Goal: Task Accomplishment & Management: Complete application form

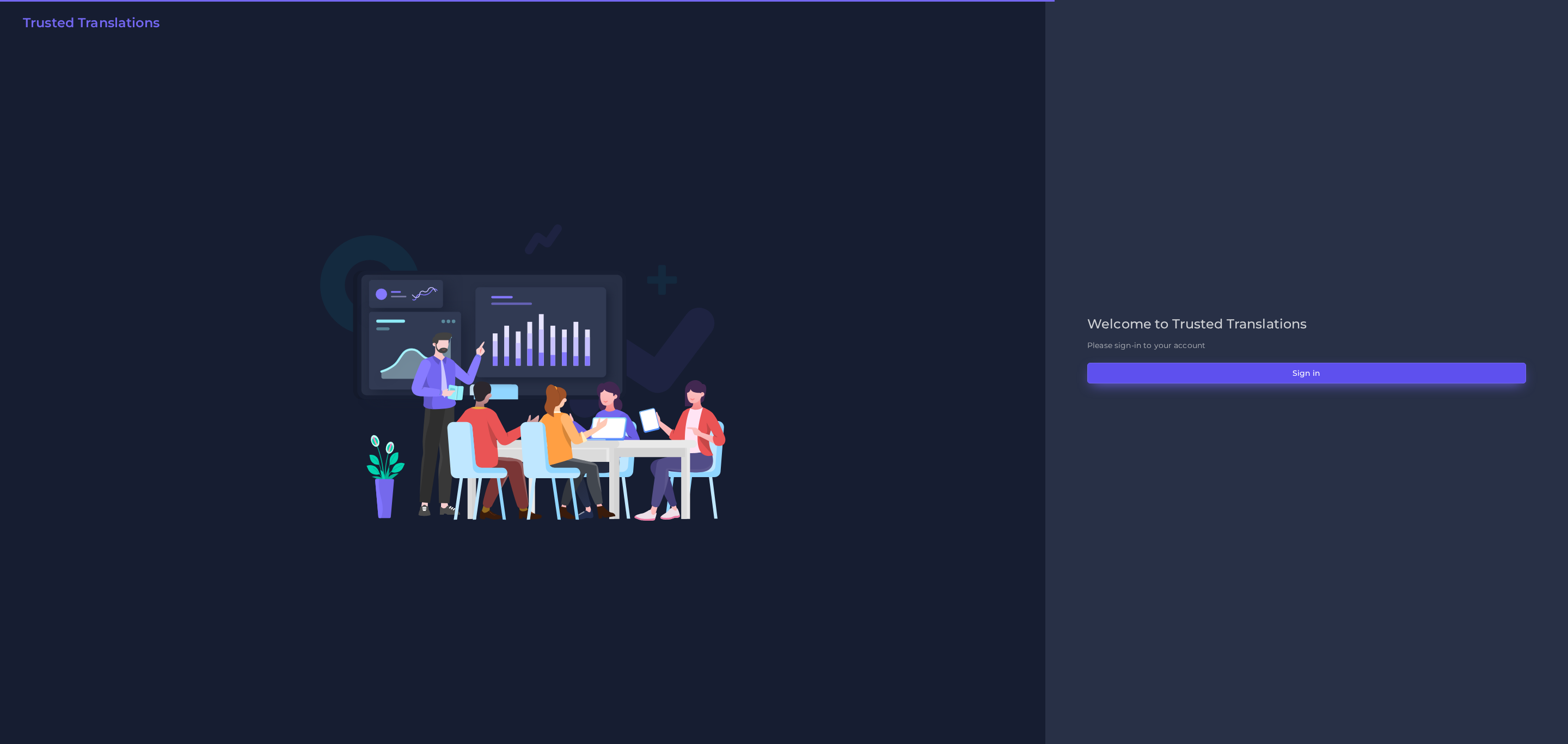
click at [1288, 370] on button "Sign in" at bounding box center [1307, 373] width 439 height 21
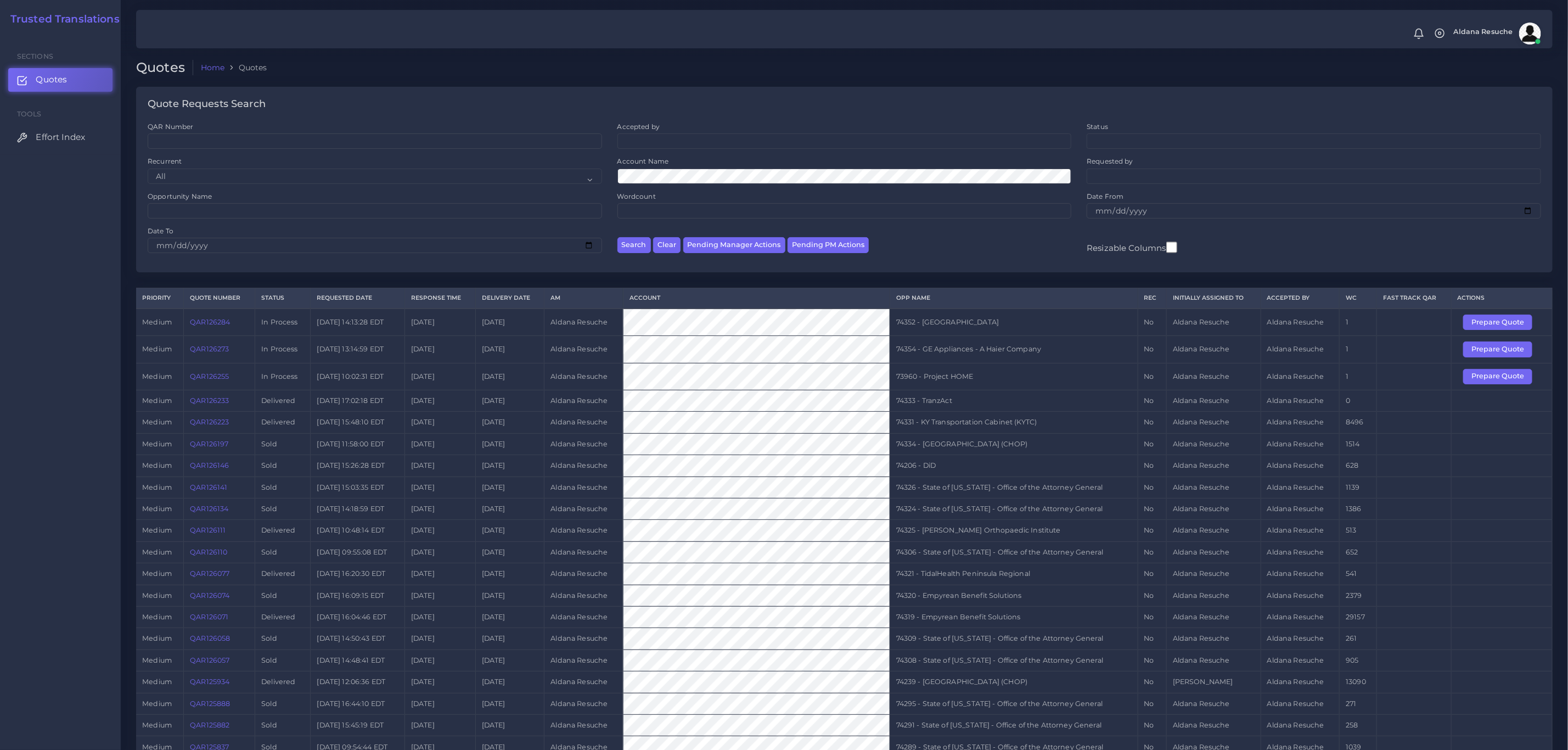
click at [941, 373] on td "73960 - Project HOME" at bounding box center [1014, 376] width 248 height 27
copy tr "73960 - Project HOME"
click at [1495, 379] on button "Prepare Quote" at bounding box center [1497, 376] width 69 height 15
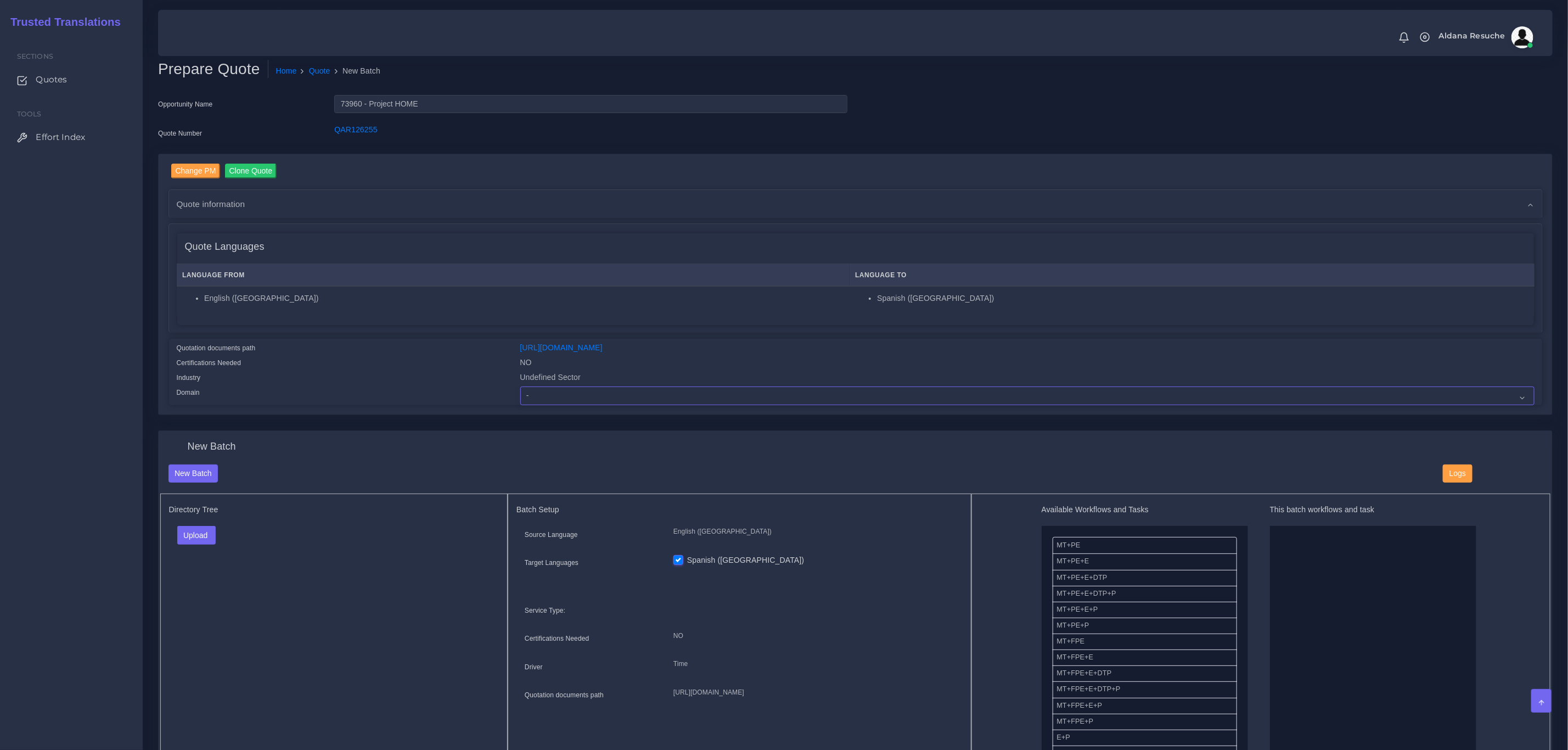
click at [532, 396] on select "- Advertising and Media Agriculture, Forestry and Fishing Architecture, Buildin…" at bounding box center [1028, 396] width 1014 height 19
select select "Healthcare and Health Sciences"
click at [520, 387] on select "- Advertising and Media Agriculture, Forestry and Fishing Architecture, Buildin…" at bounding box center [1028, 396] width 1014 height 19
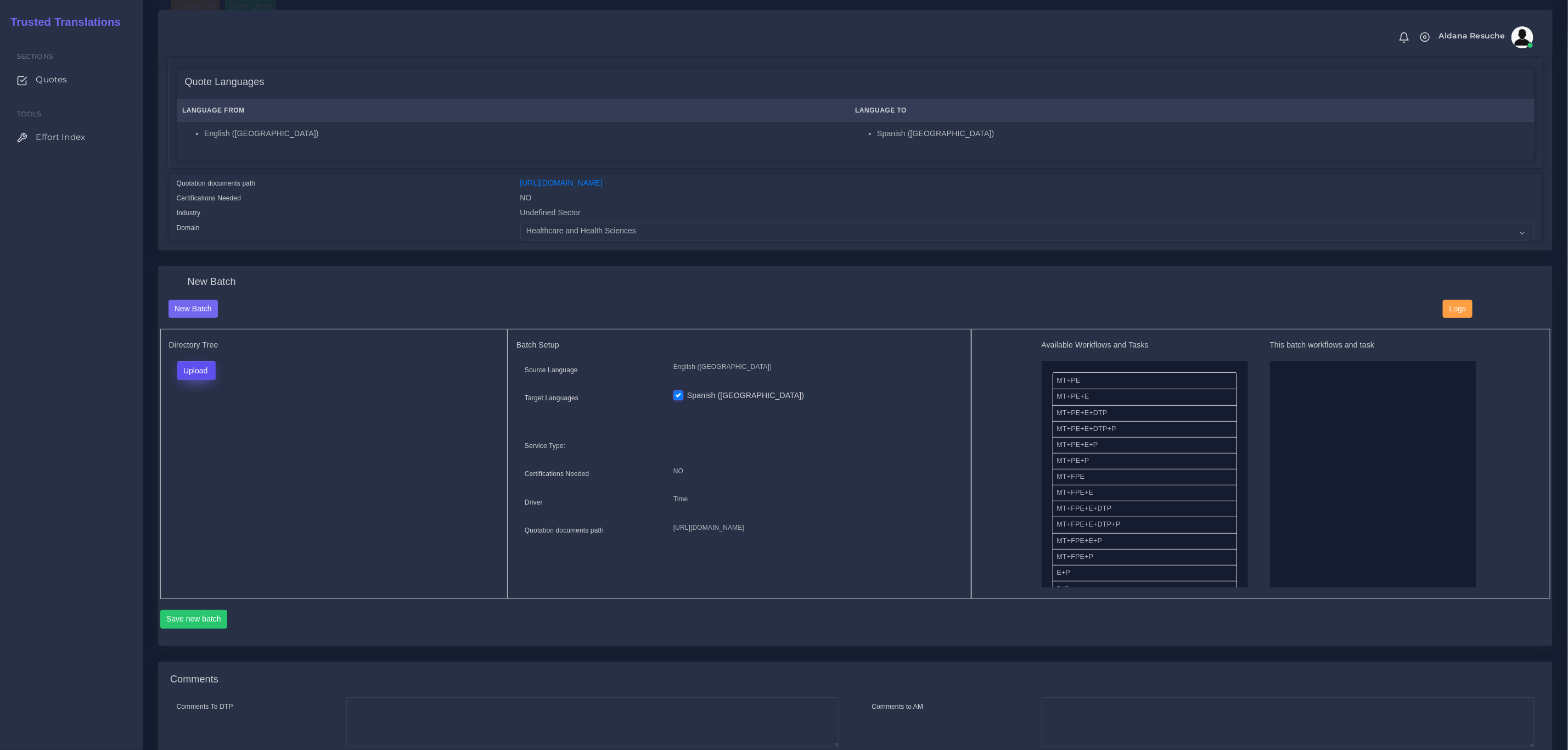
click at [208, 370] on button "Upload" at bounding box center [197, 371] width 39 height 19
click at [202, 419] on label "Files" at bounding box center [215, 413] width 75 height 13
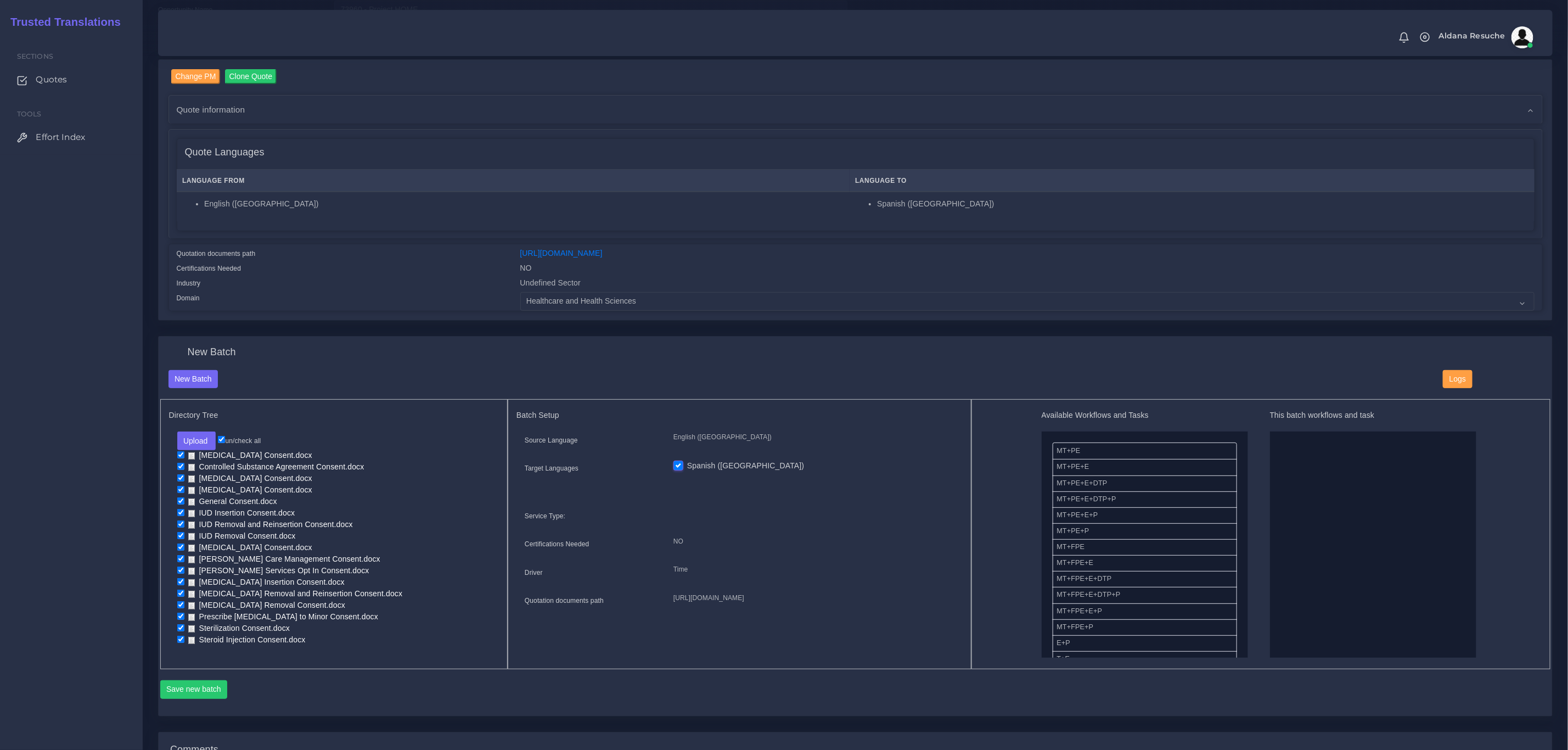
scroll to position [0, 0]
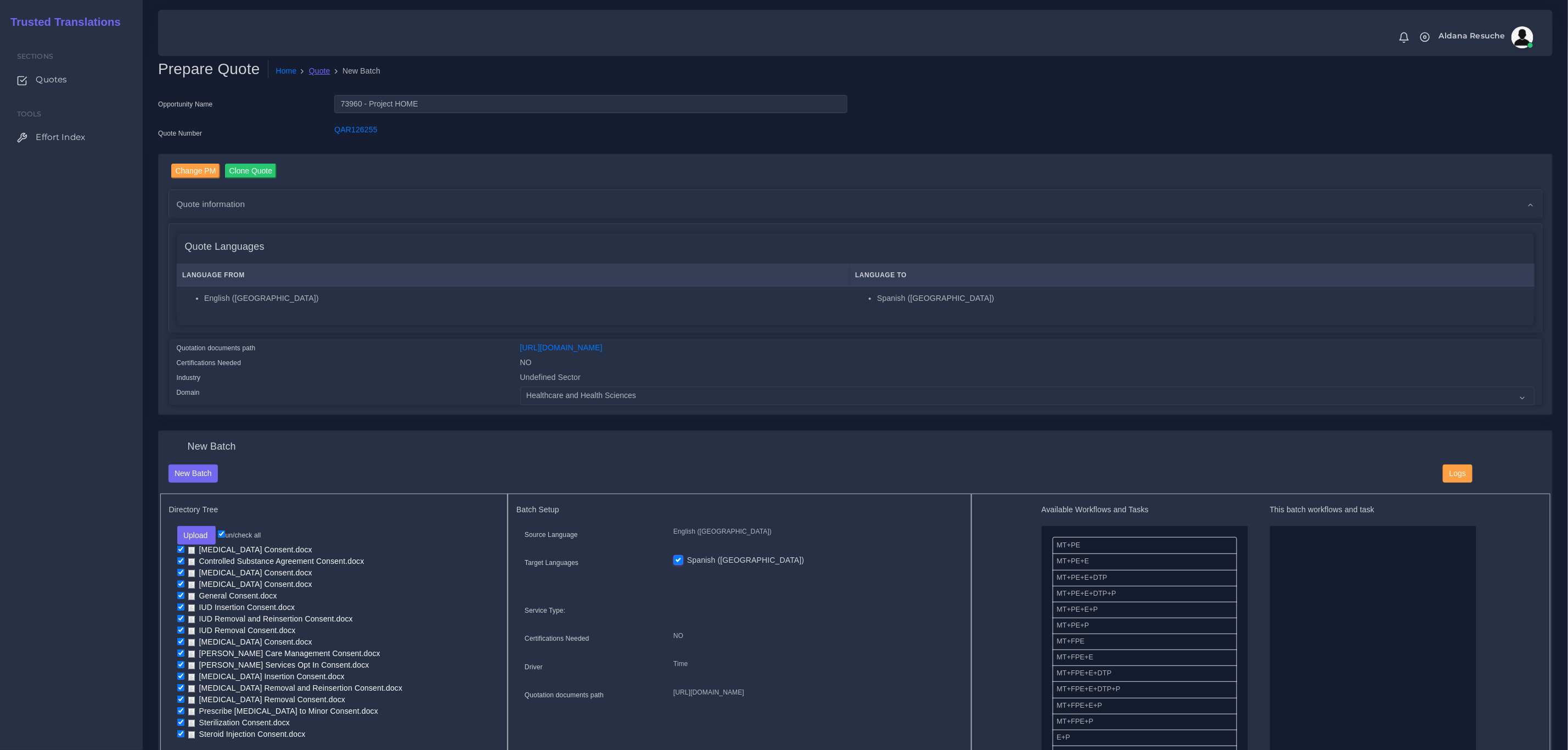
click at [318, 75] on link "Quote" at bounding box center [320, 71] width 21 height 11
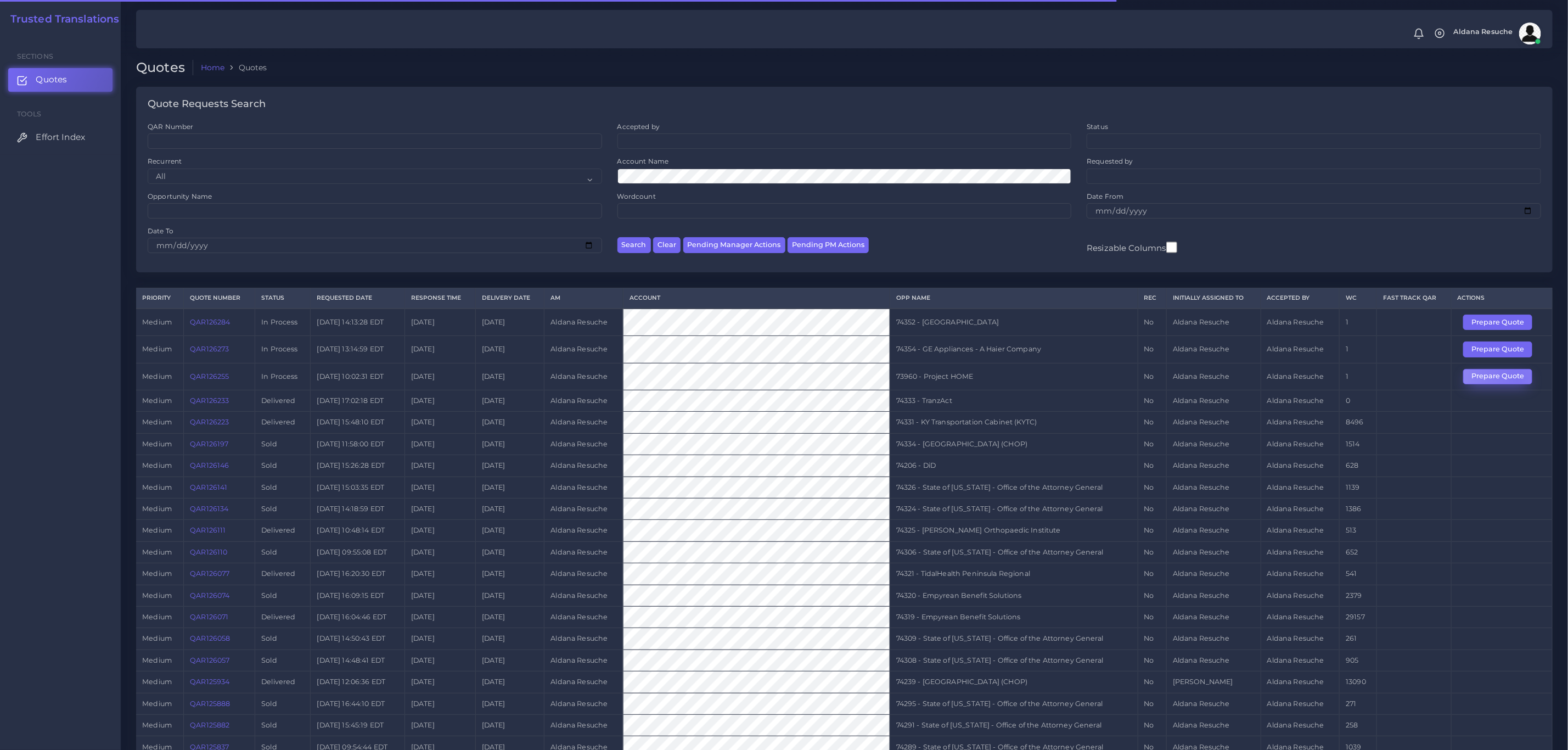
click at [1516, 384] on button "Prepare Quote" at bounding box center [1497, 376] width 69 height 15
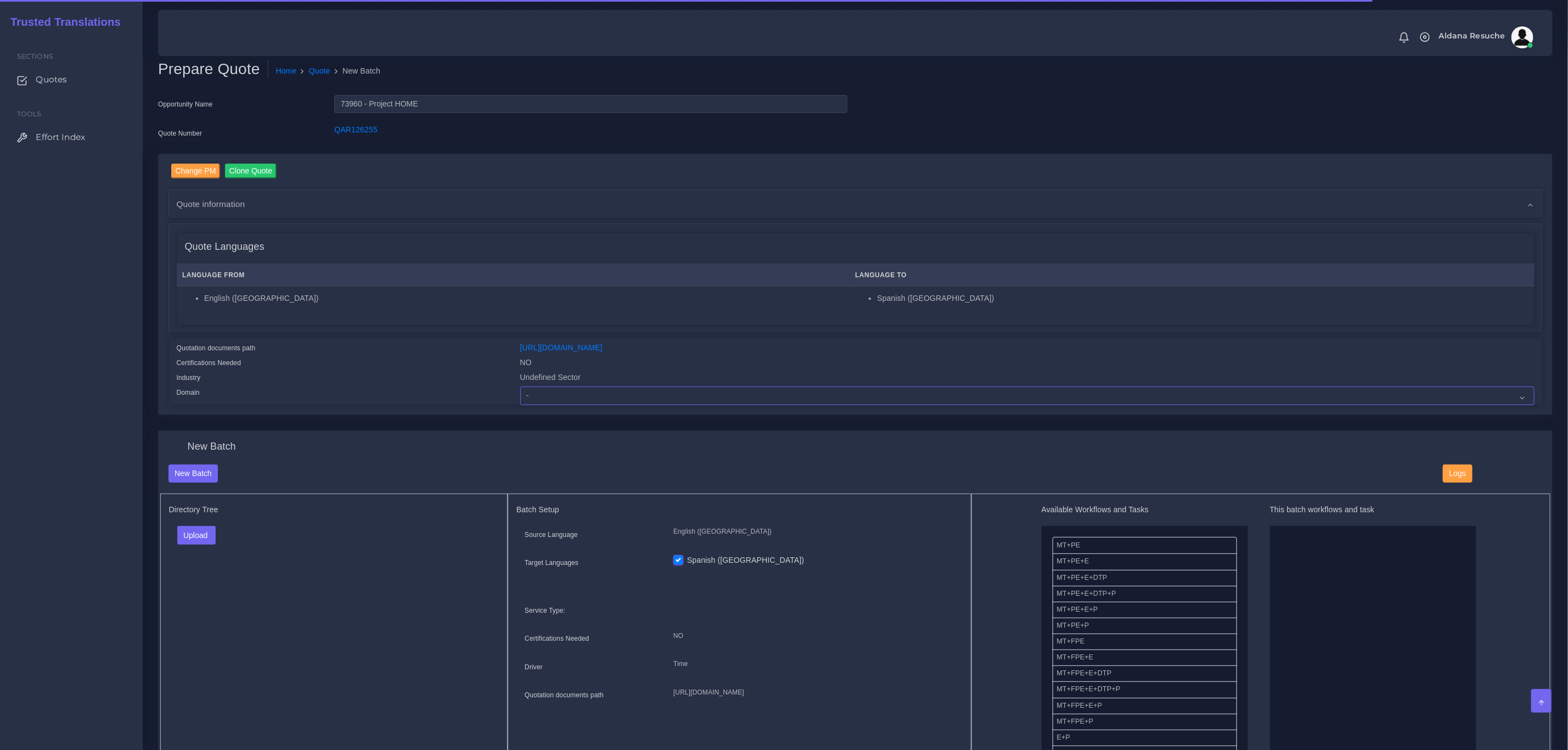
click at [539, 396] on select "- Advertising and Media Agriculture, Forestry and Fishing Architecture, Buildin…" at bounding box center [1028, 396] width 1014 height 19
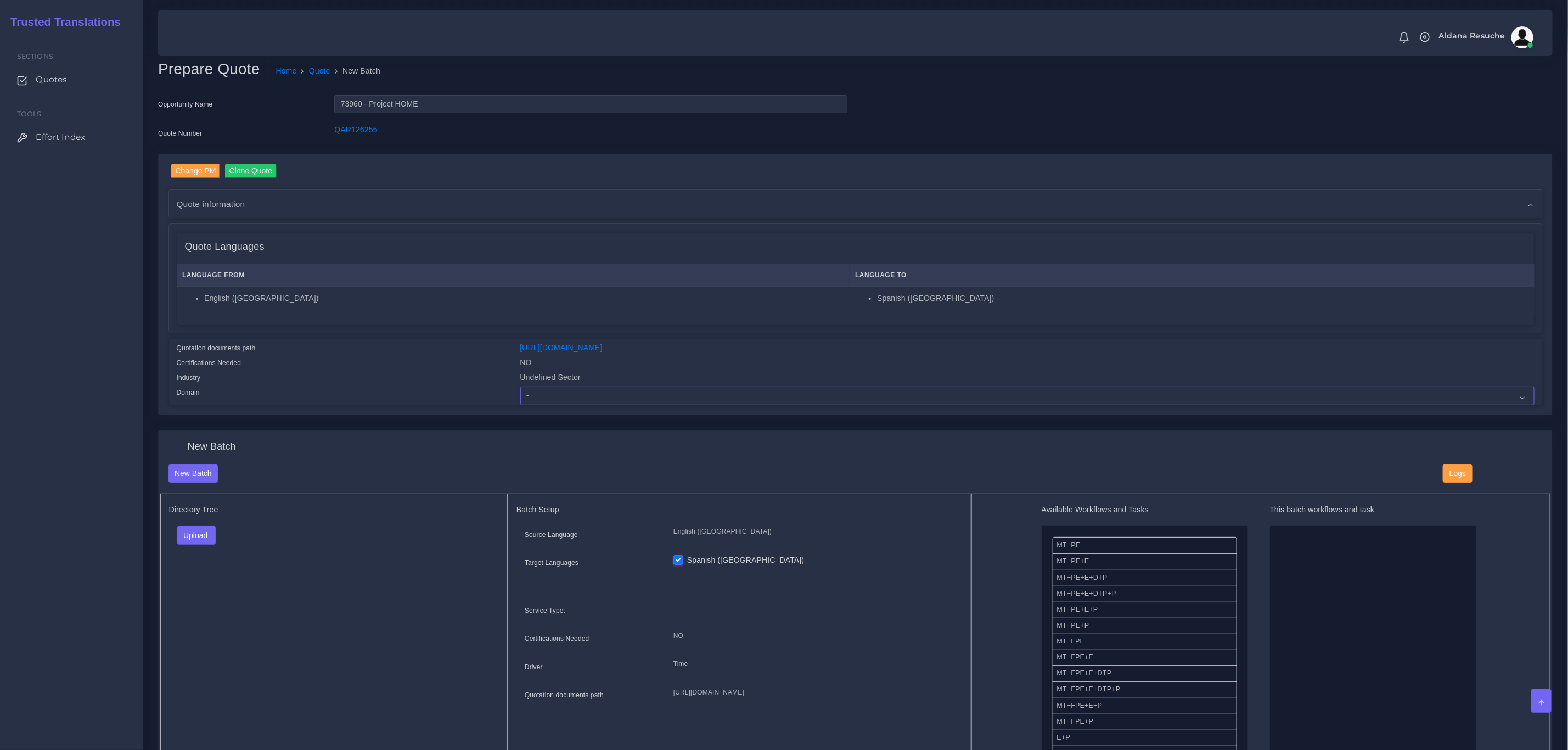
select select "Healthcare and Health Sciences"
click at [520, 387] on select "- Advertising and Media Agriculture, Forestry and Fishing Architecture, Buildin…" at bounding box center [1028, 396] width 1014 height 19
click at [167, 536] on div "Directory Tree Upload Folder Files un/check all" at bounding box center [334, 629] width 348 height 270
click at [192, 532] on button "Upload" at bounding box center [197, 536] width 39 height 19
click at [204, 574] on label "Files" at bounding box center [215, 577] width 75 height 13
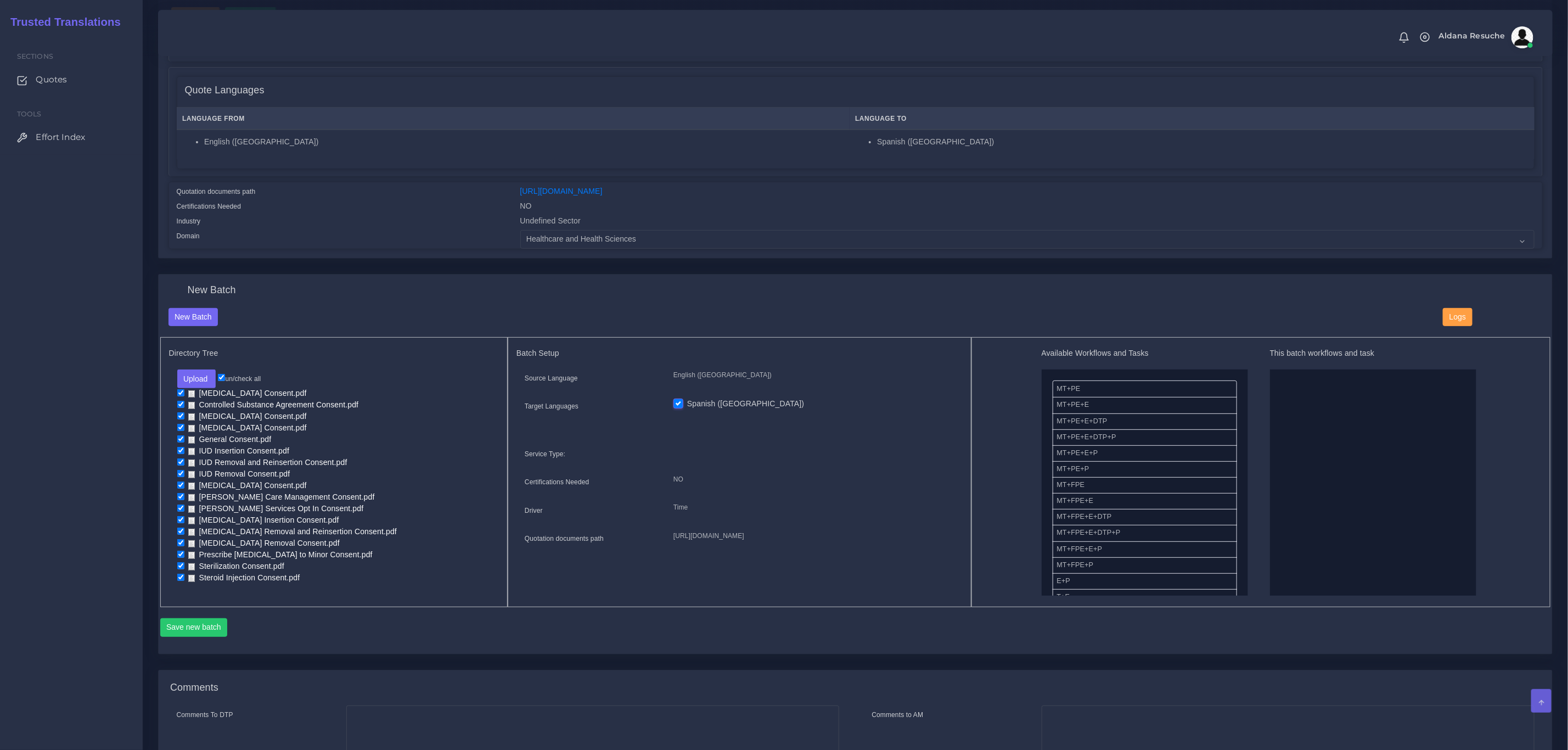
scroll to position [164, 0]
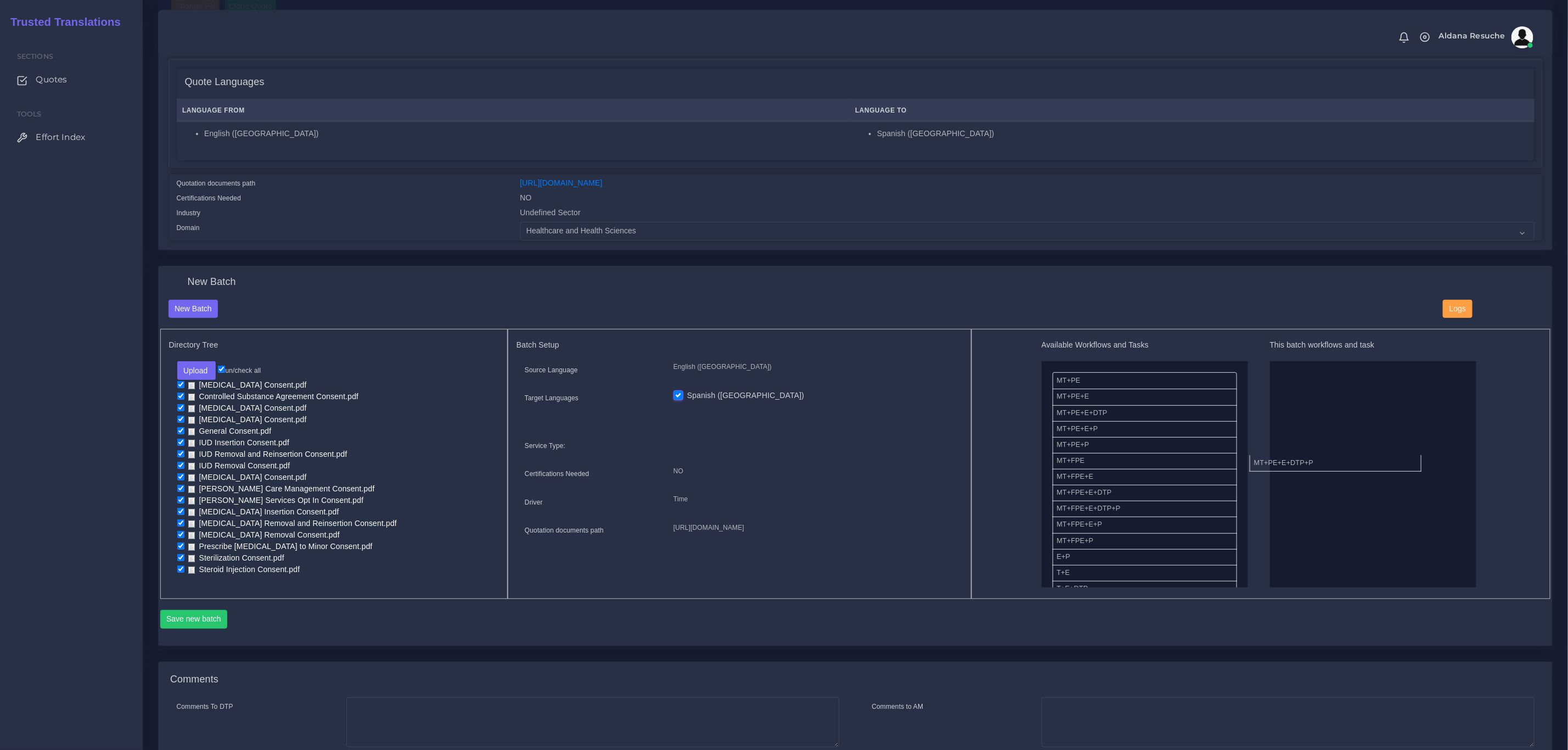
drag, startPoint x: 1125, startPoint y: 427, endPoint x: 1323, endPoint y: 460, distance: 200.7
drag, startPoint x: 1093, startPoint y: 469, endPoint x: 1328, endPoint y: 371, distance: 254.6
drag, startPoint x: 198, startPoint y: 369, endPoint x: 204, endPoint y: 381, distance: 13.4
click at [198, 369] on button "Upload" at bounding box center [197, 371] width 39 height 19
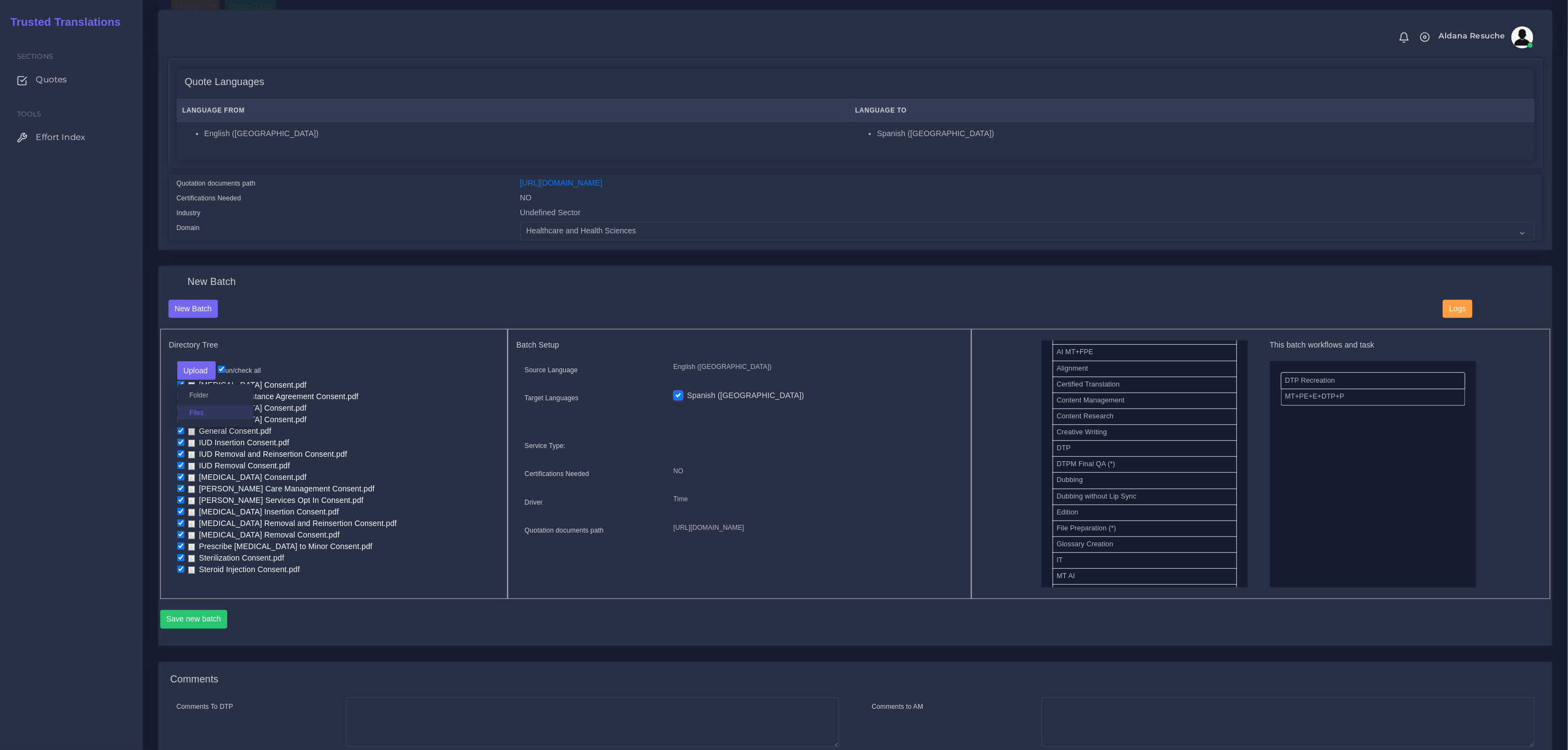
click at [219, 414] on label "Files" at bounding box center [215, 413] width 75 height 13
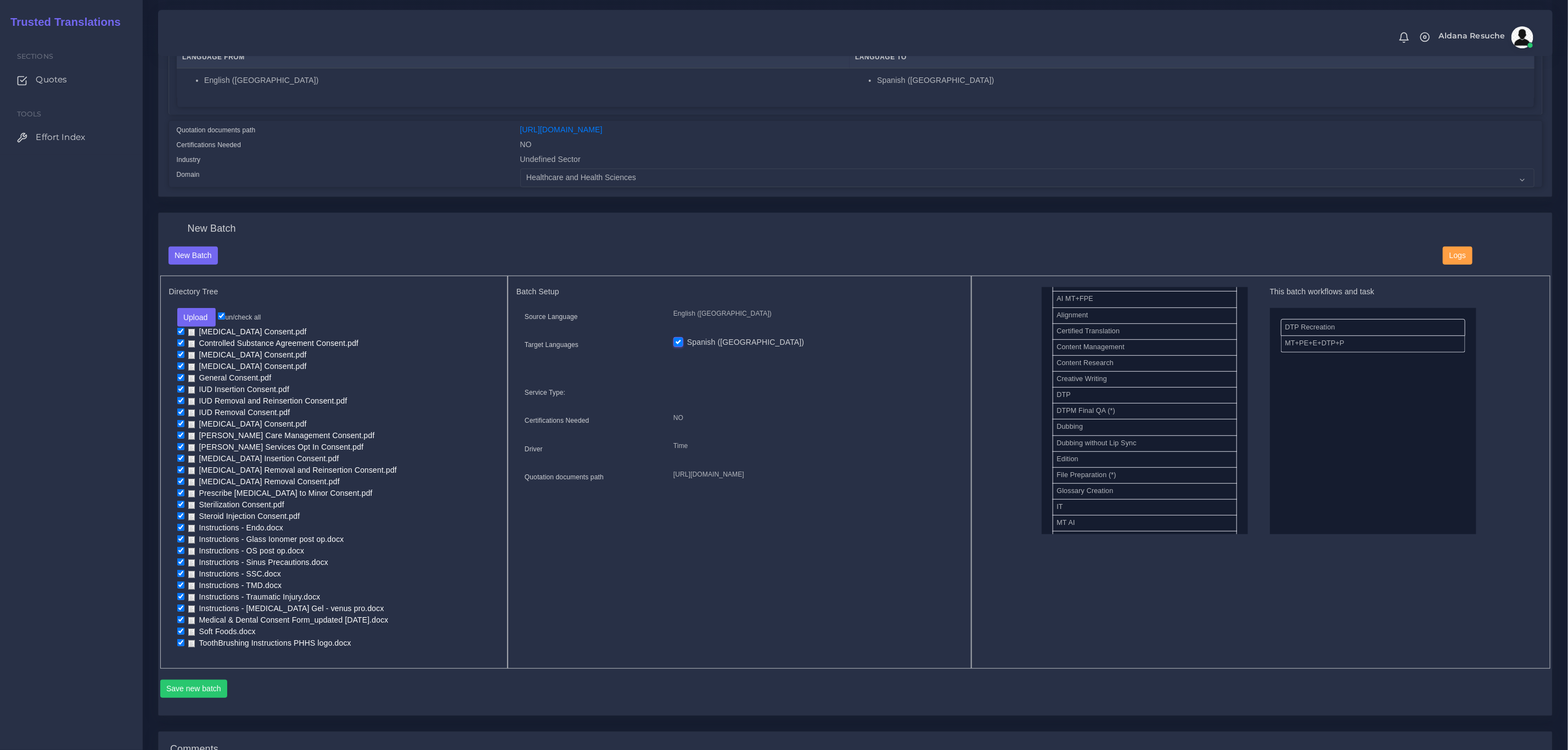
scroll to position [247, 0]
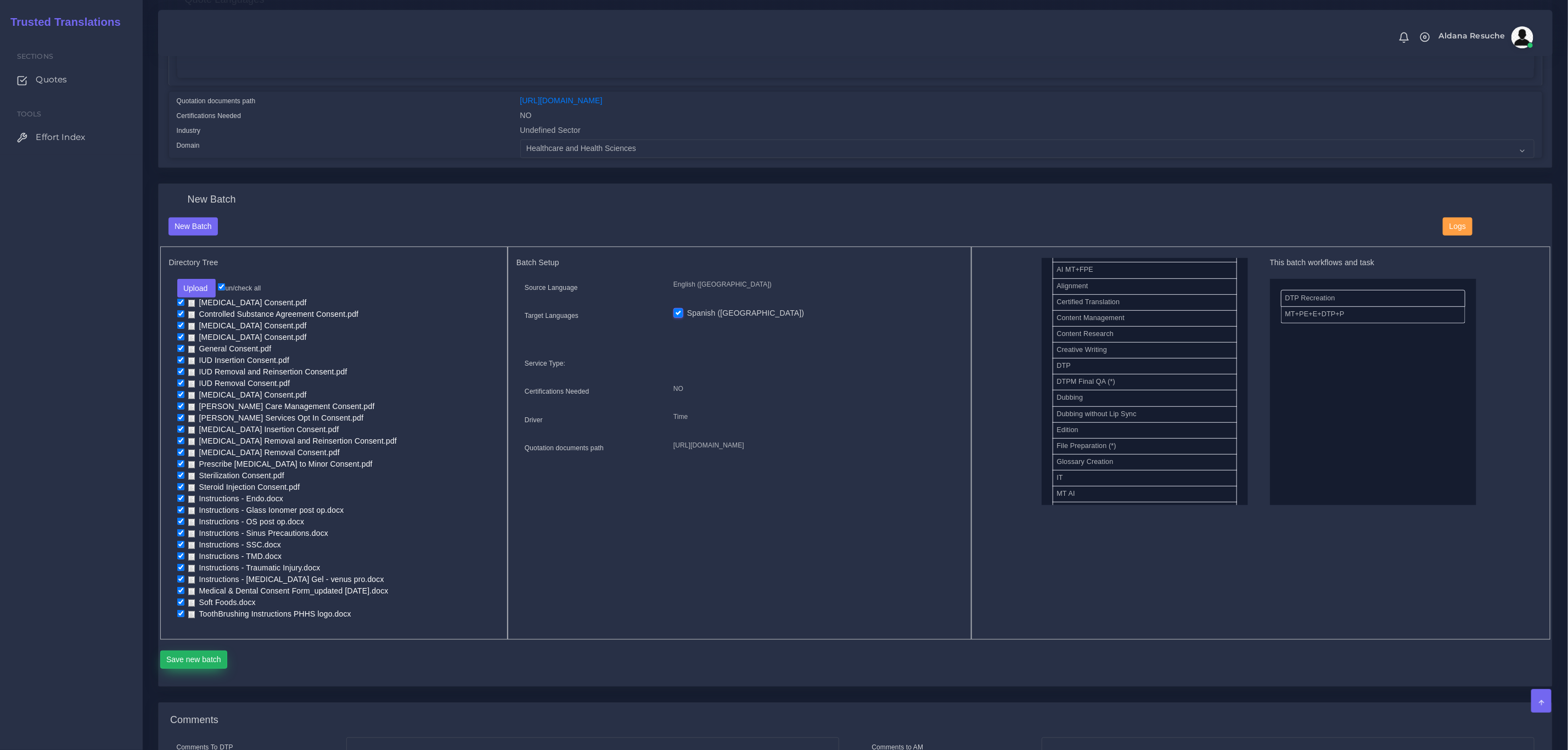
click at [192, 665] on button "Save new batch" at bounding box center [194, 660] width 68 height 19
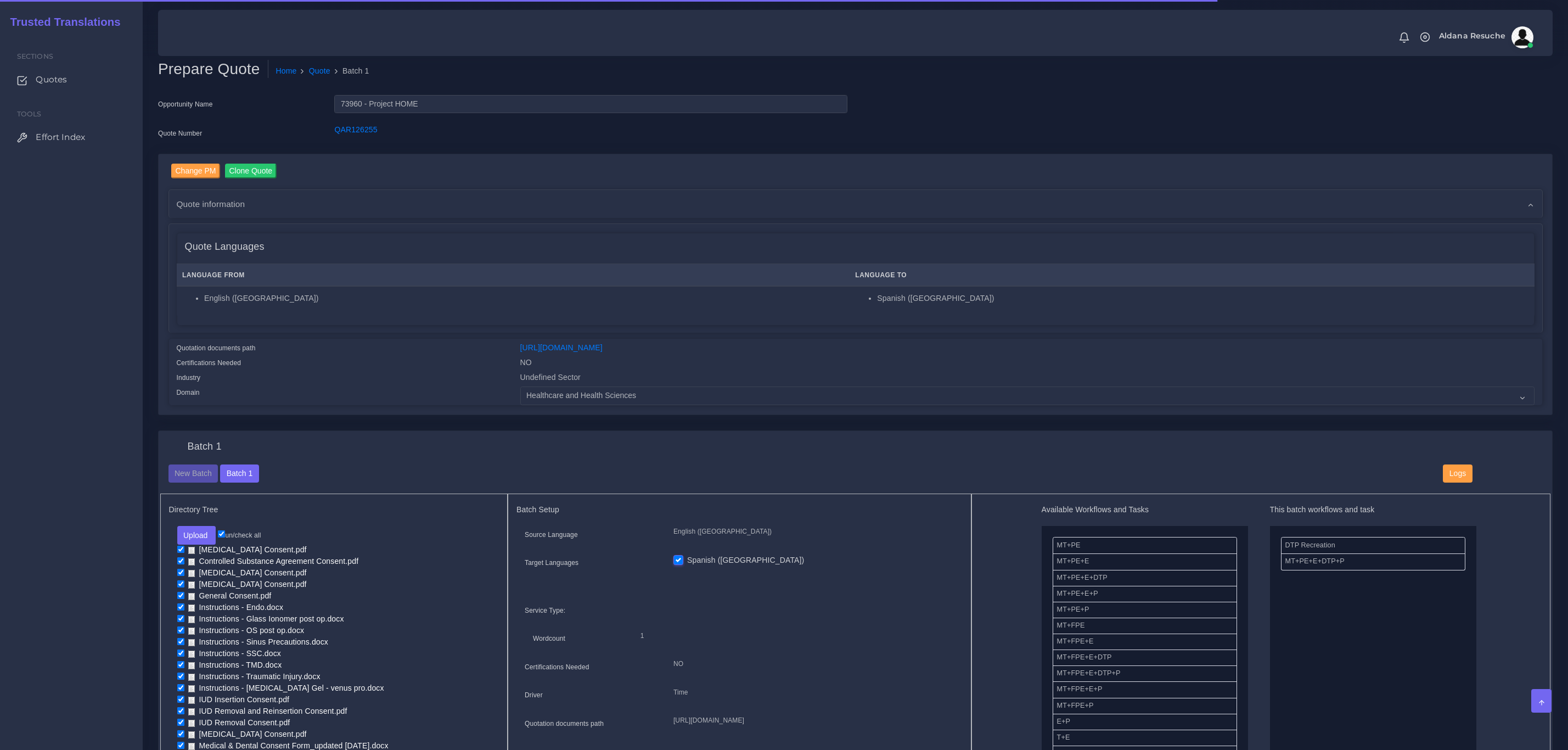
scroll to position [1565, 0]
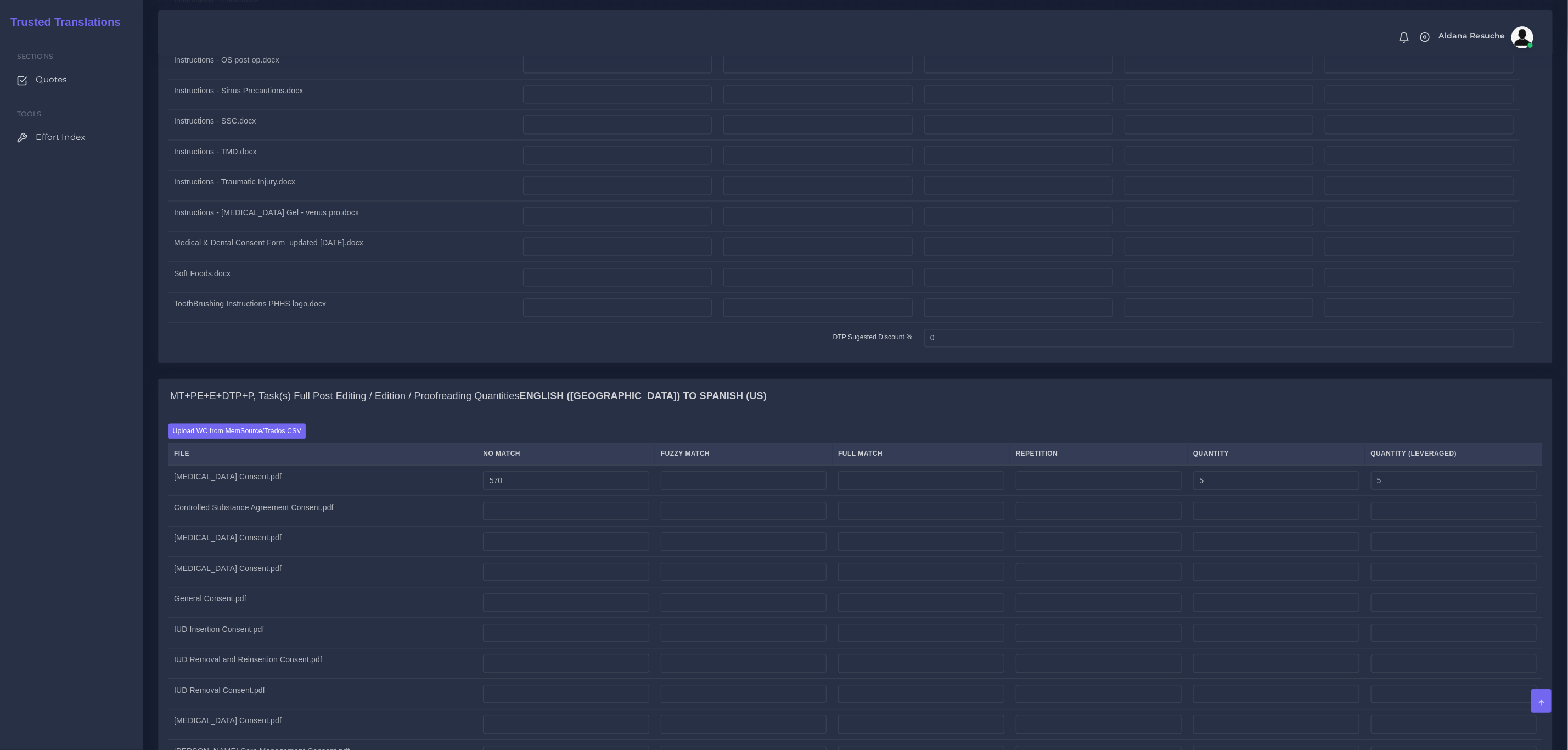
type input "570"
click at [1075, 490] on input "number" at bounding box center [1099, 482] width 166 height 19
type input "570"
type input "5"
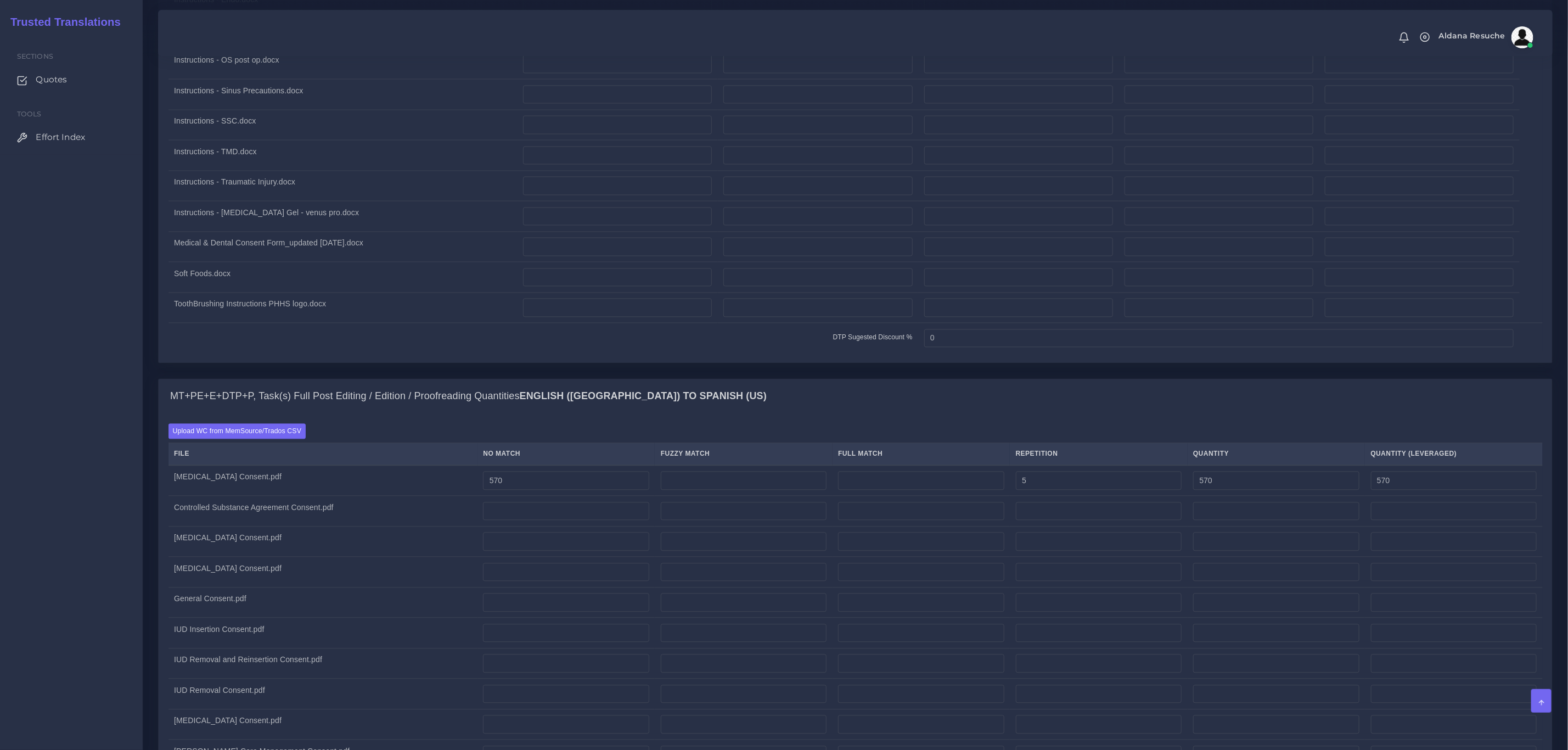
type input "575"
type input "571"
click at [529, 521] on input "number" at bounding box center [566, 512] width 166 height 19
type input "573"
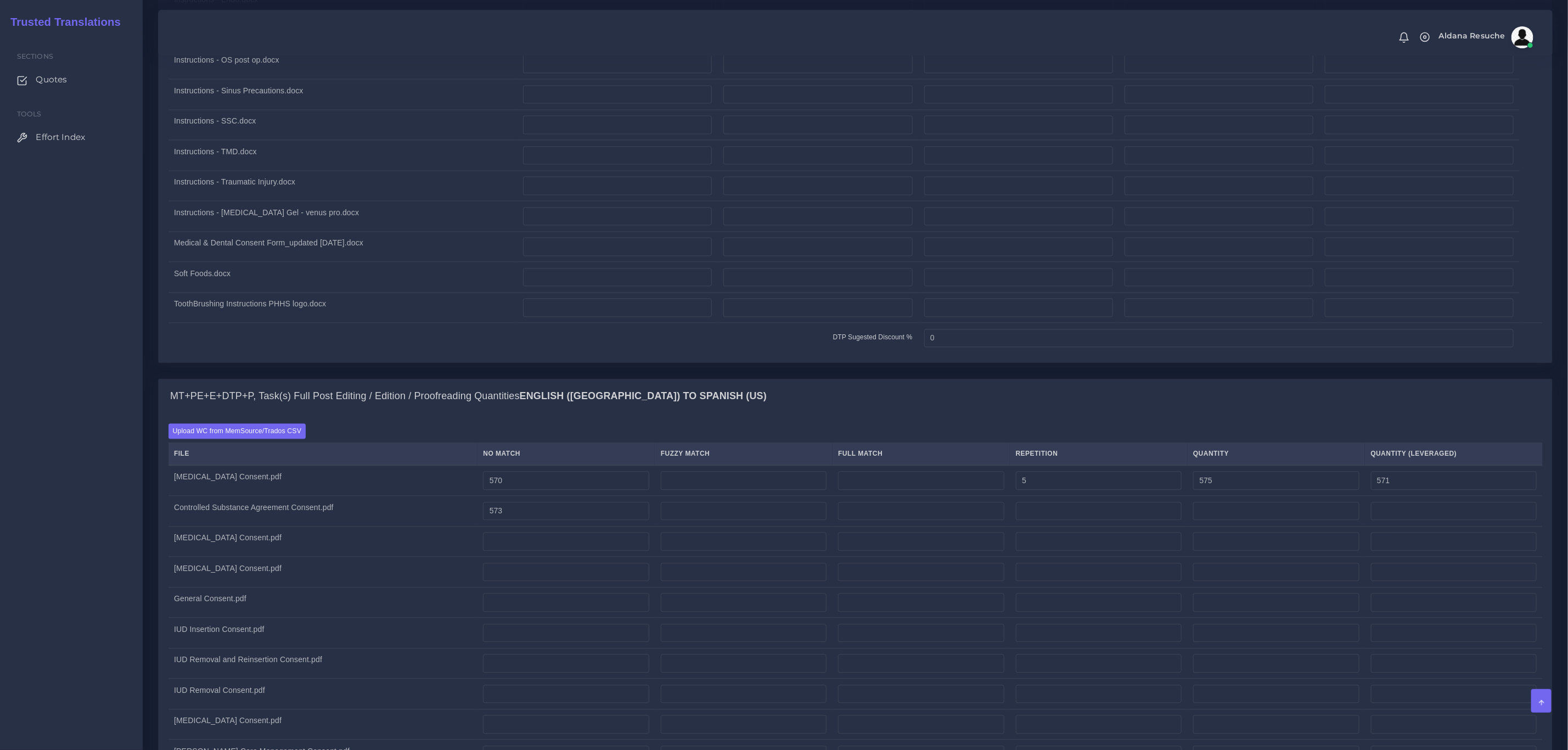
type input "573"
click at [1127, 509] on td at bounding box center [1098, 511] width 178 height 31
click at [1121, 518] on input "number" at bounding box center [1099, 512] width 166 height 19
type input "4"
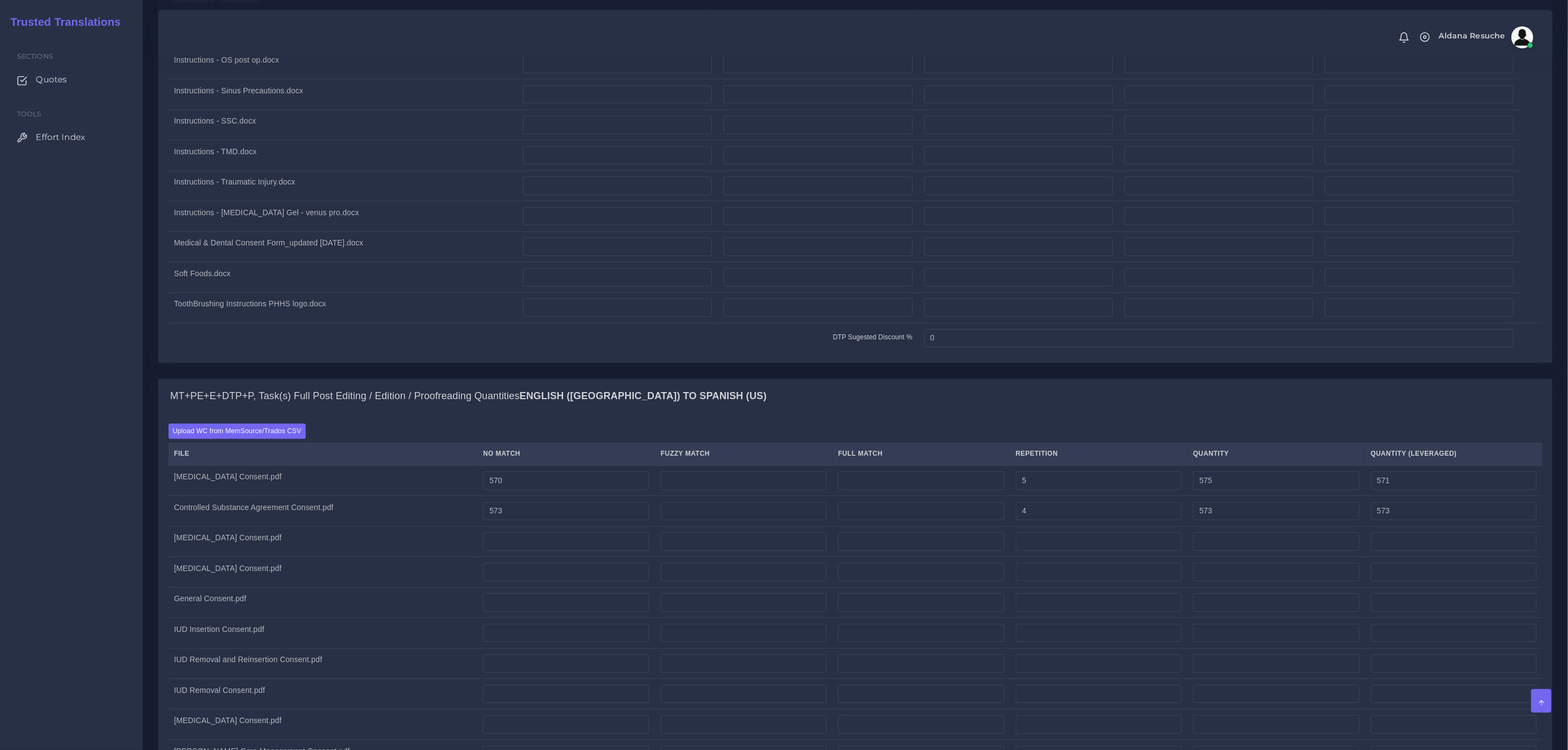
type input "577"
type input "574"
click at [1149, 406] on div "MT+PE+E+DTP+P, Task(s) Full Post Editing / Edition / Proofreading Quantities En…" at bounding box center [855, 396] width 1393 height 35
click at [572, 551] on input "number" at bounding box center [566, 542] width 166 height 19
type input "2"
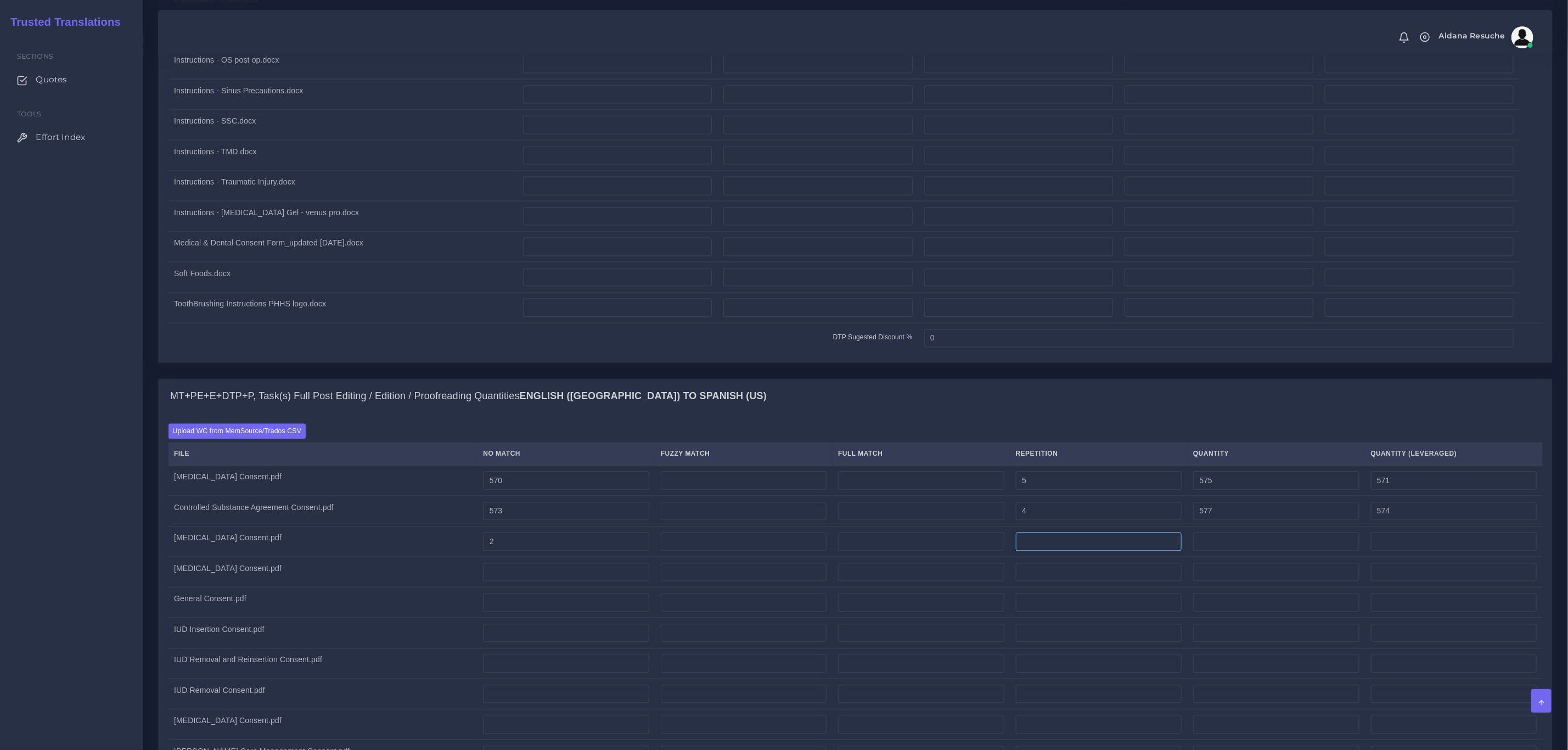
type input "2"
click at [1039, 551] on input "number" at bounding box center [1099, 542] width 166 height 19
type input "569"
type input "571"
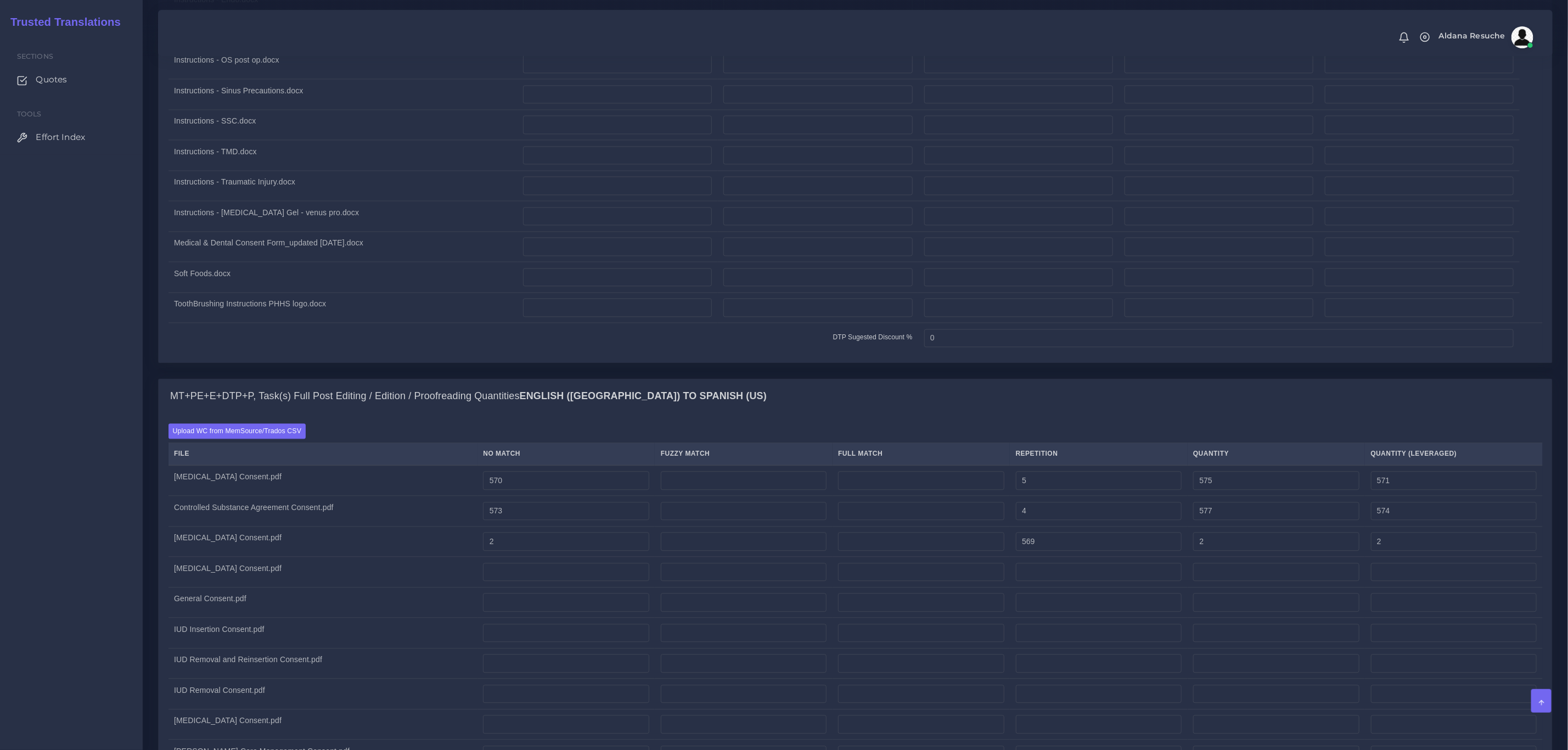
type input "144"
click at [1123, 415] on div "MT+PE+E+DTP+P, Task(s) Full Post Editing / Edition / Proofreading Quantities En…" at bounding box center [855, 396] width 1393 height 35
click at [519, 582] on input "number" at bounding box center [566, 573] width 166 height 19
type input "1577"
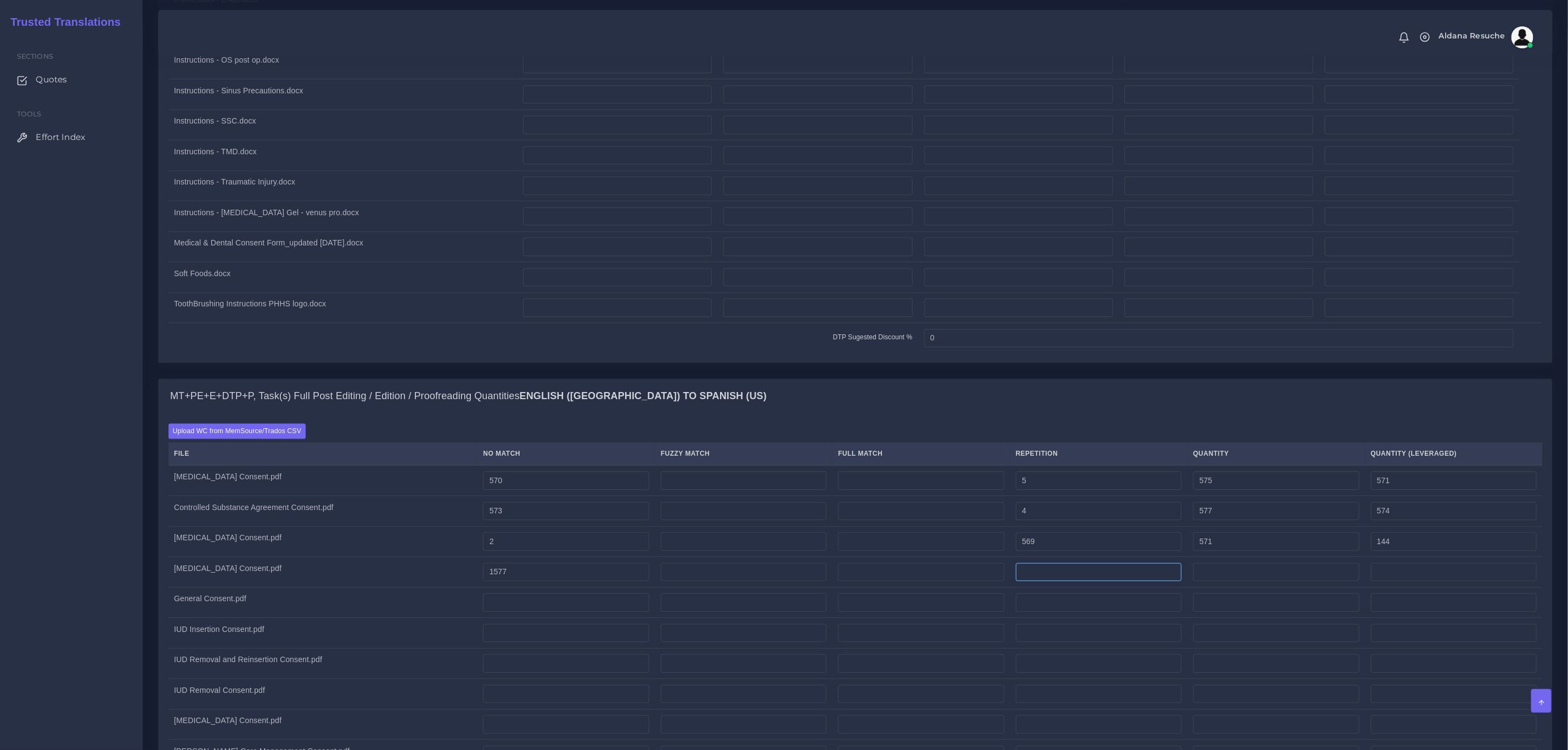
type input "1577"
click at [1128, 582] on input "number" at bounding box center [1099, 573] width 166 height 19
type input "1"
type input "1578"
click at [1057, 402] on div "MT+PE+E+DTP+P, Task(s) Full Post Editing / Edition / Proofreading Quantities En…" at bounding box center [855, 396] width 1393 height 35
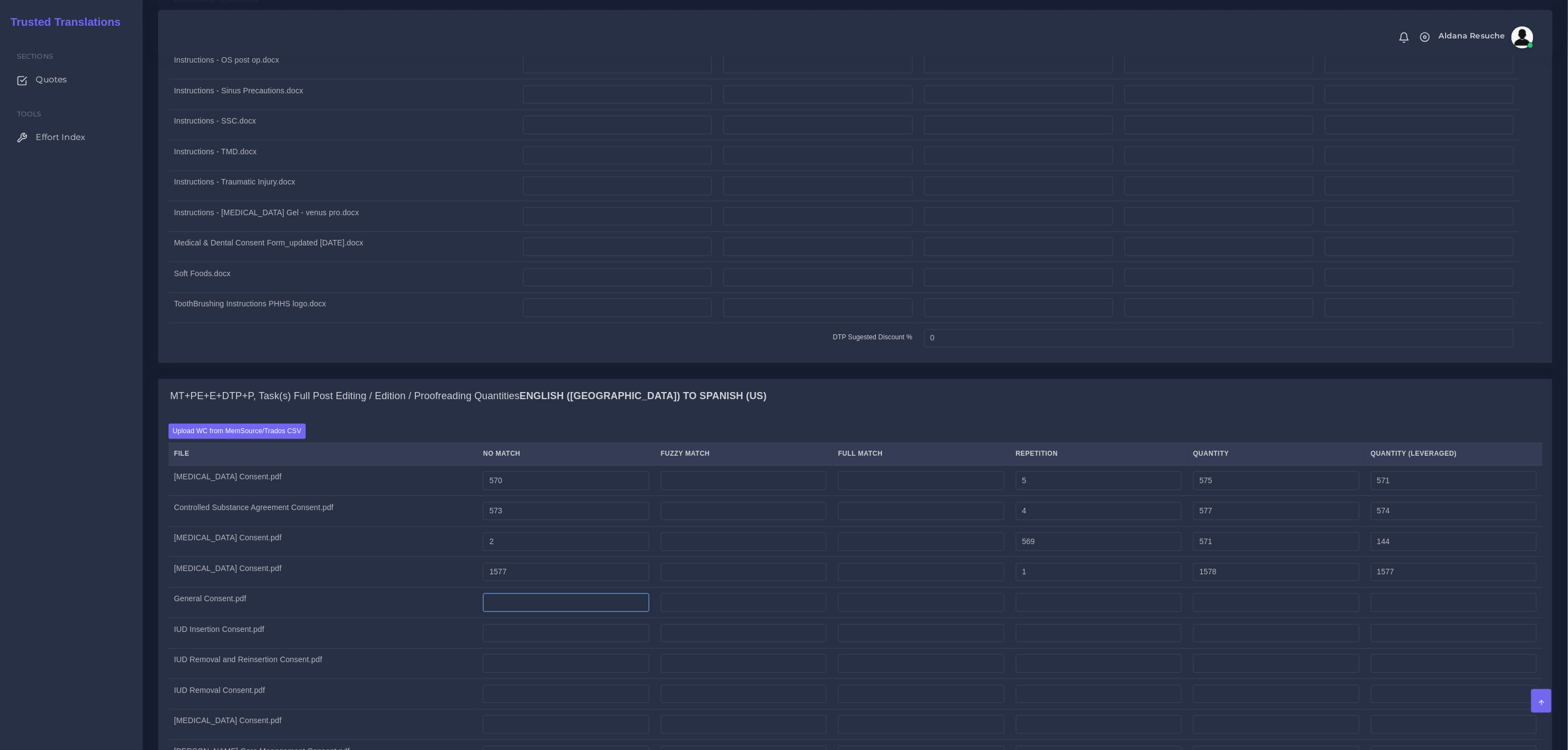
click at [506, 612] on input "number" at bounding box center [566, 603] width 166 height 19
type input "47"
click at [1056, 612] on input "number" at bounding box center [1099, 603] width 166 height 19
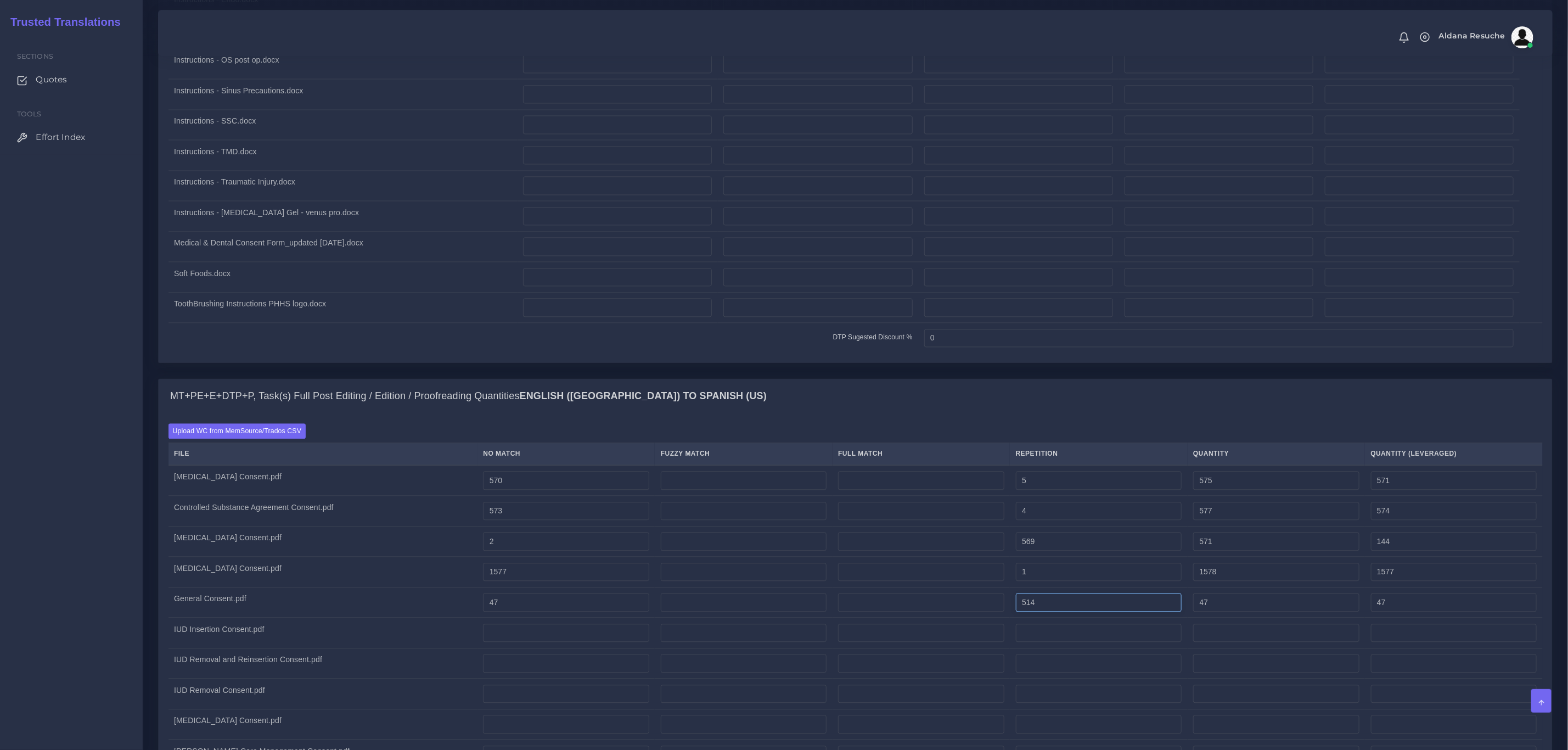
type input "514"
type input "561"
type input "175"
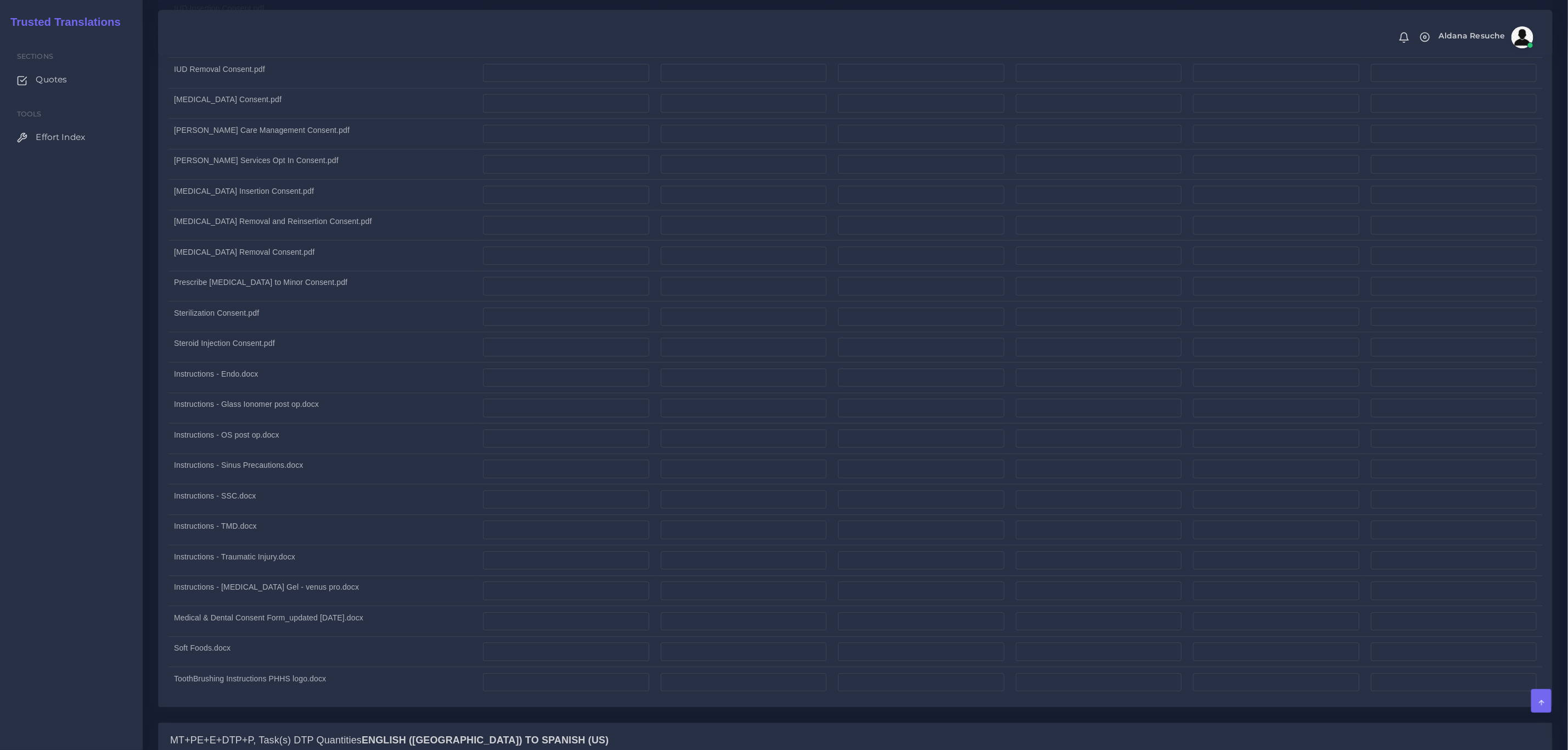
scroll to position [2223, 0]
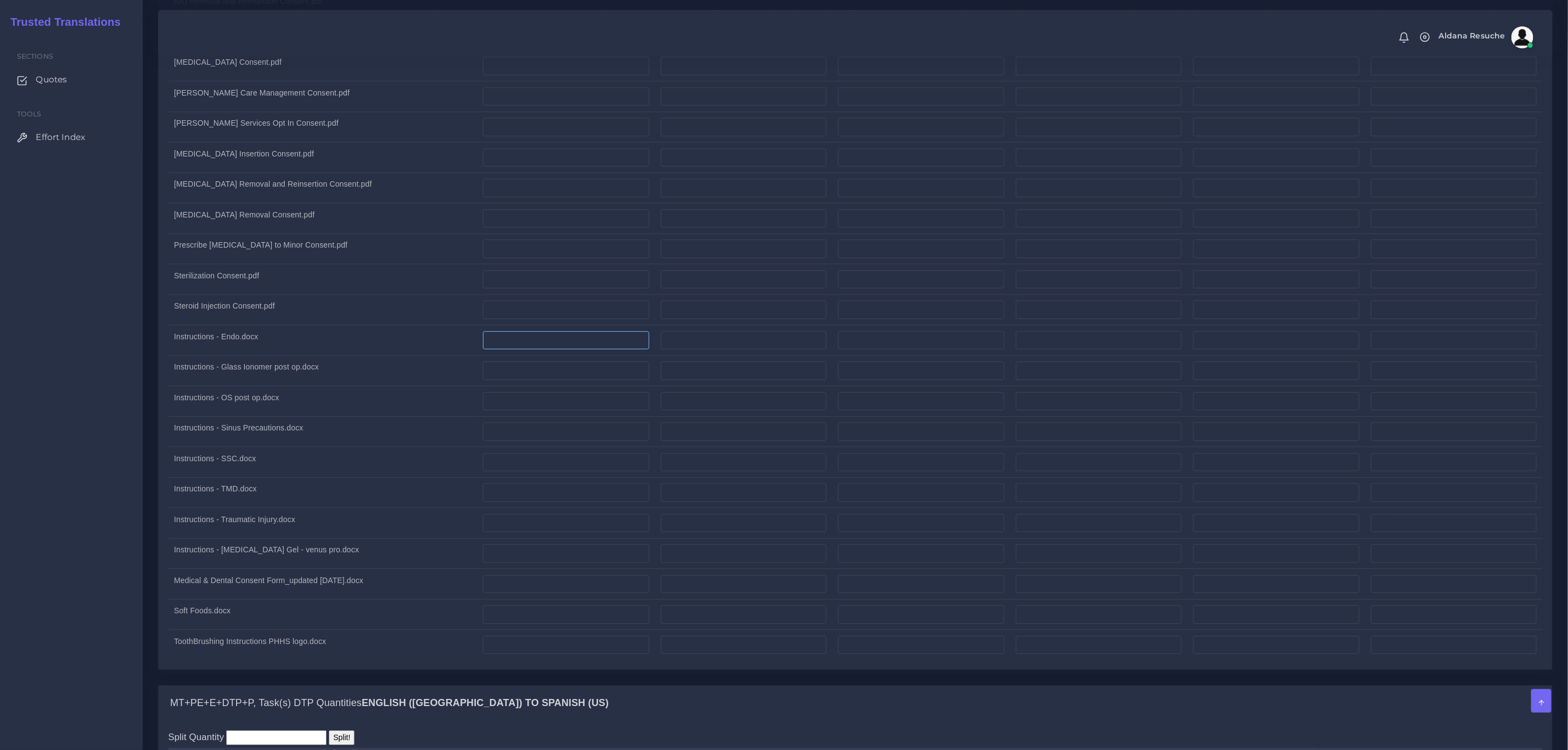
click at [593, 350] on input "number" at bounding box center [566, 341] width 166 height 19
type input "276"
click at [528, 380] on input "number" at bounding box center [566, 371] width 166 height 19
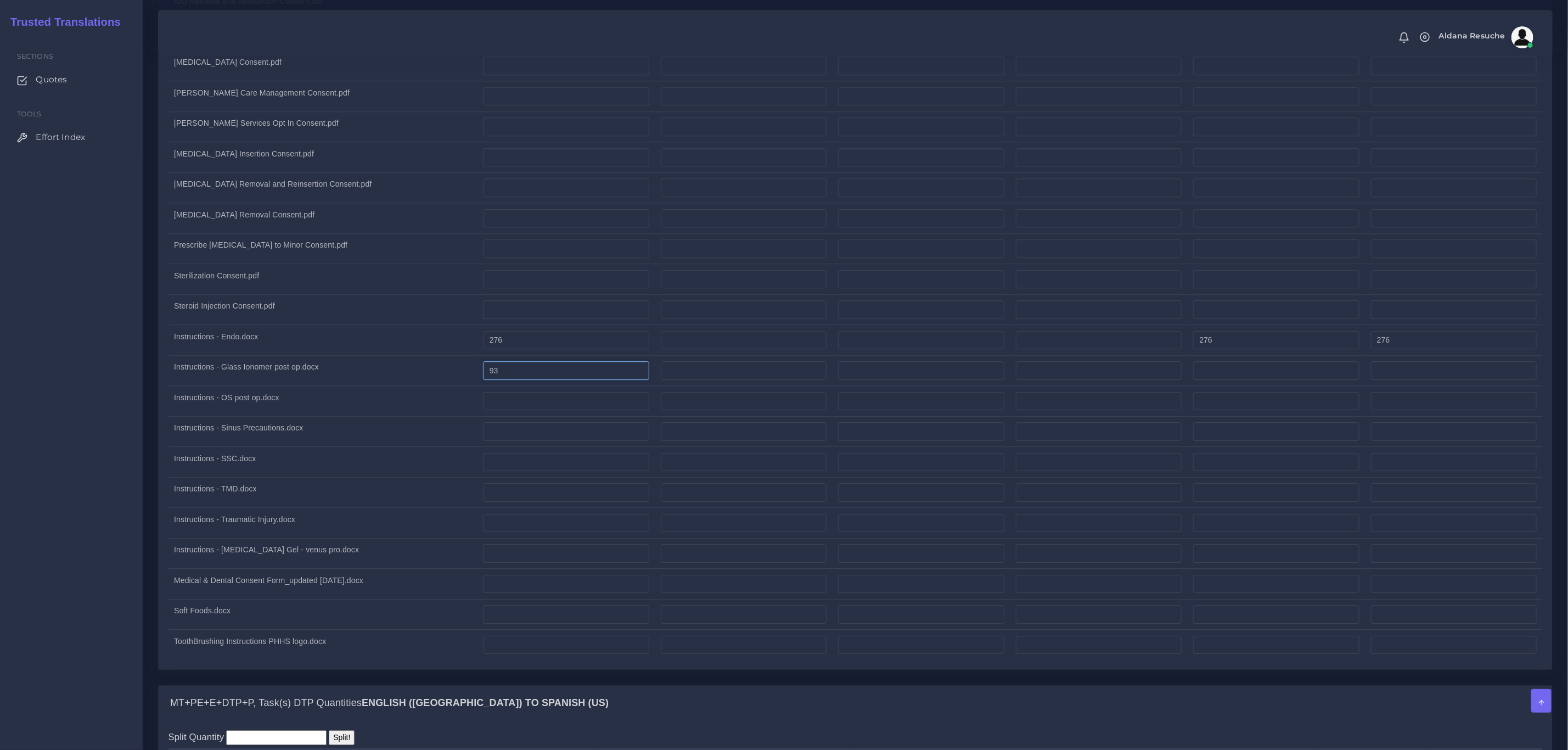
type input "93"
click at [1075, 380] on input "number" at bounding box center [1099, 371] width 166 height 19
type input "83"
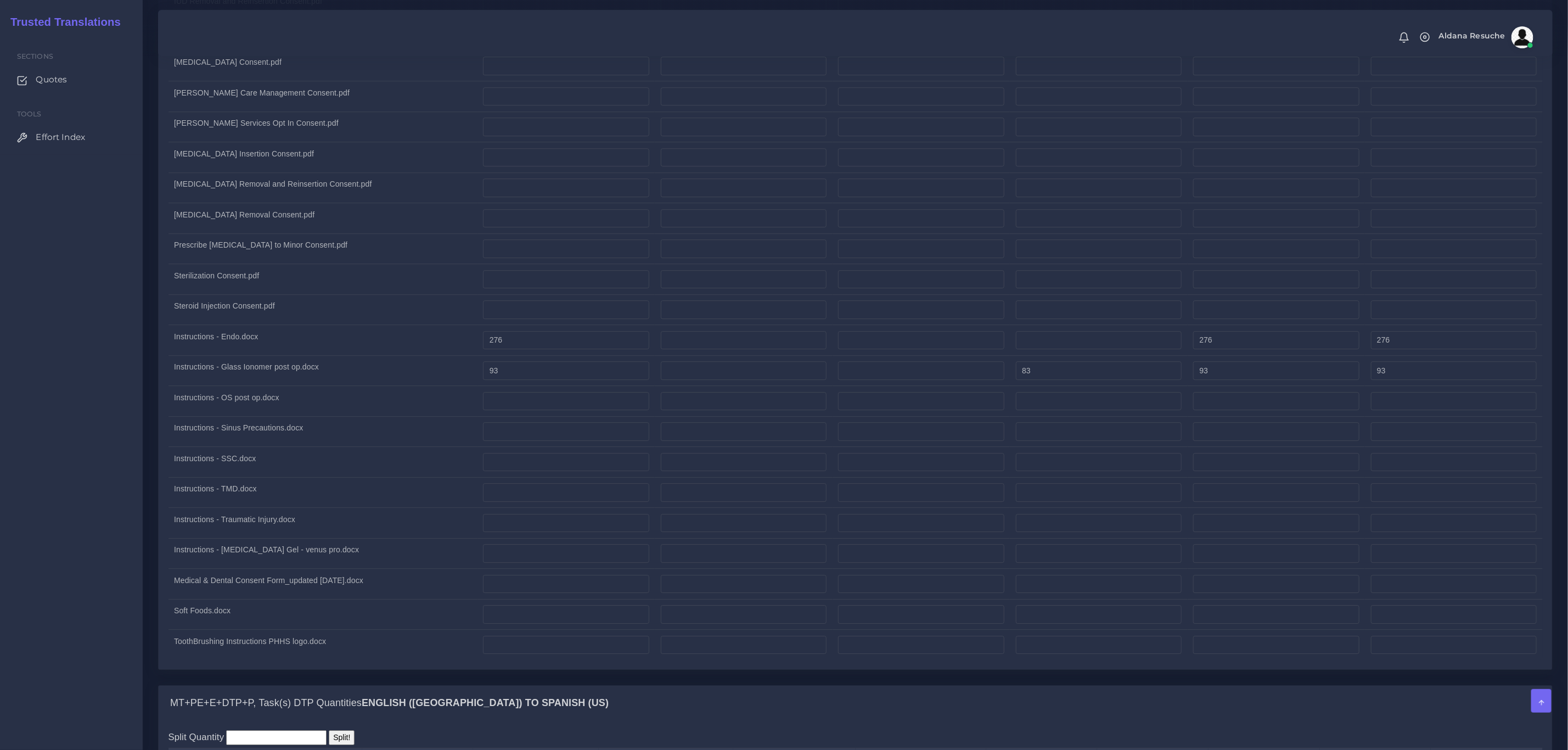
type input "176"
type input "113"
click at [394, 417] on td "Instructions - OS post op.docx" at bounding box center [323, 401] width 309 height 31
click at [550, 411] on input "number" at bounding box center [566, 401] width 166 height 19
type input "390"
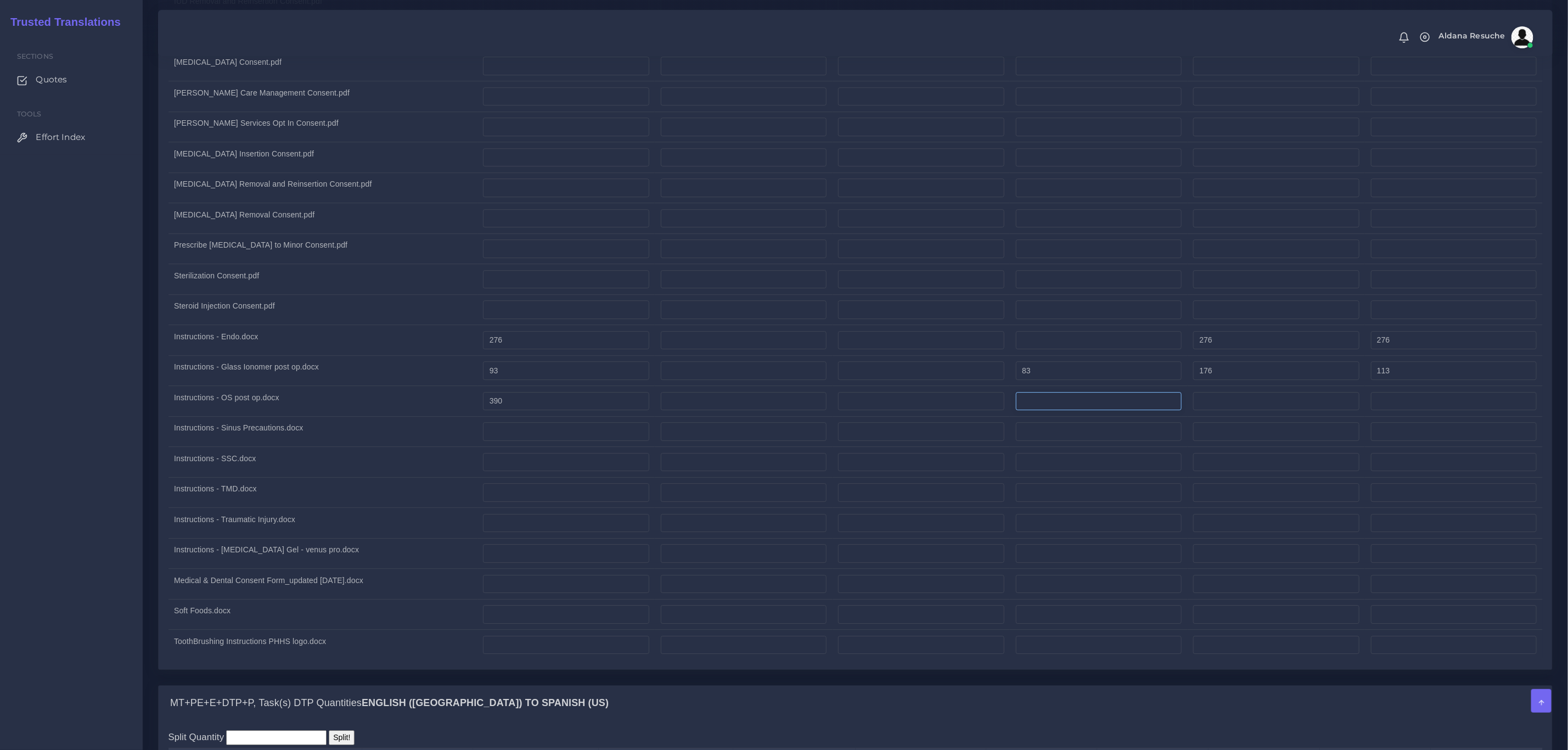
type input "390"
click at [1055, 411] on input "number" at bounding box center [1099, 401] width 166 height 19
type input "9"
type input "399"
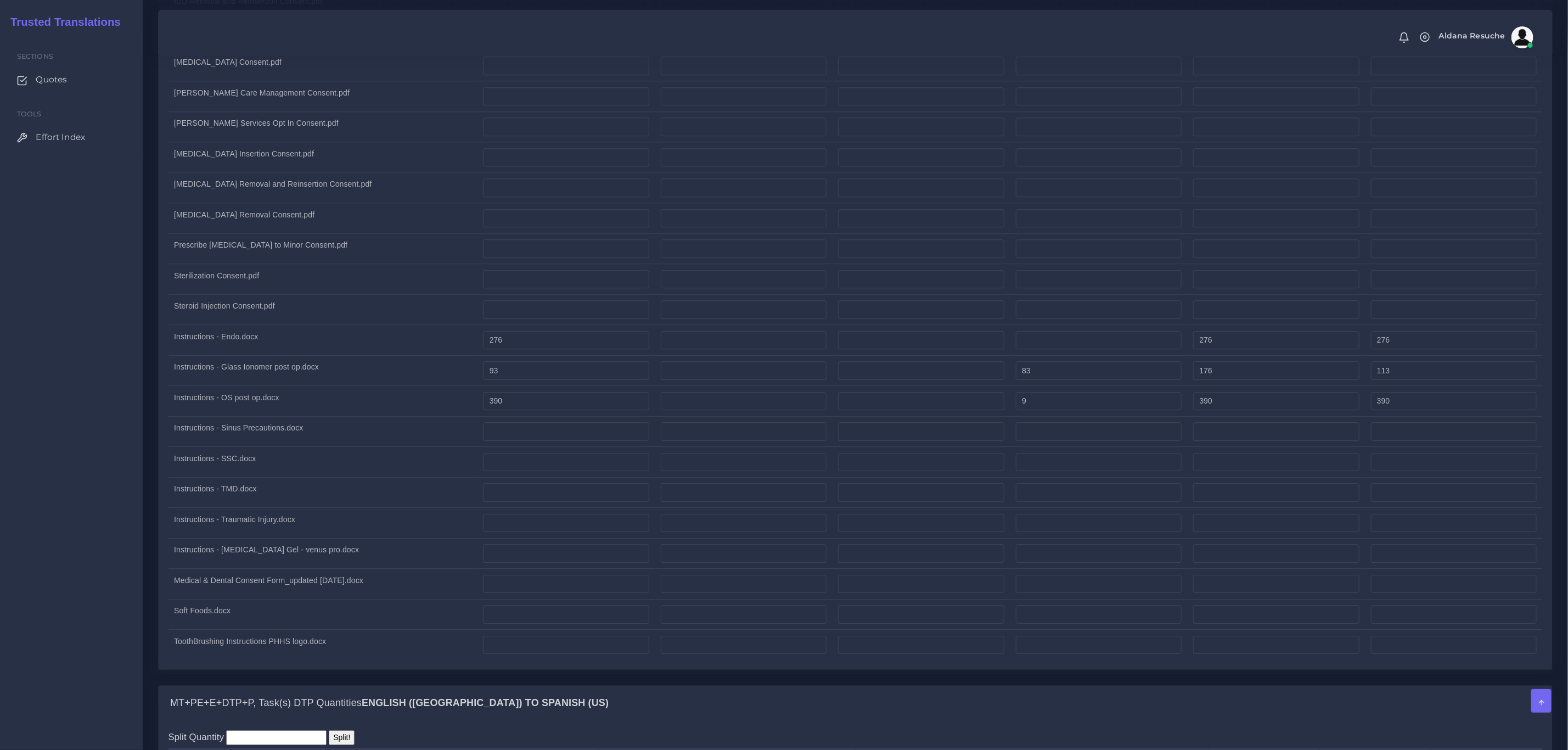
type input "392"
click at [321, 403] on td "Instructions - OS post op.docx" at bounding box center [323, 401] width 309 height 31
click at [498, 440] on input "number" at bounding box center [566, 432] width 166 height 19
type input "350"
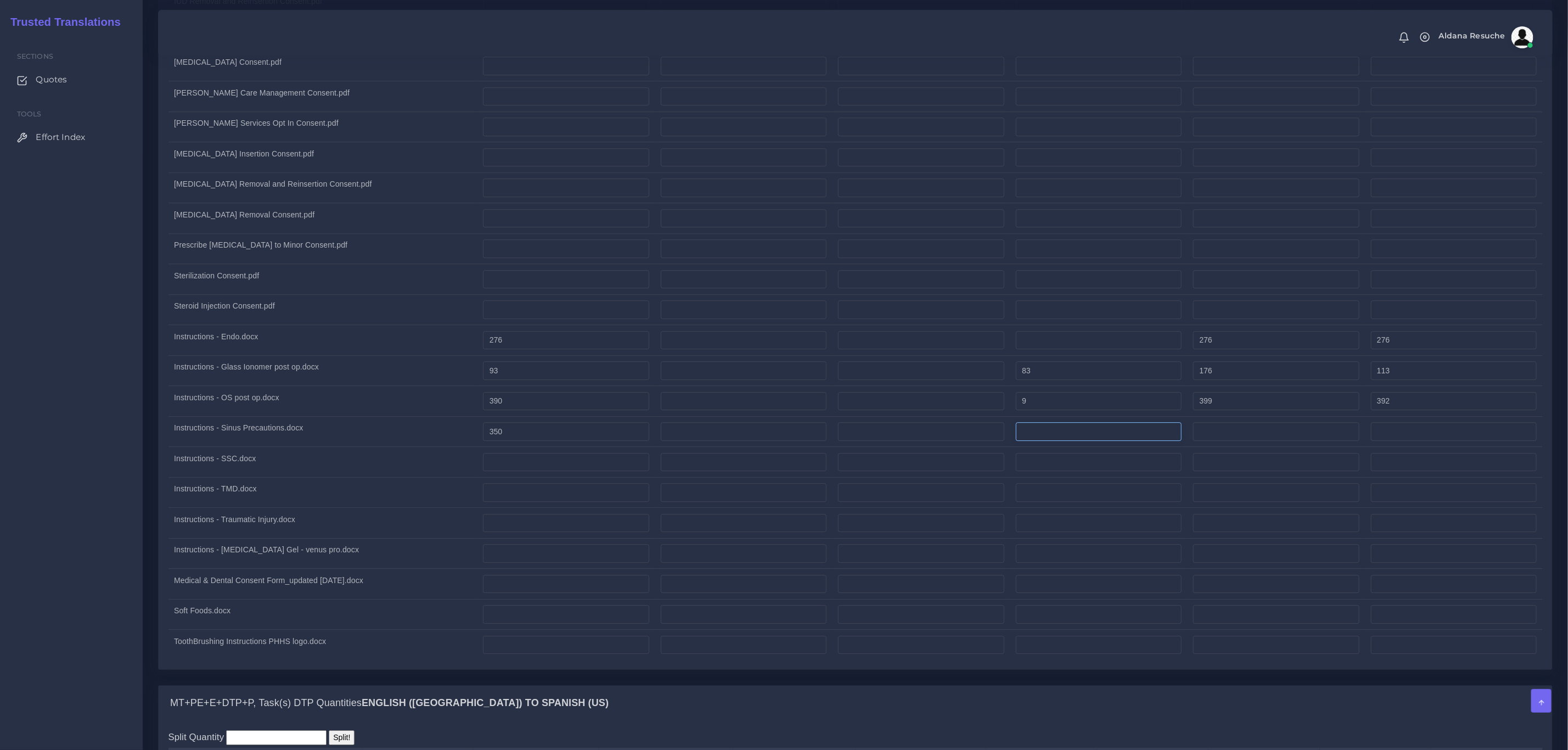
type input "350"
click at [1082, 440] on input "number" at bounding box center [1099, 432] width 166 height 19
type input "10"
type input "360"
type input "352"
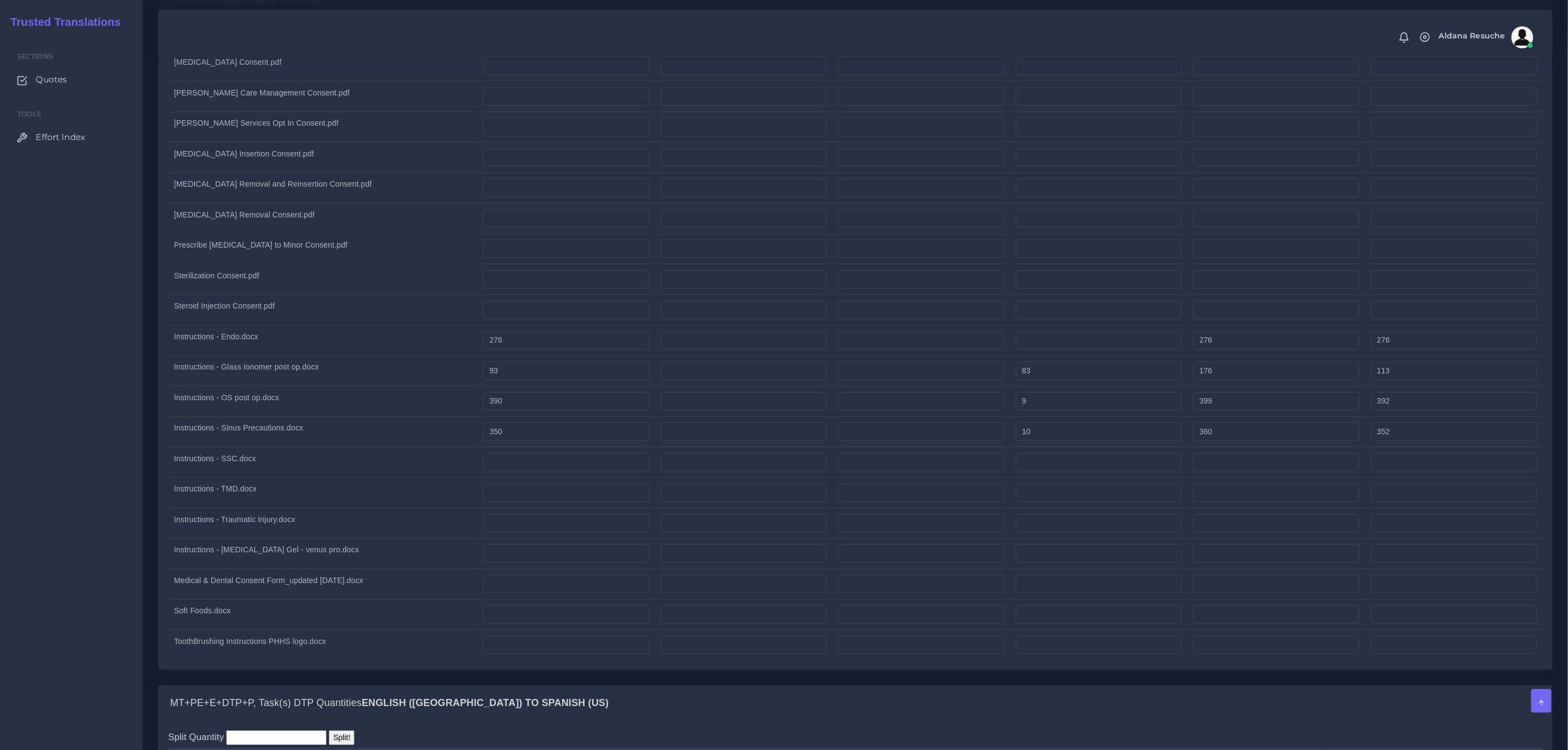
click at [253, 503] on td "Instructions - TMD.docx" at bounding box center [323, 492] width 309 height 31
click at [514, 472] on input "number" at bounding box center [566, 462] width 166 height 19
type input "263"
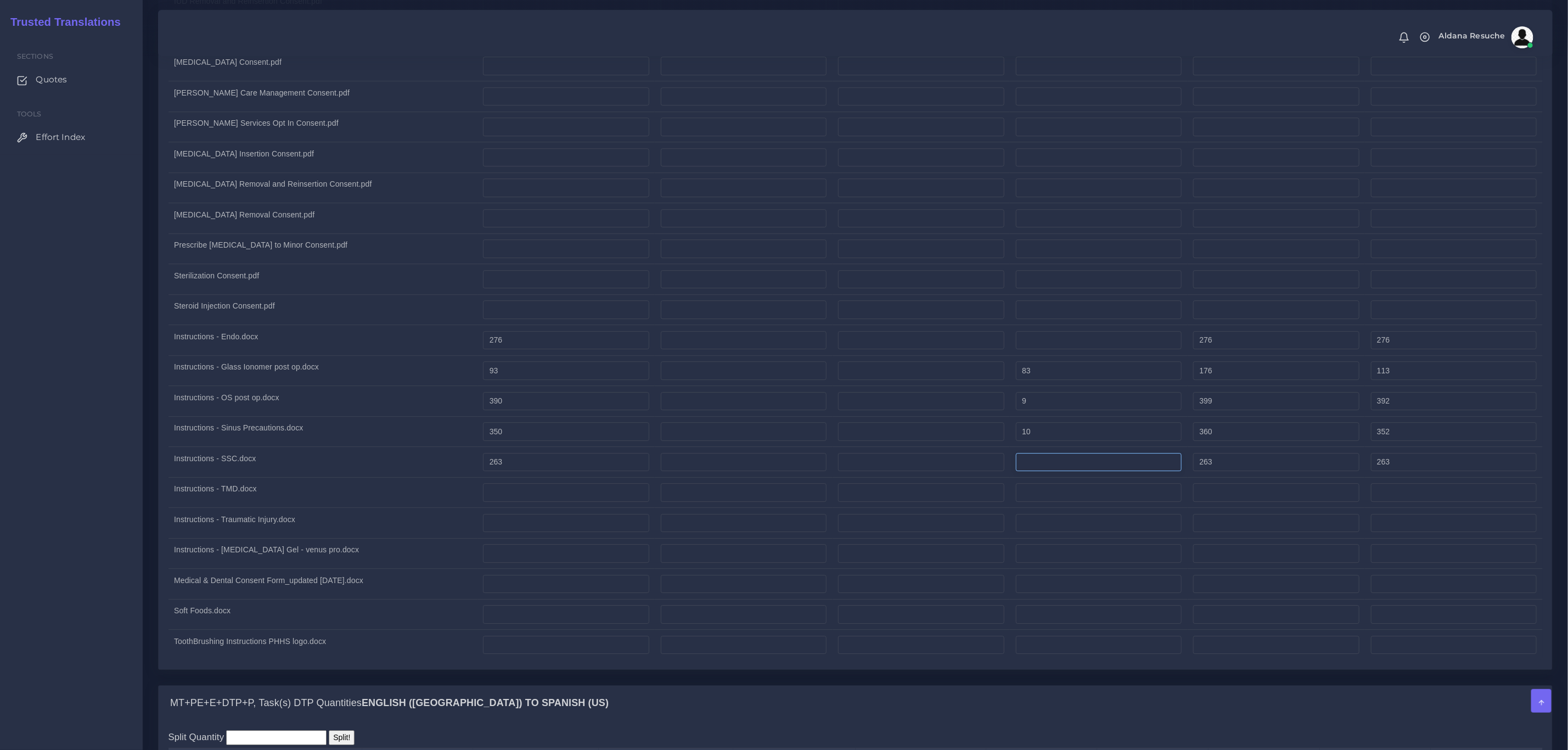
click at [1068, 472] on input "number" at bounding box center [1099, 462] width 166 height 19
type input "4"
type input "267"
type input "264"
click at [97, 421] on div "Sections Quotes Tools Effort Index" at bounding box center [71, 392] width 142 height 716
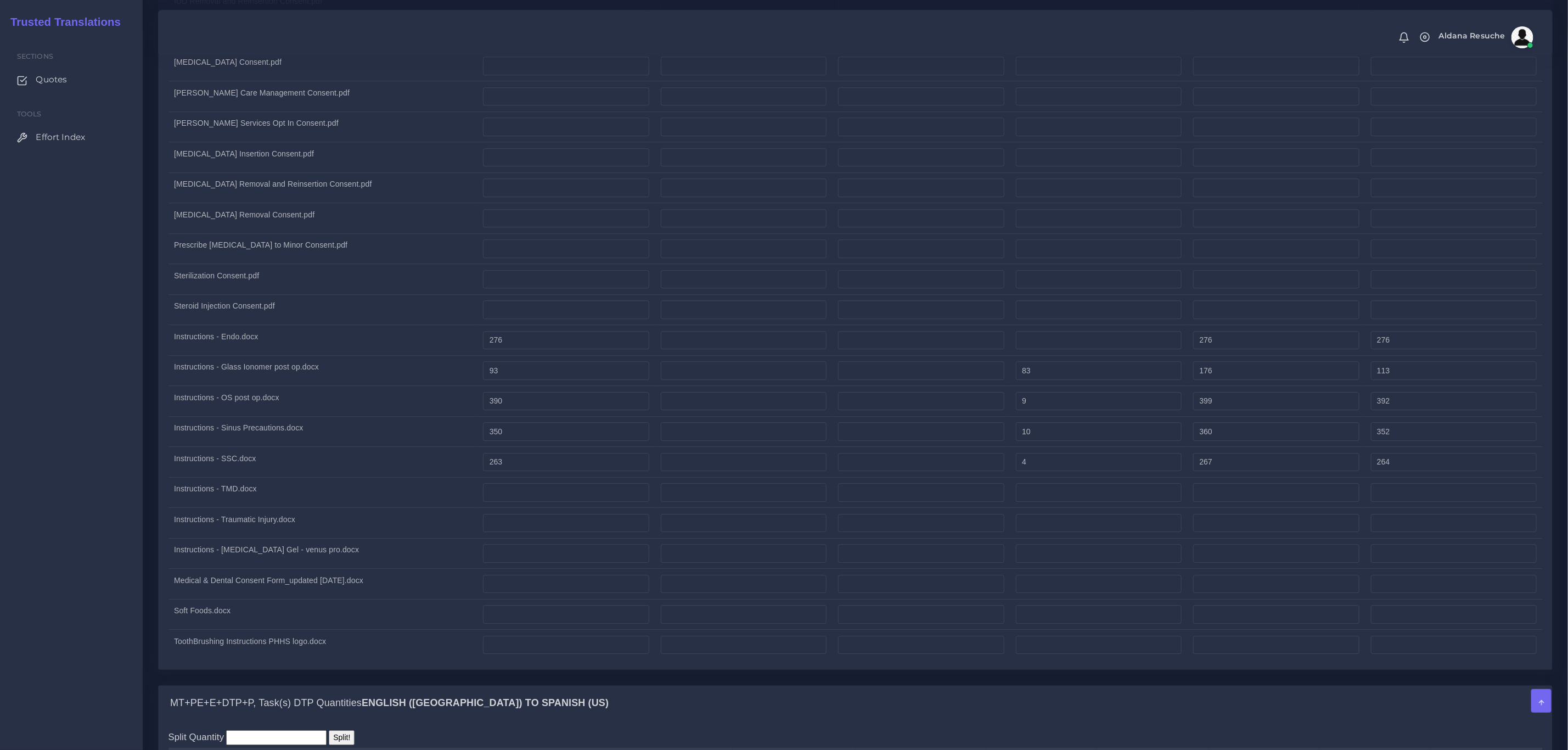
click at [563, 508] on td at bounding box center [566, 492] width 178 height 31
click at [563, 502] on input "number" at bounding box center [566, 493] width 166 height 19
type input "473"
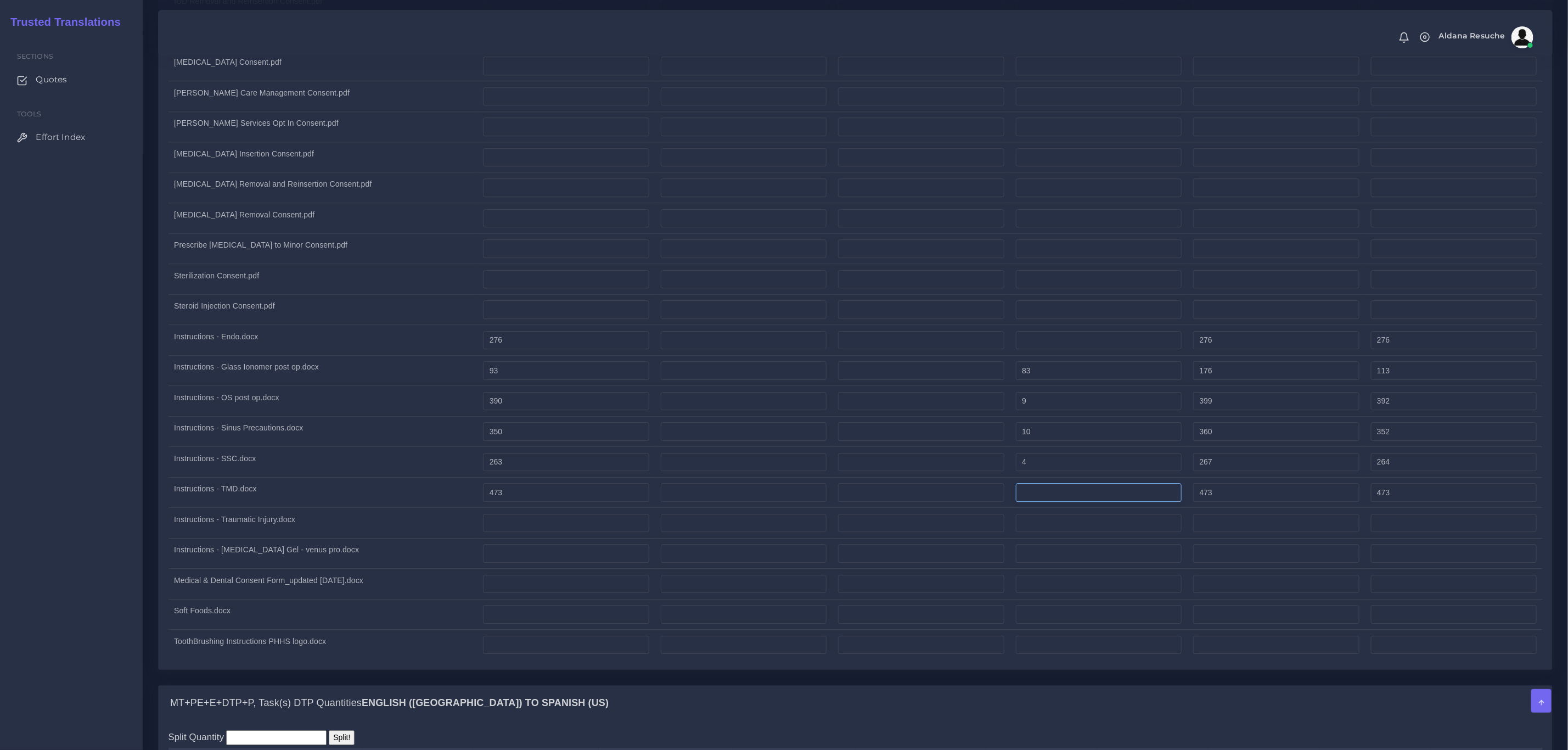
click at [1035, 502] on input "number" at bounding box center [1099, 493] width 166 height 19
type input "6"
type input "479"
type input "474"
click at [349, 478] on td "Instructions - SSC.docx" at bounding box center [323, 462] width 309 height 31
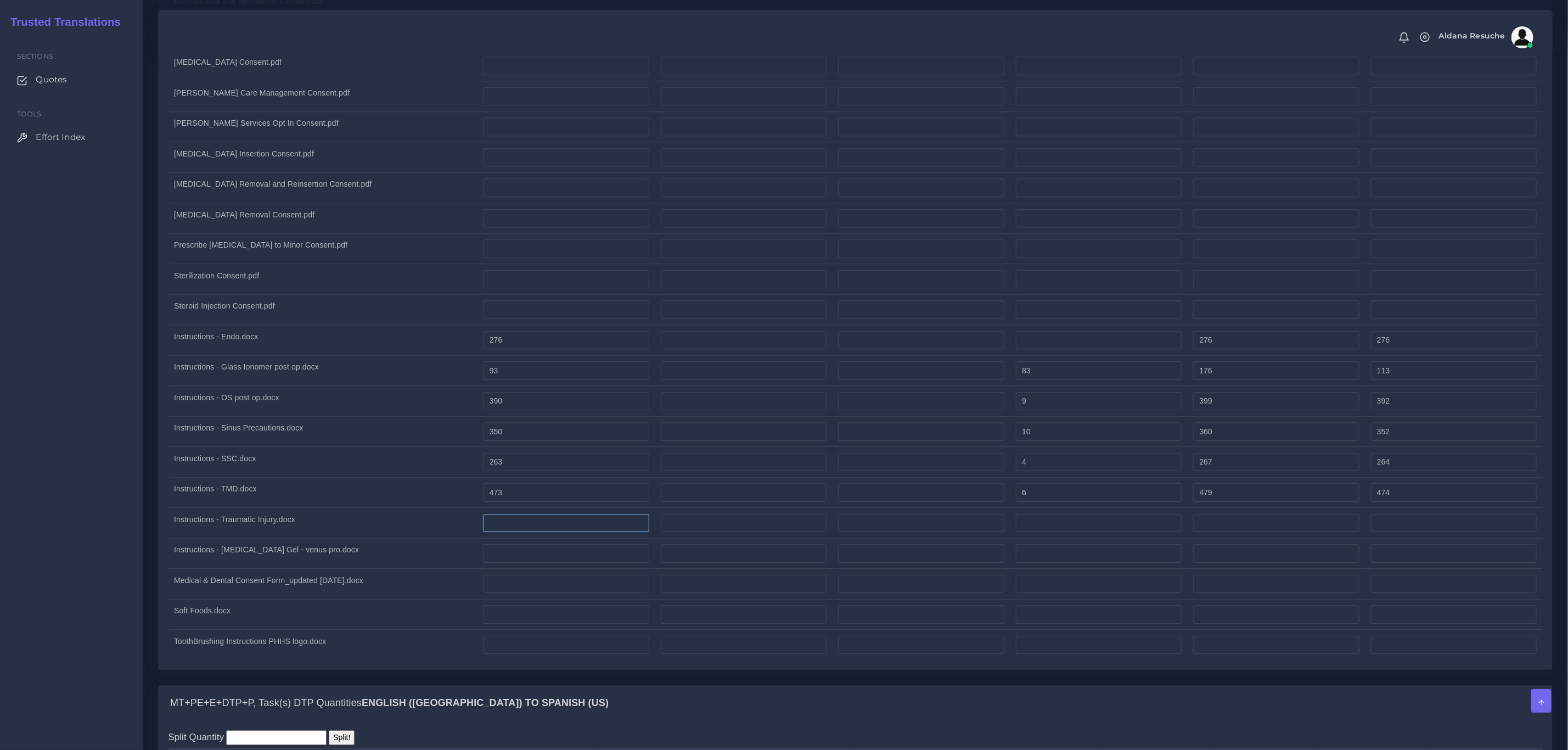
click at [559, 532] on input "number" at bounding box center [566, 524] width 166 height 19
type input "219"
click at [1087, 529] on td at bounding box center [1098, 524] width 178 height 31
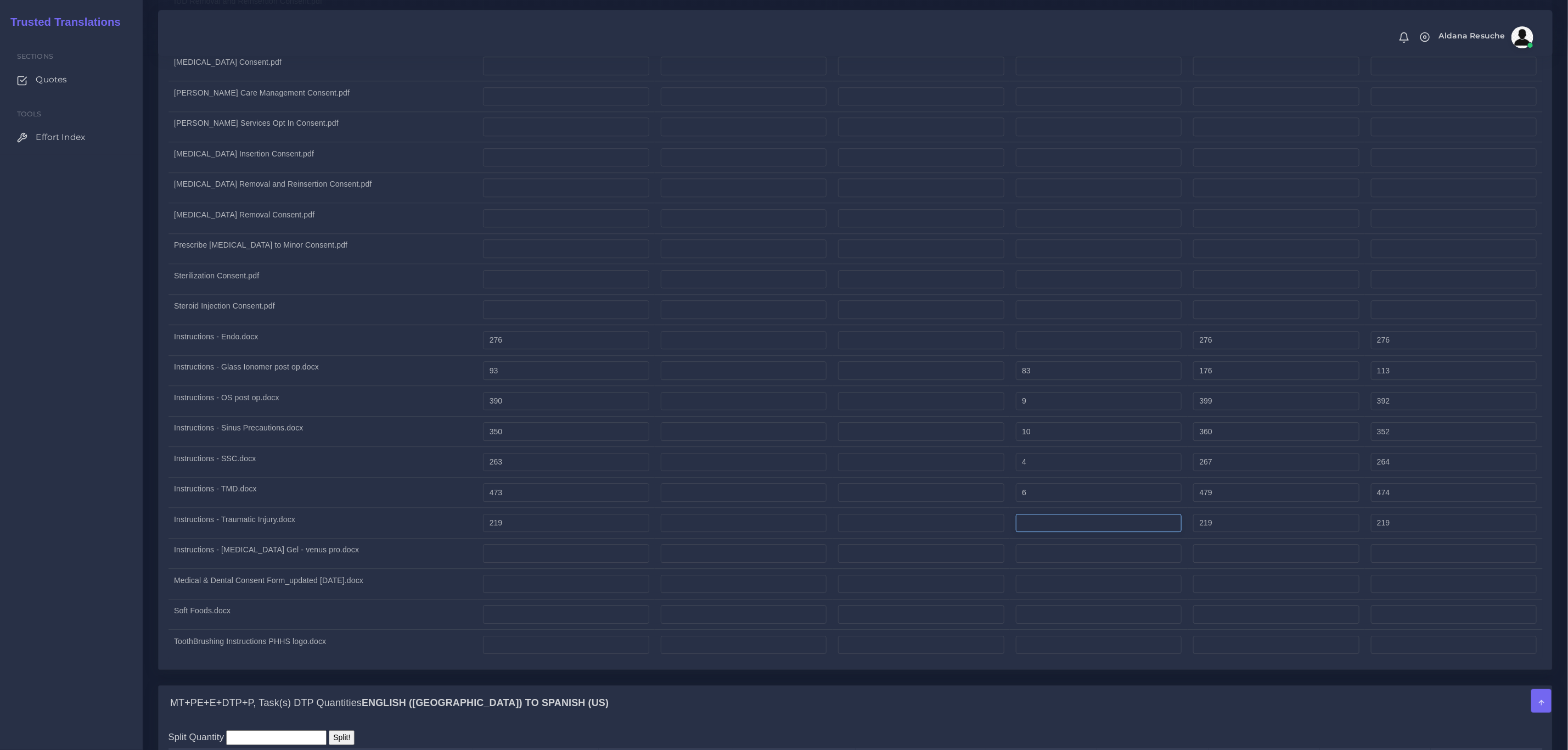
click at [1083, 532] on input "number" at bounding box center [1099, 524] width 166 height 19
type input "80"
type input "299"
type input "239"
click at [288, 568] on td "Instructions - [MEDICAL_DATA] Gel - venus pro.docx" at bounding box center [323, 553] width 309 height 31
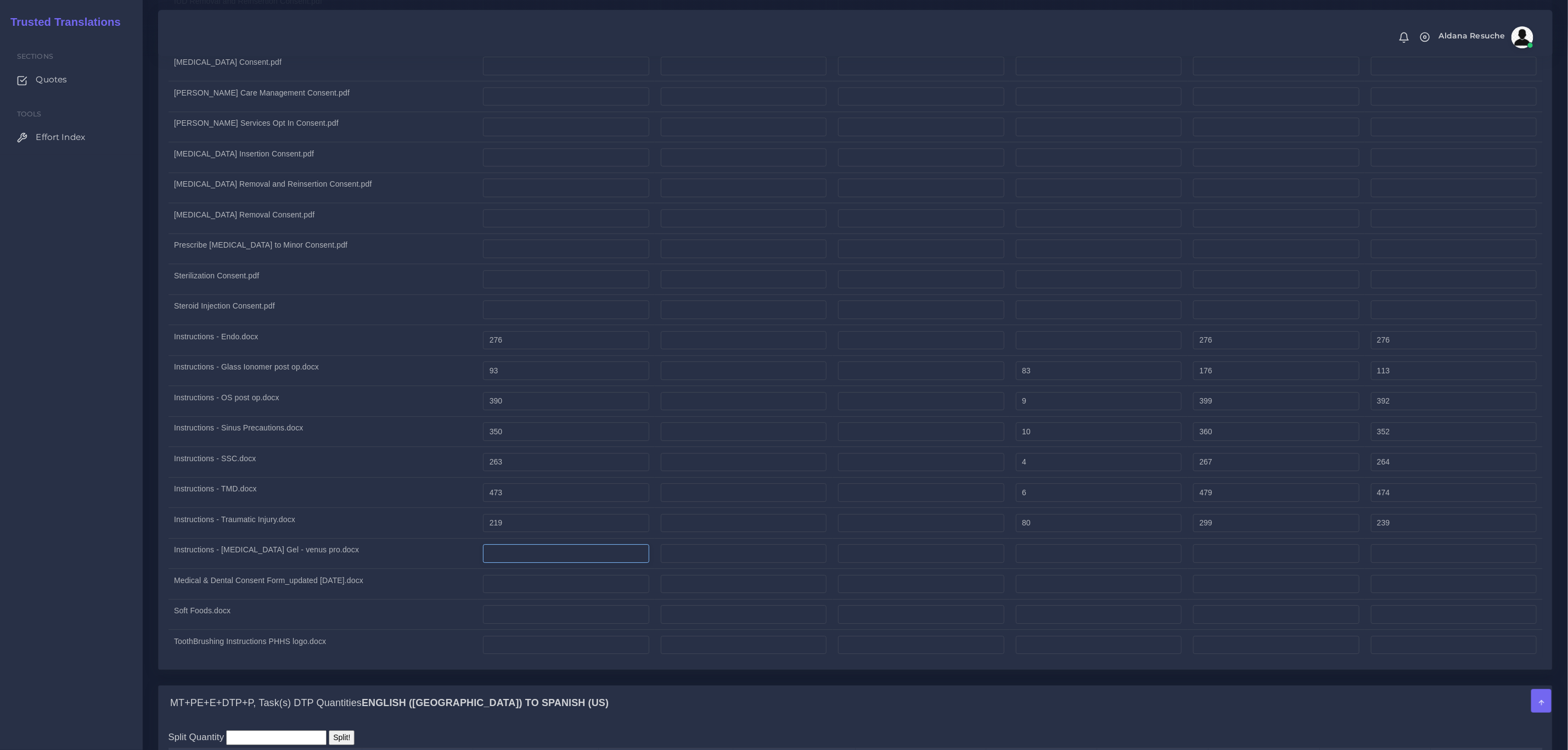
click at [491, 563] on input "number" at bounding box center [566, 553] width 166 height 19
type input "475"
click at [430, 561] on td "Instructions - [MEDICAL_DATA] Gel - venus pro.docx" at bounding box center [323, 553] width 309 height 31
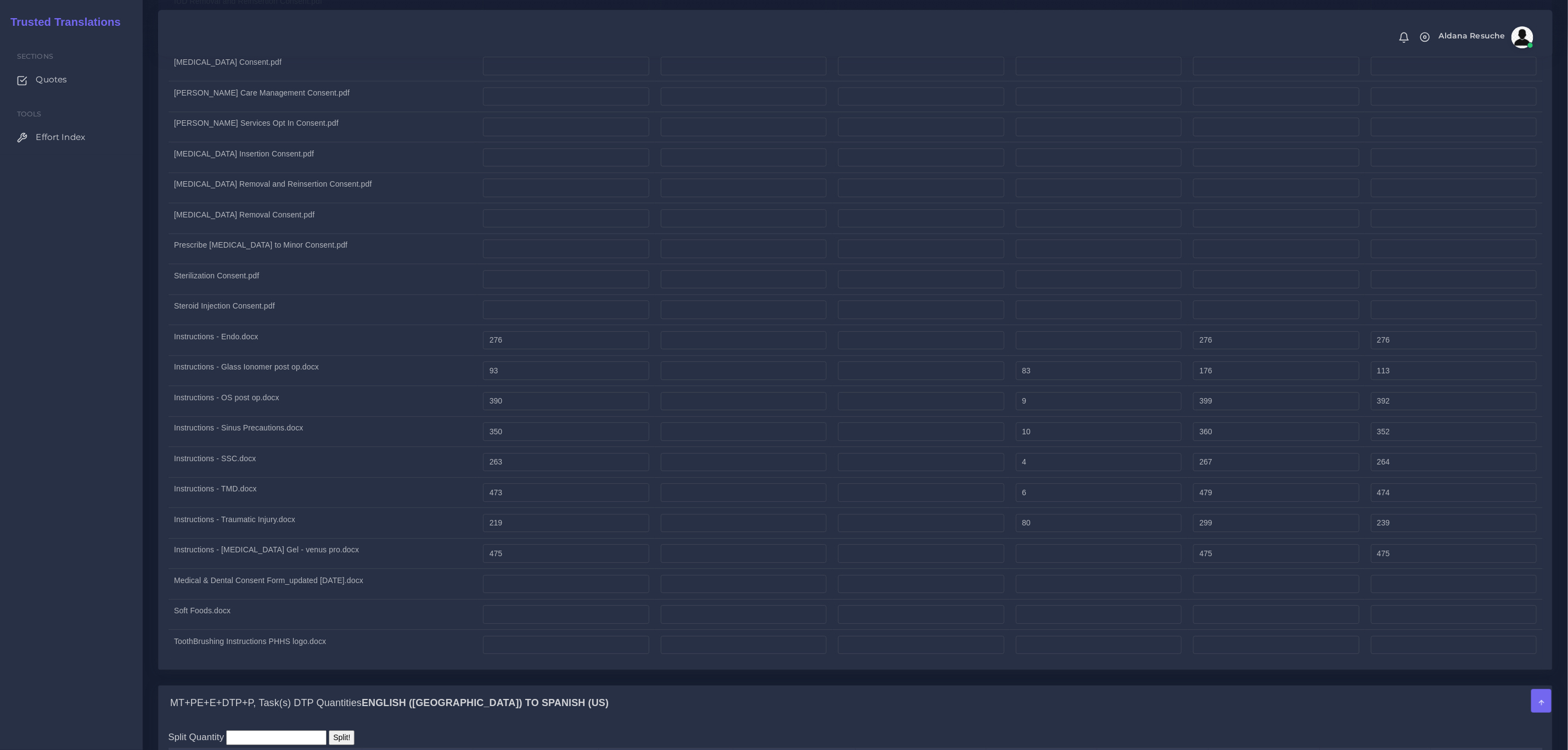
scroll to position [1977, 0]
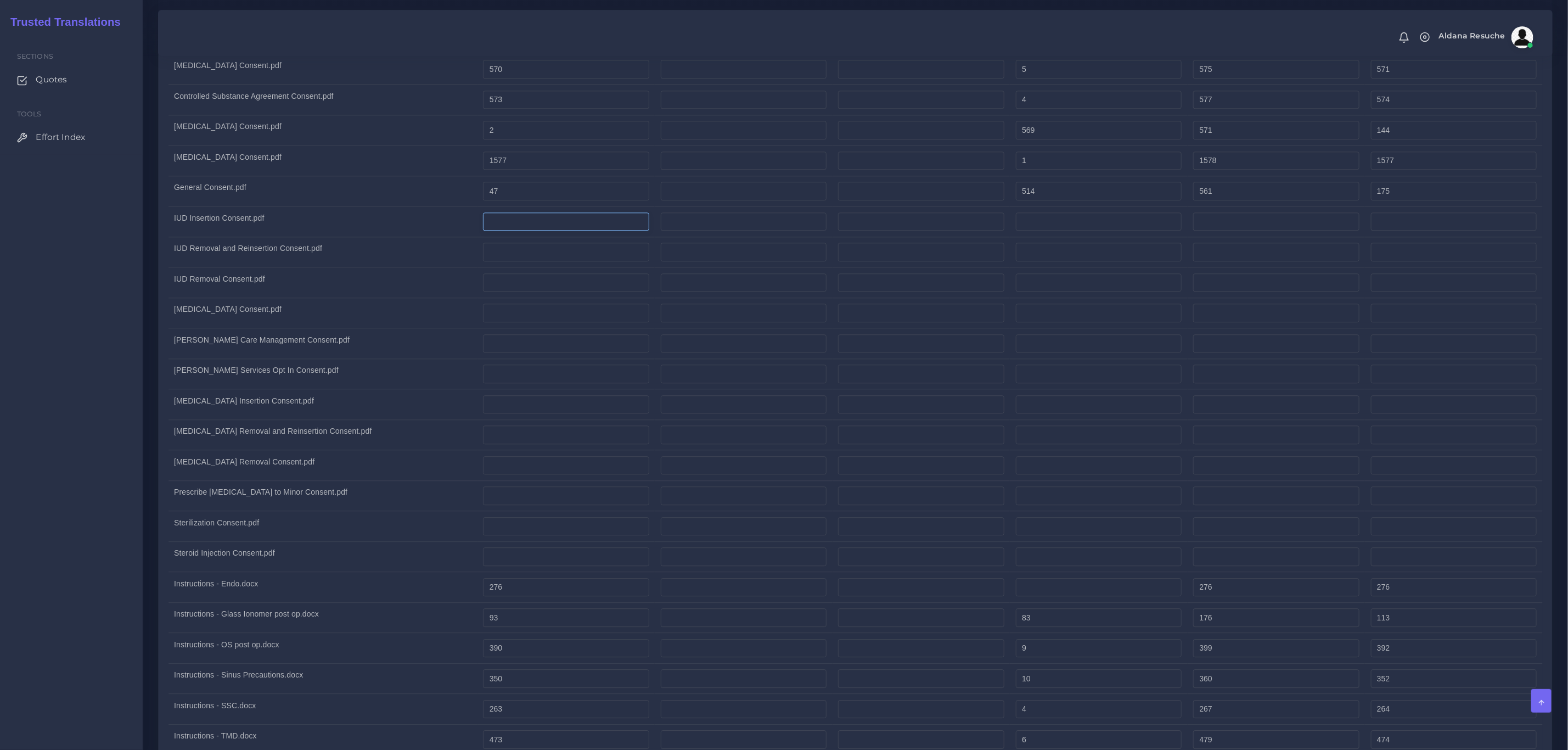
click at [509, 226] on input "number" at bounding box center [566, 222] width 166 height 19
type input "25"
click at [1045, 231] on input "number" at bounding box center [1099, 222] width 166 height 19
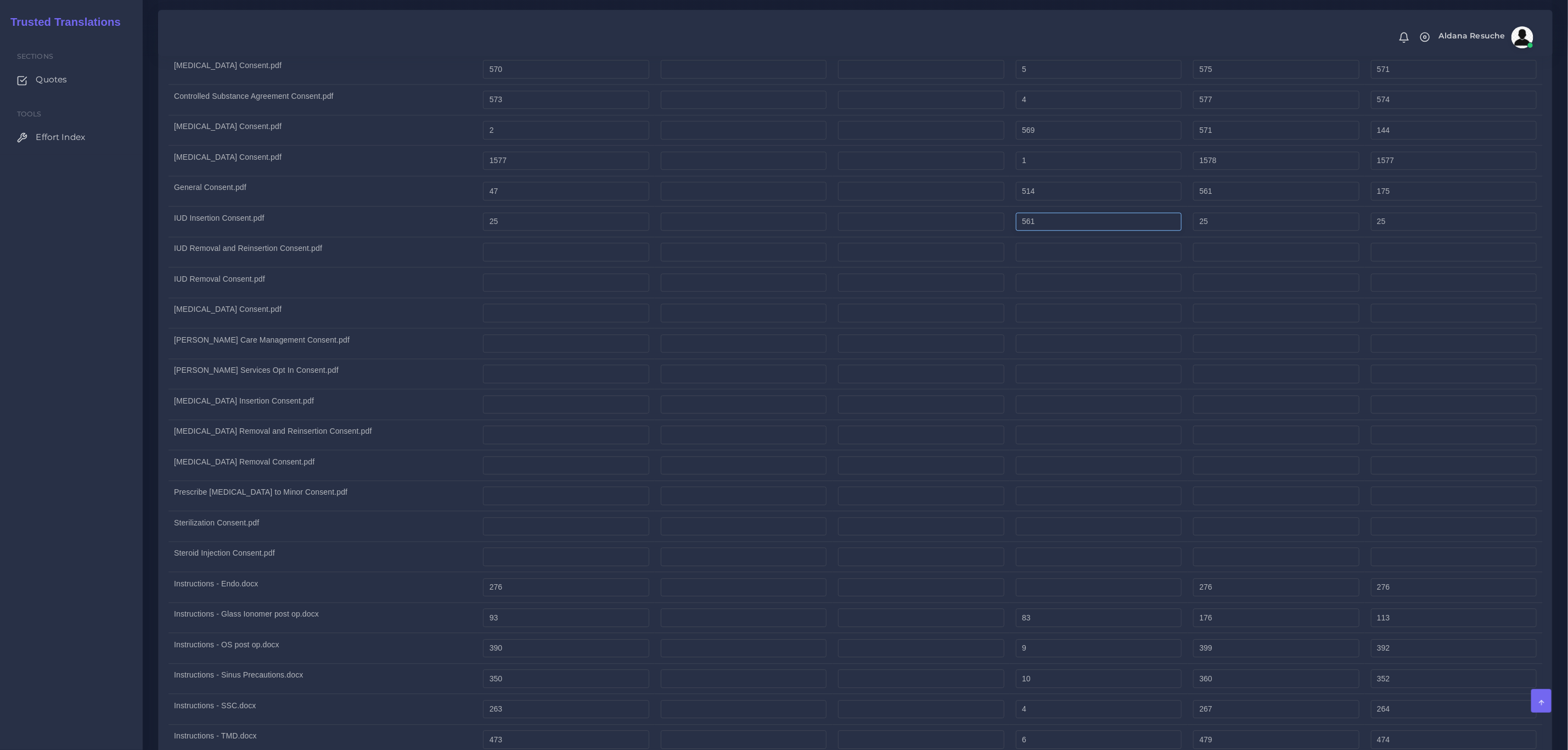
type input "561"
type input "586"
type input "165"
click at [275, 443] on td "[MEDICAL_DATA] Removal and Reinsertion Consent.pdf" at bounding box center [323, 435] width 309 height 31
click at [545, 261] on input "number" at bounding box center [566, 252] width 166 height 19
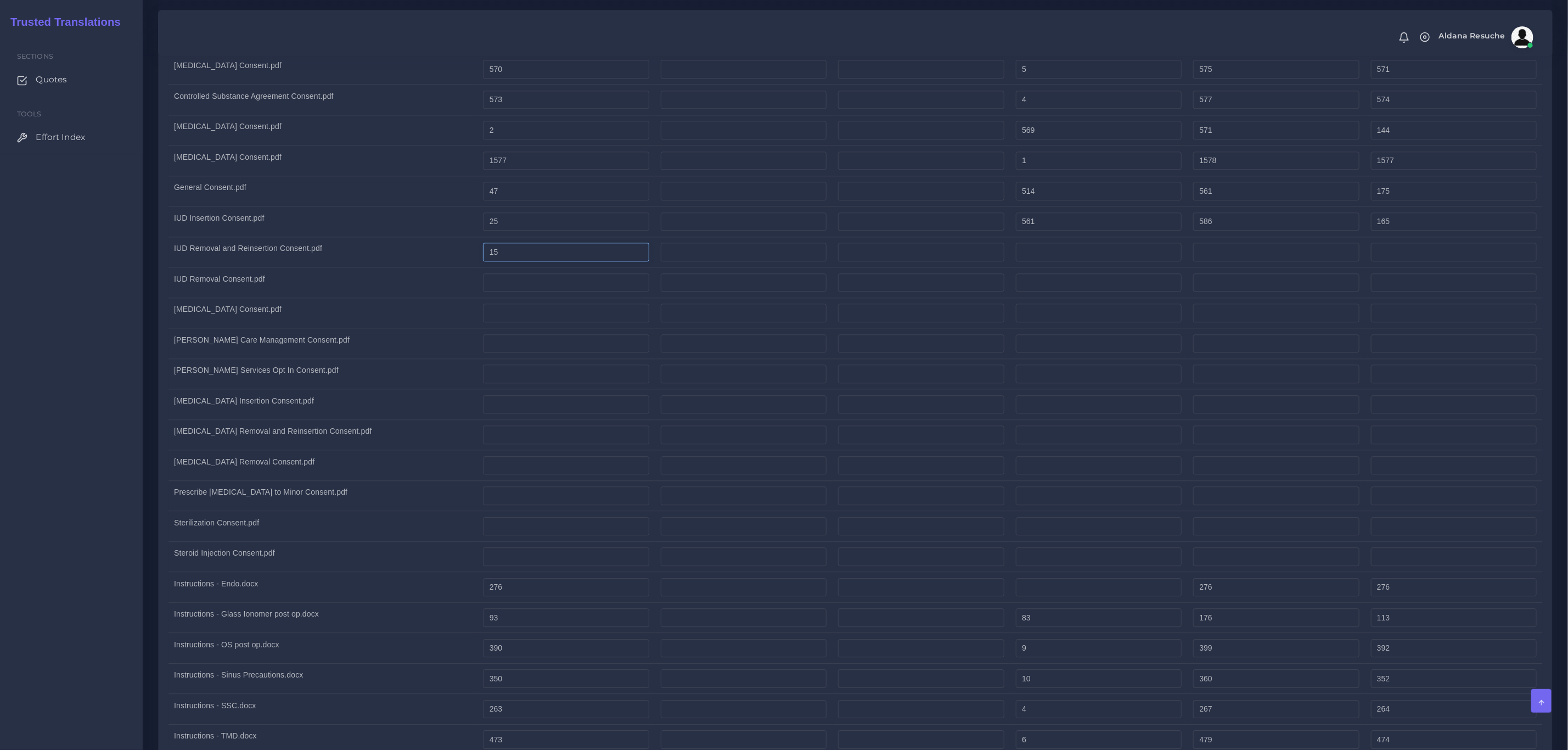
type input "15"
click at [1025, 259] on input "number" at bounding box center [1099, 252] width 166 height 19
type input "562"
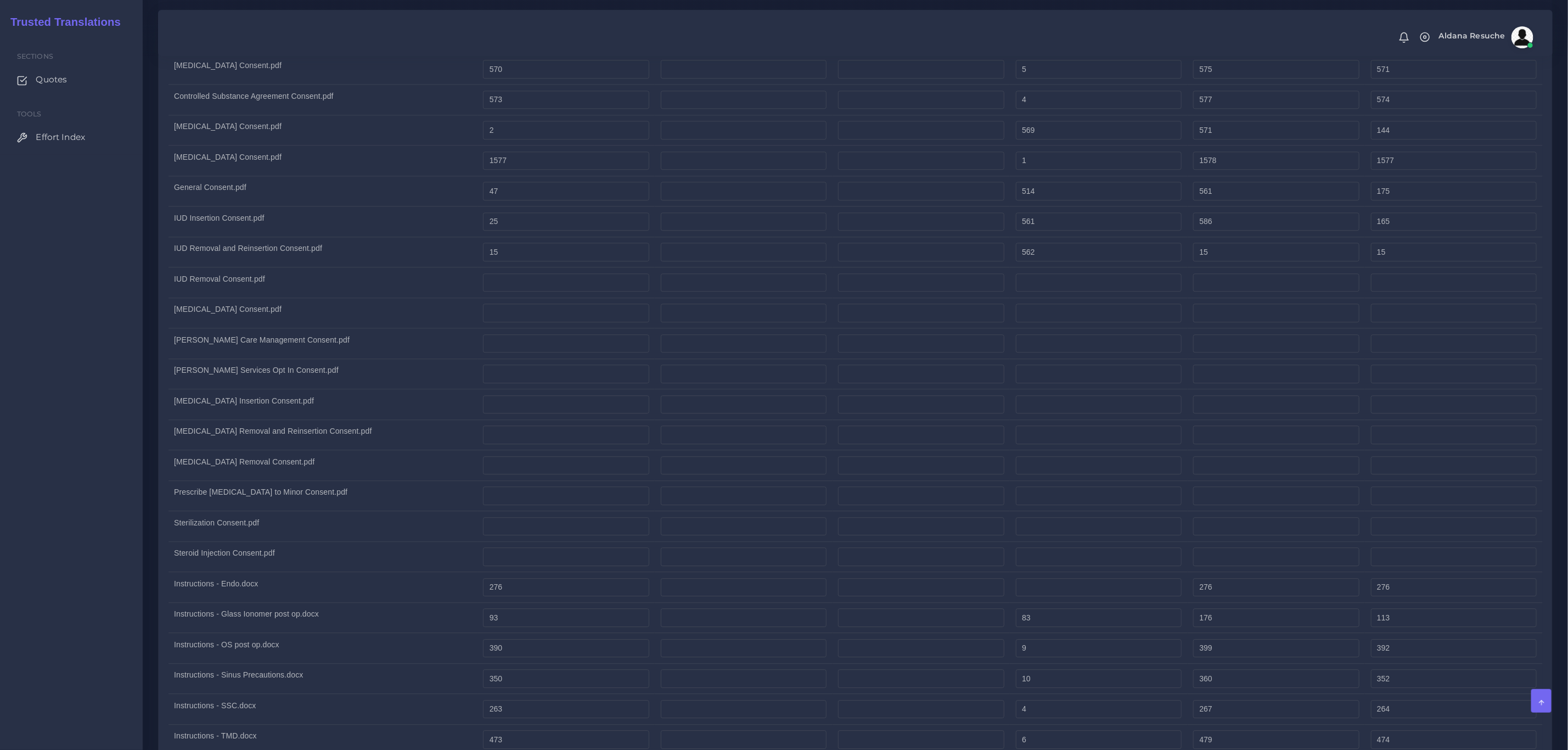
type input "577"
type input "155"
click at [288, 310] on td "[MEDICAL_DATA] Consent.pdf" at bounding box center [323, 312] width 309 height 31
click at [570, 292] on input "number" at bounding box center [566, 283] width 166 height 19
type input "7"
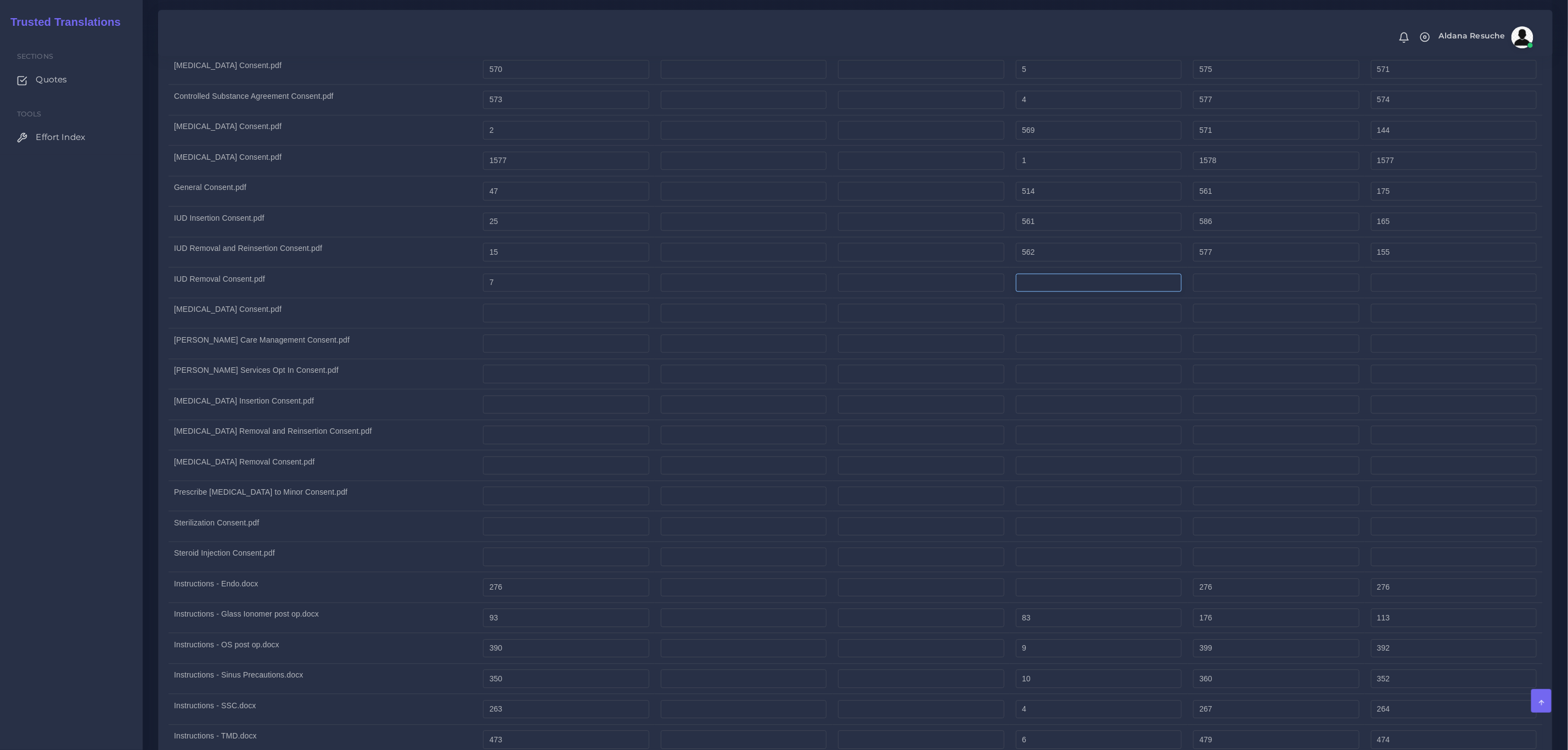
type input "7"
click at [1124, 291] on input "number" at bounding box center [1099, 283] width 166 height 19
type input "570"
type input "577"
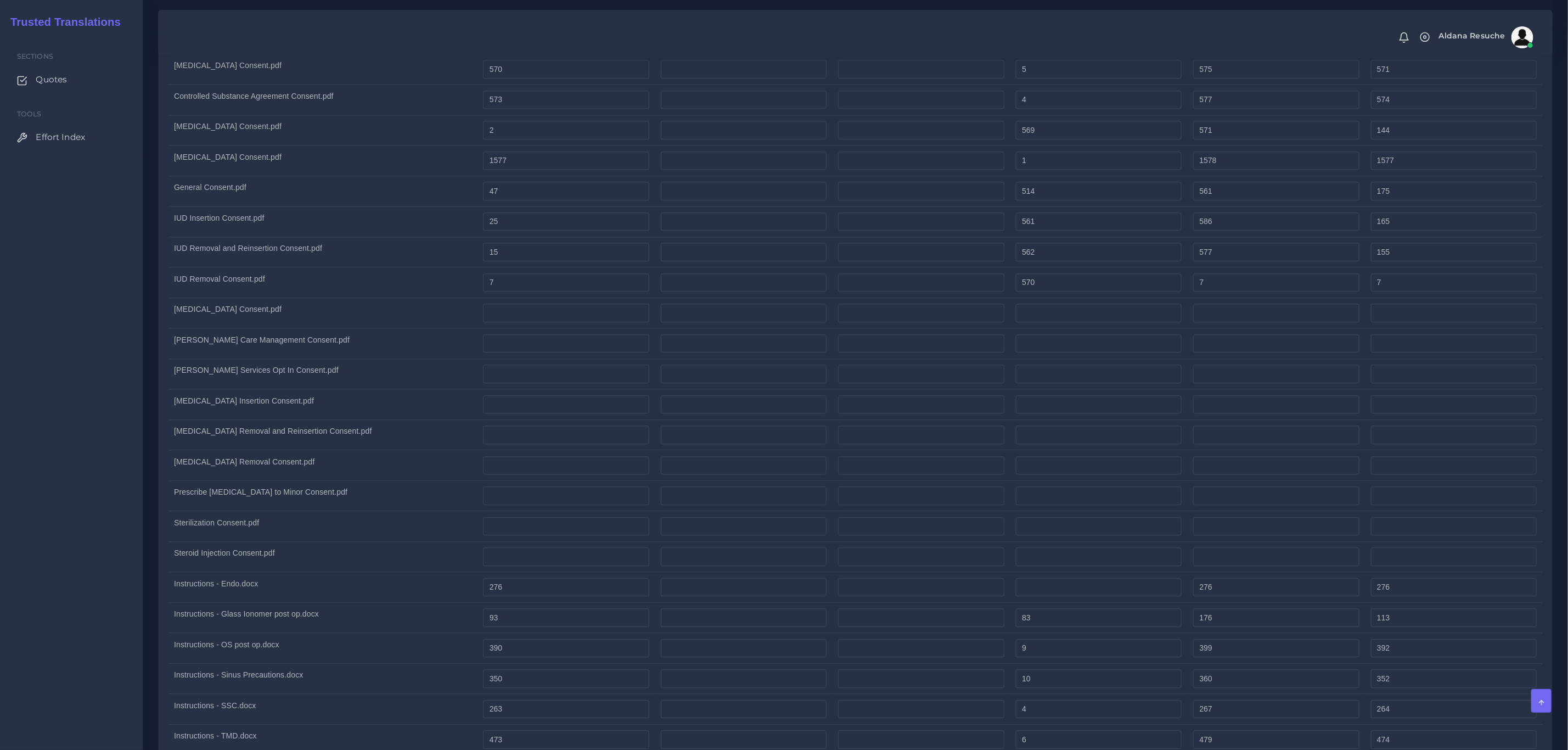
type input "149"
click at [308, 329] on td "[MEDICAL_DATA] Consent.pdf" at bounding box center [323, 312] width 309 height 31
click at [532, 315] on td at bounding box center [566, 312] width 178 height 31
click at [535, 322] on input "number" at bounding box center [566, 313] width 166 height 19
type input "1234"
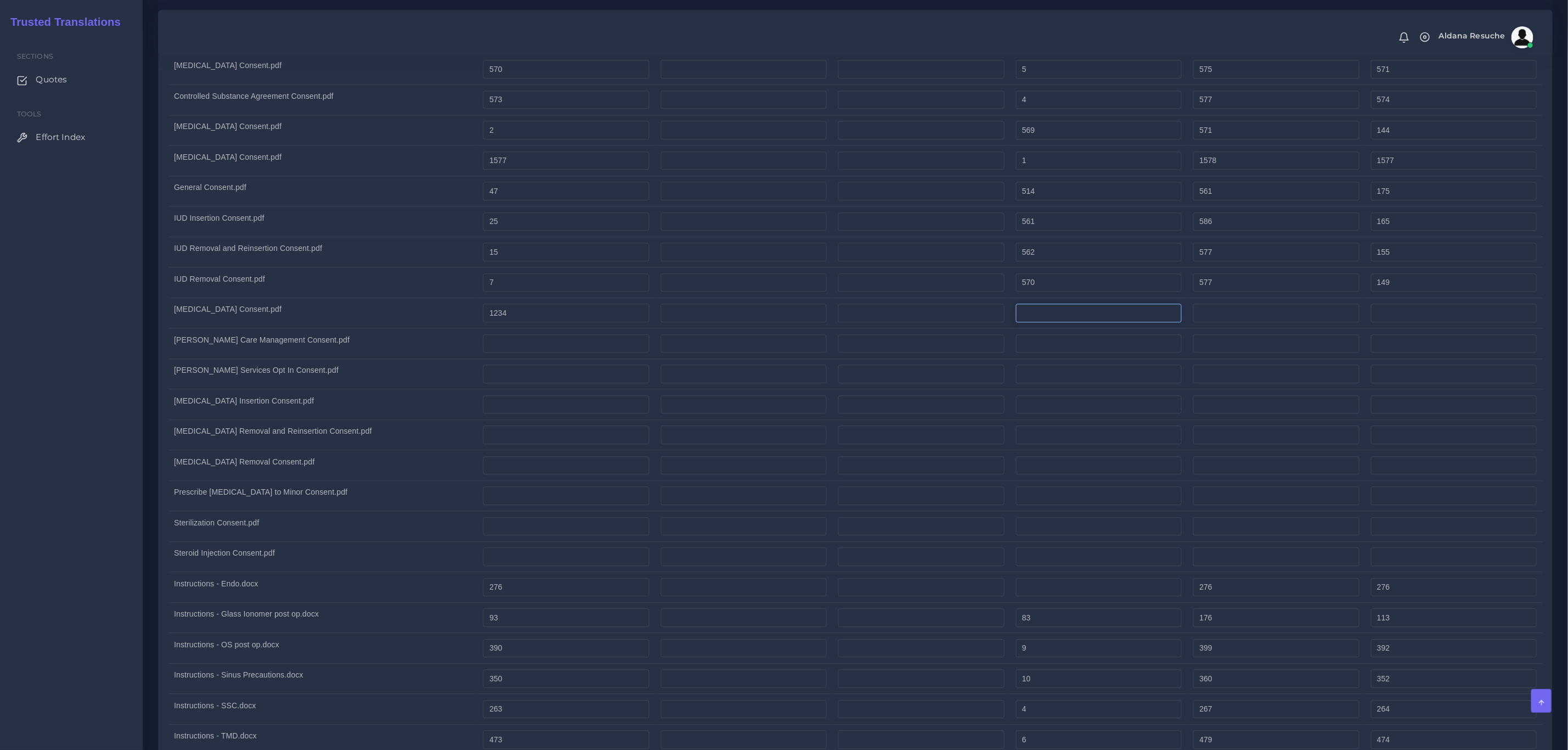
type input "1234"
click at [1070, 322] on input "number" at bounding box center [1099, 313] width 166 height 19
type input "112"
type input "1346"
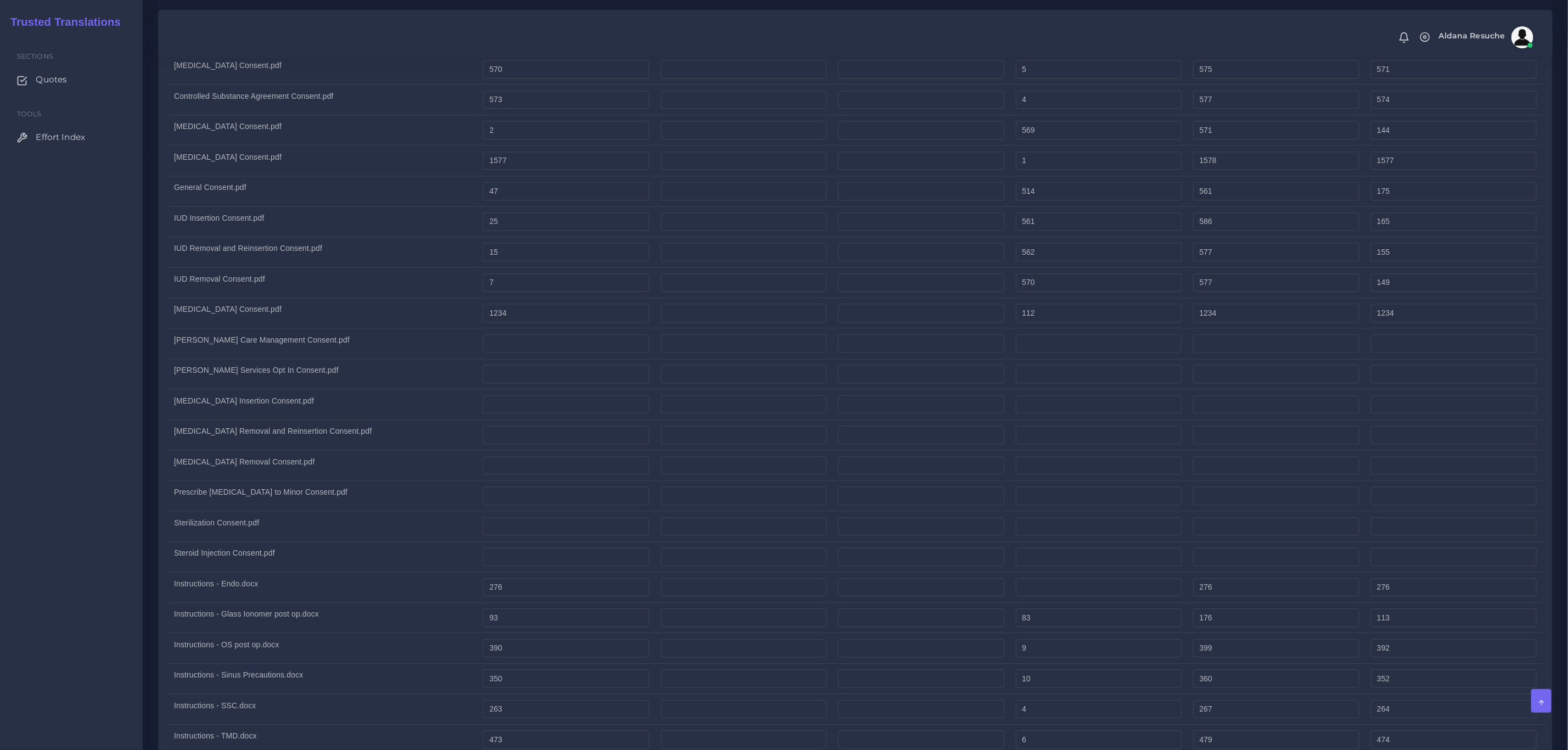
type input "1262"
click at [440, 385] on td "[PERSON_NAME] Services Opt In Consent.pdf" at bounding box center [323, 374] width 309 height 31
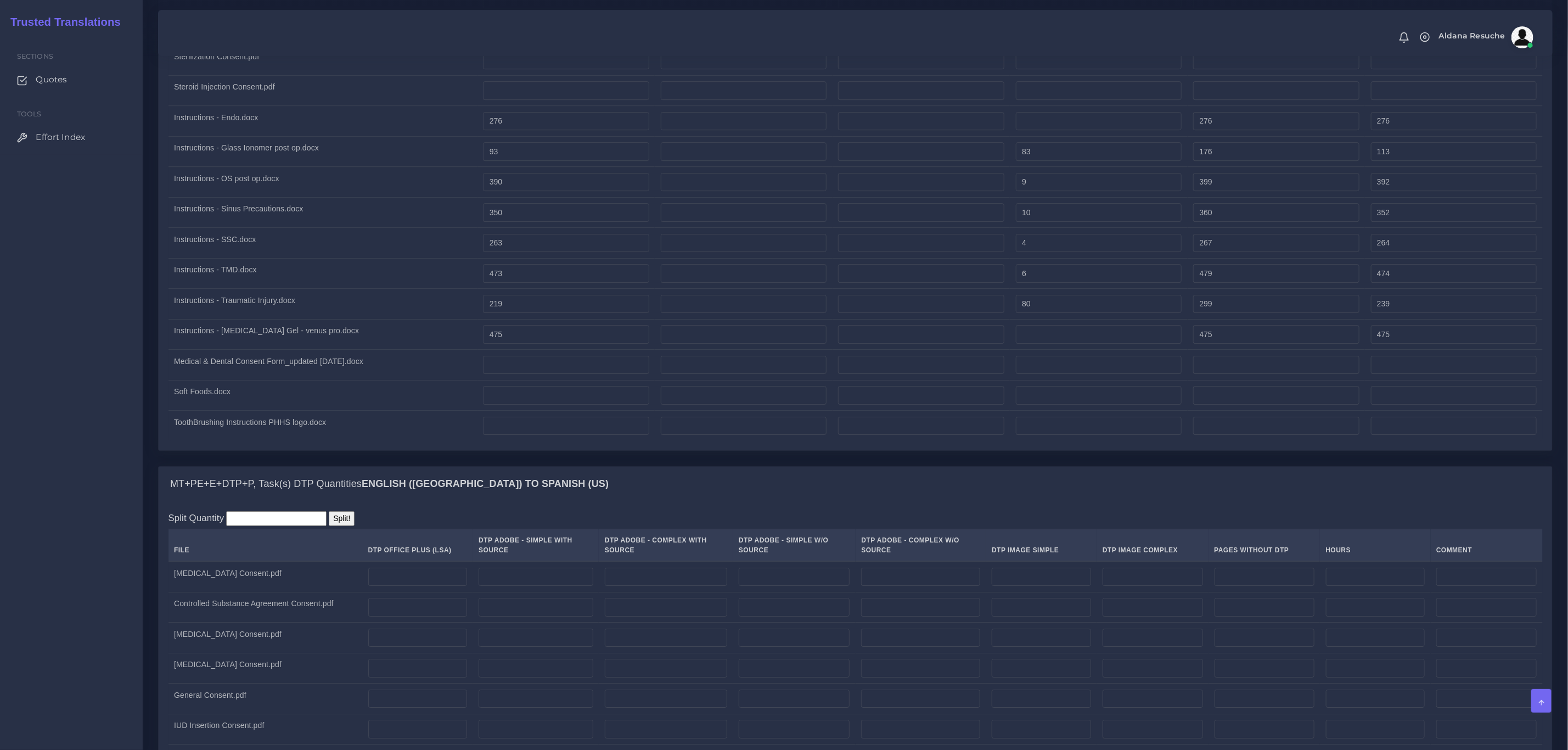
scroll to position [2389, 0]
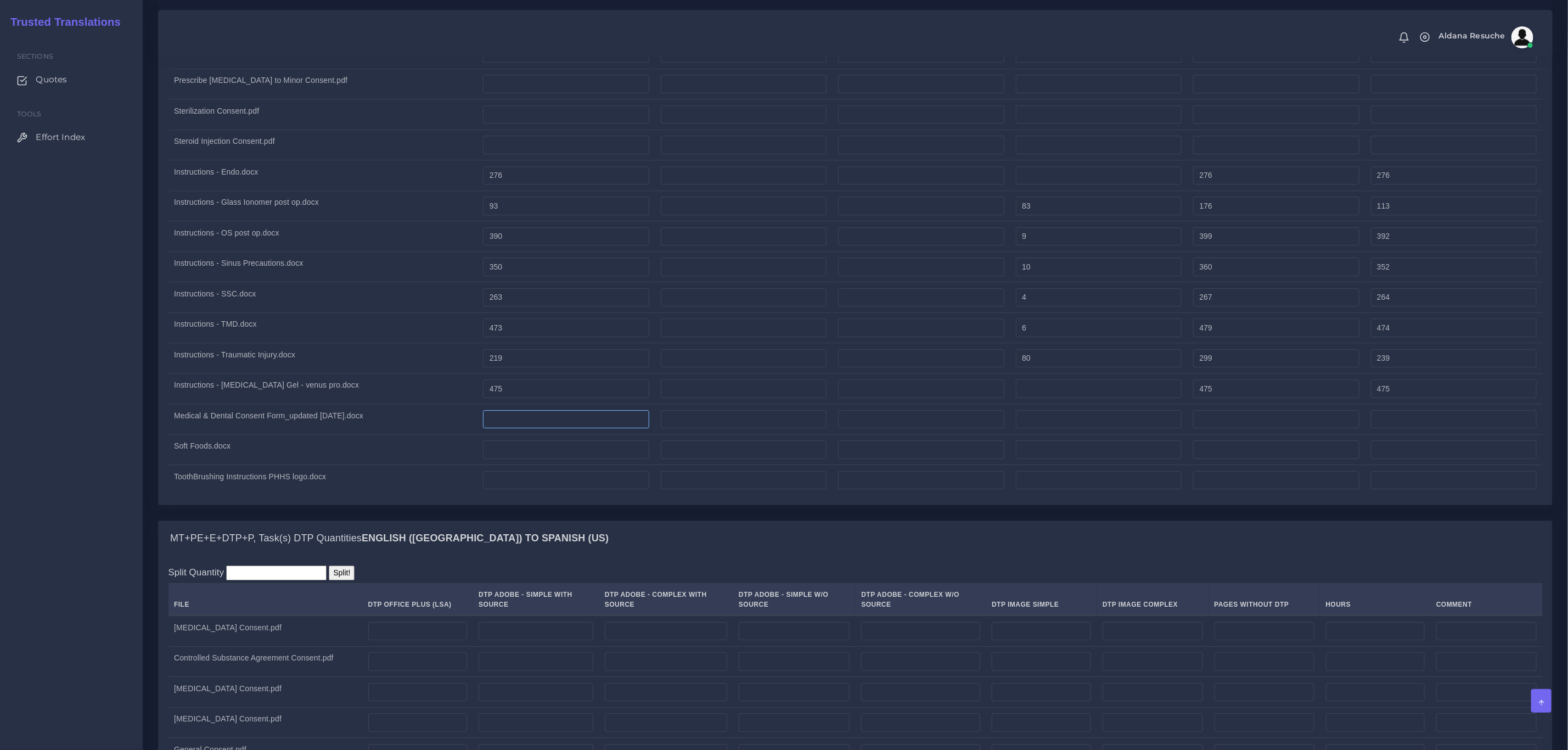
click at [553, 429] on input "number" at bounding box center [566, 419] width 166 height 19
type input ".52"
drag, startPoint x: 553, startPoint y: 439, endPoint x: 296, endPoint y: 417, distance: 257.9
click at [296, 417] on tbody "Colposcopy Consent.pdf 570 5 575 571 573 4 577 574 2 569 1" at bounding box center [855, 68] width 1374 height 853
type input ".3"
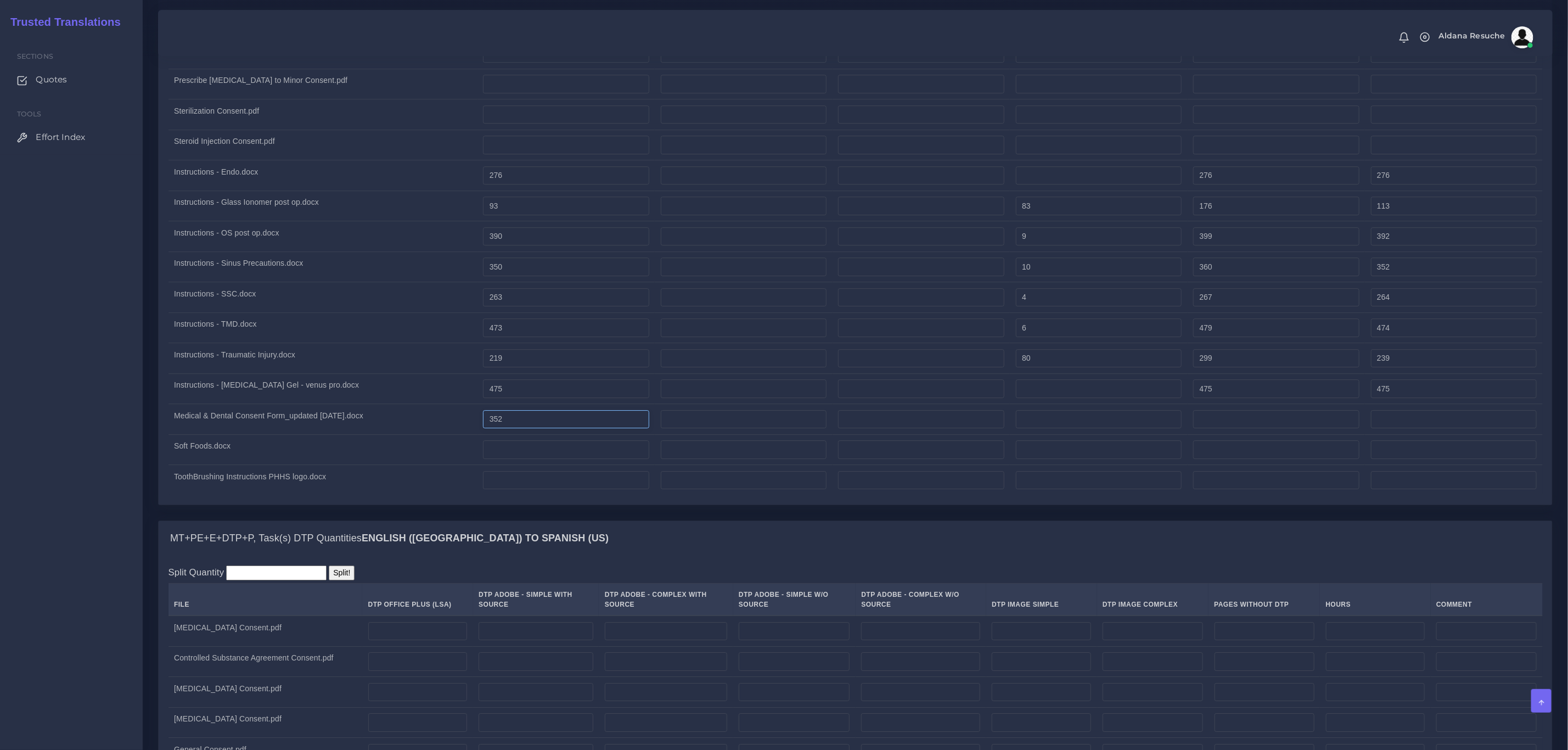
type input "352"
click at [1091, 429] on input "number" at bounding box center [1099, 419] width 166 height 19
type input "10"
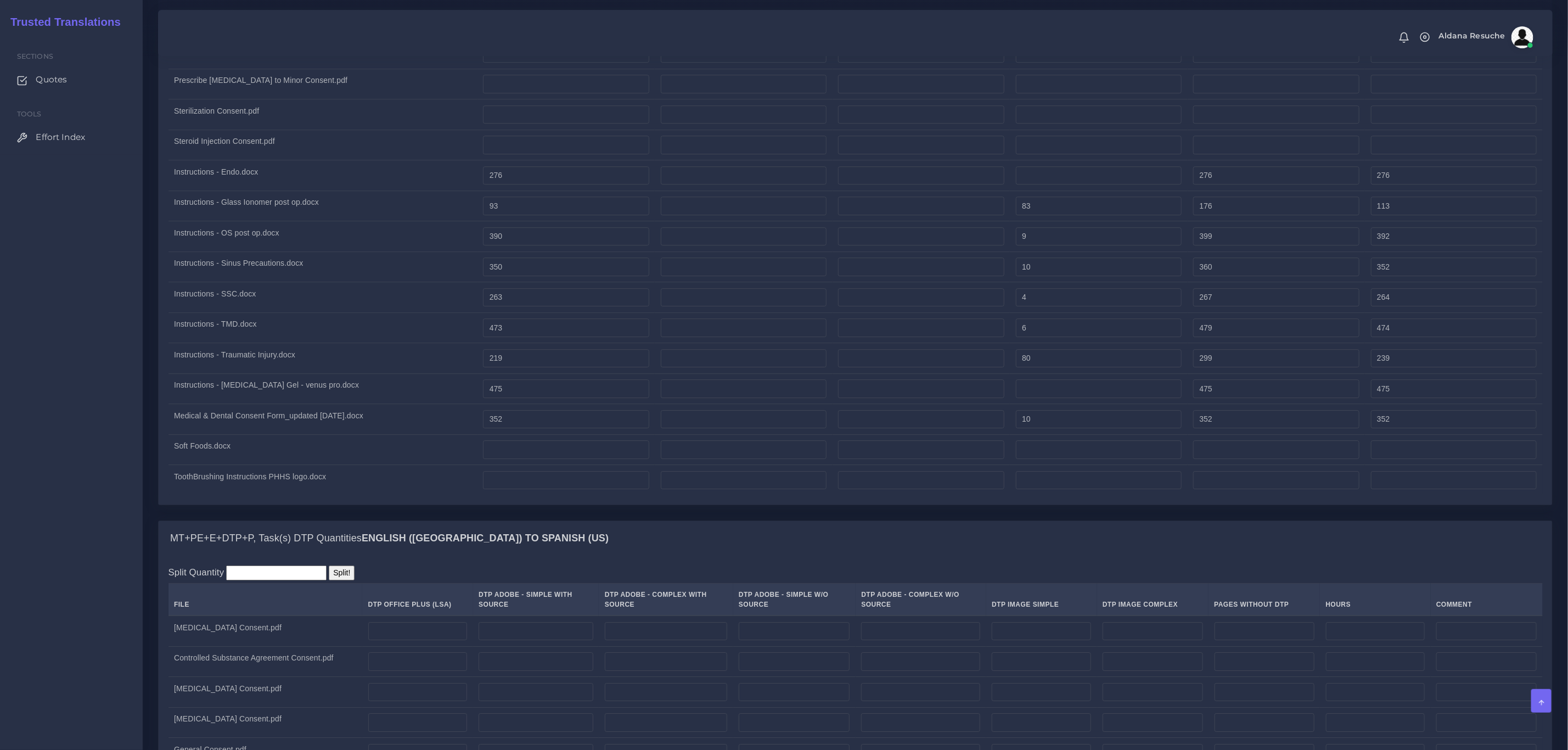
type input "362"
type input "354"
click at [310, 484] on td "ToothBrushing Instructions PHHS logo.docx" at bounding box center [323, 481] width 309 height 31
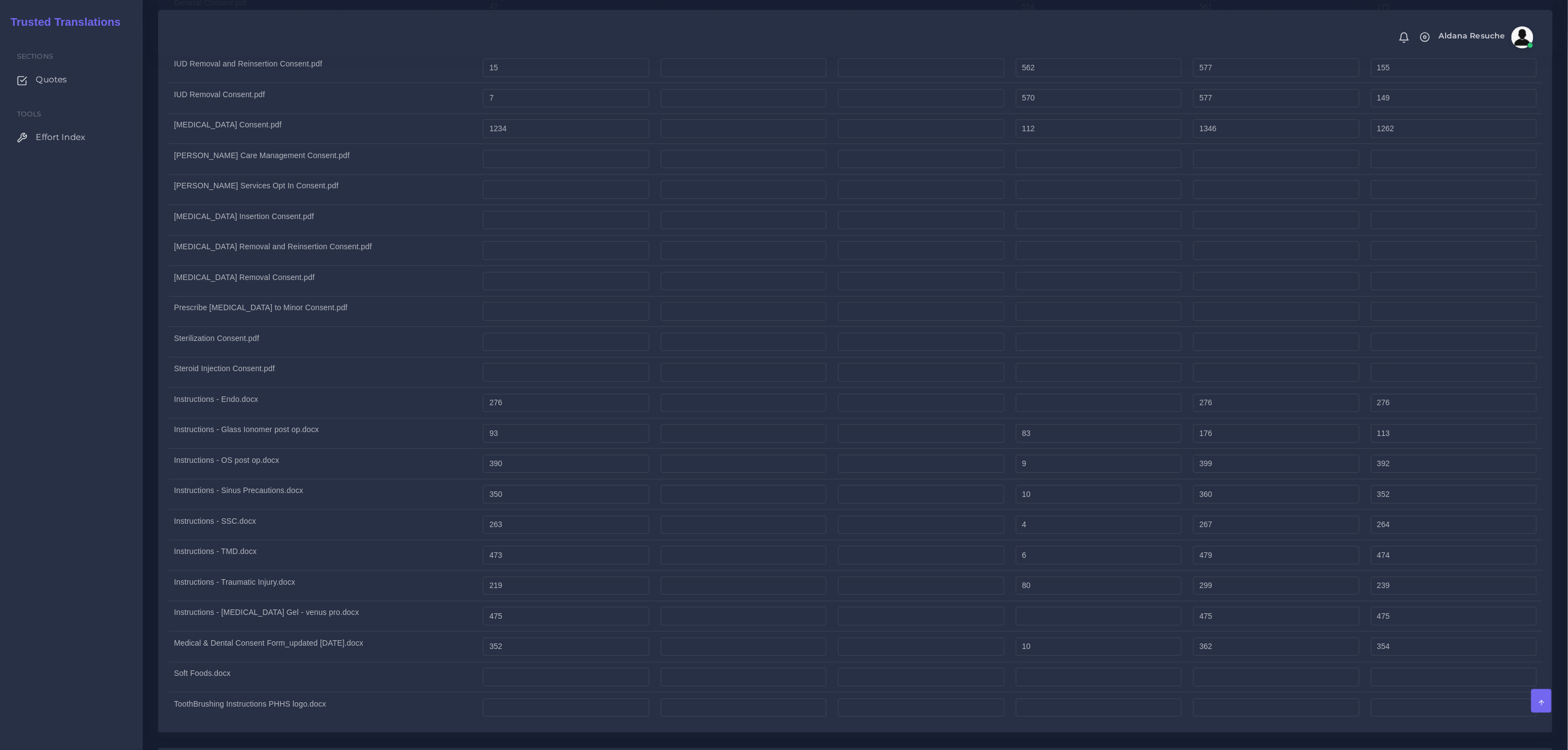
scroll to position [2141, 0]
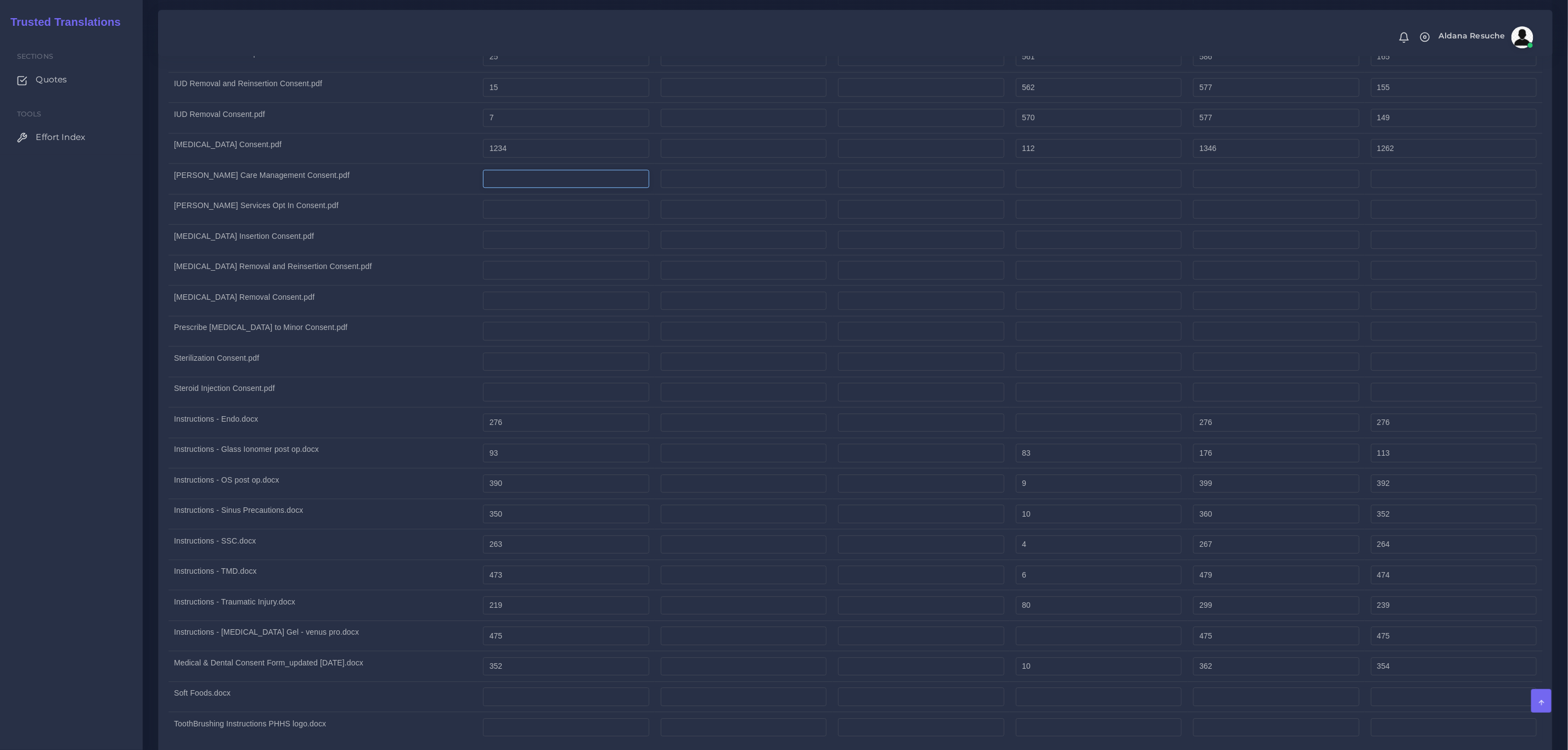
click at [546, 188] on input "number" at bounding box center [566, 180] width 166 height 19
type input "285"
click at [1087, 188] on input "number" at bounding box center [1099, 180] width 166 height 19
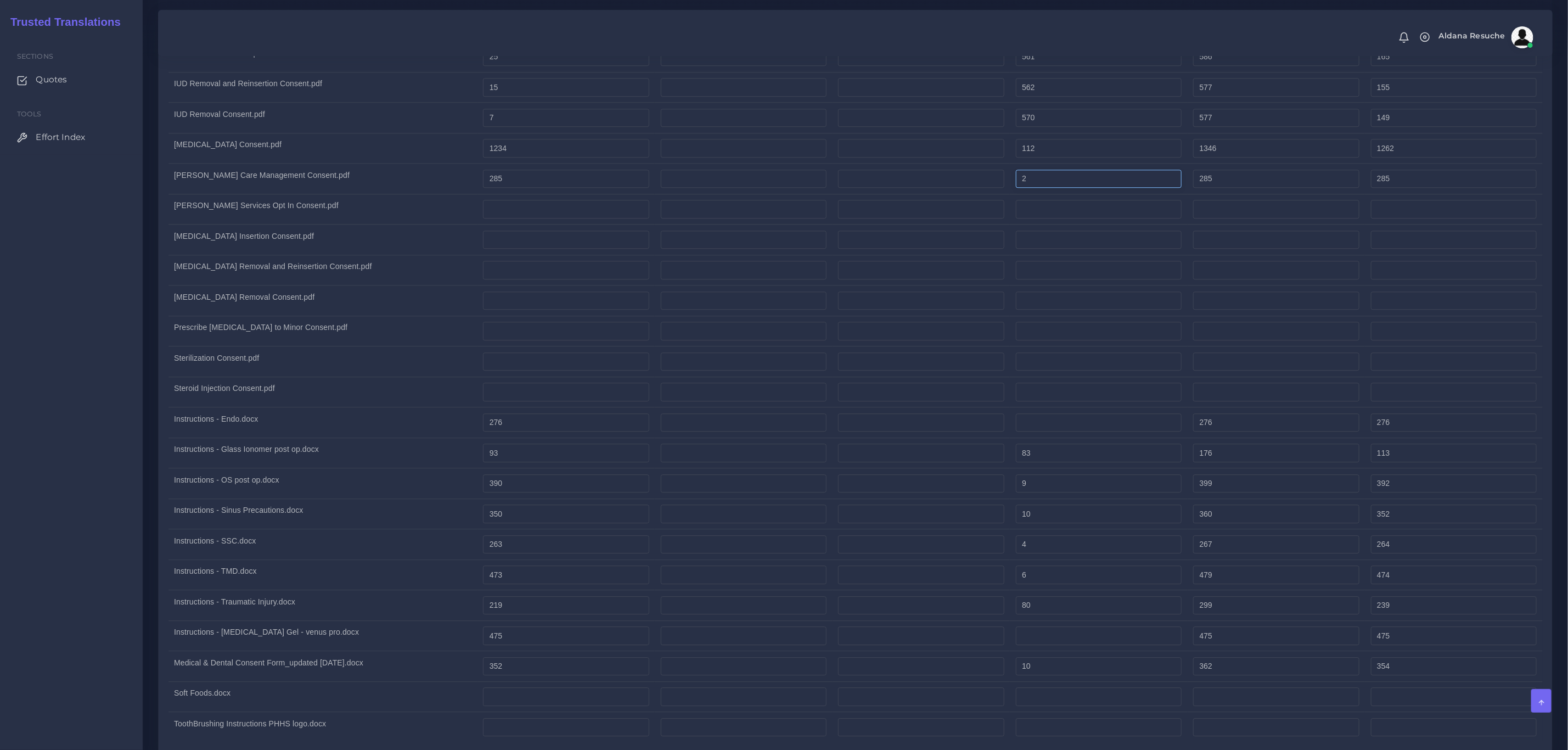
type input "2"
click at [531, 311] on input "number" at bounding box center [566, 301] width 166 height 19
type input "287"
type input "0"
click at [377, 255] on td "[MEDICAL_DATA] Insertion Consent.pdf" at bounding box center [323, 240] width 309 height 31
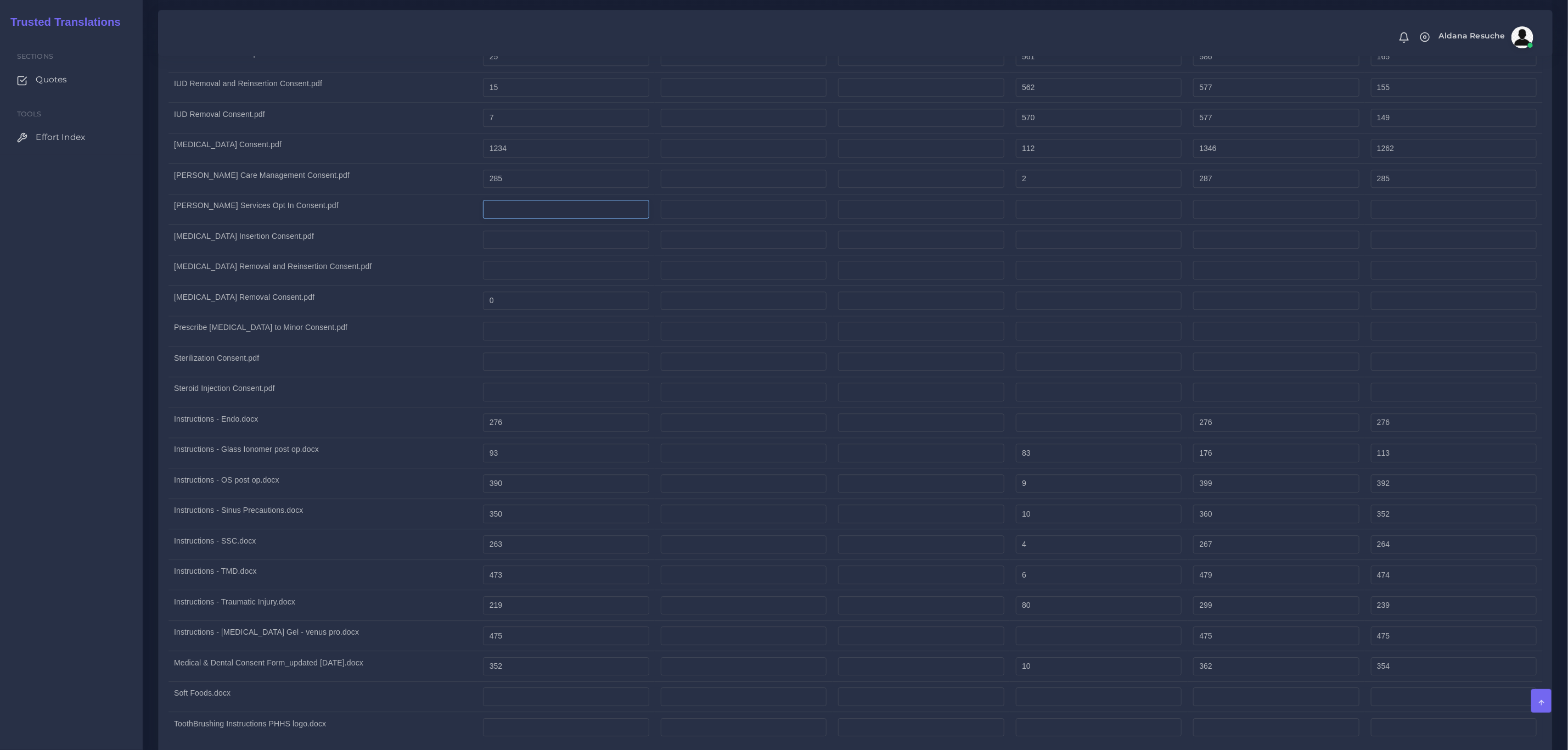
click at [512, 218] on input "number" at bounding box center [566, 209] width 166 height 19
type input "489"
click at [450, 255] on td "[MEDICAL_DATA] Insertion Consent.pdf" at bounding box center [323, 240] width 309 height 31
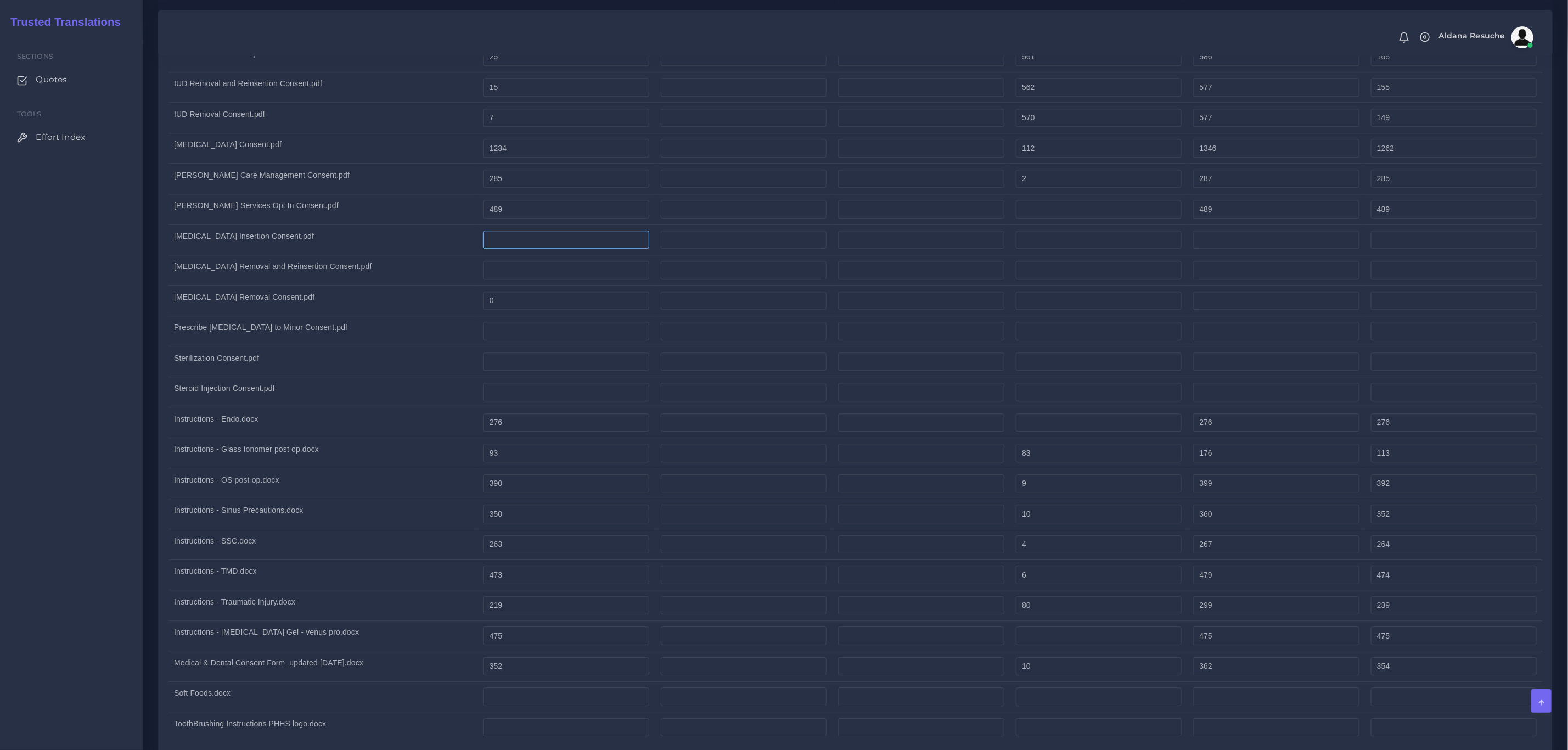
click at [509, 249] on input "number" at bounding box center [566, 240] width 166 height 19
type input "19"
click at [1066, 249] on input "number" at bounding box center [1099, 240] width 166 height 19
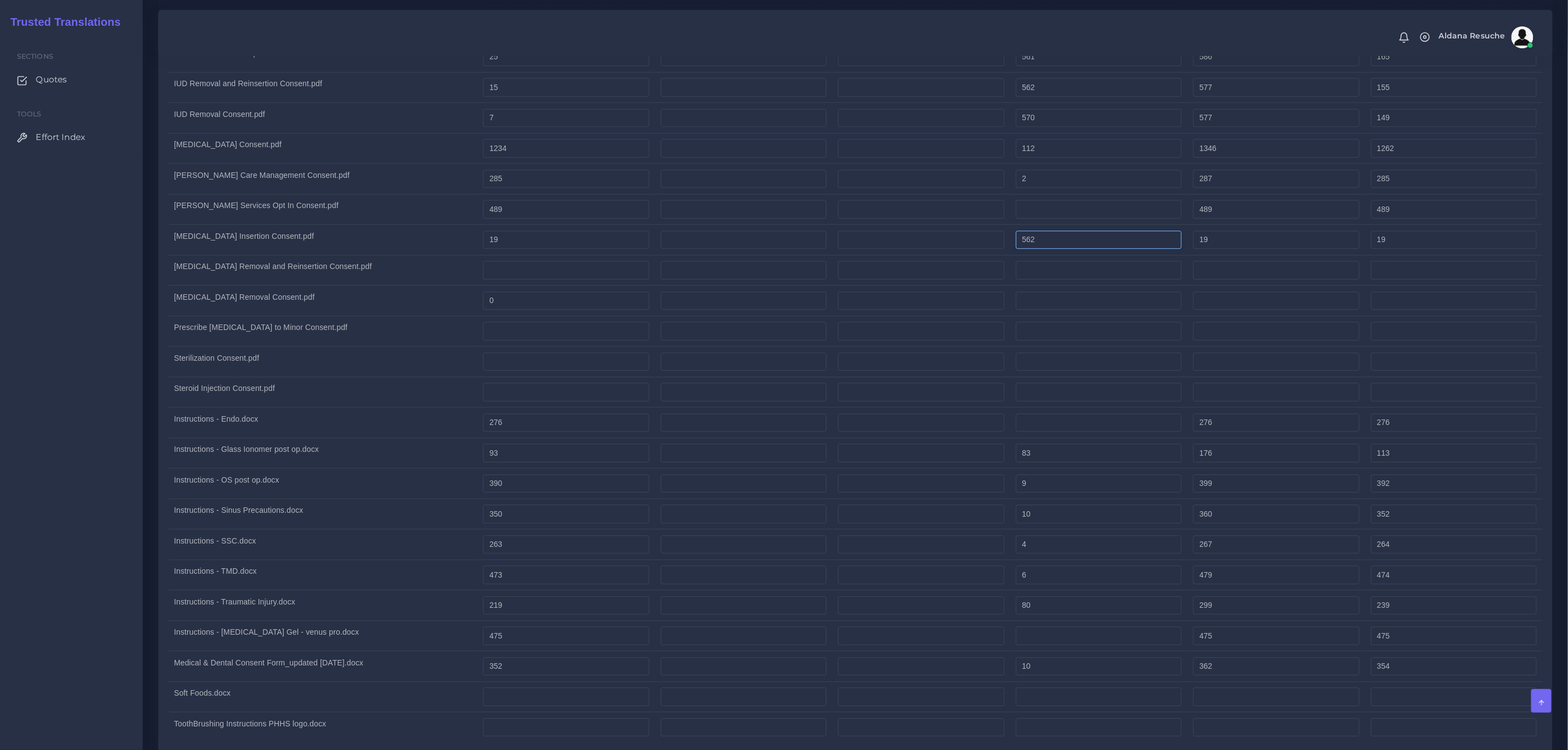
type input "562"
type input "581"
type input "159"
click at [361, 343] on td "Prescribe [MEDICAL_DATA] to Minor Consent.pdf" at bounding box center [323, 331] width 309 height 31
click at [525, 280] on input "number" at bounding box center [566, 270] width 166 height 19
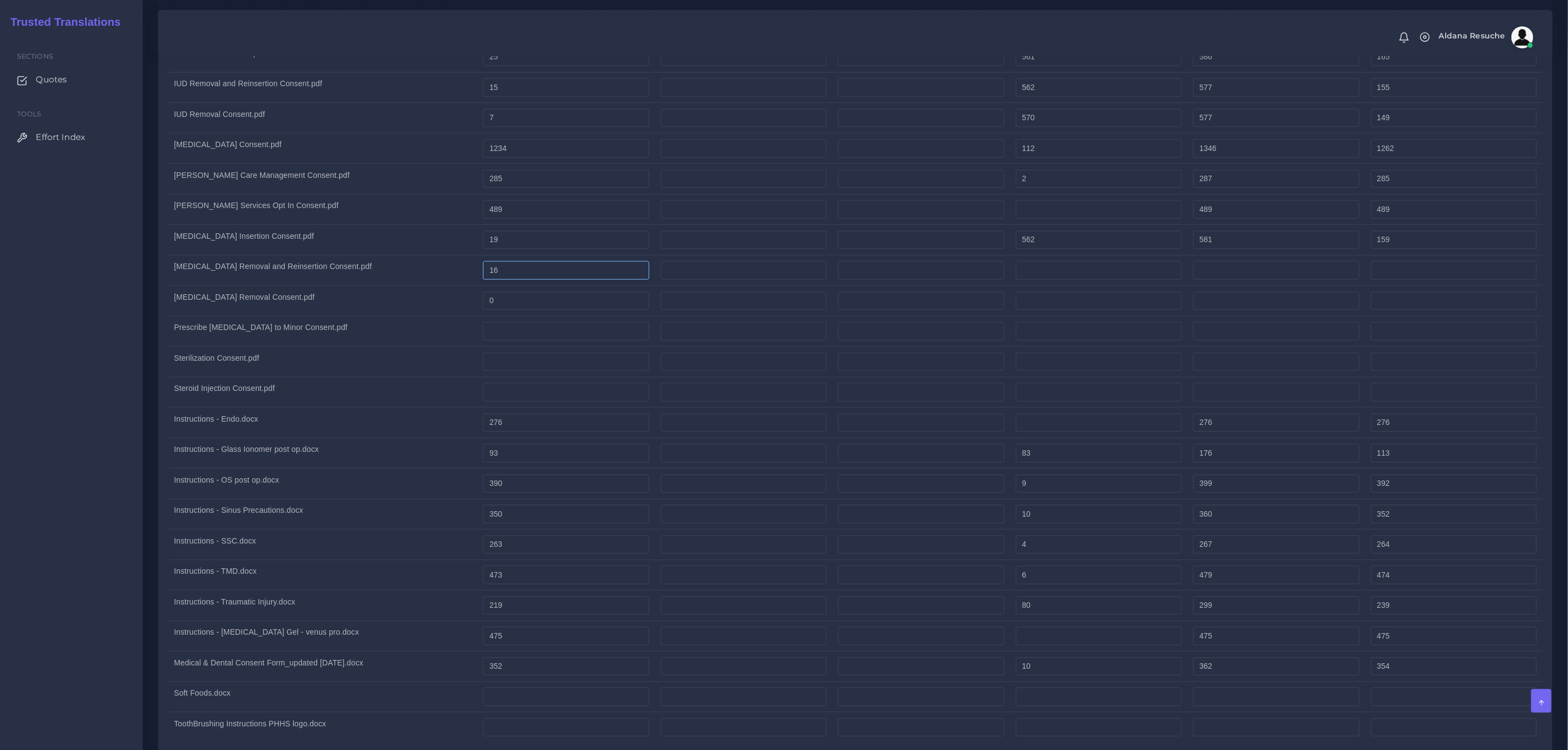
type input "16"
click at [1057, 280] on input "number" at bounding box center [1099, 270] width 166 height 19
type input "562"
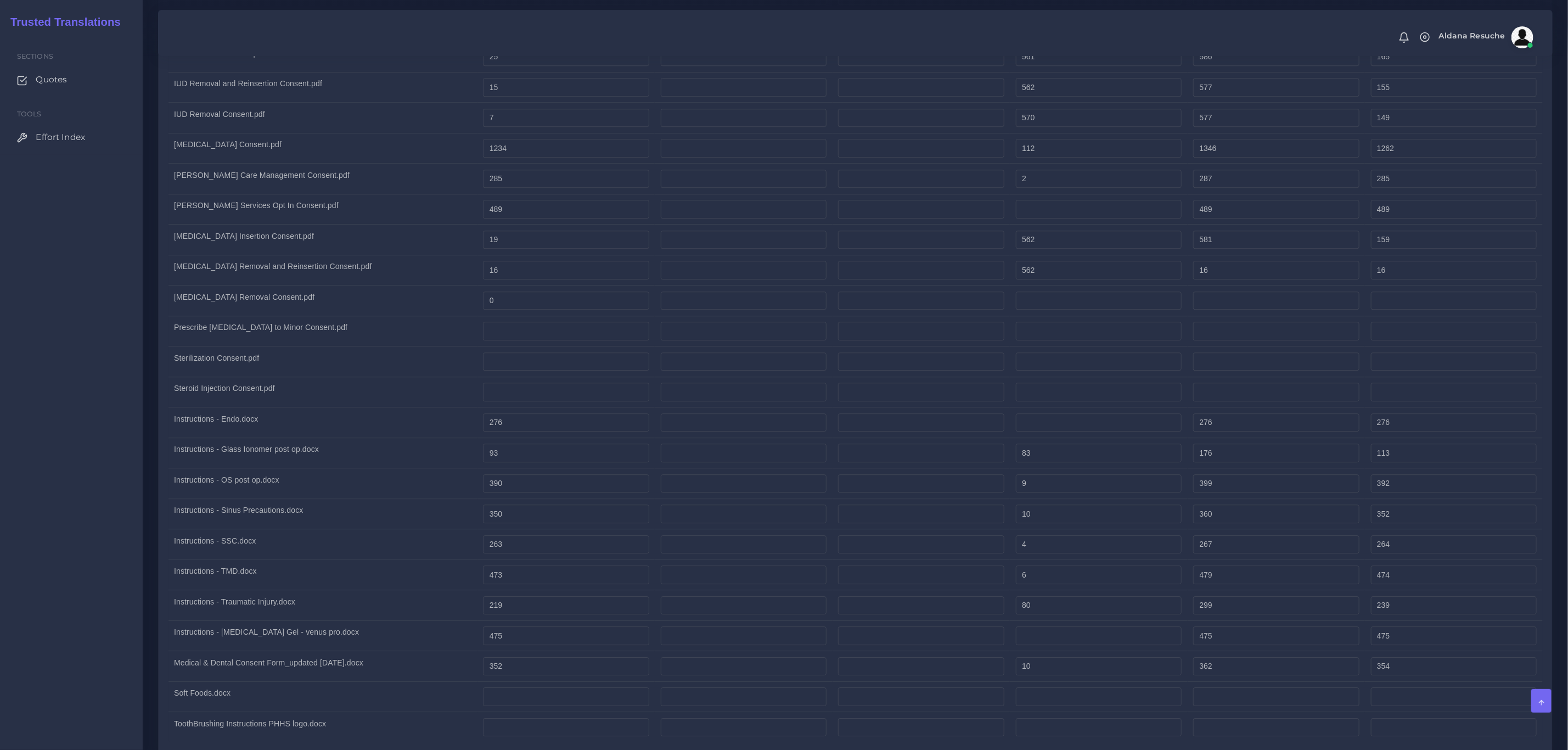
type input "578"
type input "156"
click at [216, 347] on td "Prescribe [MEDICAL_DATA] to Minor Consent.pdf" at bounding box center [323, 331] width 309 height 31
click at [520, 340] on input "number" at bounding box center [566, 332] width 166 height 19
type input "2"
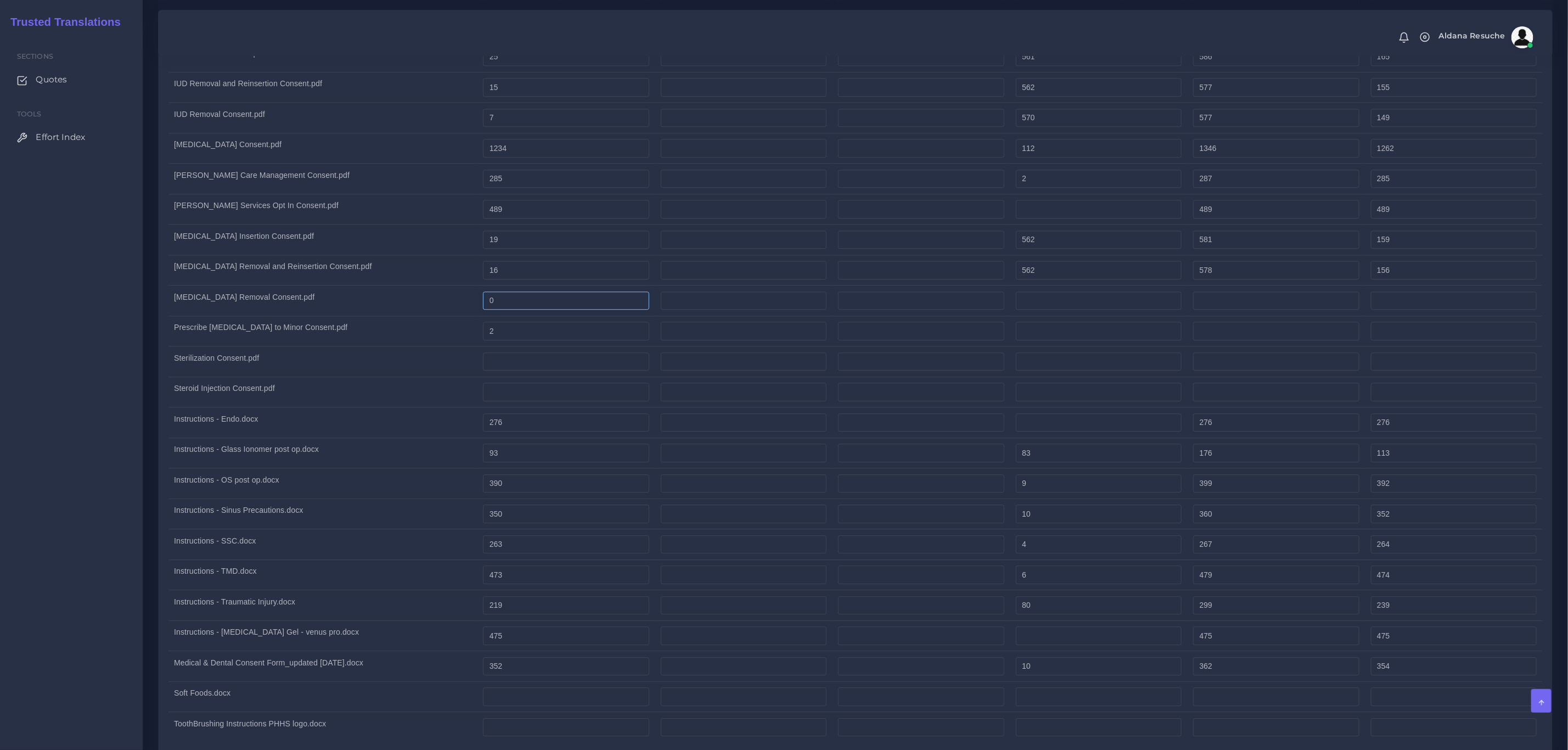
type input "2"
drag, startPoint x: 549, startPoint y: 308, endPoint x: 407, endPoint y: 302, distance: 142.1
click at [412, 302] on tr "Nexplanon Removal Consent.pdf 0" at bounding box center [855, 301] width 1374 height 31
type input "2"
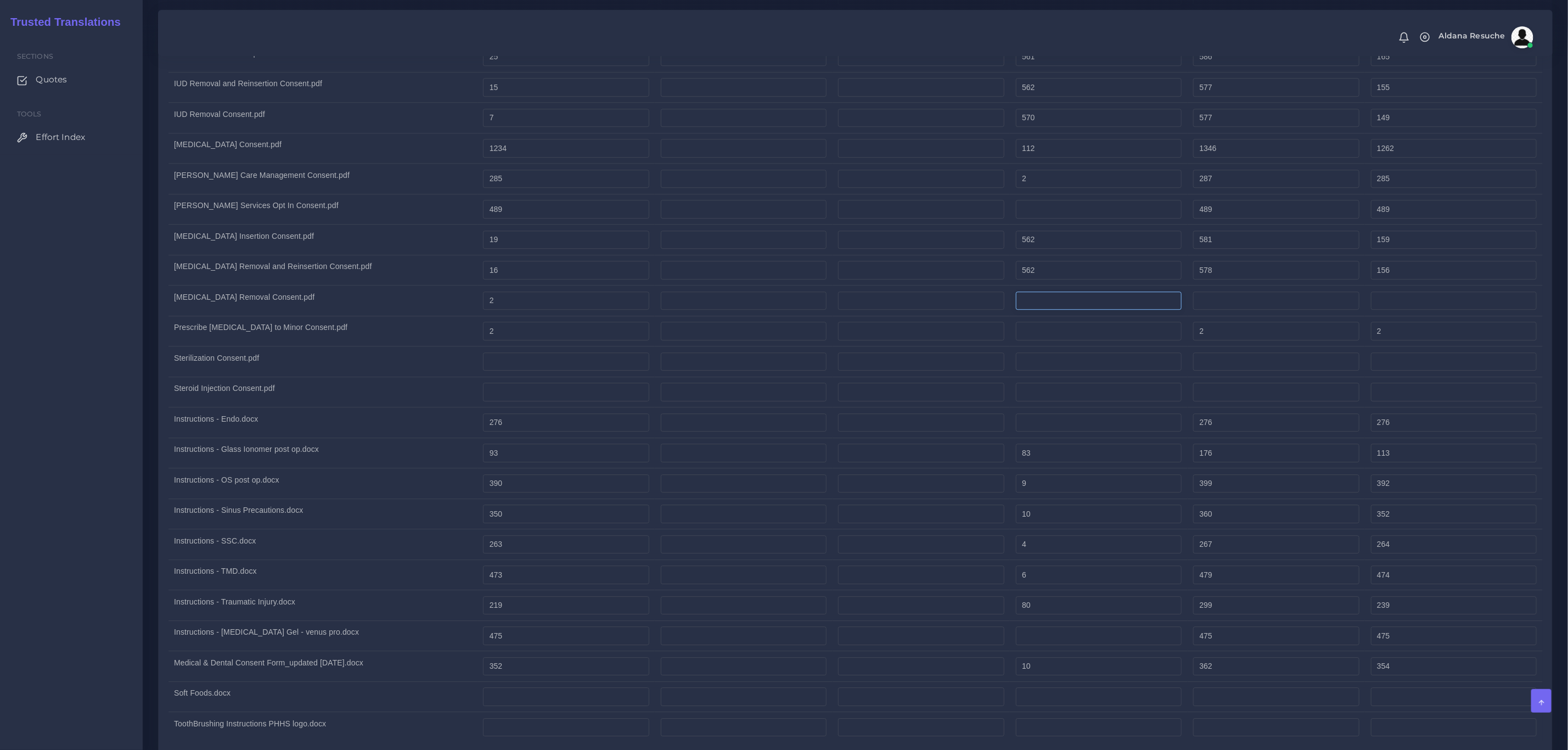
type input "2"
click at [1057, 311] on input "number" at bounding box center [1099, 301] width 166 height 19
type input "576"
type input "578"
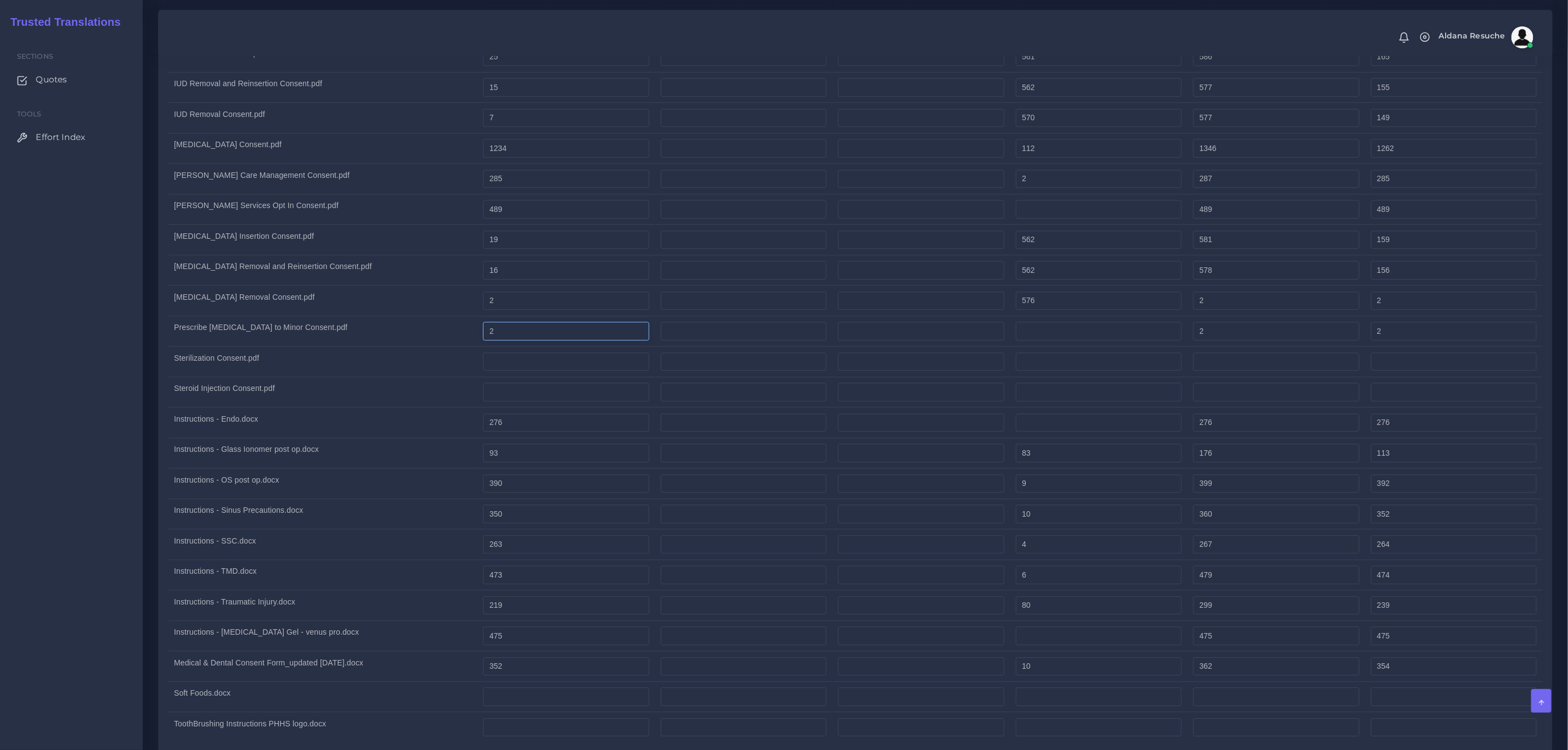
type input "146"
drag, startPoint x: 526, startPoint y: 347, endPoint x: 423, endPoint y: 350, distance: 103.0
click at [423, 347] on tr "Prescribe Opioid to Minor Consent.pdf 2 2 2" at bounding box center [855, 331] width 1374 height 31
type input "373"
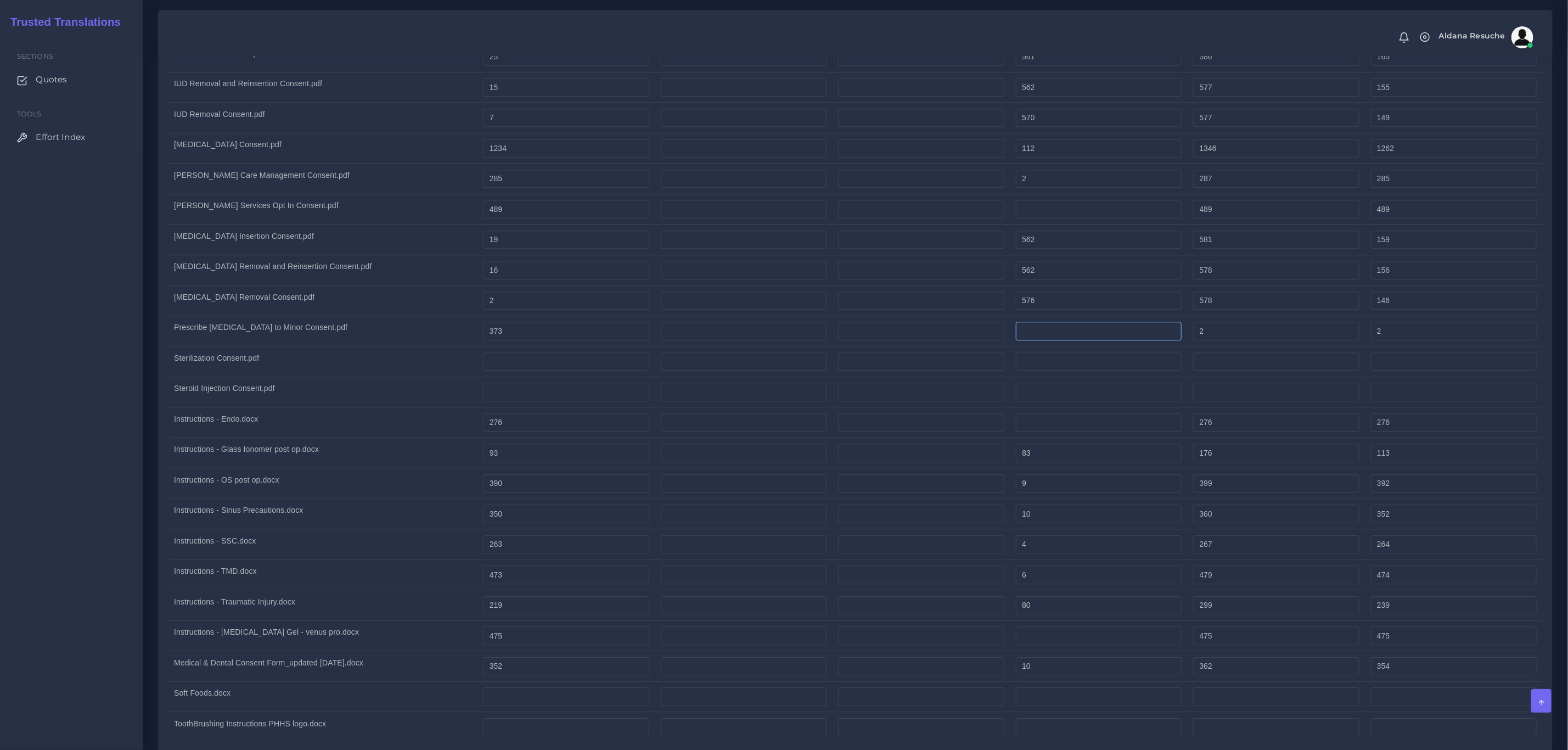
type input "373"
click at [1076, 339] on input "number" at bounding box center [1099, 332] width 166 height 19
type input "3"
type input "376"
click at [345, 407] on td "Steroid Injection Consent.pdf" at bounding box center [323, 392] width 309 height 31
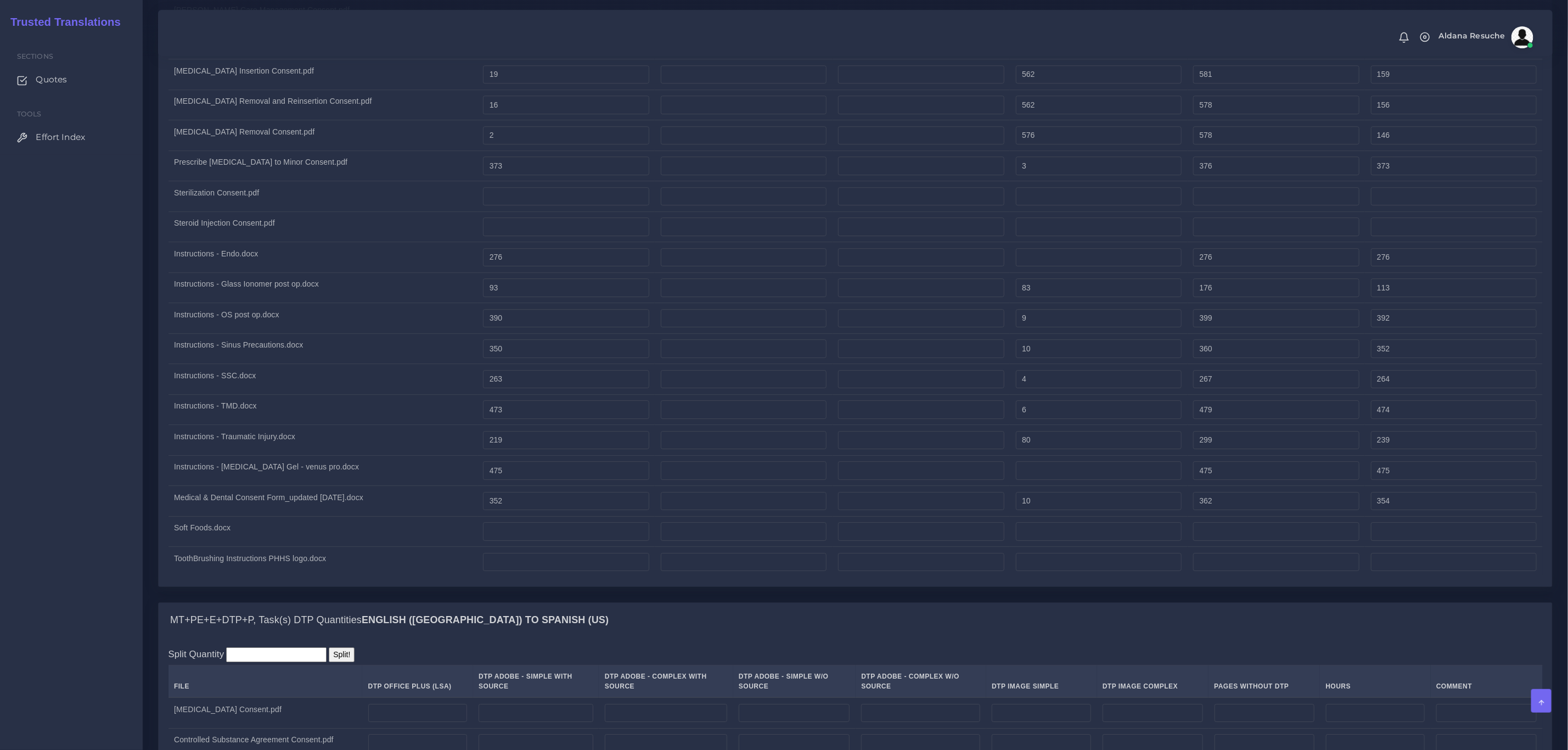
scroll to position [2306, 0]
click at [514, 542] on input "number" at bounding box center [566, 532] width 166 height 19
type input "201"
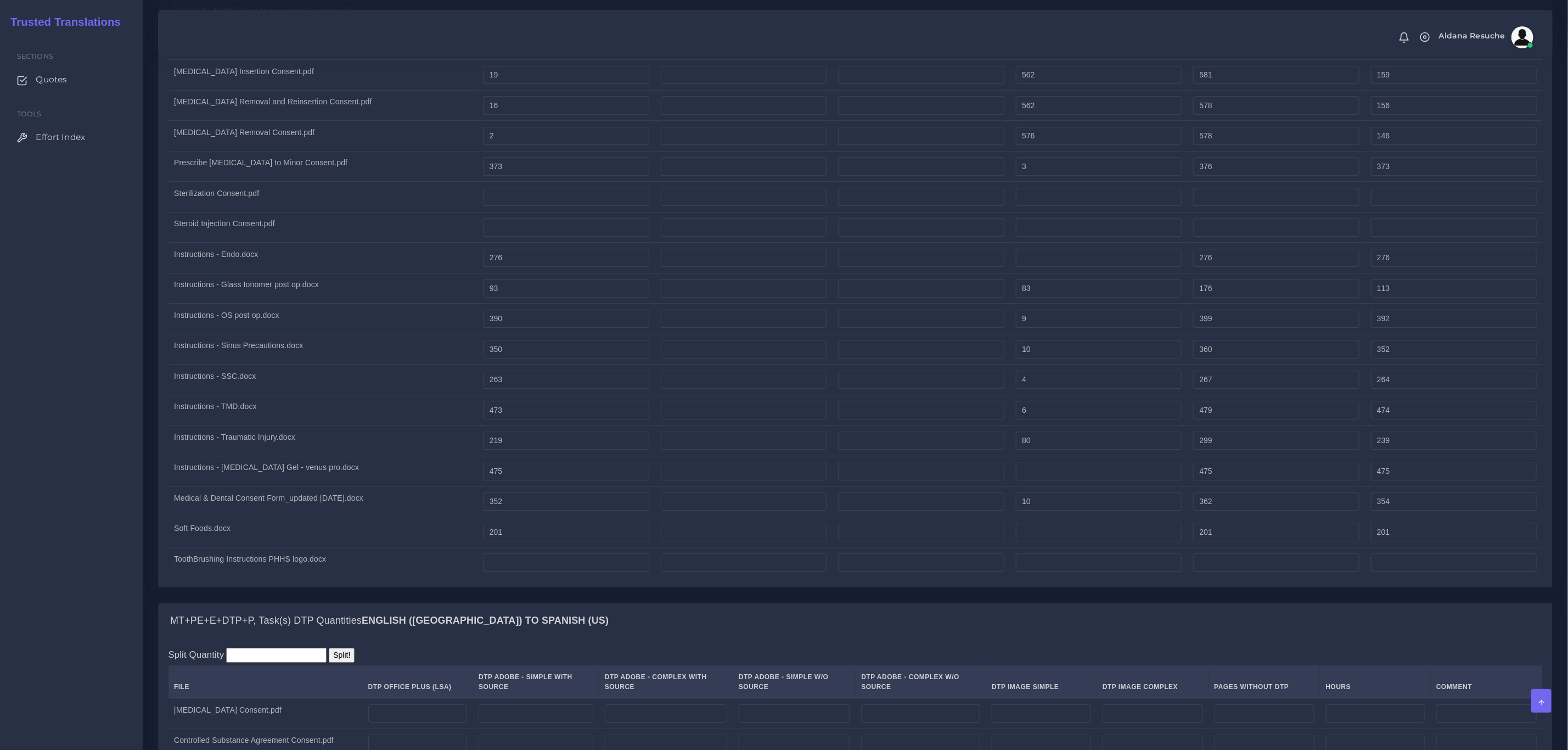
click at [326, 547] on td "Soft Foods.docx" at bounding box center [323, 532] width 309 height 31
click at [526, 206] on input "number" at bounding box center [566, 198] width 166 height 19
type input "1909"
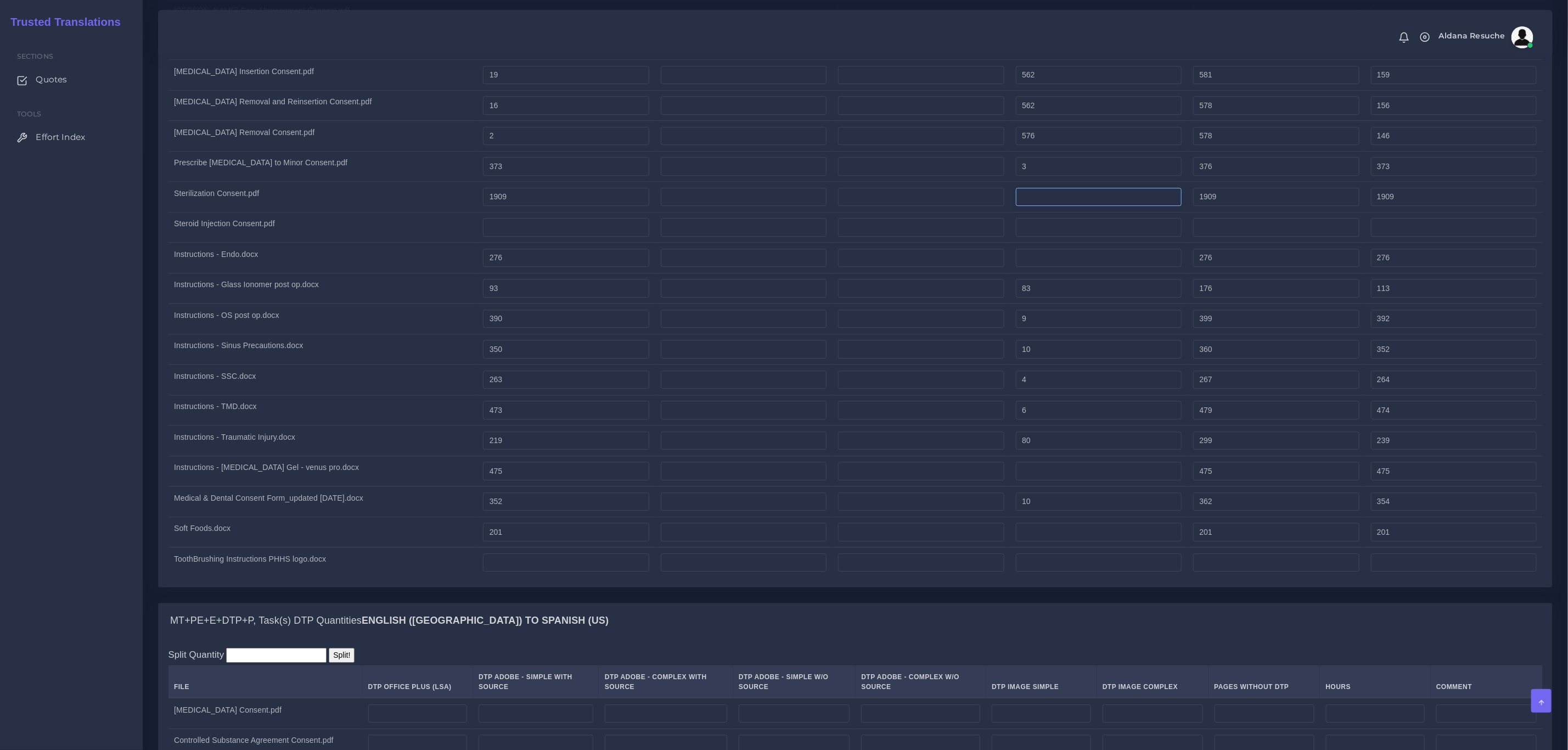
click at [1042, 206] on input "number" at bounding box center [1099, 198] width 166 height 19
type input "190"
type input "2099"
type input "1956"
click at [512, 237] on input "number" at bounding box center [566, 227] width 166 height 19
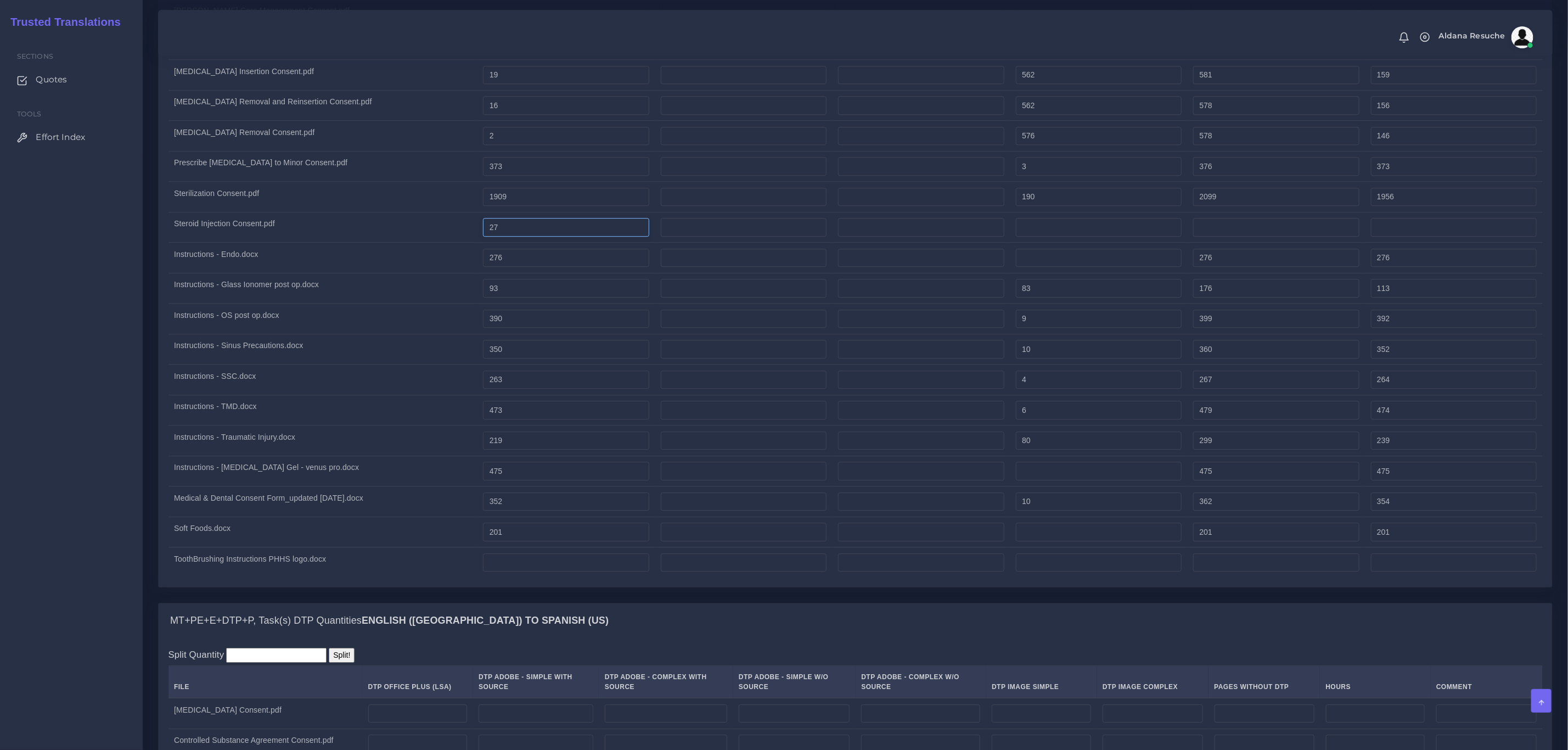
type input "27"
click at [1065, 237] on input "number" at bounding box center [1099, 227] width 166 height 19
type input "561"
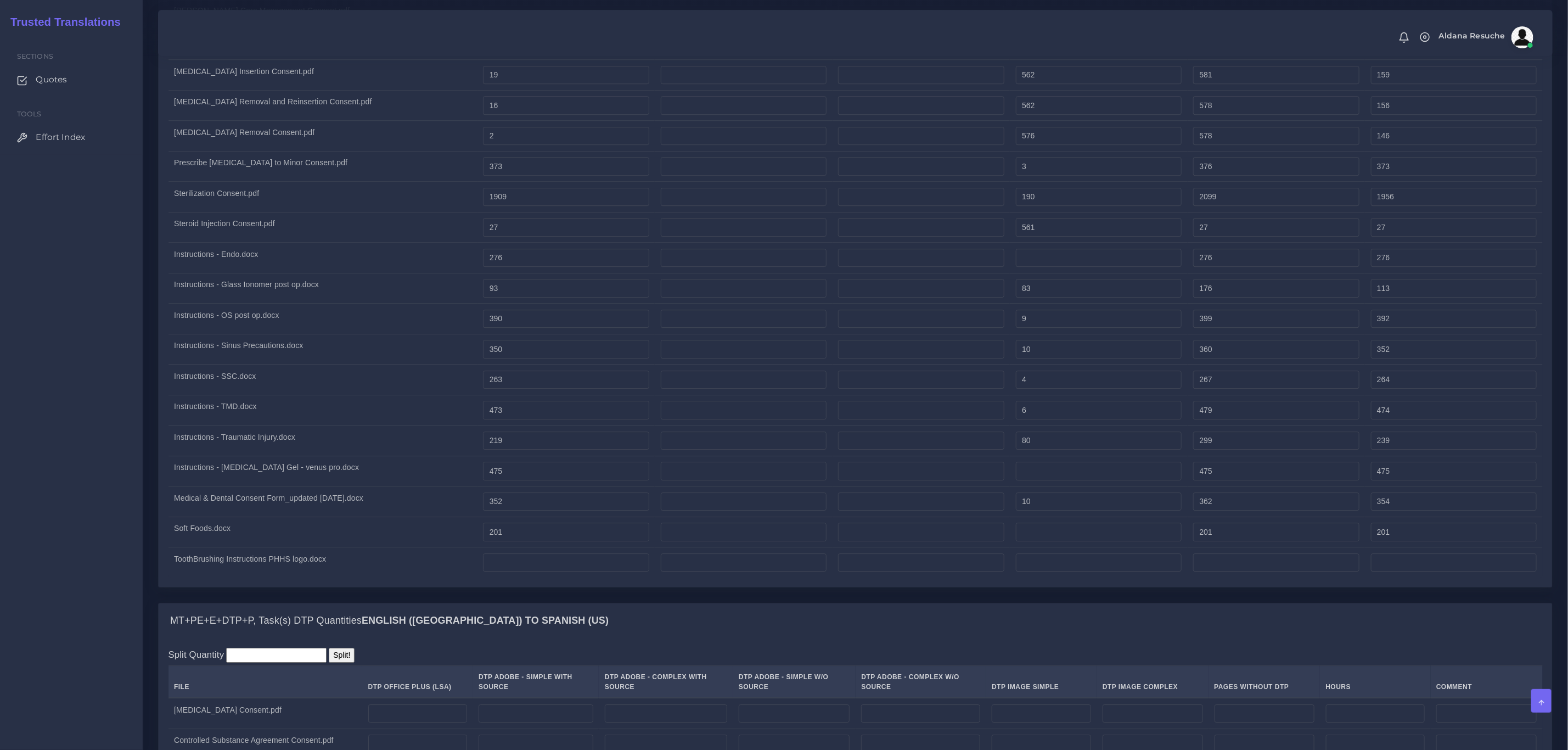
type input "588"
type input "167"
click at [412, 473] on td "Instructions - [MEDICAL_DATA] Gel - venus pro.docx" at bounding box center [323, 471] width 309 height 31
click at [516, 572] on input "number" at bounding box center [566, 563] width 166 height 19
type input "127"
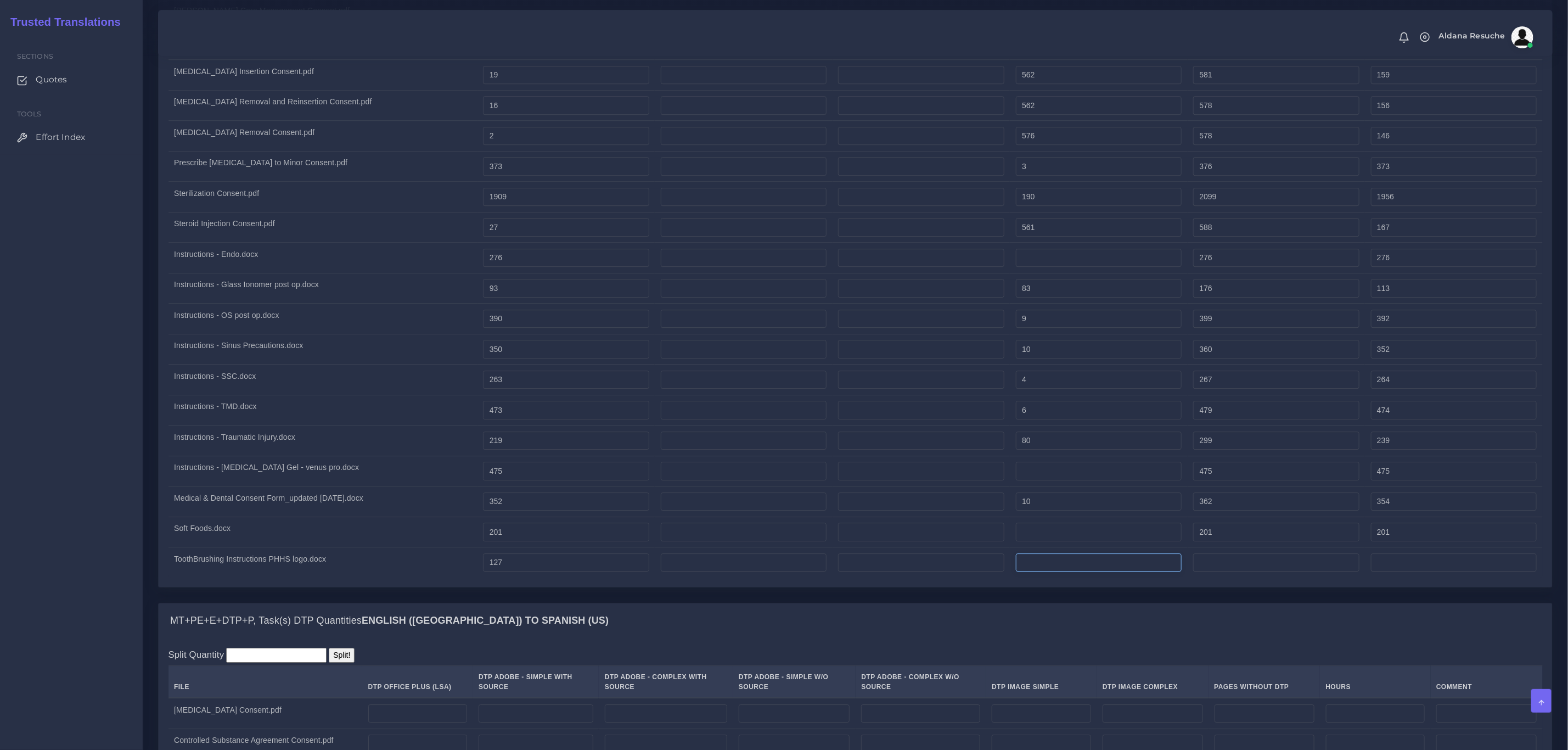
type input "127"
click at [1084, 572] on input "number" at bounding box center [1099, 563] width 166 height 19
type input "127"
type input "254"
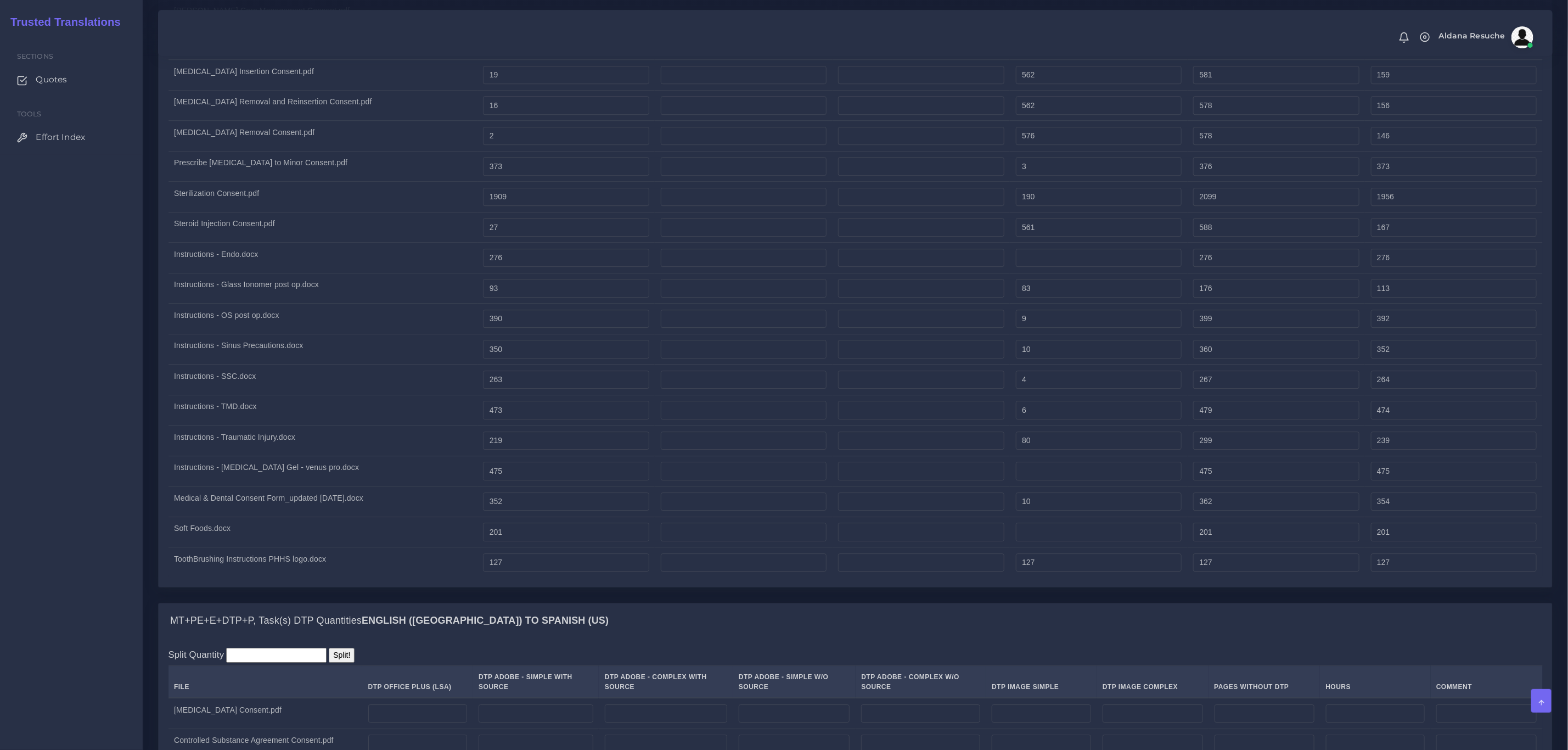
type input "158"
click at [376, 546] on td "Soft Foods.docx" at bounding box center [323, 532] width 309 height 31
click at [65, 475] on div "Sections Quotes Tools Effort Index" at bounding box center [71, 392] width 142 height 716
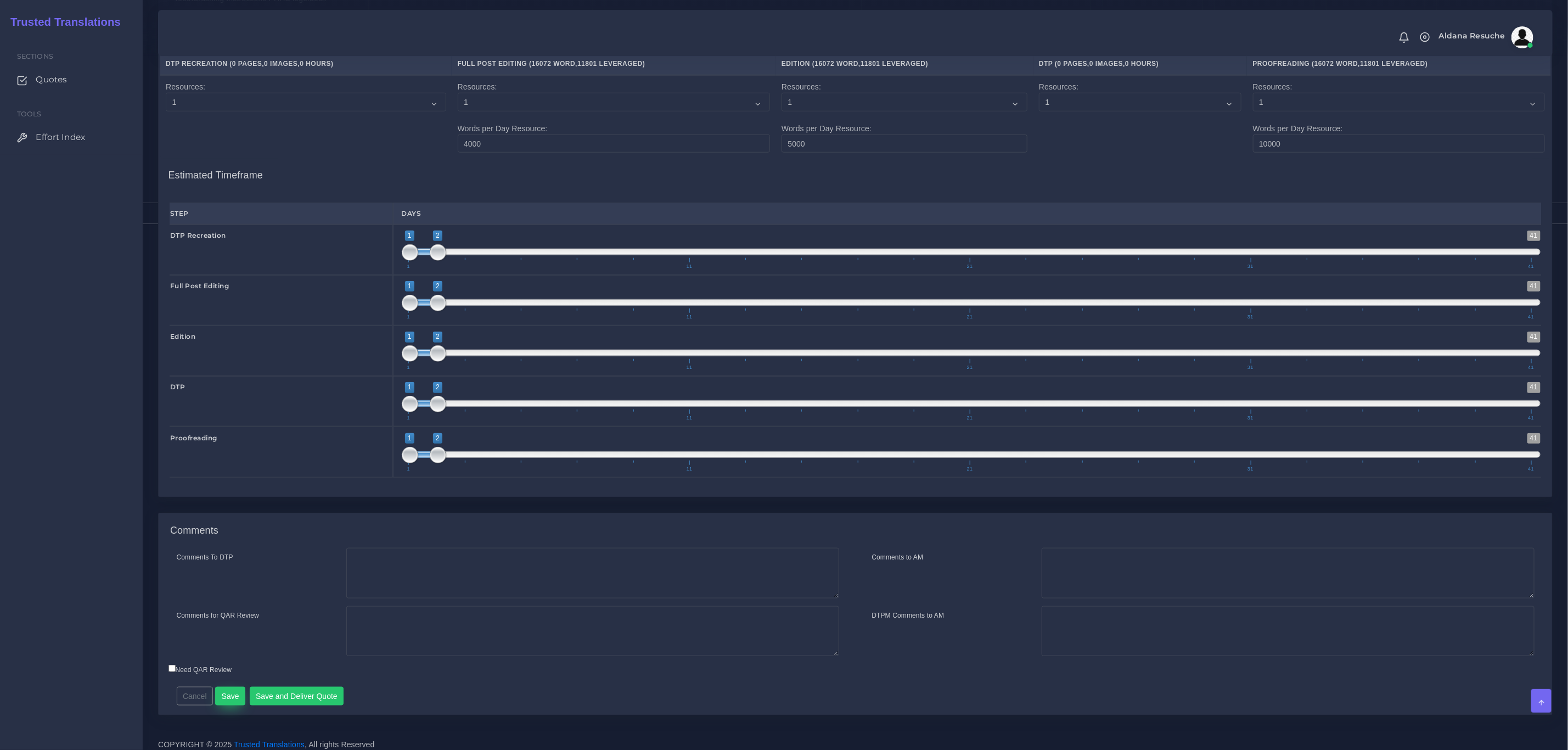
scroll to position [3883, 0]
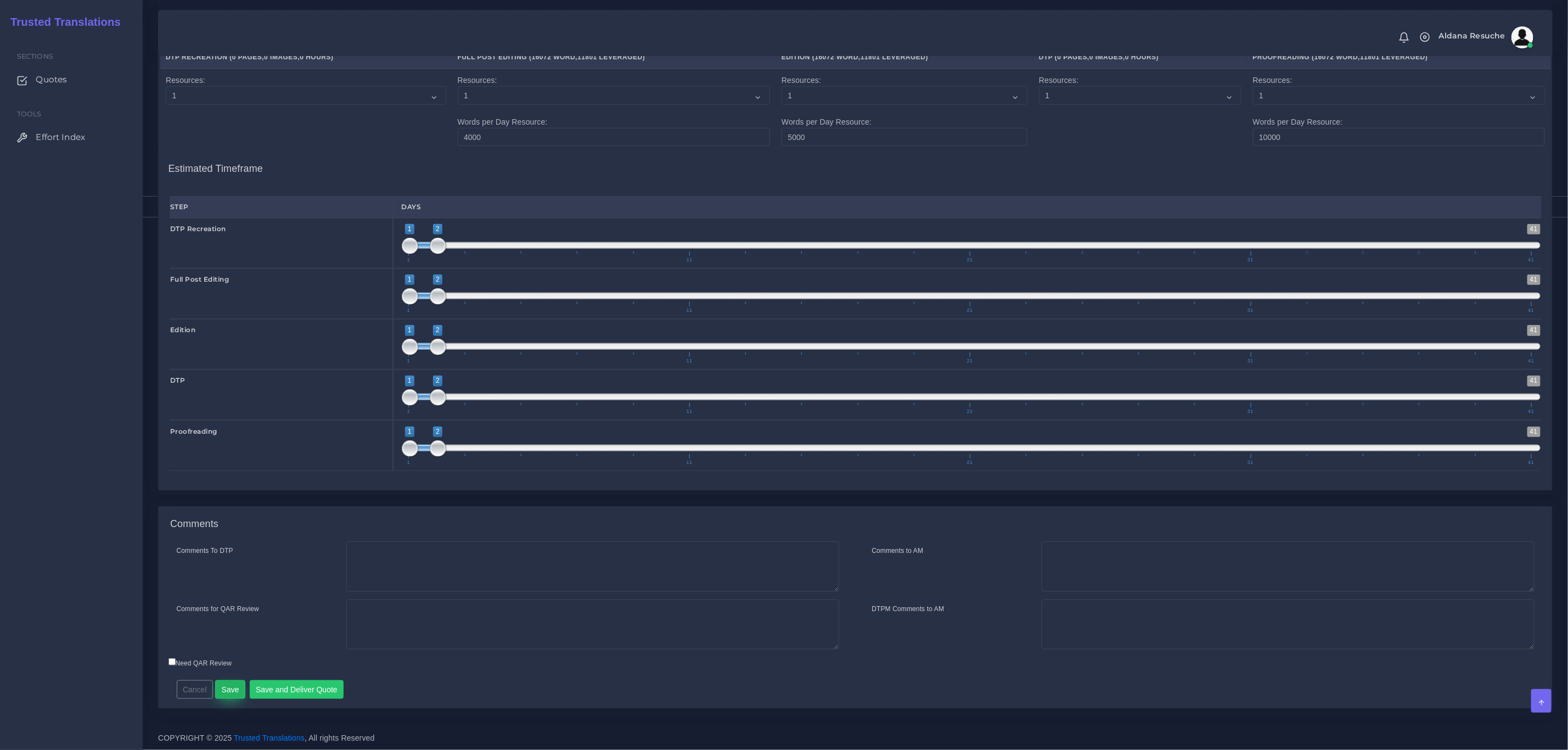
click at [231, 690] on button "Save" at bounding box center [230, 690] width 31 height 19
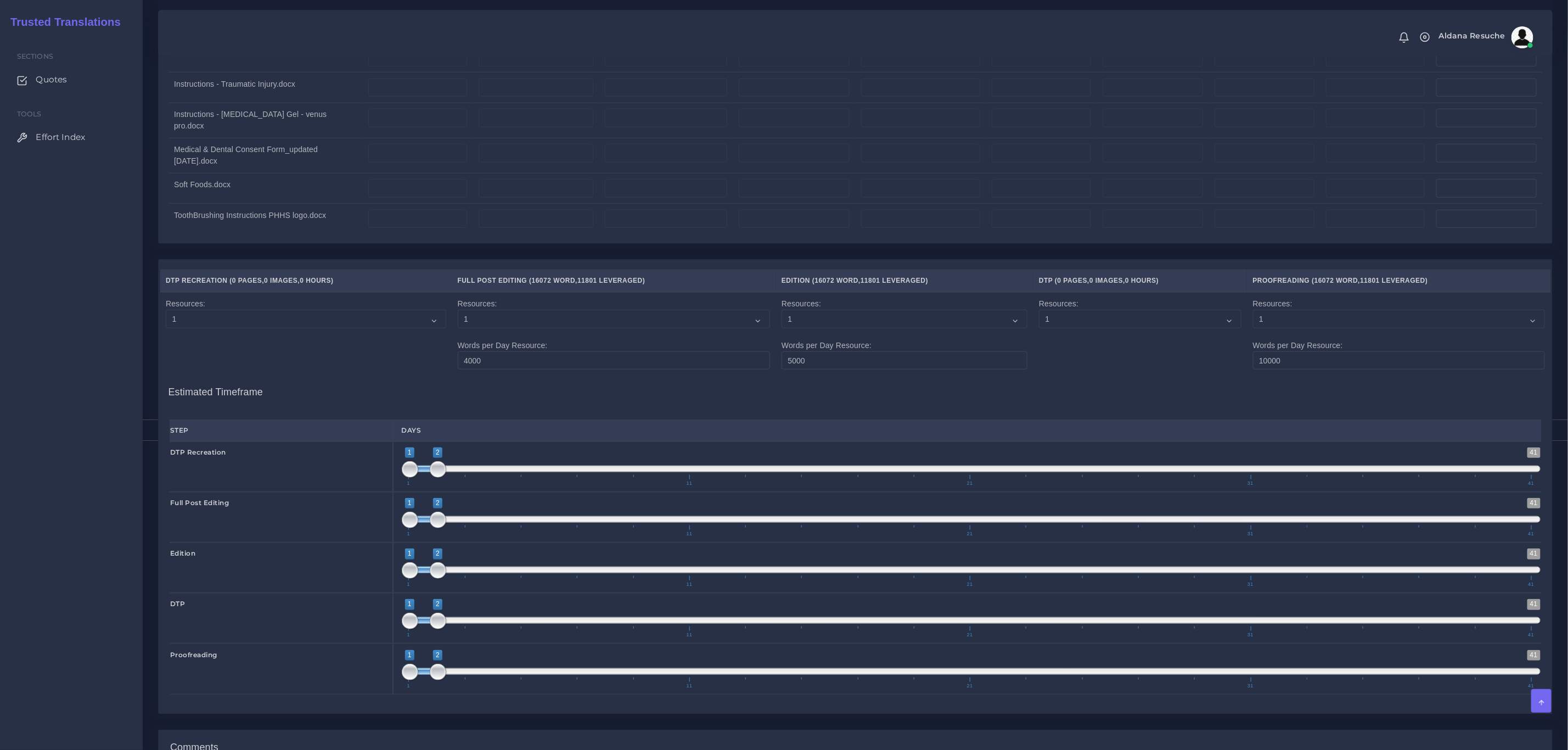
scroll to position [3635, 0]
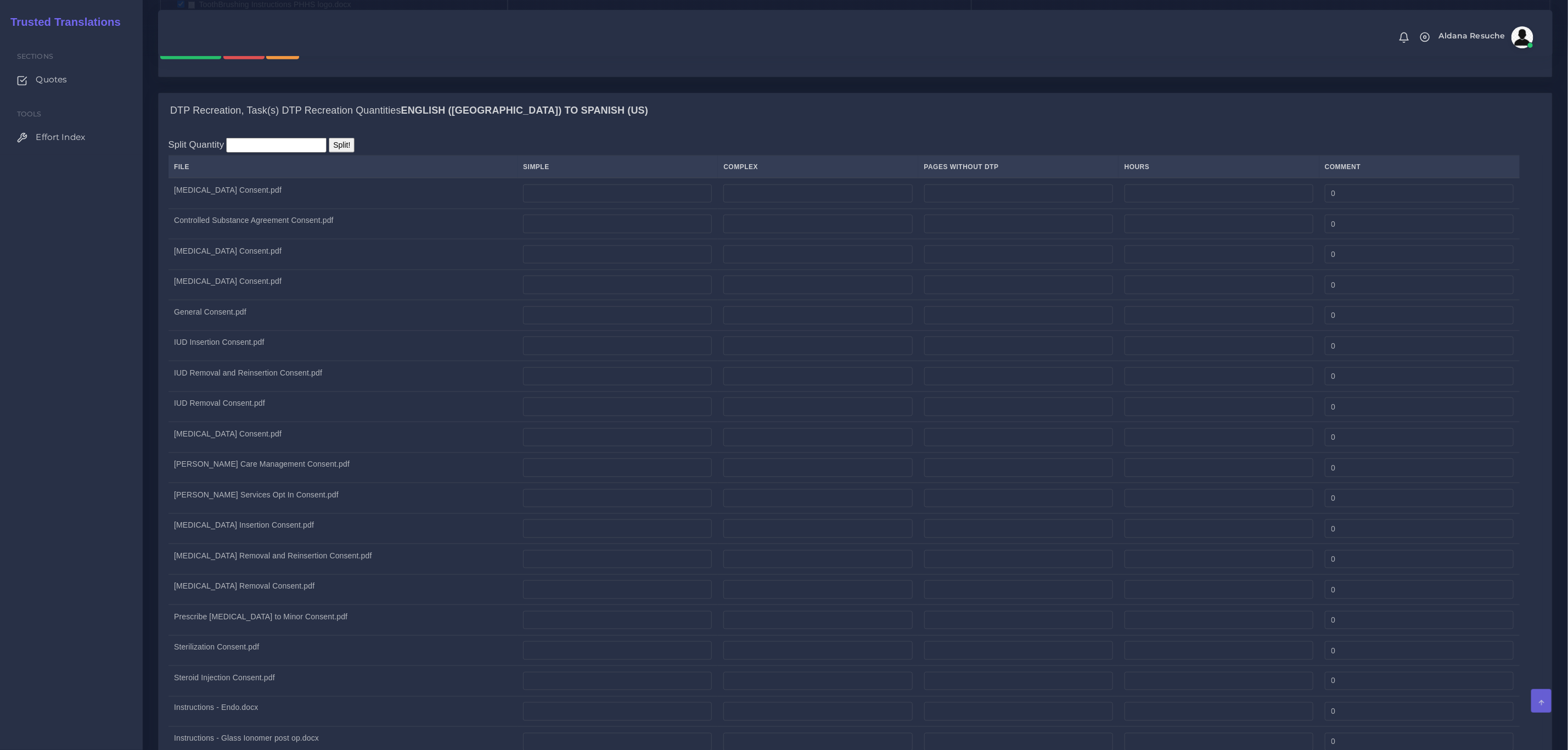
scroll to position [906, 0]
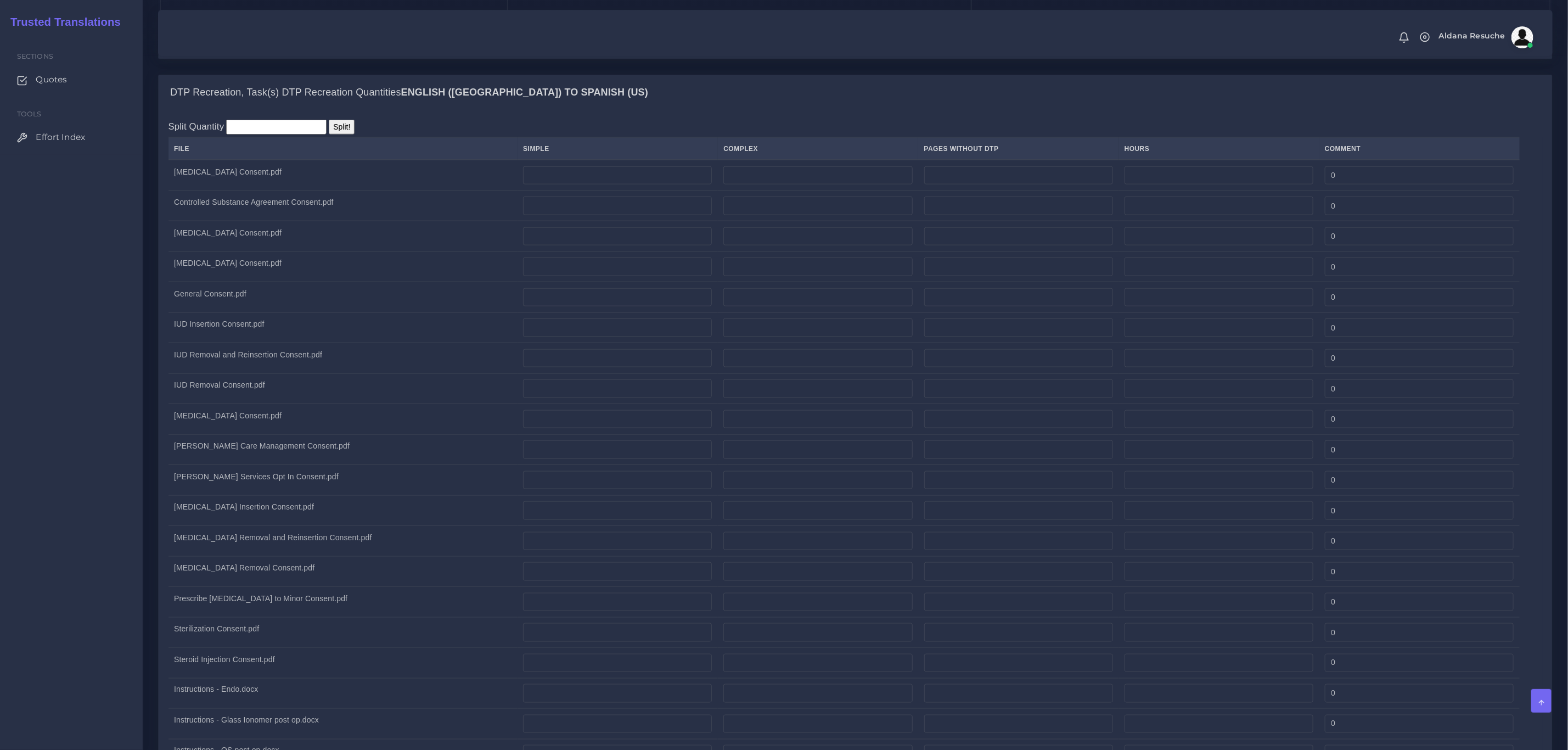
click at [759, 159] on th "Complex" at bounding box center [818, 149] width 201 height 23
click at [758, 177] on input "number" at bounding box center [817, 176] width 189 height 19
type input "2"
click at [780, 104] on div "DTP Recreation, Task(s) DTP Recreation Quantities English ([GEOGRAPHIC_DATA]) T…" at bounding box center [855, 93] width 1393 height 35
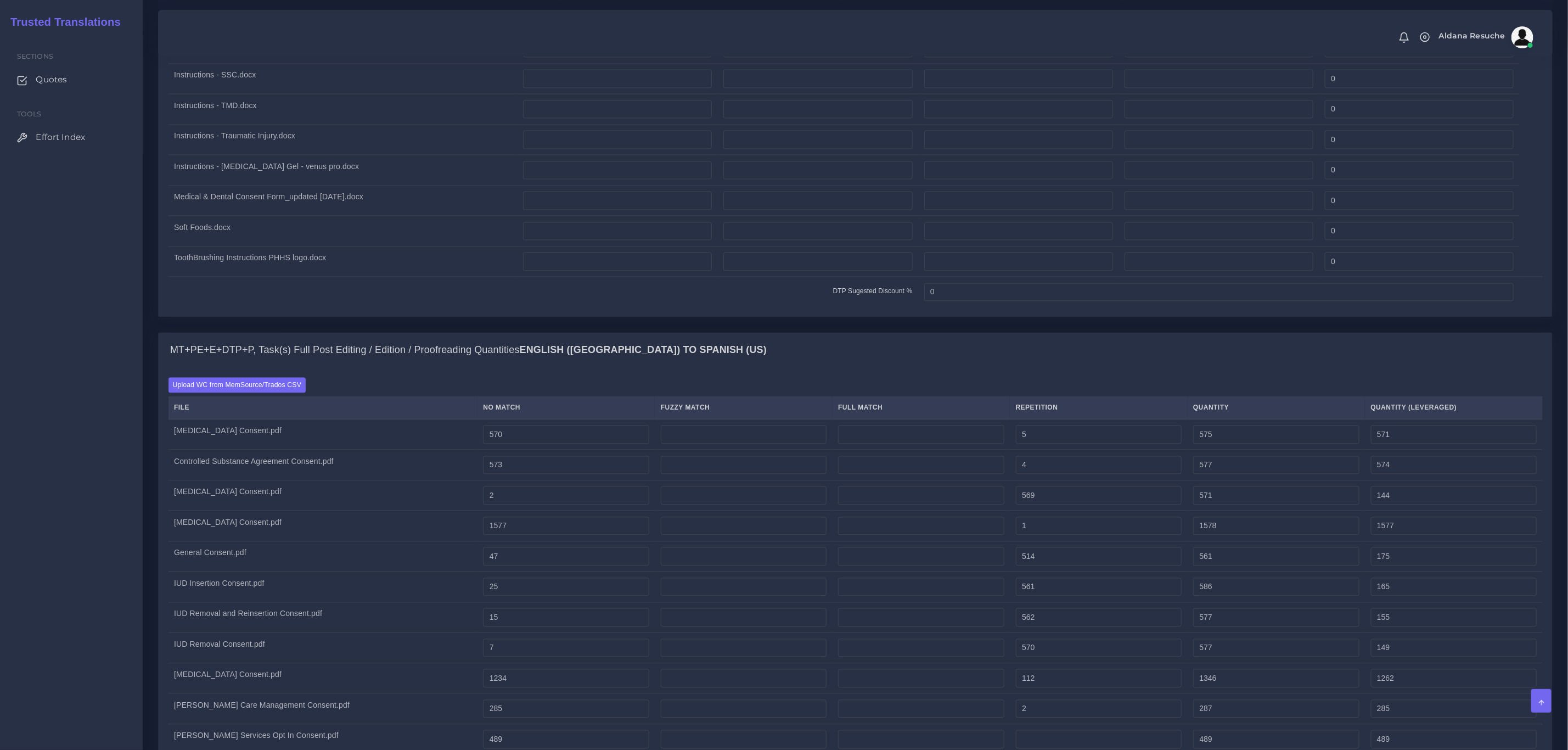
scroll to position [1647, 0]
click at [501, 439] on input "570" at bounding box center [566, 430] width 166 height 19
type input "580"
type input "585"
type input "581"
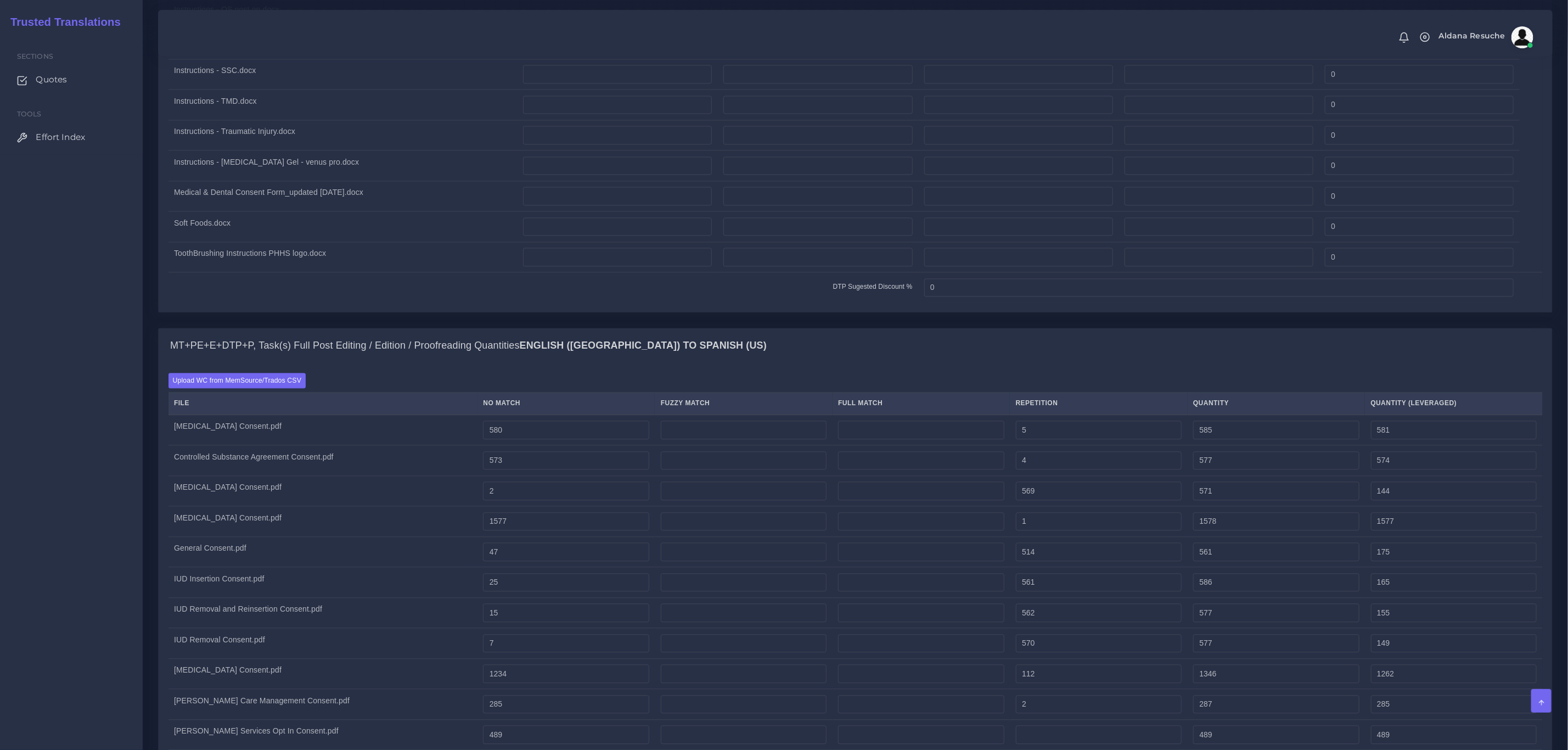
click at [716, 355] on div "MT+PE+E+DTP+P, Task(s) Full Post Editing / Edition / Proofreading Quantities En…" at bounding box center [855, 346] width 1393 height 35
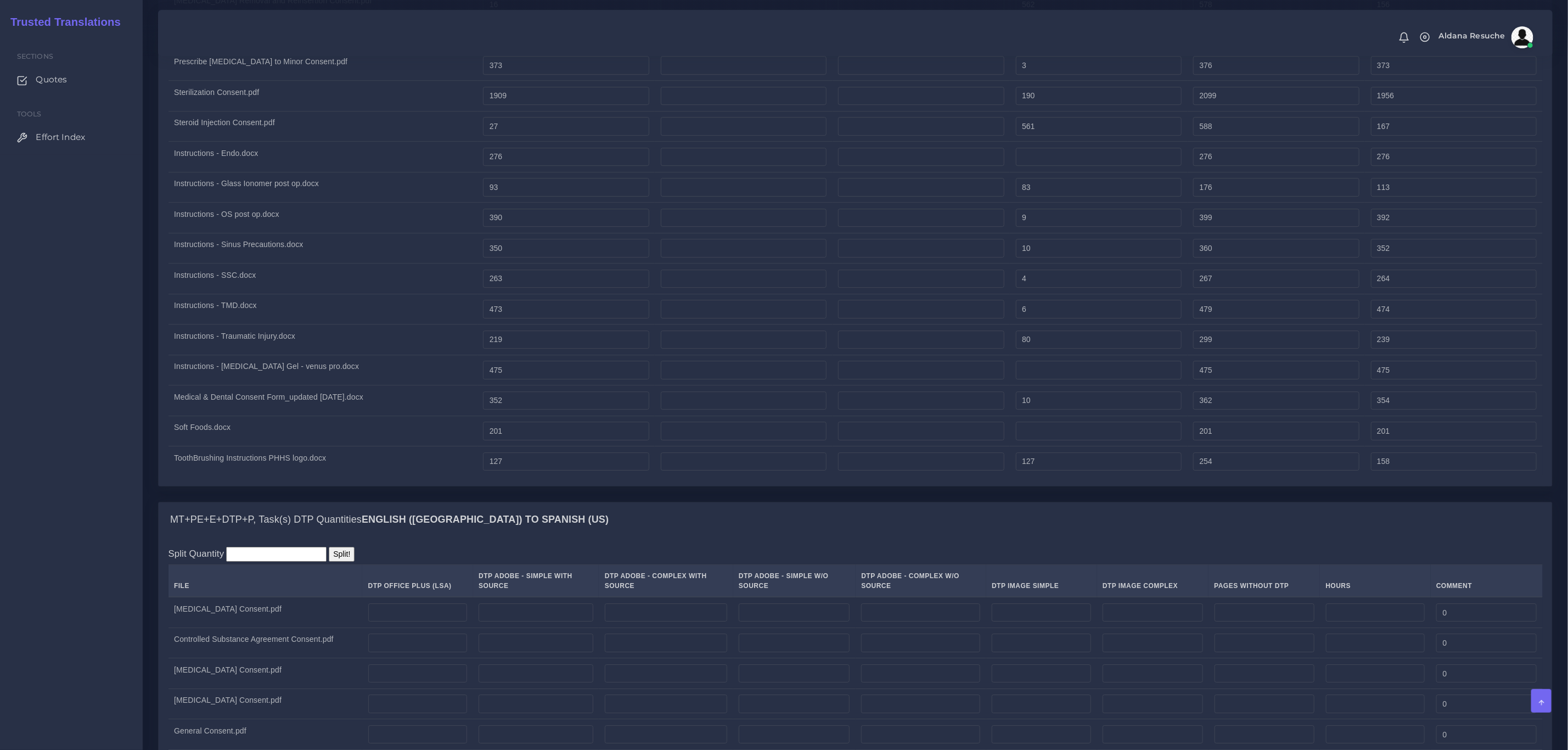
scroll to position [2635, 0]
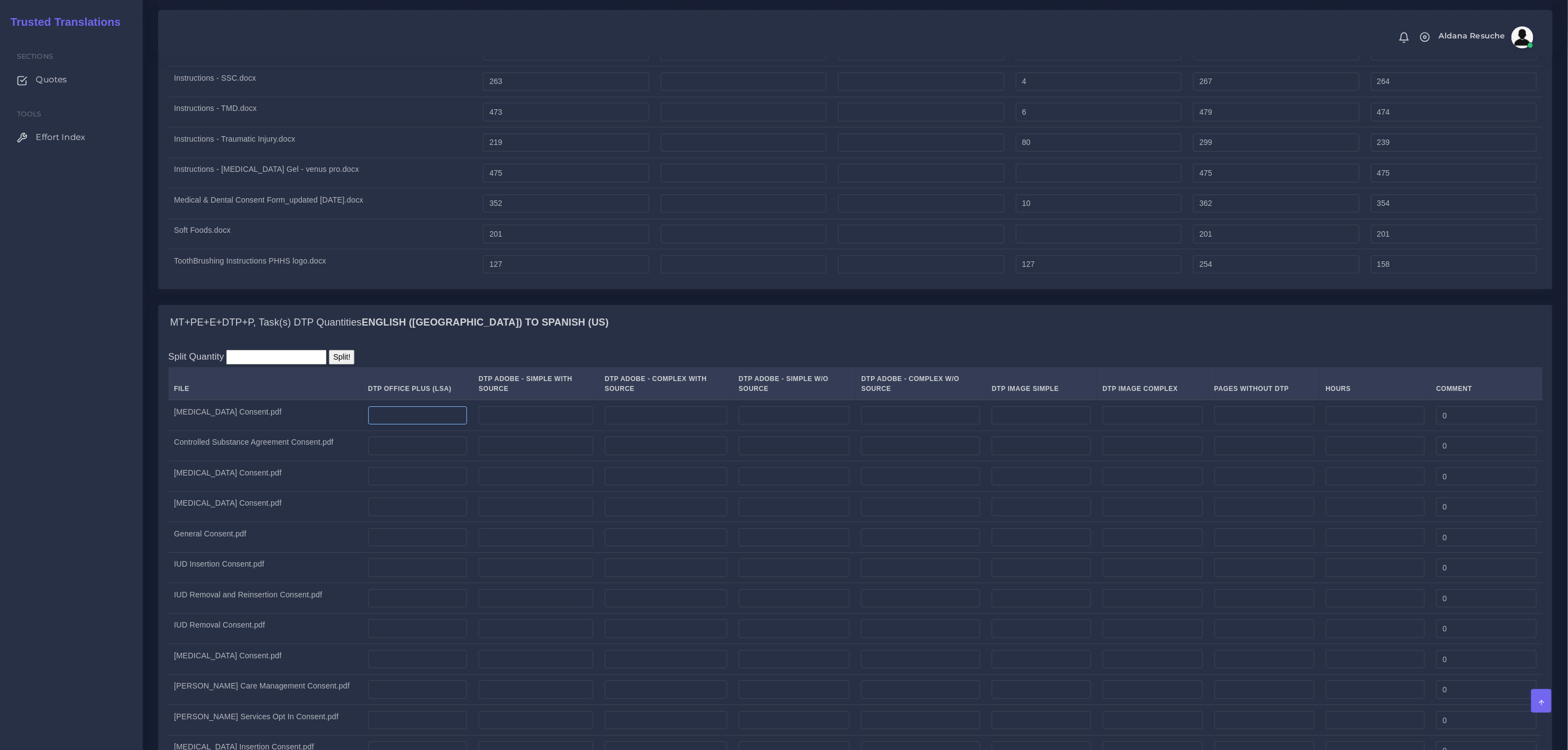
click at [438, 425] on input "number" at bounding box center [418, 416] width 99 height 19
type input "2"
click at [795, 425] on input "number" at bounding box center [794, 416] width 111 height 19
type input "1"
click at [913, 425] on input "number" at bounding box center [921, 416] width 119 height 19
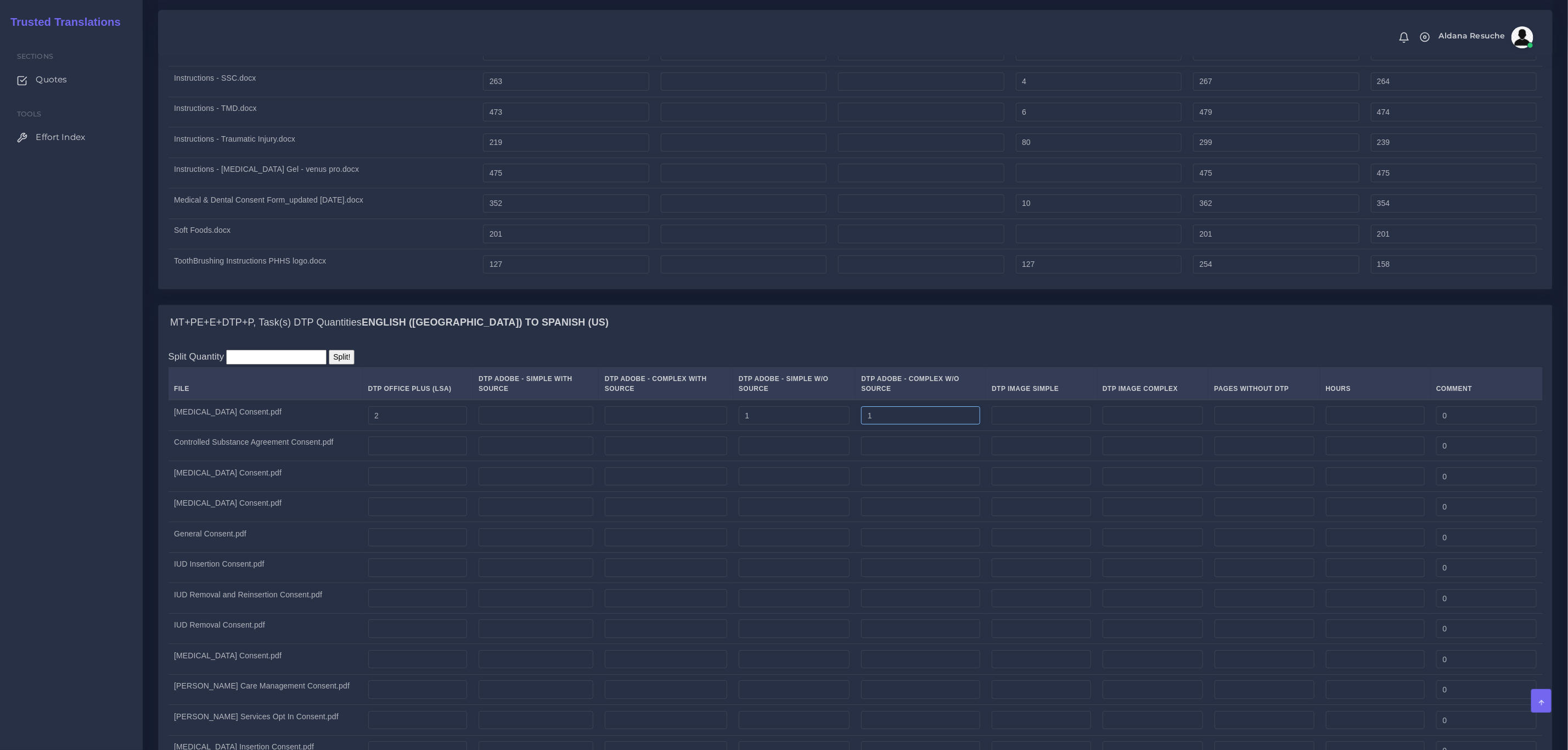
type input "1"
click at [884, 340] on div "MT+PE+E+DTP+P, Task(s) DTP Quantities English (US) TO Spanish (US)" at bounding box center [855, 323] width 1393 height 35
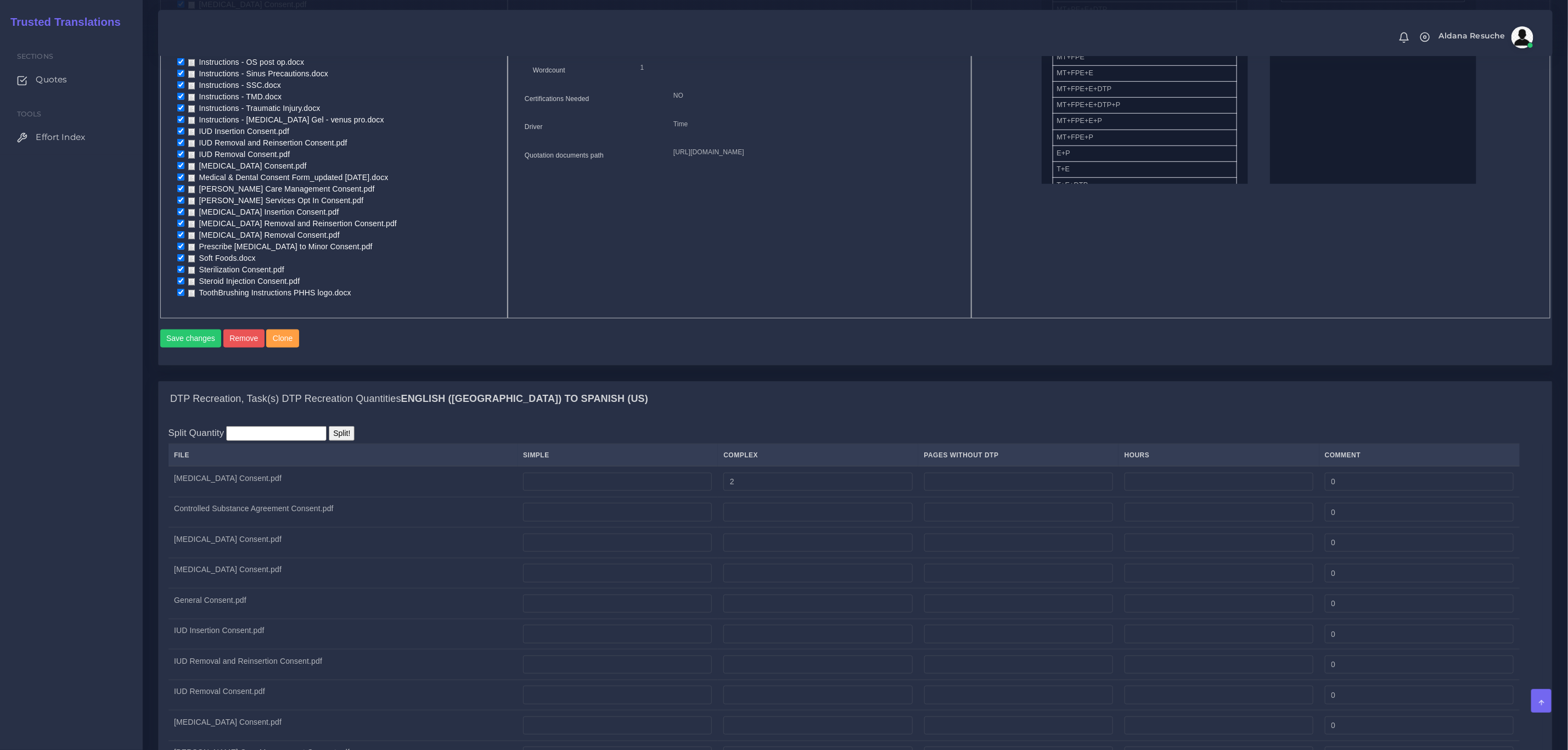
scroll to position [576, 0]
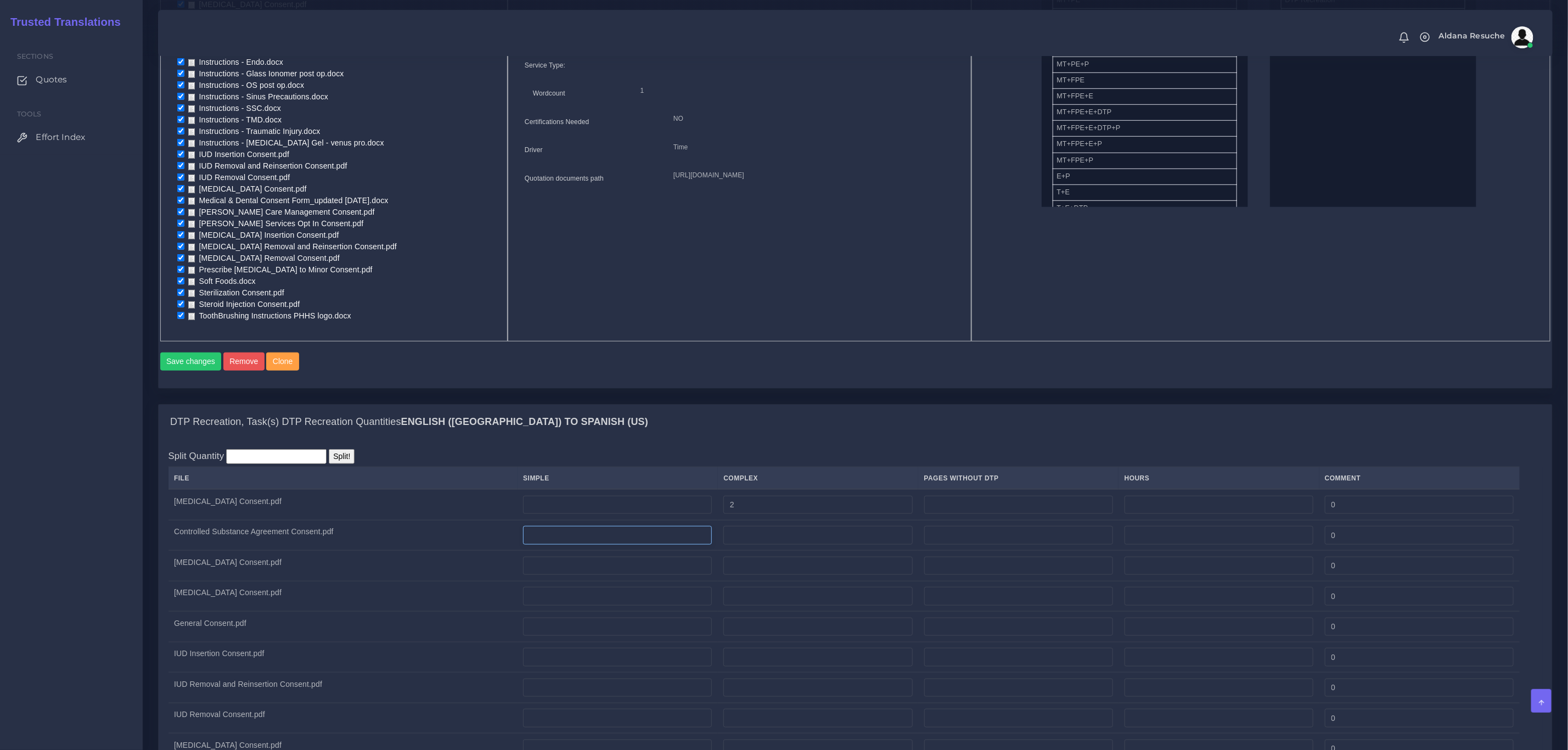
click at [577, 543] on input "number" at bounding box center [618, 536] width 189 height 19
type input "1"
click at [752, 537] on input "number" at bounding box center [817, 536] width 189 height 19
type input "1"
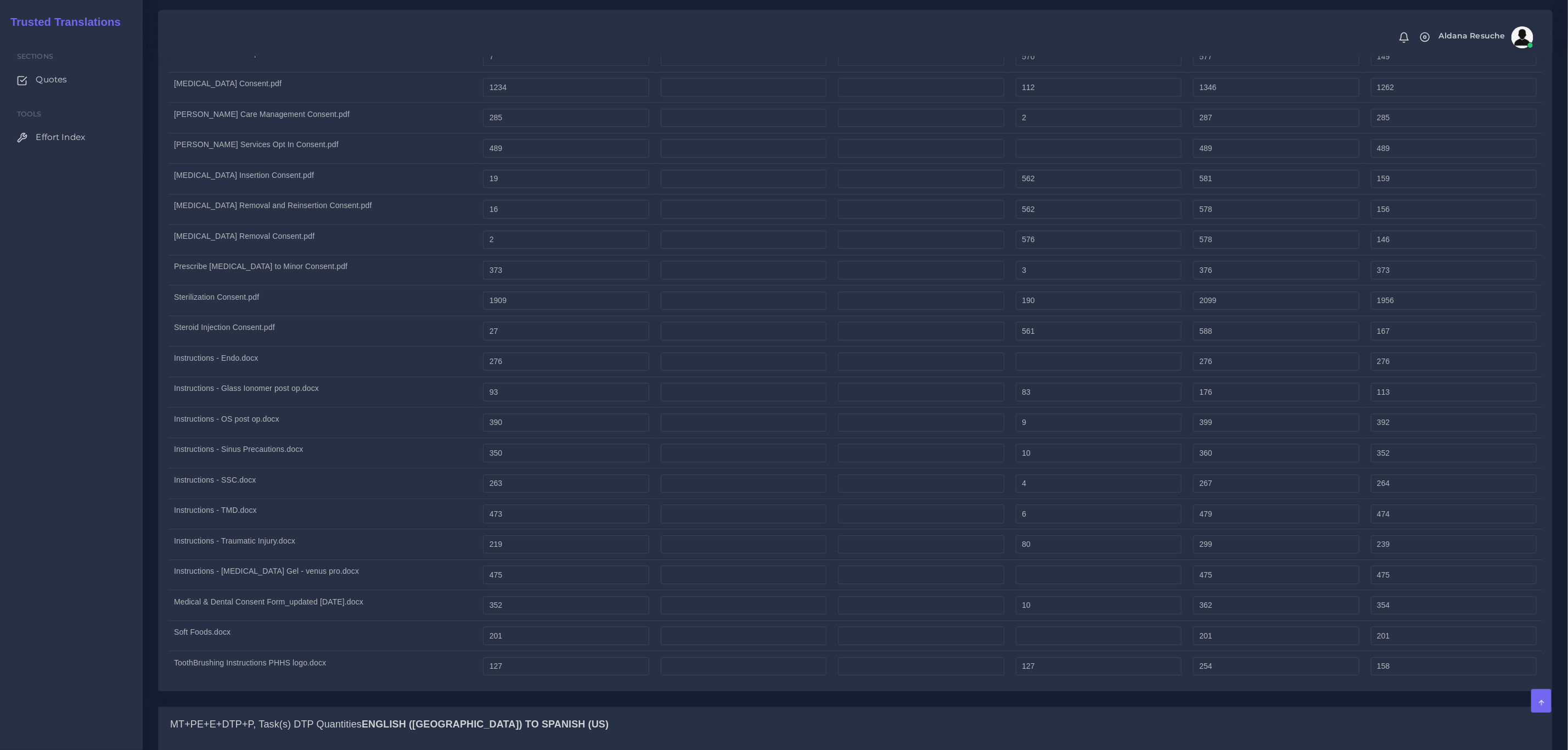
scroll to position [2718, 0]
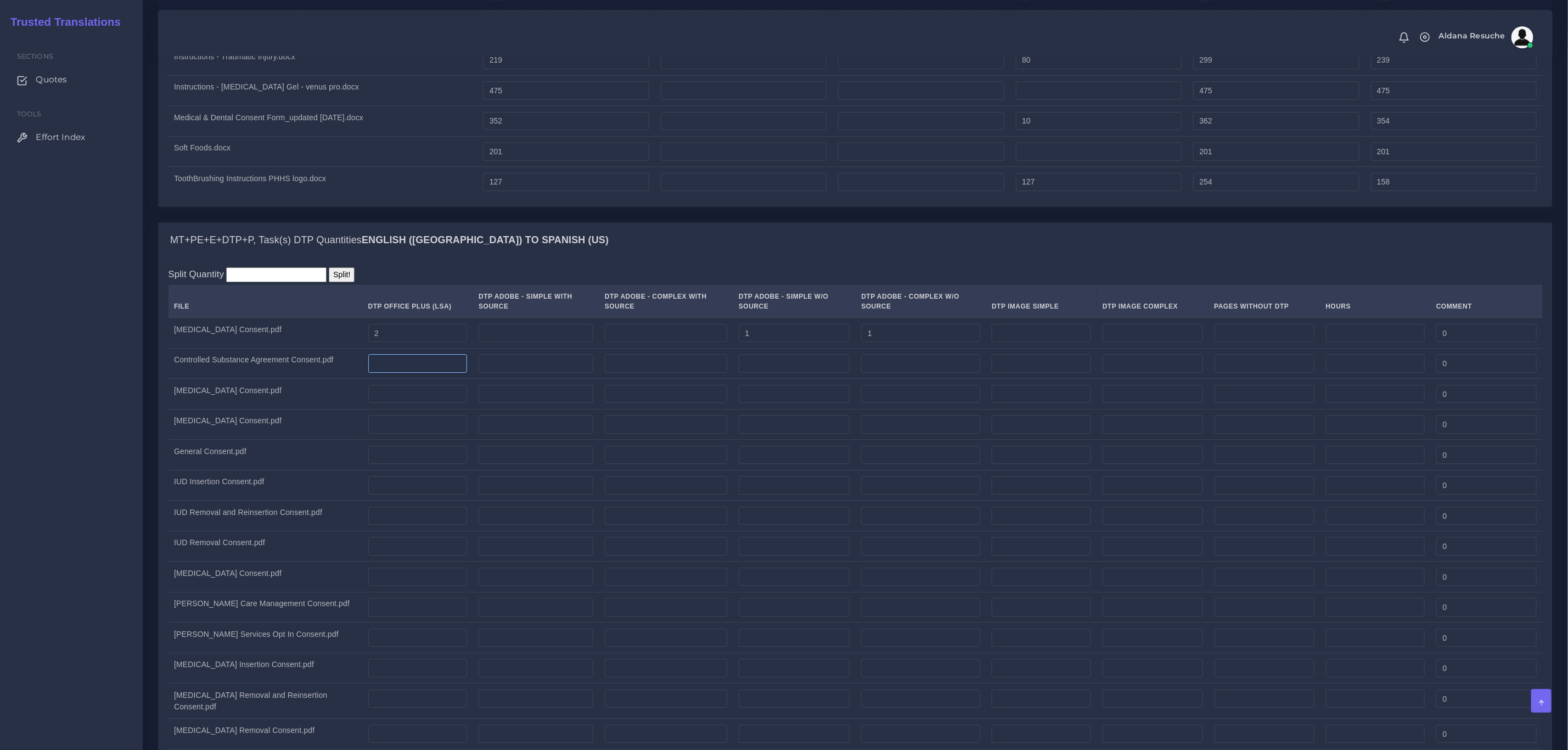
click at [409, 373] on input "number" at bounding box center [418, 364] width 99 height 19
type input "2"
click at [785, 373] on input "number" at bounding box center [794, 364] width 111 height 19
type input "2"
click at [821, 250] on div "MT+PE+E+DTP+P, Task(s) DTP Quantities English (US) TO Spanish (US)" at bounding box center [855, 240] width 1393 height 35
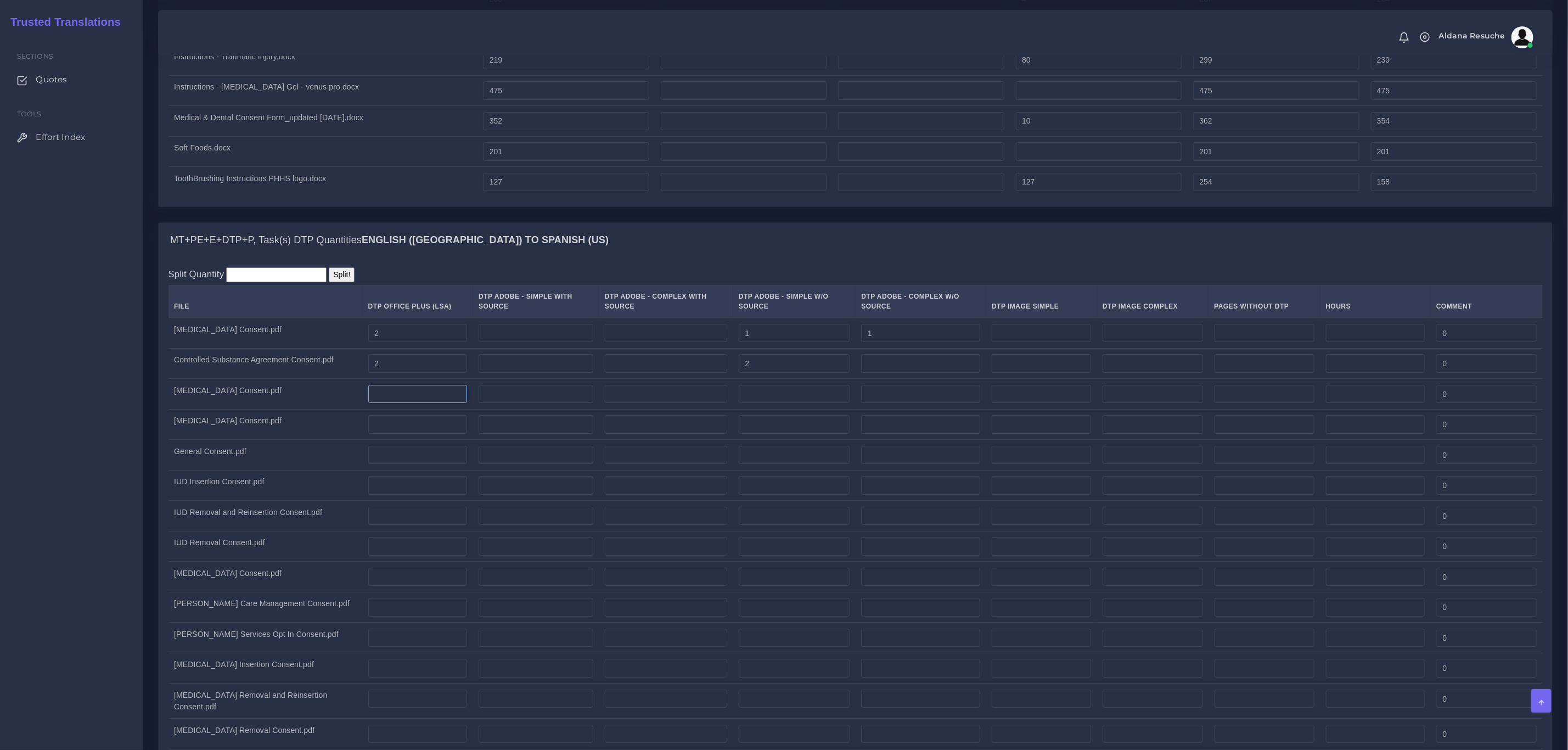
click at [404, 403] on input "number" at bounding box center [418, 395] width 99 height 19
type input "2"
click at [760, 403] on input "number" at bounding box center [794, 395] width 111 height 19
type input "1"
click at [879, 403] on input "number" at bounding box center [921, 395] width 119 height 19
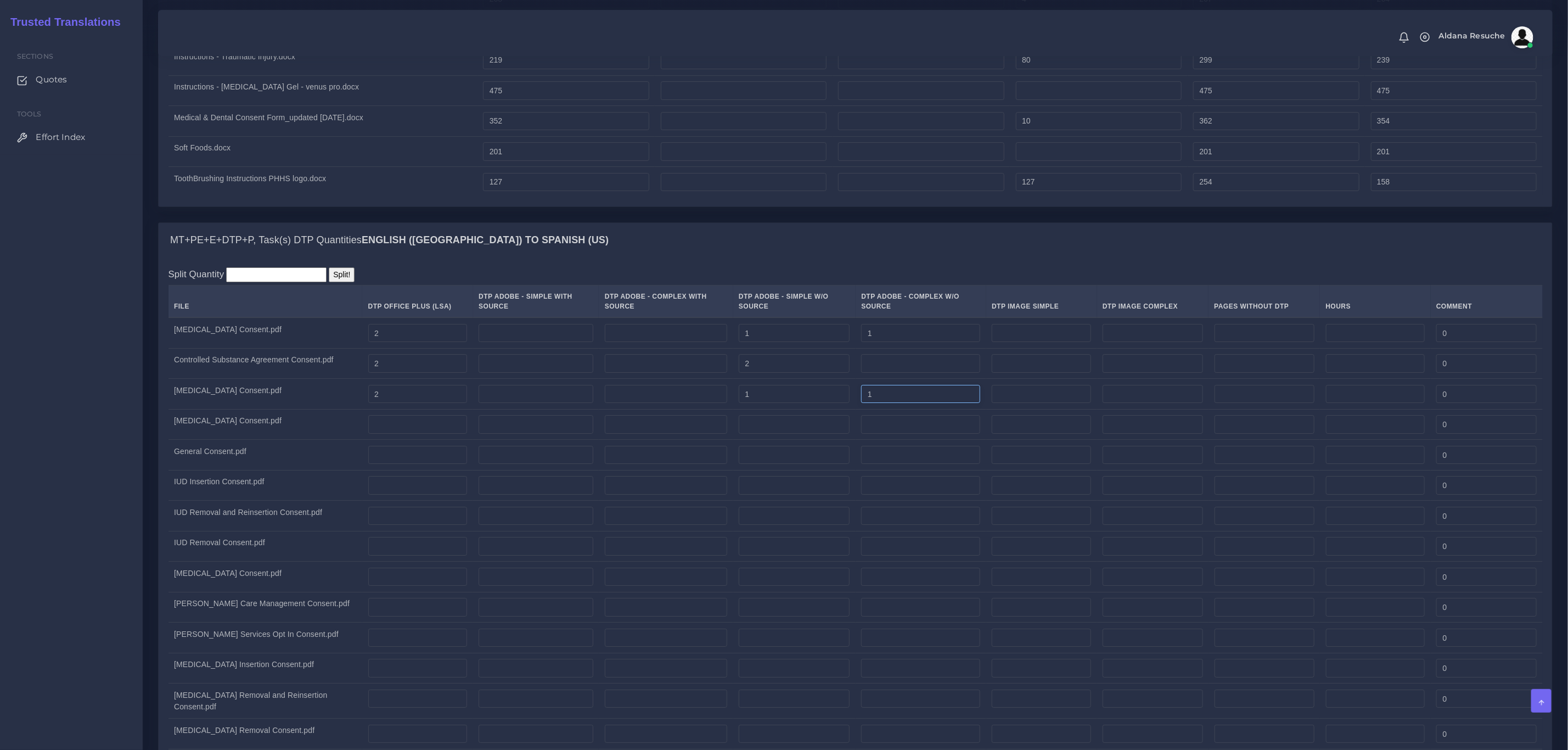
type input "1"
click at [843, 258] on div "MT+PE+E+DTP+P, Task(s) DTP Quantities English (US) TO Spanish (US)" at bounding box center [855, 240] width 1393 height 35
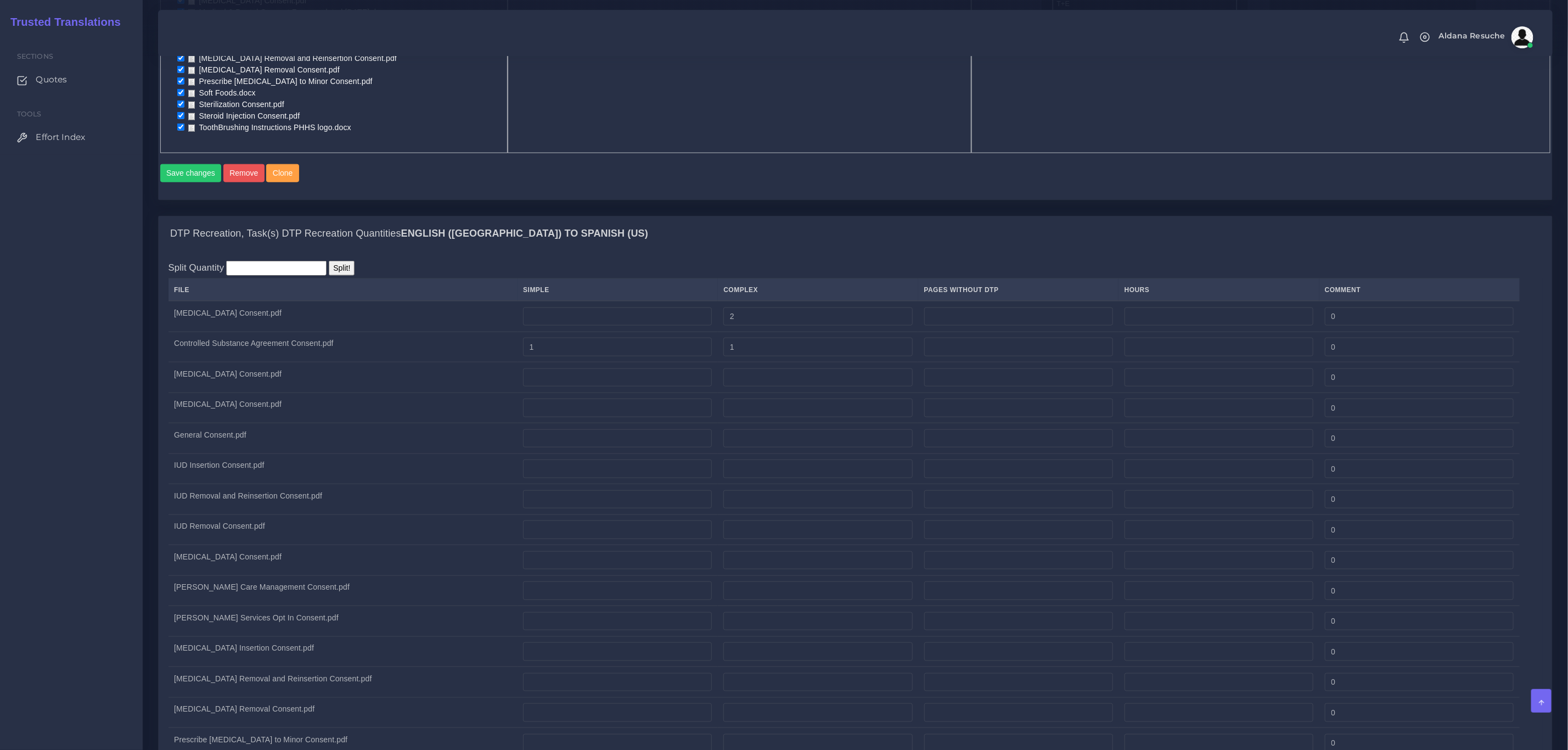
scroll to position [741, 0]
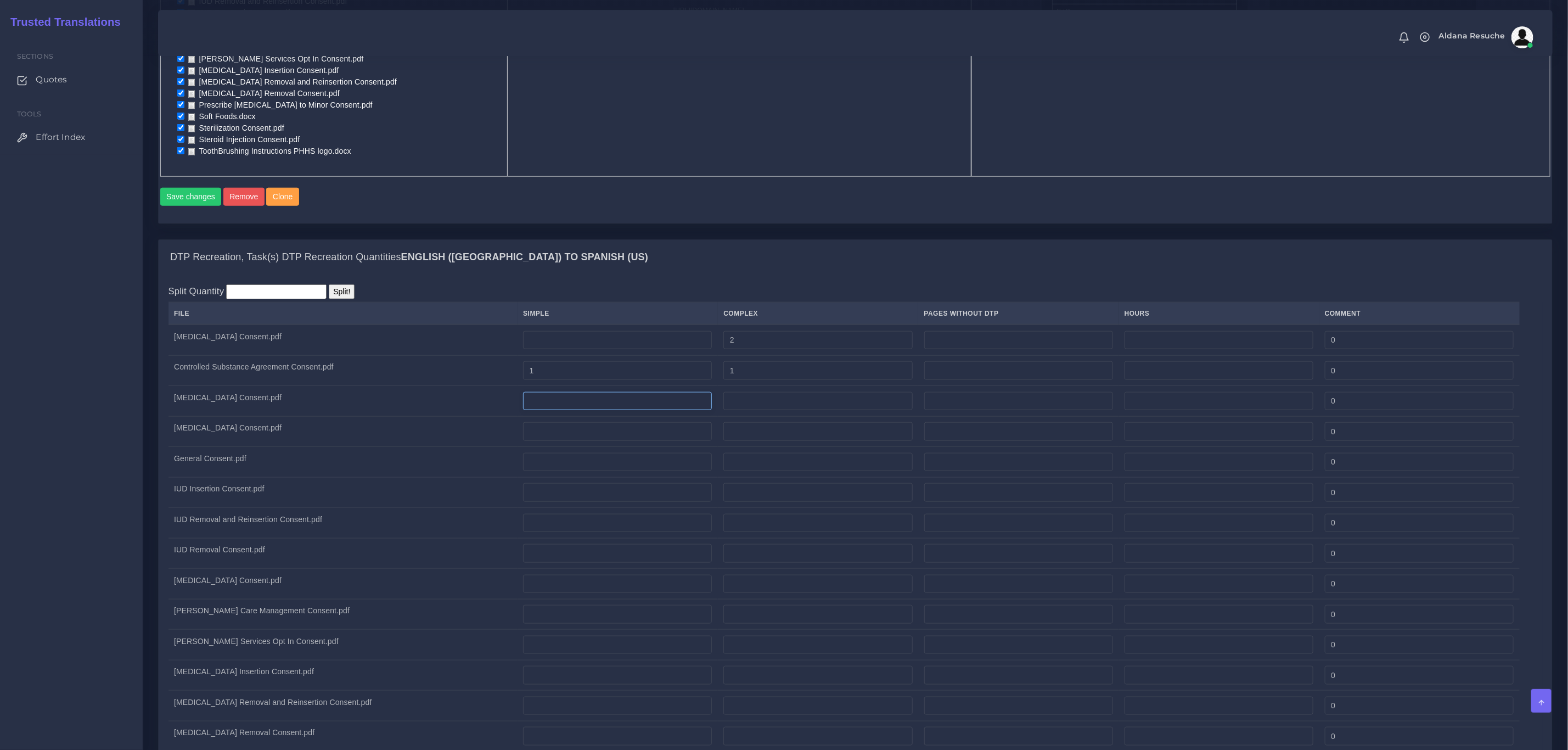
click at [623, 404] on input "number" at bounding box center [618, 401] width 189 height 19
type input "1"
click at [777, 402] on input "number" at bounding box center [817, 401] width 189 height 19
type input "1"
click at [767, 261] on div "DTP Recreation, Task(s) DTP Recreation Quantities English (US) TO Spanish (US)" at bounding box center [855, 257] width 1393 height 35
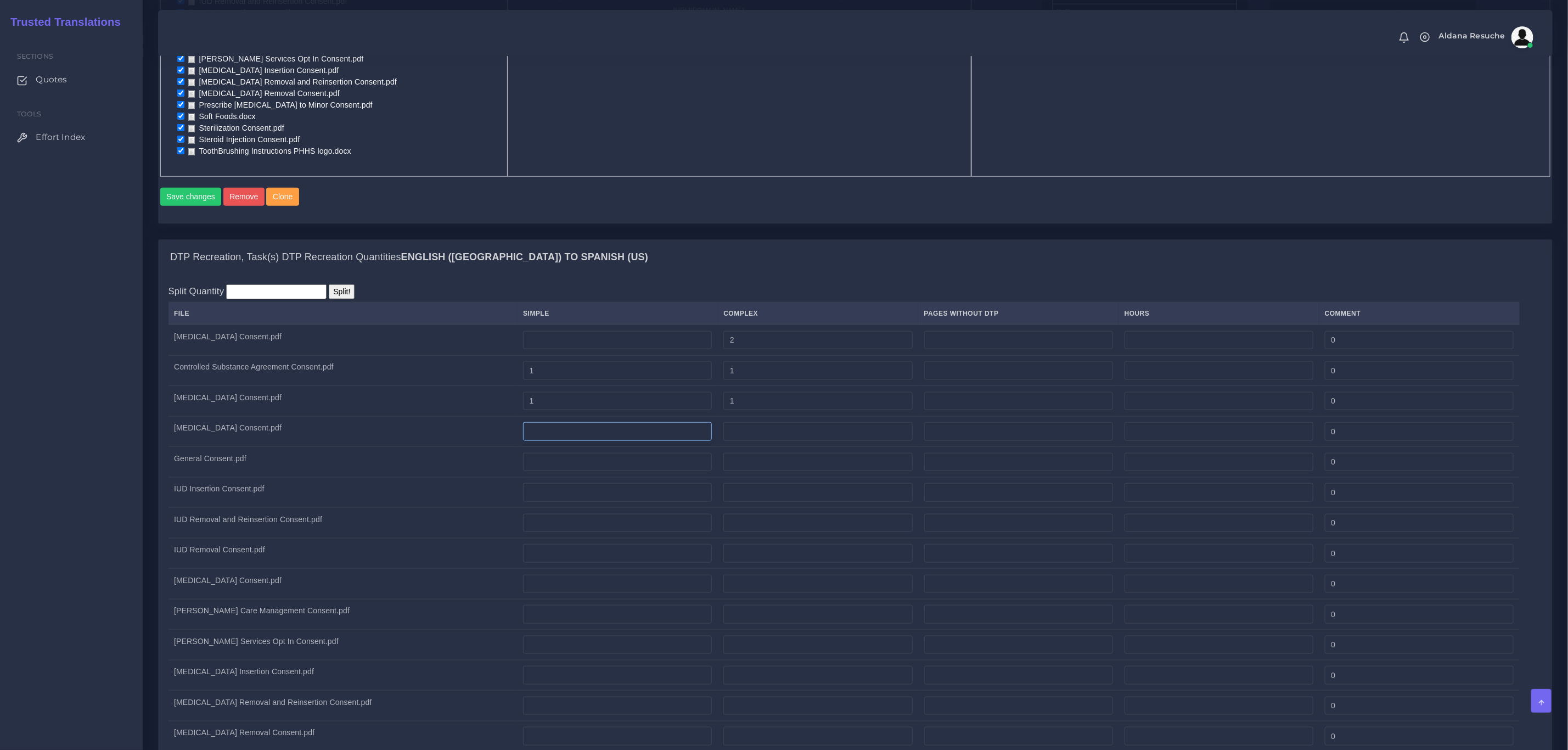
click at [611, 433] on input "number" at bounding box center [618, 432] width 189 height 19
type input "2"
click at [763, 440] on input "number" at bounding box center [817, 432] width 189 height 19
type input "2"
click at [795, 258] on div "DTP Recreation, Task(s) DTP Recreation Quantities English (US) TO Spanish (US)" at bounding box center [855, 257] width 1393 height 35
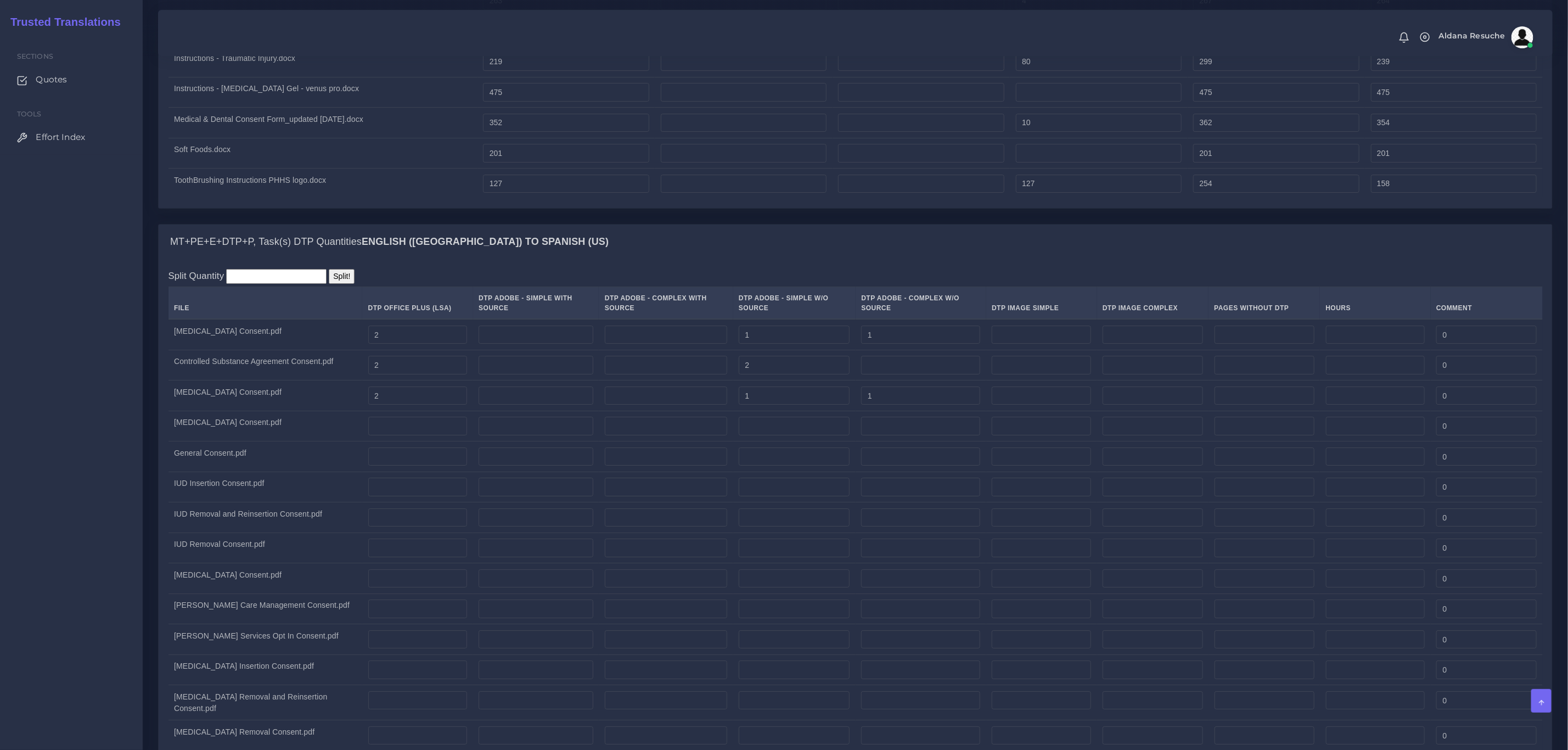
scroll to position [2718, 0]
click at [432, 434] on input "number" at bounding box center [418, 424] width 99 height 19
type input "4"
click at [757, 434] on input "number" at bounding box center [794, 424] width 111 height 19
type input "2"
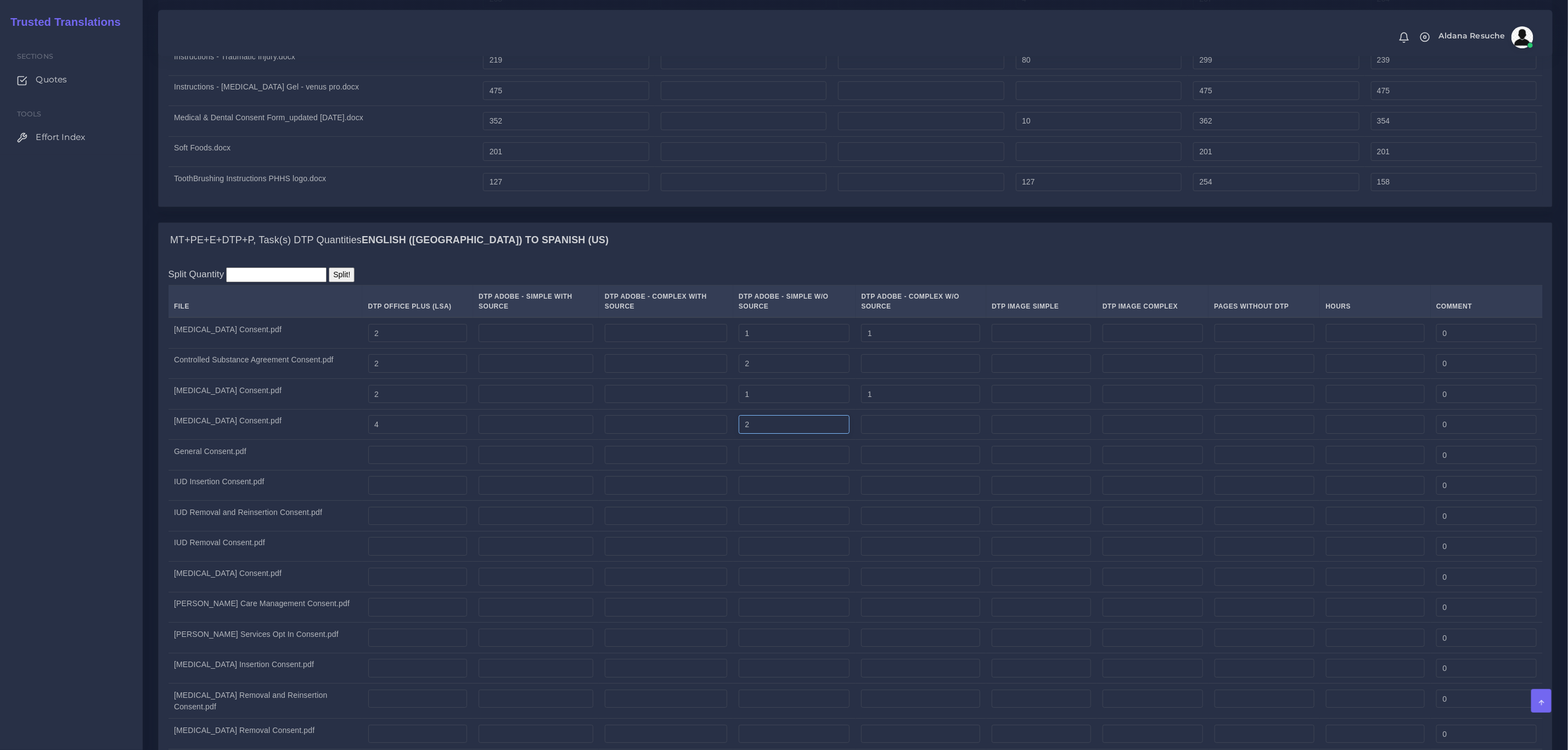
drag, startPoint x: 795, startPoint y: 447, endPoint x: 710, endPoint y: 441, distance: 85.2
click at [710, 439] on tr "Feminizing Hormone Therapy Consent.pdf 4 2 0" at bounding box center [855, 424] width 1374 height 31
type input "2"
click at [879, 434] on input "number" at bounding box center [921, 424] width 119 height 19
type input "1"
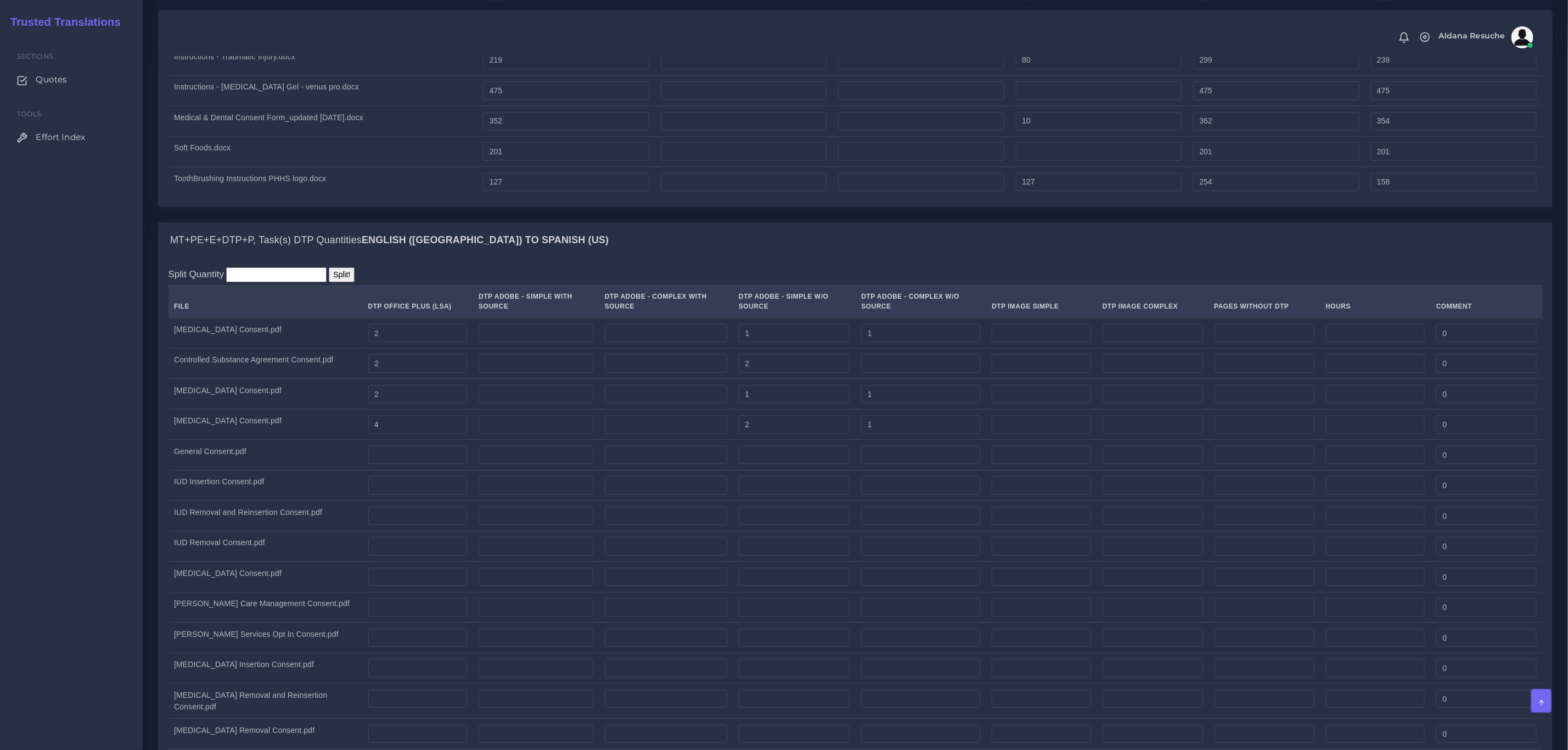
click at [879, 258] on div "MT+PE+E+DTP+P, Task(s) DTP Quantities English (US) TO Spanish (US)" at bounding box center [855, 240] width 1393 height 35
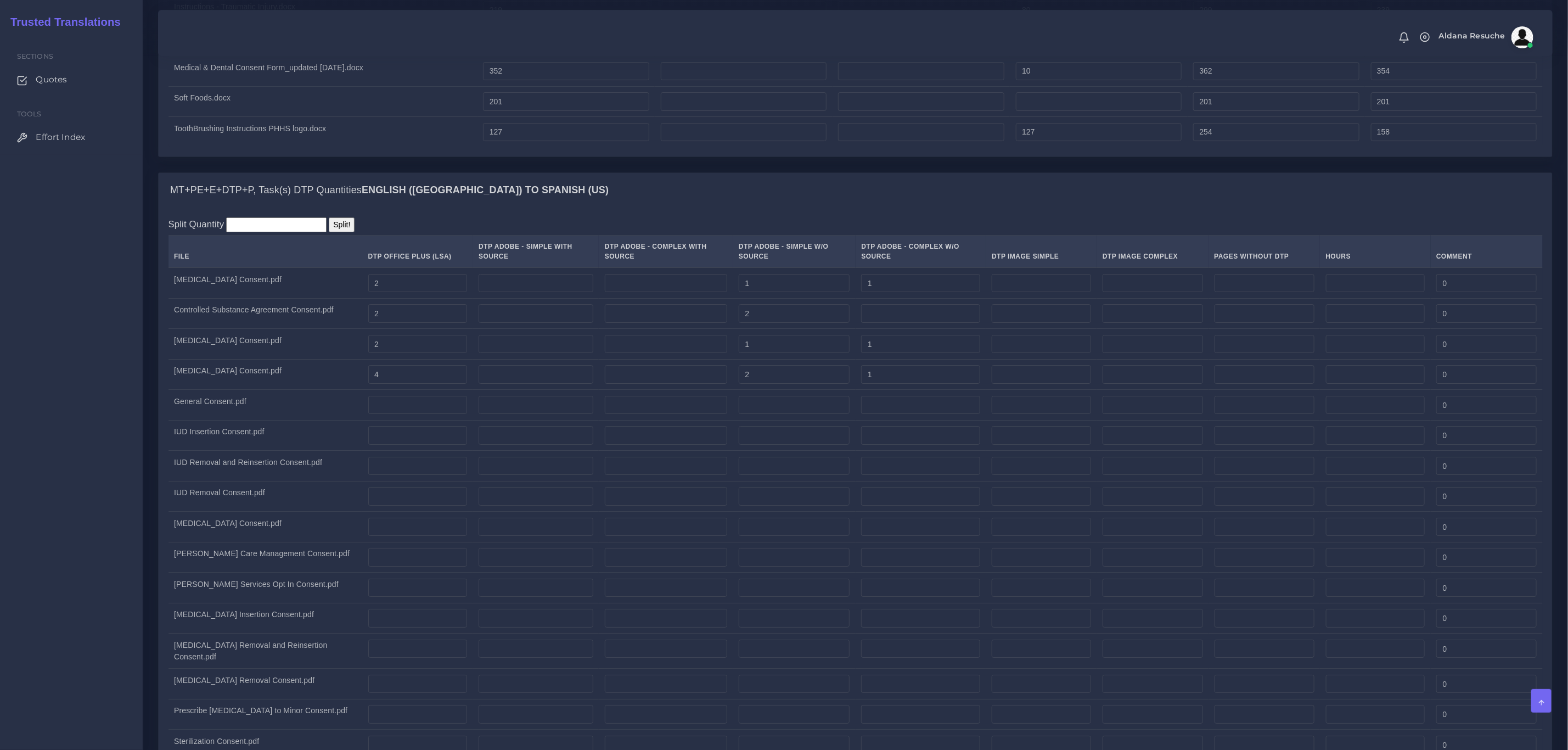
scroll to position [2882, 0]
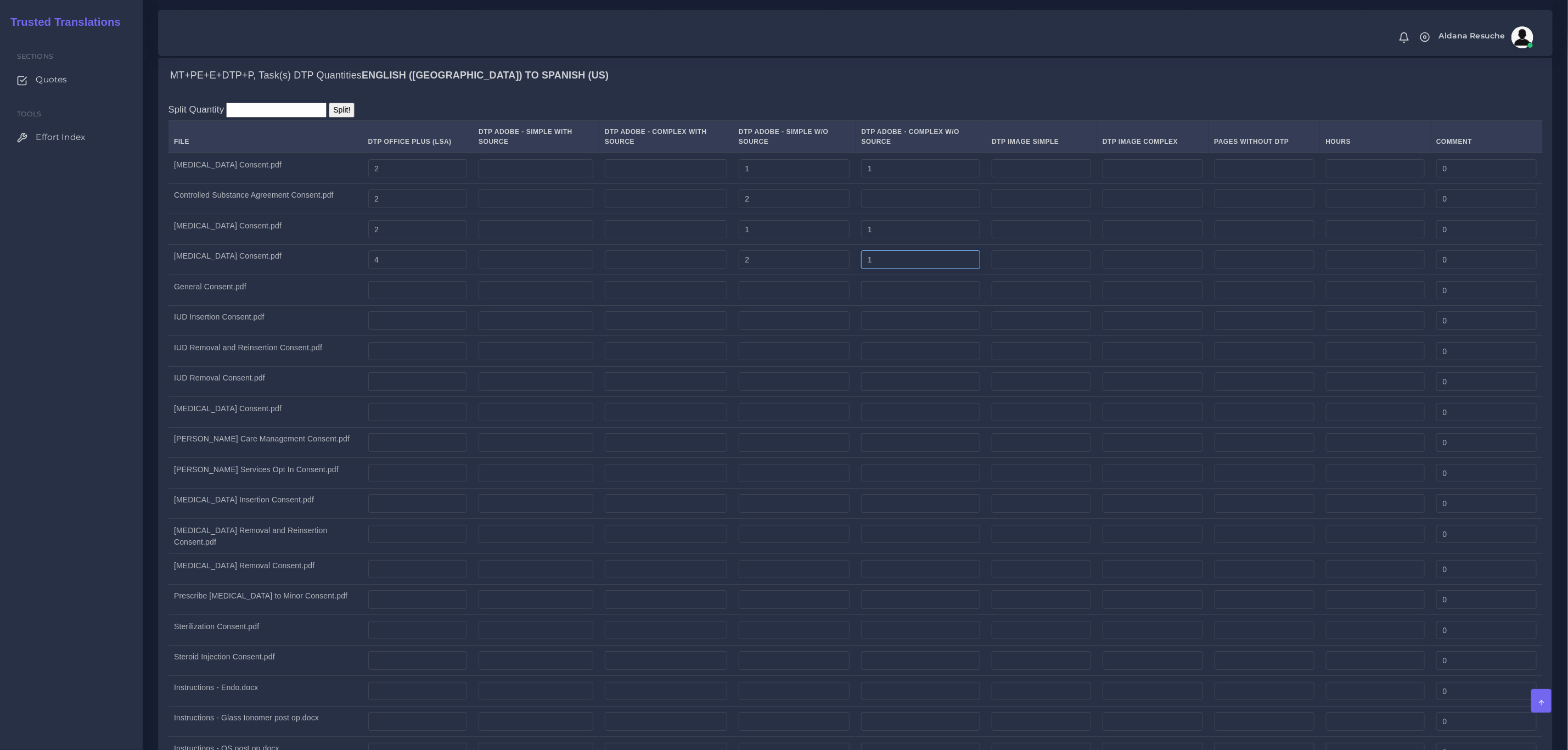
drag, startPoint x: 901, startPoint y: 279, endPoint x: 799, endPoint y: 284, distance: 102.1
click at [799, 275] on tr "Feminizing Hormone Therapy Consent.pdf 4 2 1 0" at bounding box center [855, 260] width 1374 height 31
drag, startPoint x: 773, startPoint y: 284, endPoint x: 719, endPoint y: 282, distance: 54.0
click at [719, 275] on tr "Feminizing Hormone Therapy Consent.pdf 4 2 0" at bounding box center [855, 260] width 1374 height 31
type input "3"
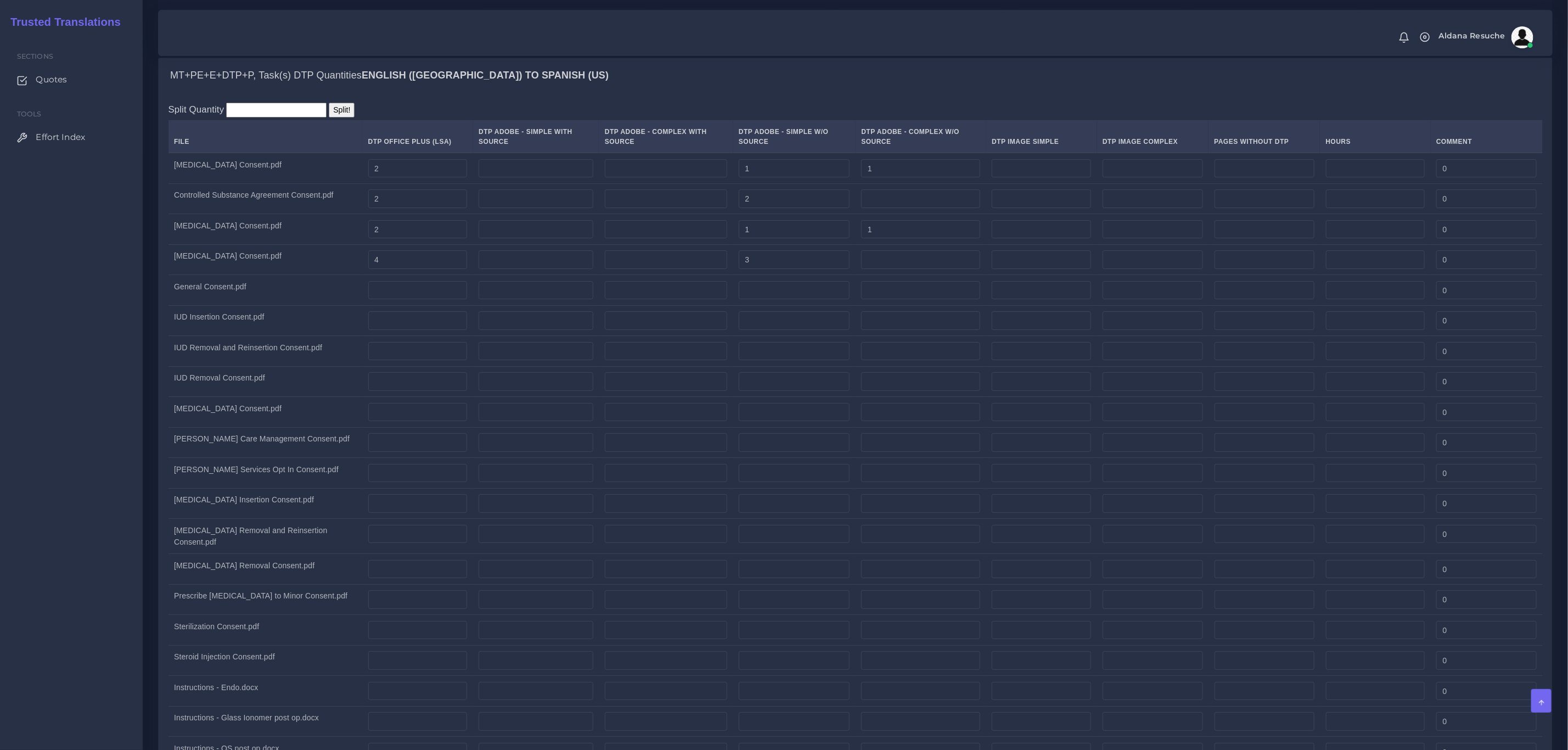
click at [814, 113] on div "Split Quantity Split! File DTP Office Plus (LSA) DTP Adobe - Simple With Source…" at bounding box center [855, 562] width 1393 height 936
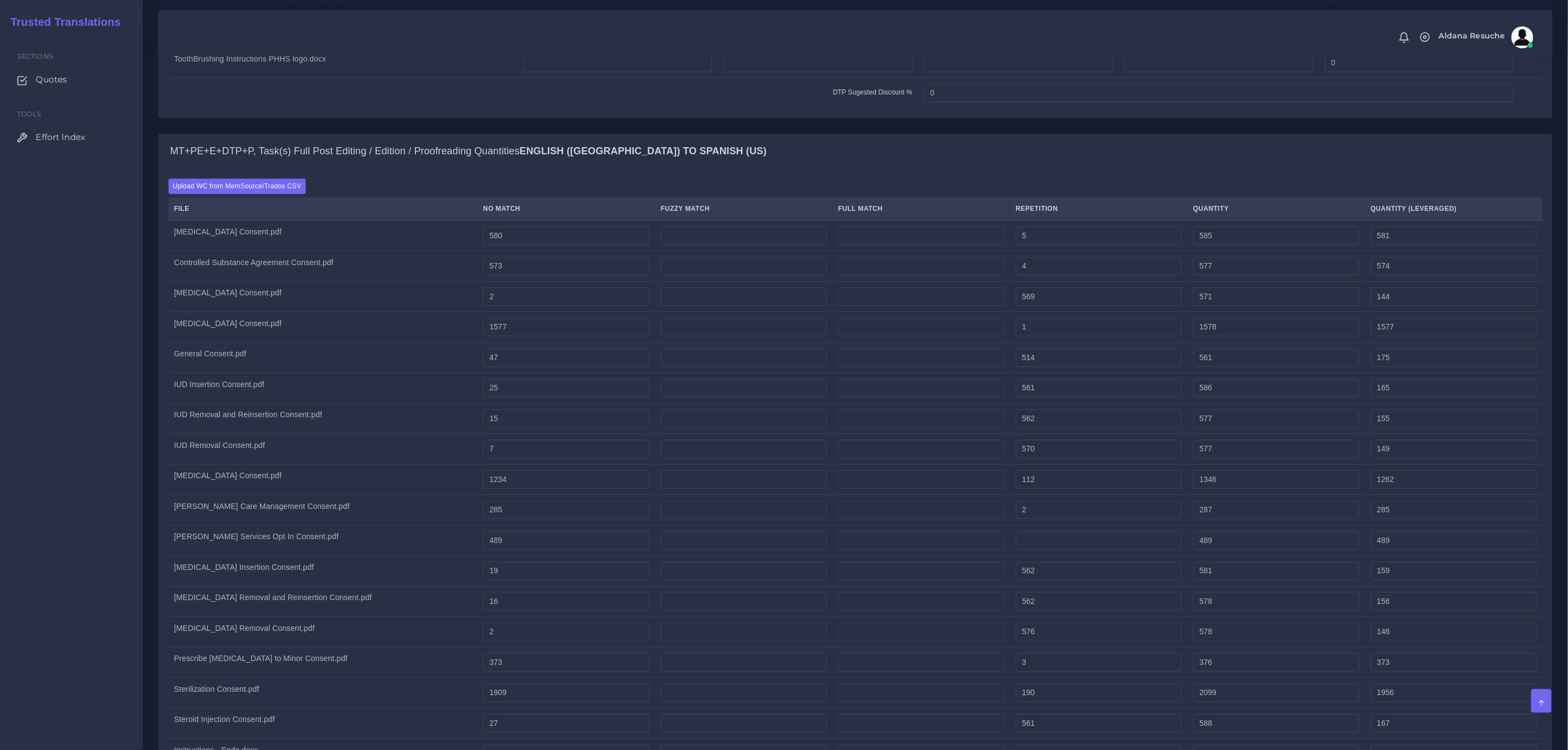
scroll to position [1811, 0]
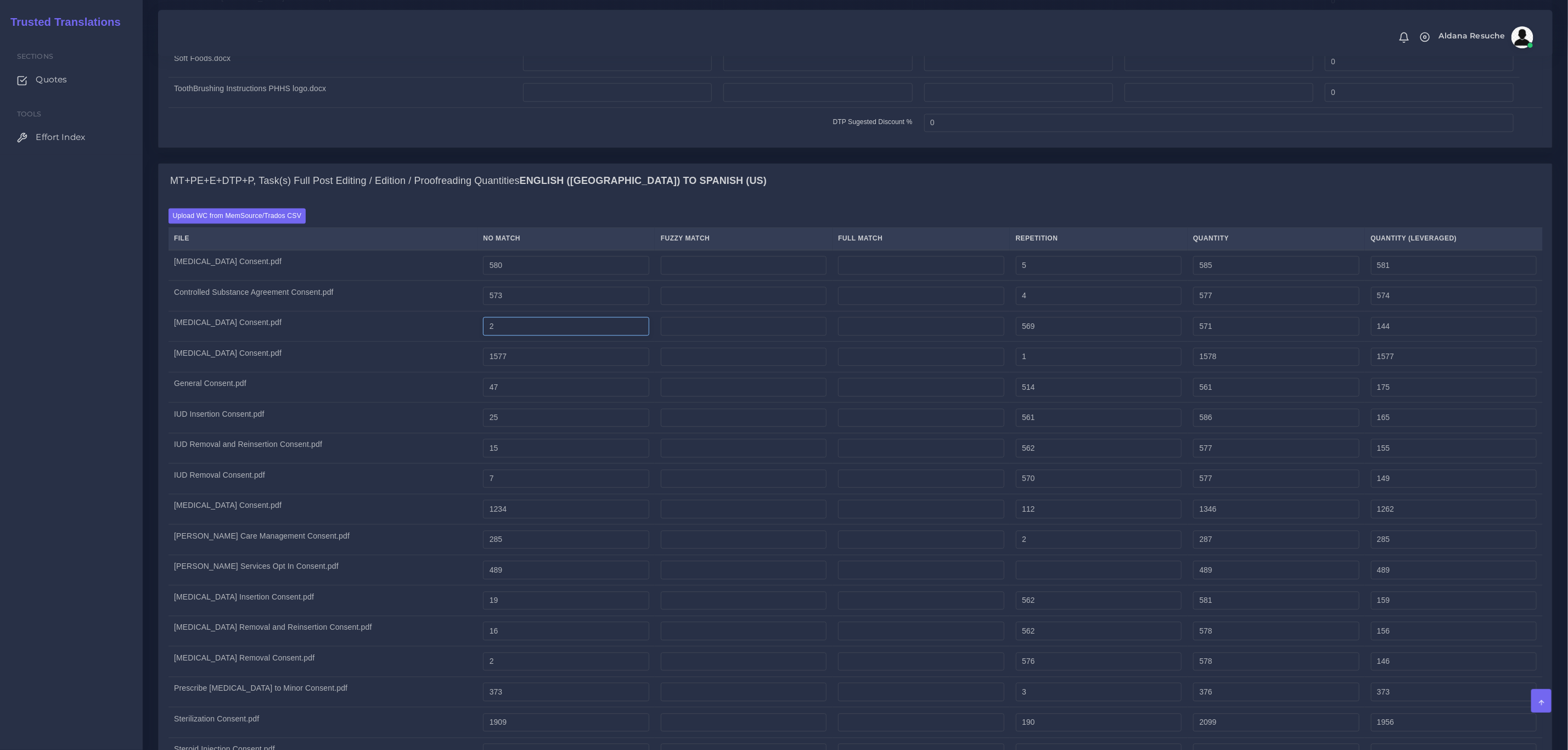
drag, startPoint x: 501, startPoint y: 341, endPoint x: 482, endPoint y: 345, distance: 19.4
click at [482, 341] on td "2" at bounding box center [566, 326] width 178 height 31
type input "12"
type input "581"
type input "154"
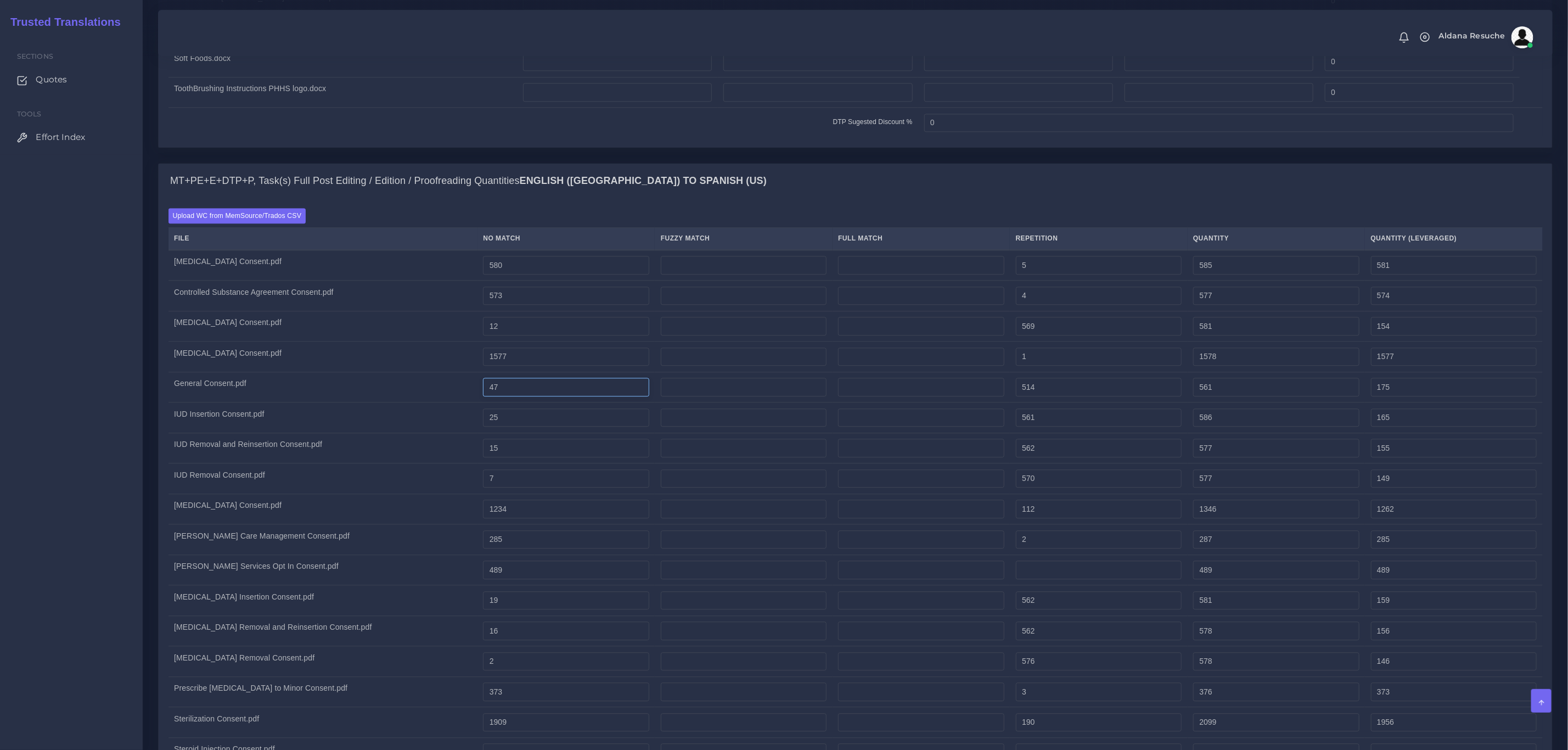
drag, startPoint x: 518, startPoint y: 399, endPoint x: 475, endPoint y: 400, distance: 43.0
click at [475, 400] on tr "General Consent.pdf 47 514 561 175" at bounding box center [855, 387] width 1374 height 31
type input "57"
type input "571"
type input "185"
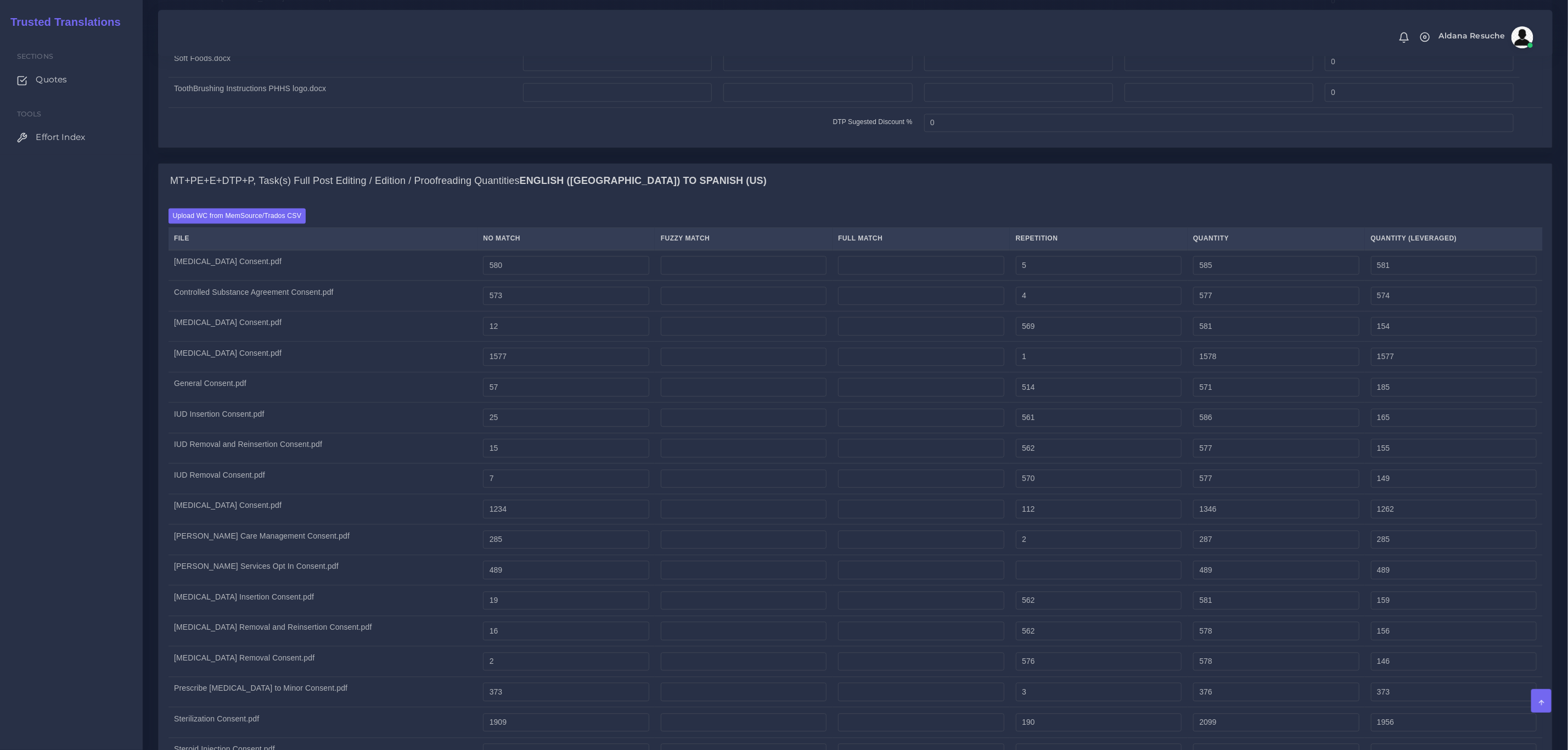
click at [705, 196] on div "MT+PE+E+DTP+P, Task(s) Full Post Editing / Edition / Proofreading Quantities En…" at bounding box center [855, 181] width 1393 height 35
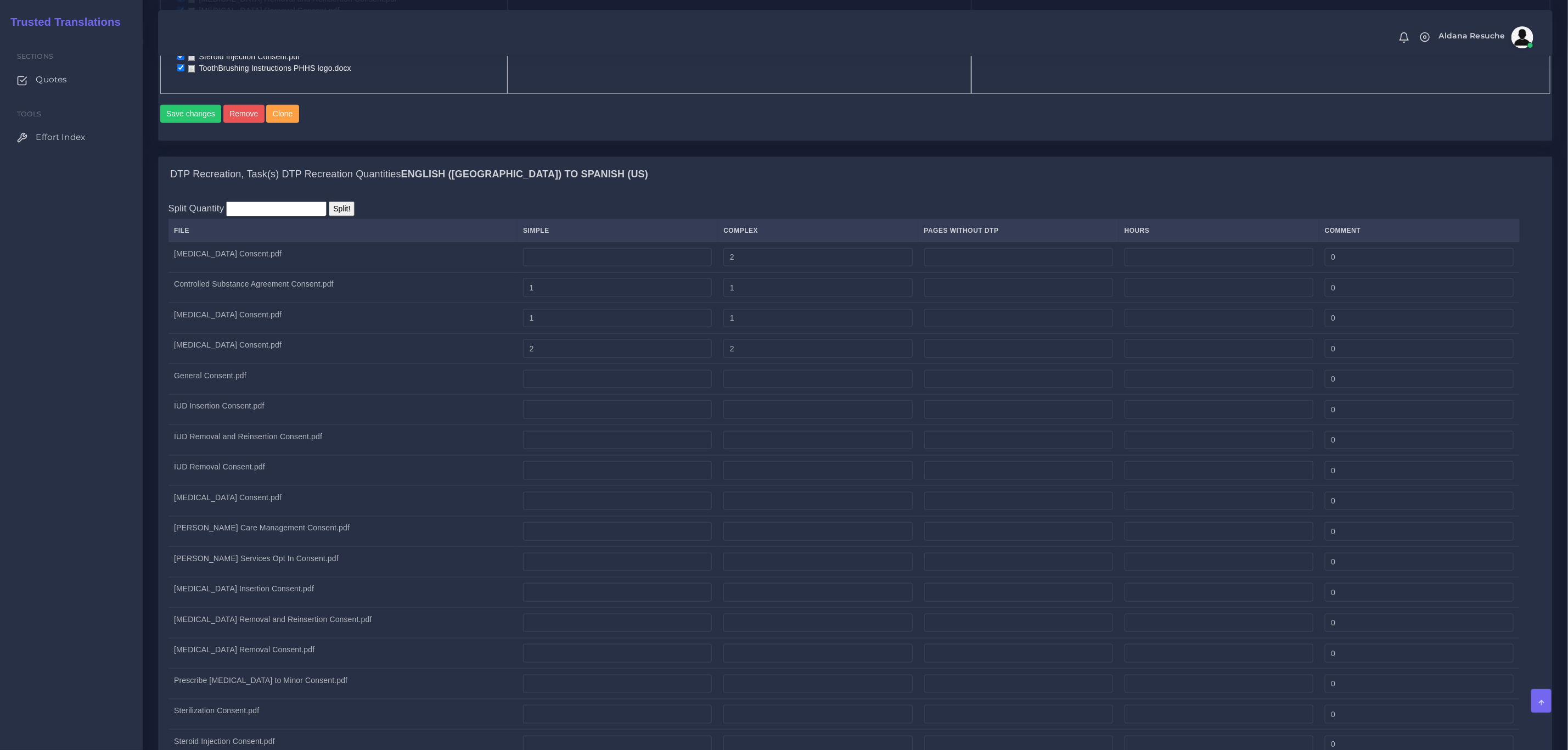
scroll to position [824, 0]
click at [588, 384] on input "number" at bounding box center [618, 380] width 189 height 19
type input "1"
click at [746, 388] on input "number" at bounding box center [817, 380] width 189 height 19
type input "1"
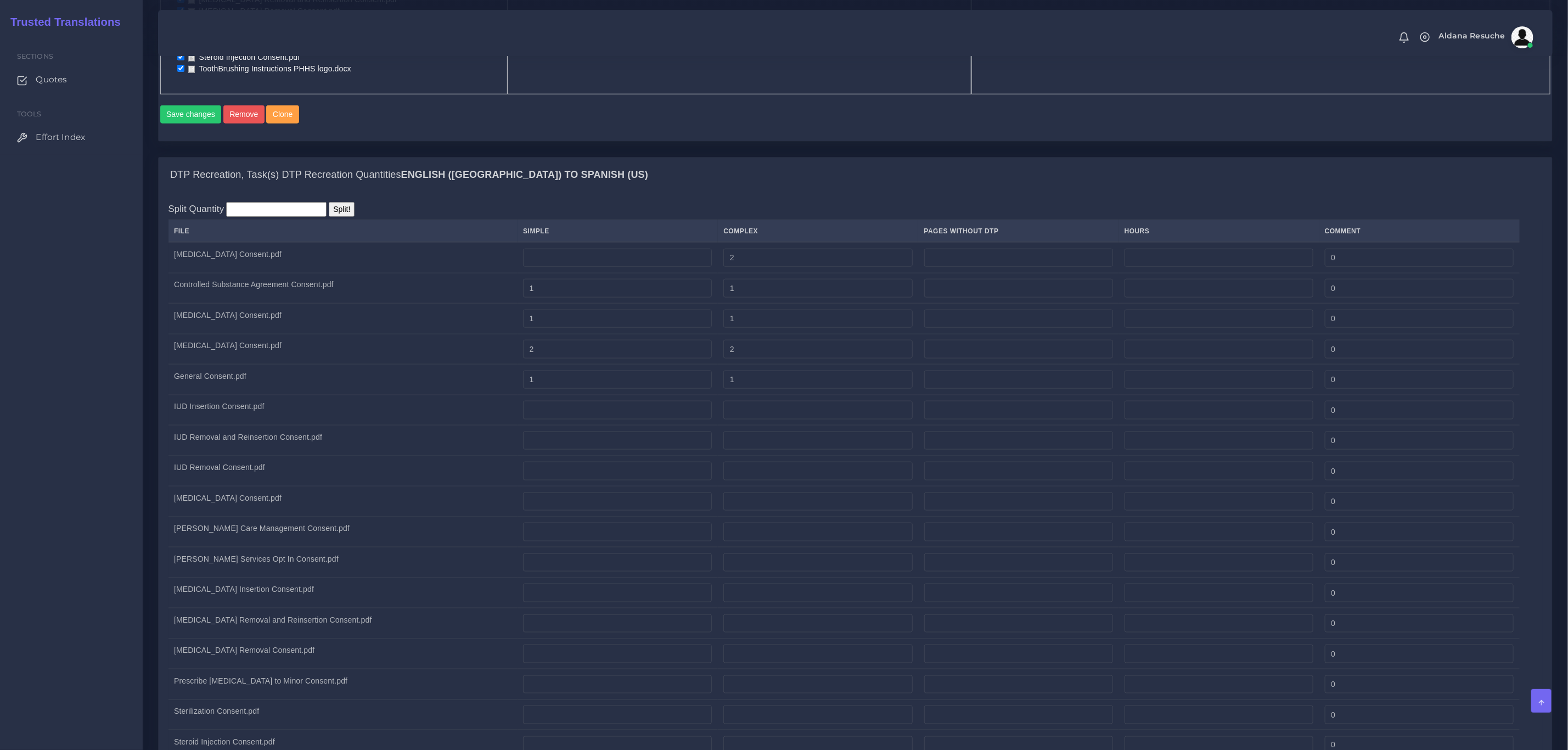
click at [806, 175] on div "DTP Recreation, Task(s) DTP Recreation Quantities English (US) TO Spanish (US)" at bounding box center [855, 175] width 1393 height 35
drag, startPoint x: 763, startPoint y: 391, endPoint x: 704, endPoint y: 389, distance: 59.0
click at [704, 389] on tr "General Consent.pdf 1 1 0" at bounding box center [855, 380] width 1374 height 31
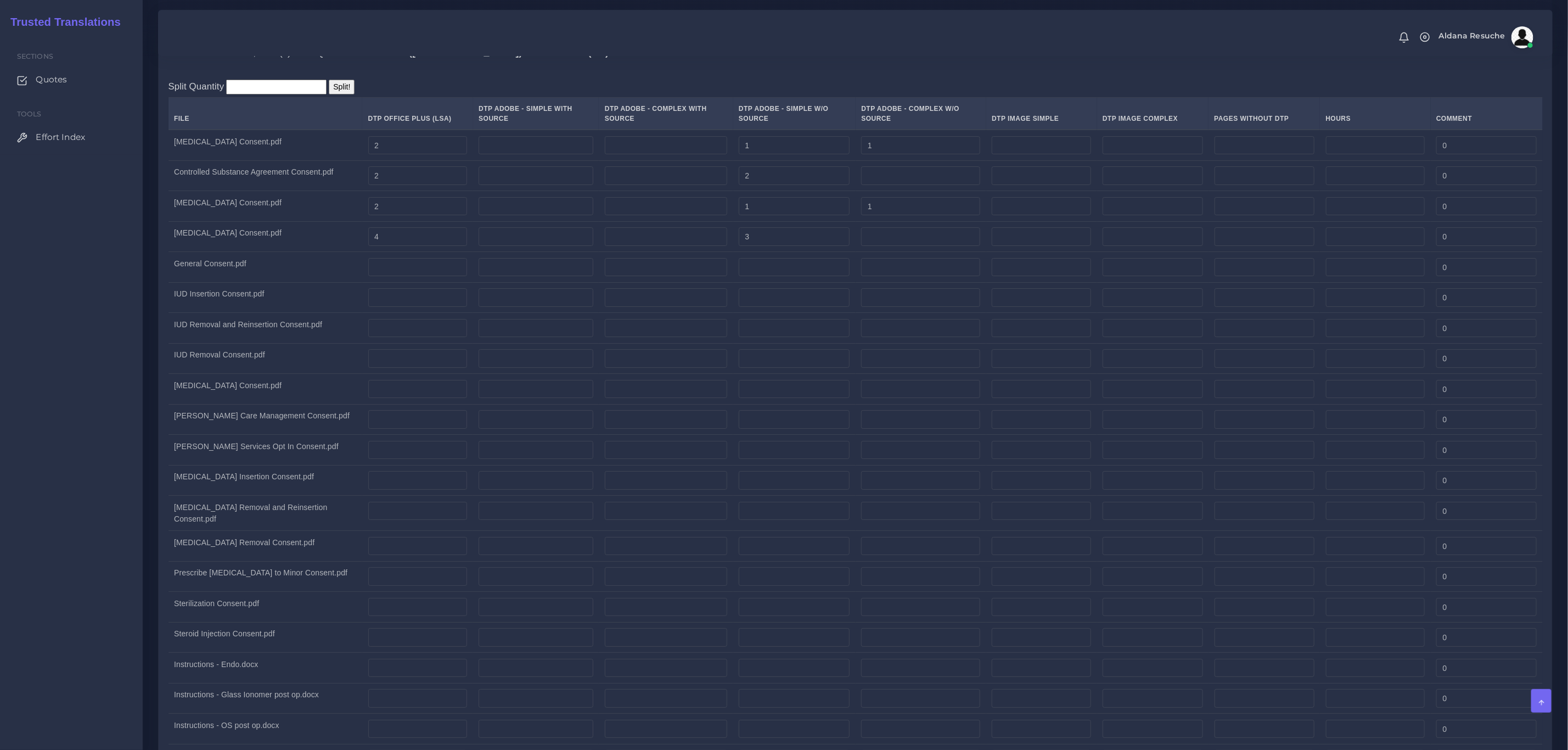
scroll to position [2843, 0]
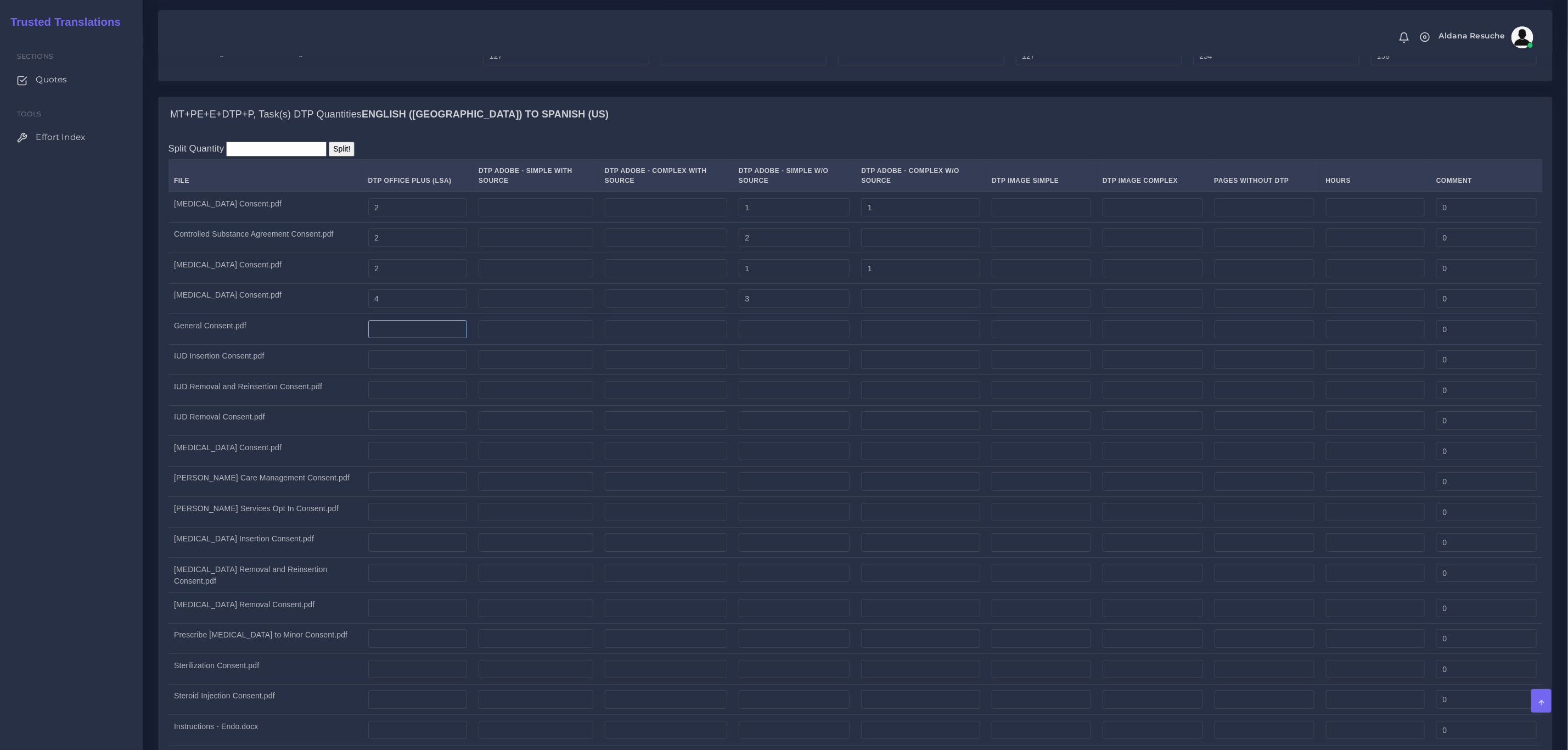
click at [428, 339] on input "number" at bounding box center [418, 330] width 99 height 19
type input "2"
click at [773, 339] on input "number" at bounding box center [794, 330] width 111 height 19
type input "2"
click at [832, 123] on div "MT+PE+E+DTP+P, Task(s) DTP Quantities English (US) TO Spanish (US)" at bounding box center [855, 115] width 1393 height 35
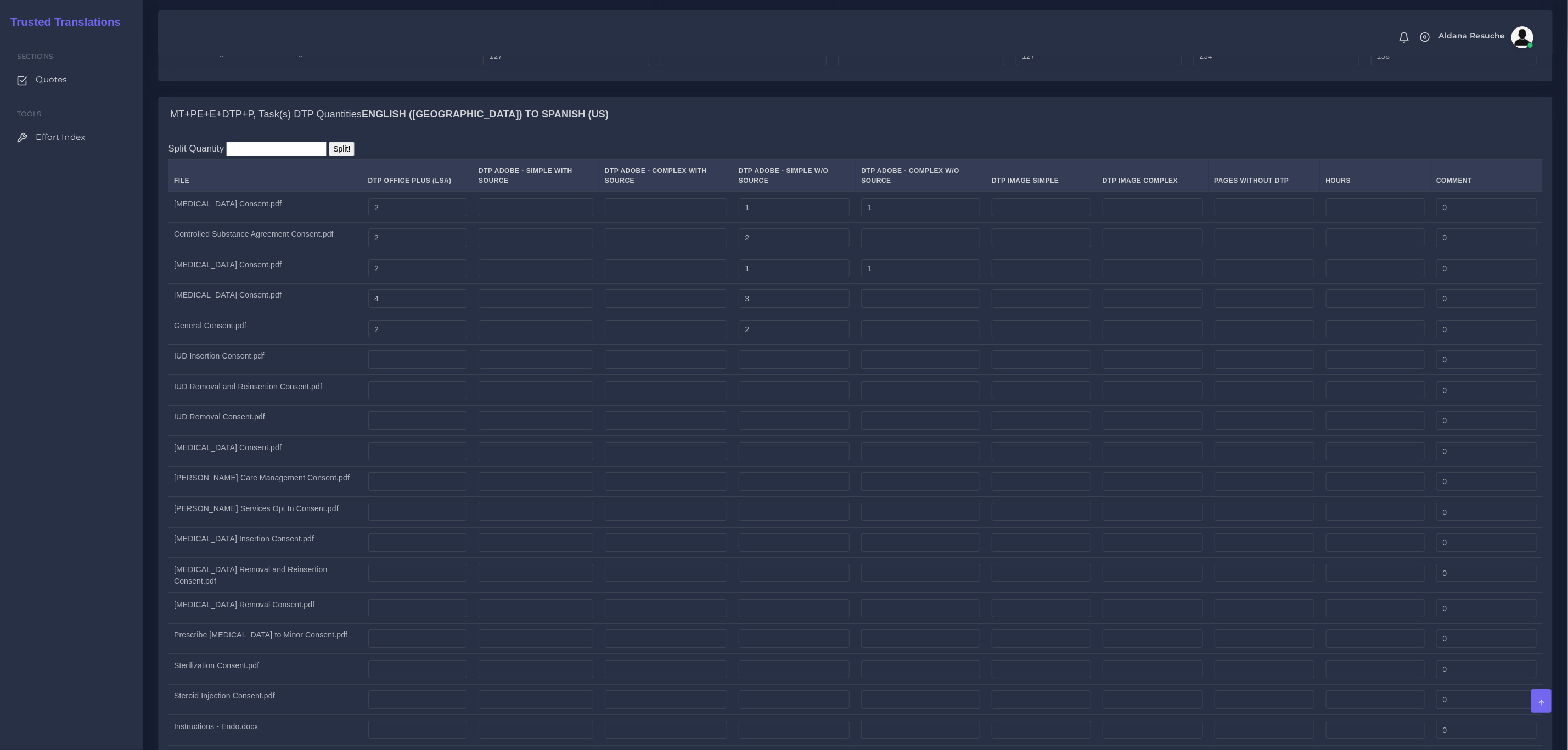
drag, startPoint x: 391, startPoint y: 366, endPoint x: 391, endPoint y: 379, distance: 13.0
click at [391, 366] on td at bounding box center [417, 359] width 111 height 31
click at [391, 369] on input "number" at bounding box center [418, 360] width 99 height 19
type input "2"
click at [804, 369] on input "number" at bounding box center [794, 360] width 111 height 19
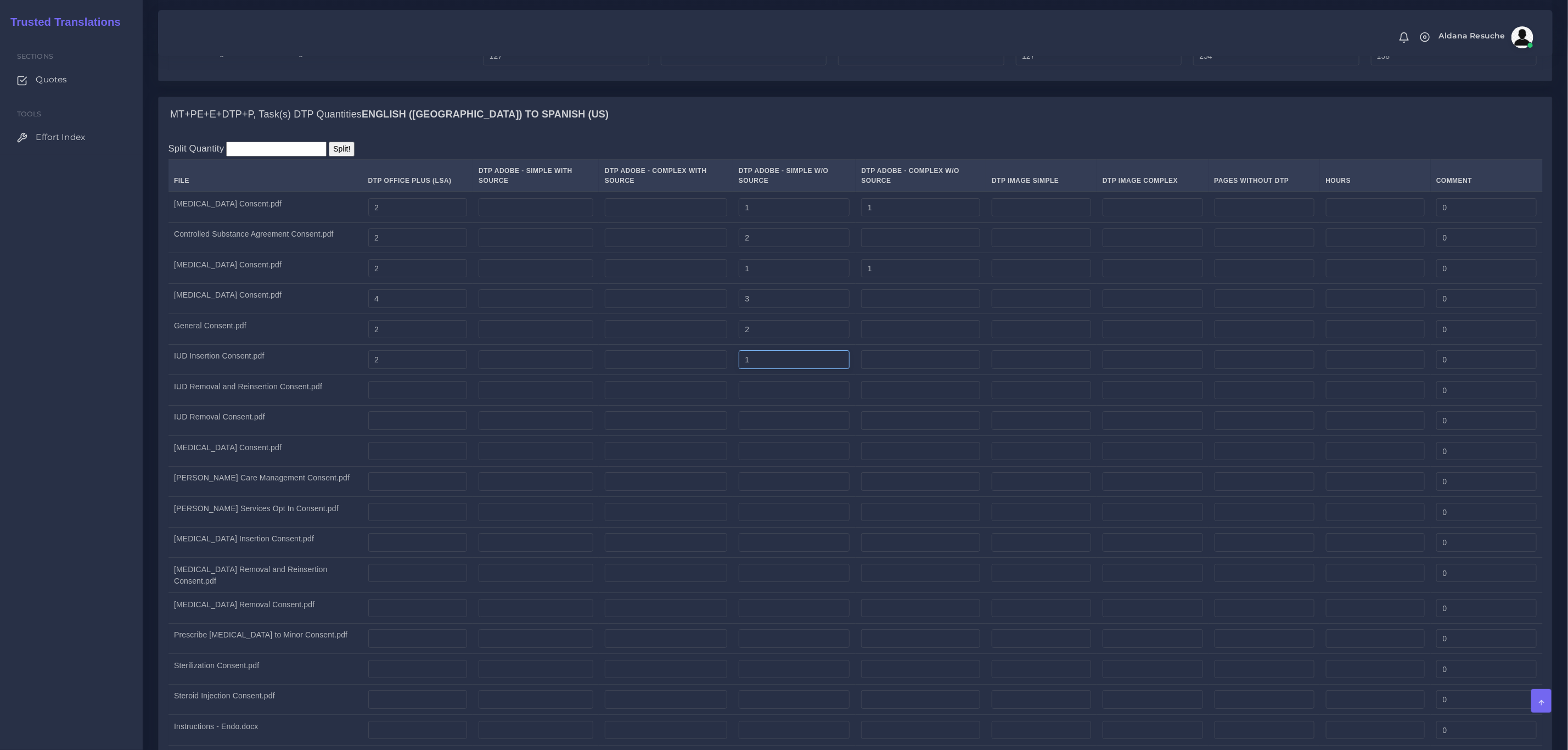
type input "1"
click at [916, 369] on input "number" at bounding box center [921, 360] width 119 height 19
type input "1"
click at [920, 132] on div "MT+PE+E+DTP+P, Task(s) DTP Quantities English (US) TO Spanish (US)" at bounding box center [855, 115] width 1393 height 35
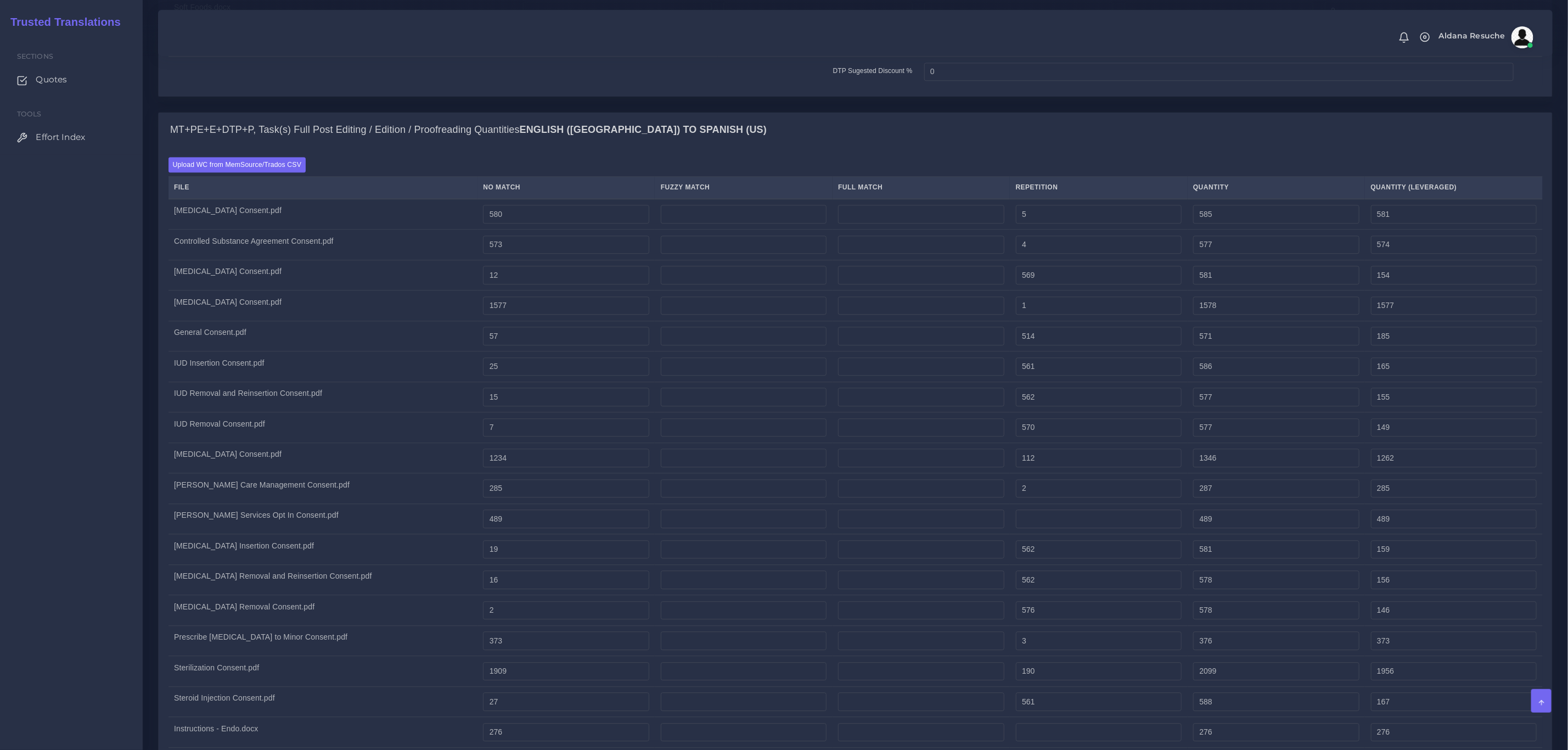
scroll to position [1855, 0]
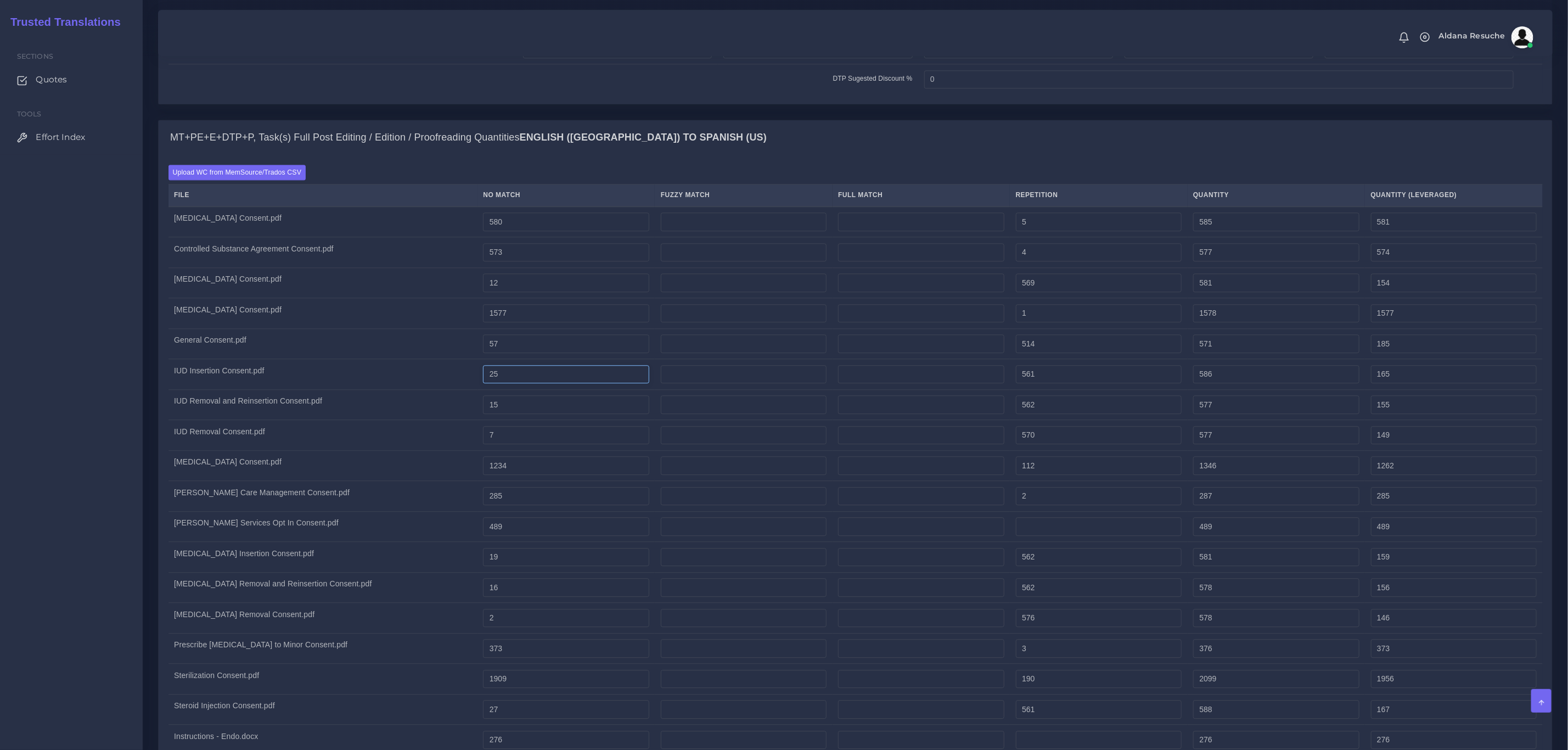
drag, startPoint x: 501, startPoint y: 383, endPoint x: 493, endPoint y: 385, distance: 8.2
click at [493, 384] on input "25" at bounding box center [566, 375] width 166 height 19
type input "45"
type input "606"
type input "185"
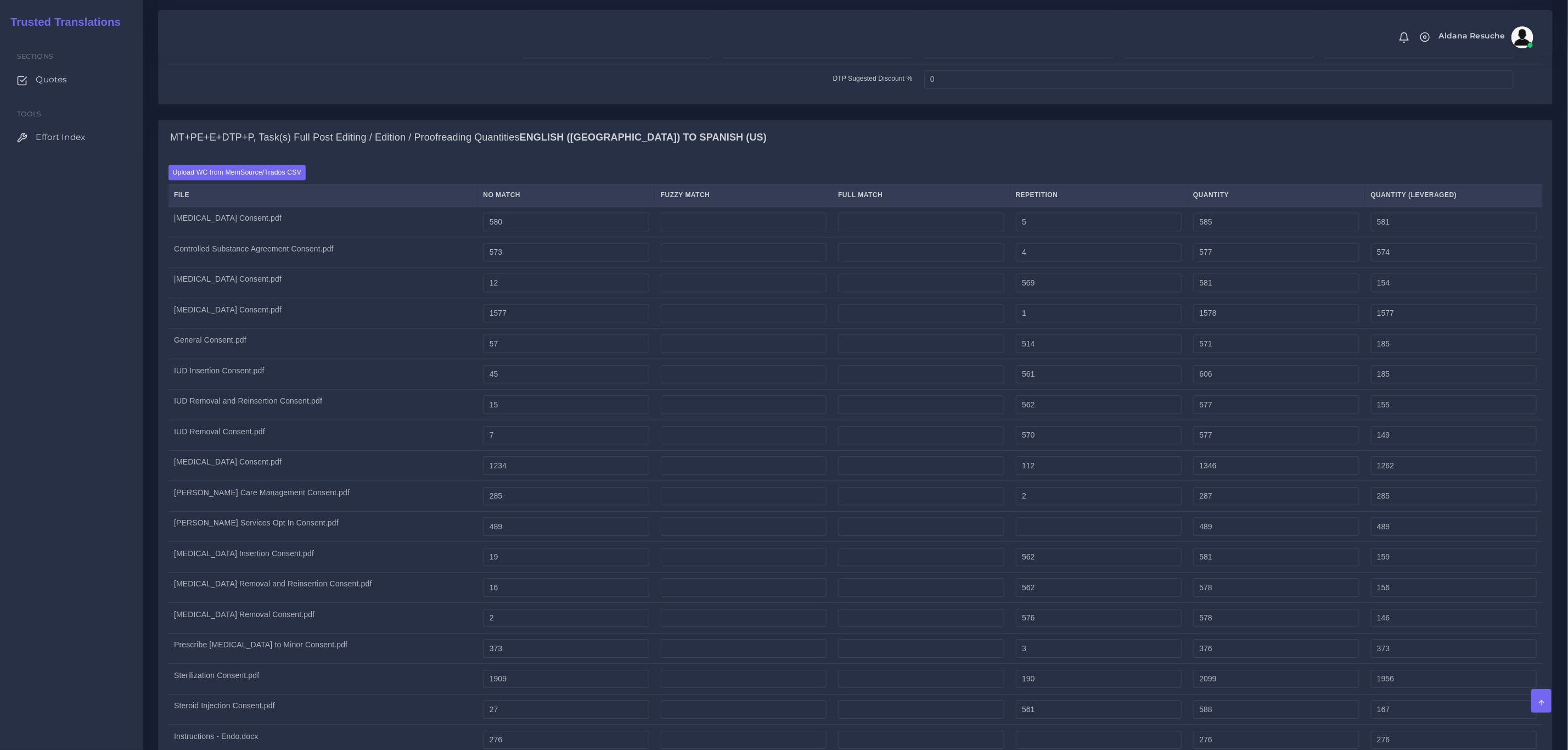
click at [667, 134] on div "MT+PE+E+DTP+P, Task(s) Full Post Editing / Edition / Proofreading Quantities En…" at bounding box center [855, 138] width 1393 height 35
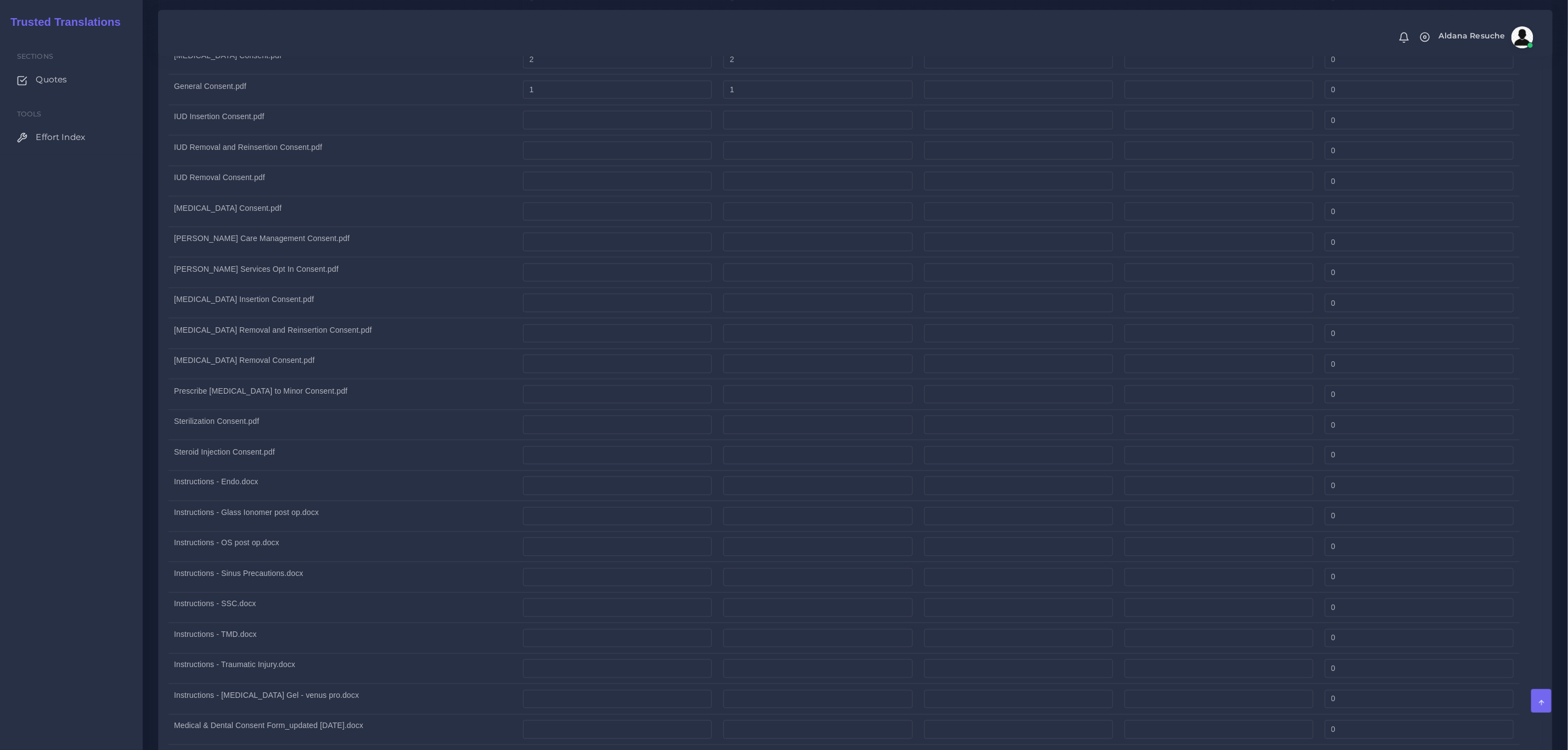
scroll to position [950, 0]
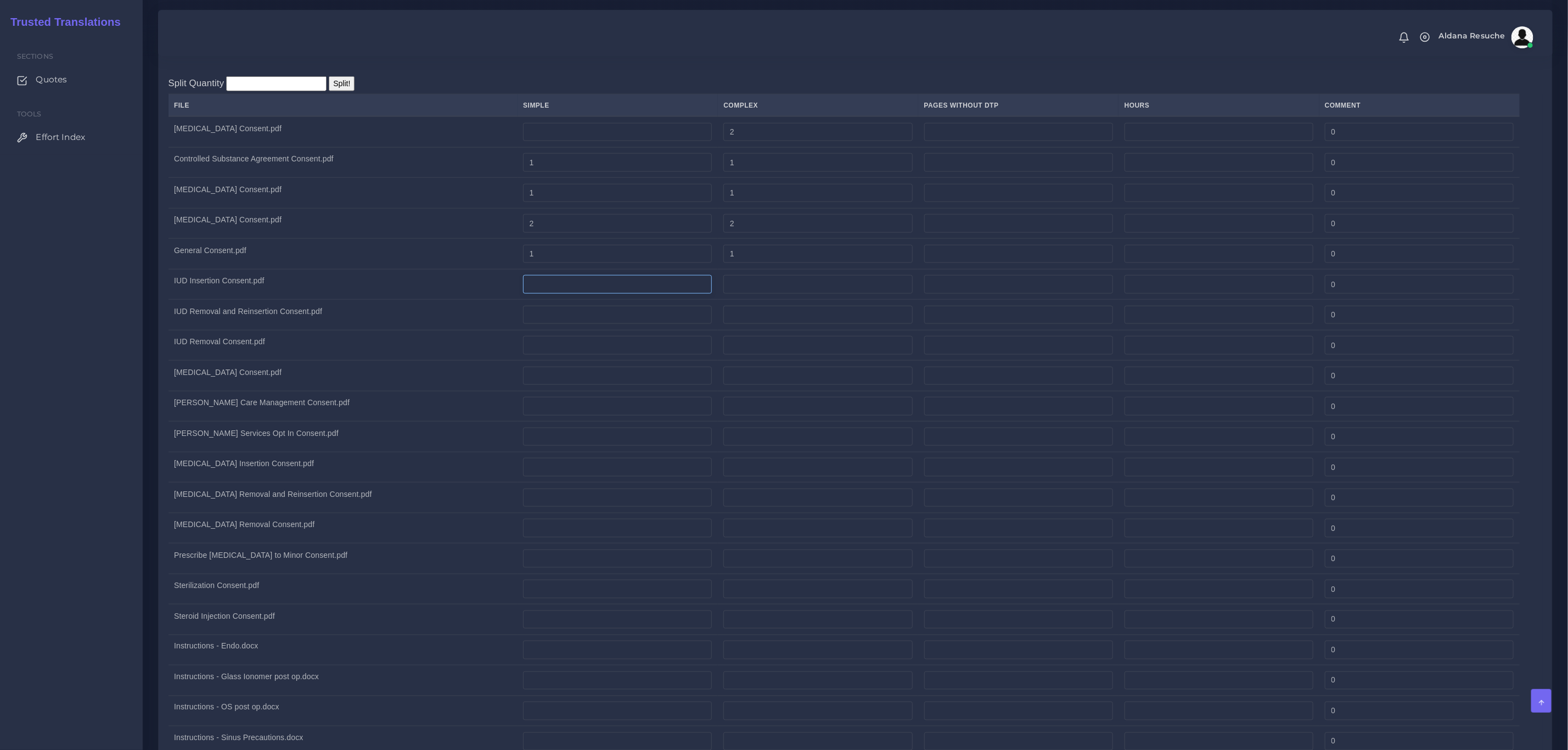
click at [623, 291] on input "number" at bounding box center [618, 285] width 189 height 19
type input "1"
click at [782, 287] on input "number" at bounding box center [817, 285] width 189 height 19
type input "1"
click at [769, 79] on div "Split Quantity Split! File Simple Complex Pages Without DTP Hours Comment Colpo…" at bounding box center [855, 538] width 1374 height 924
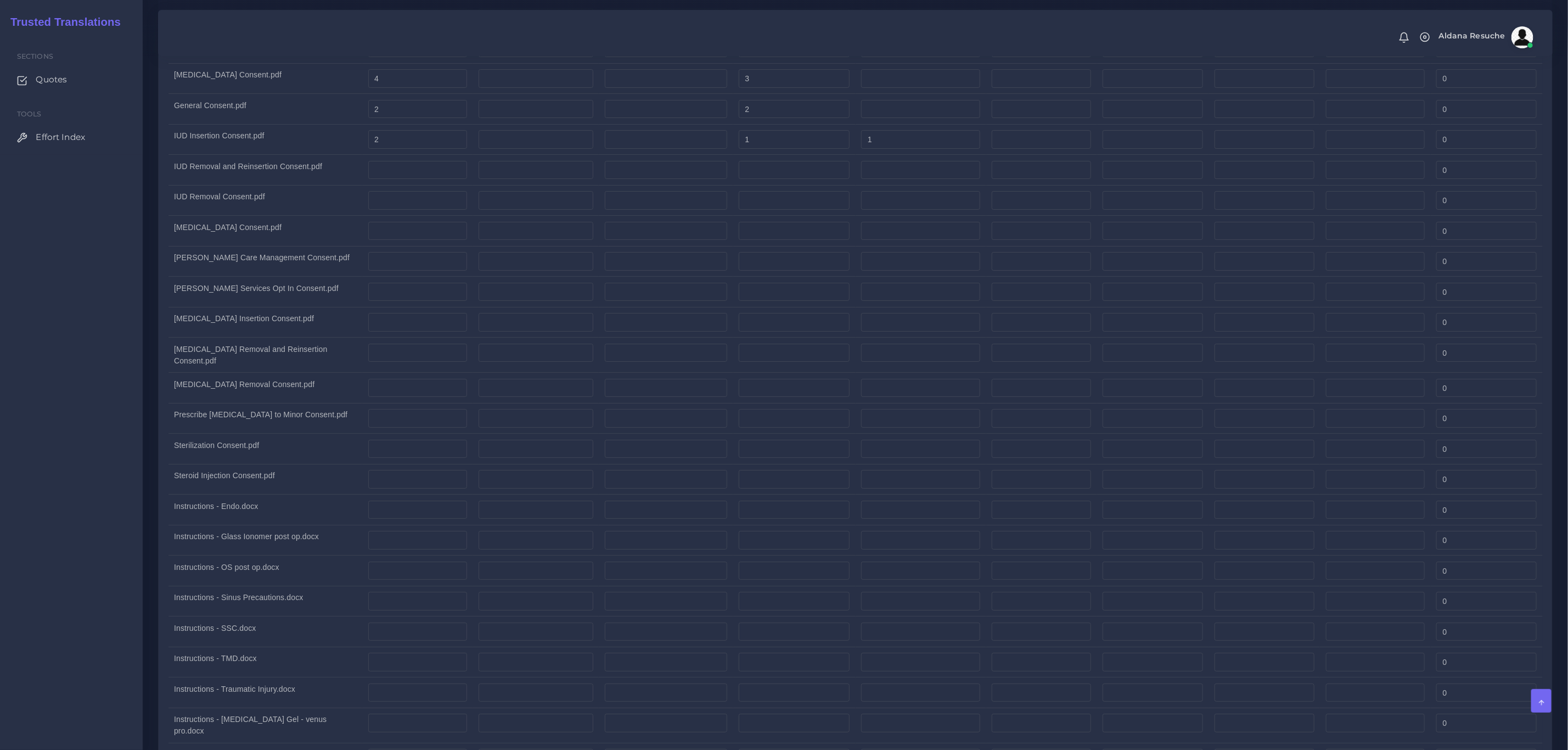
scroll to position [2925, 0]
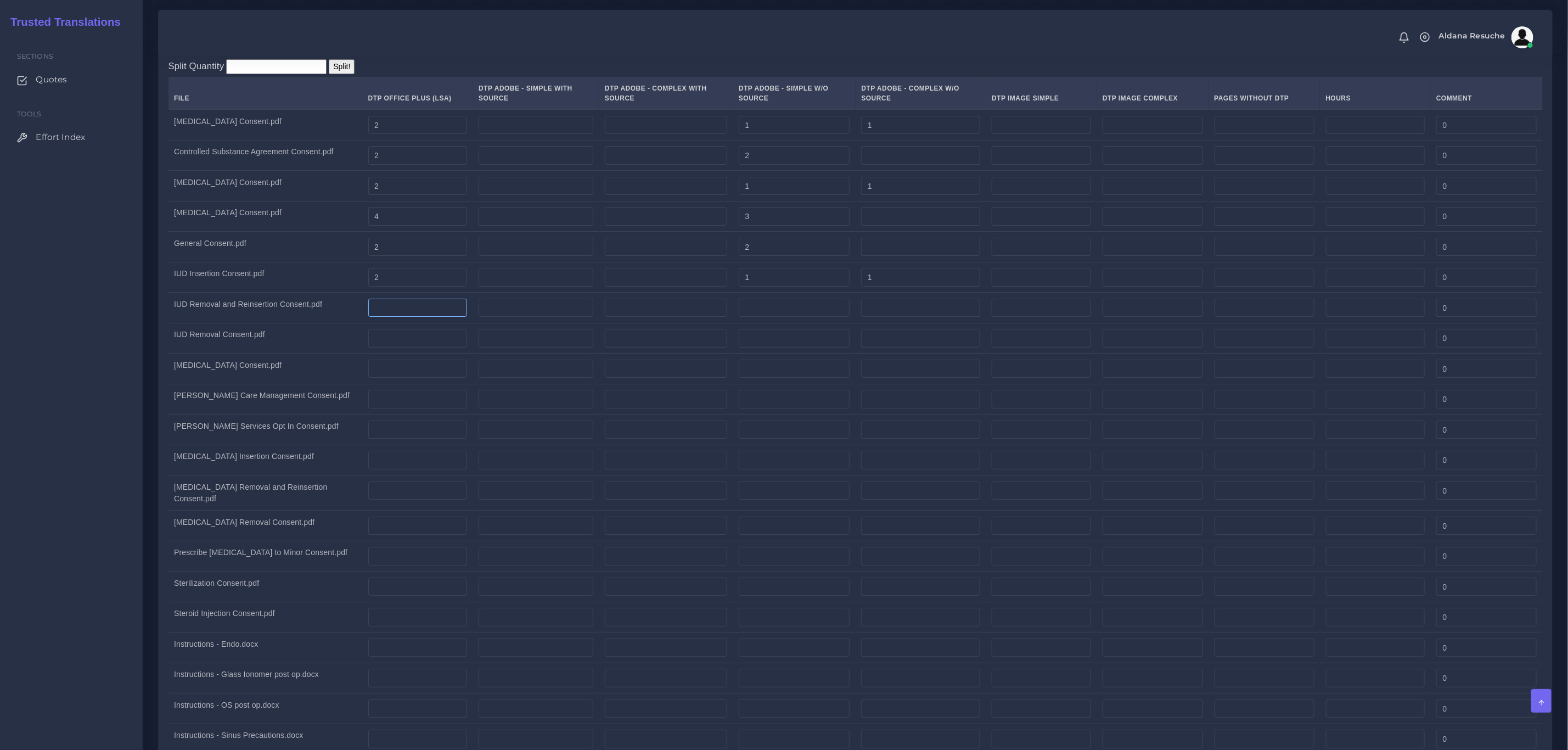
click at [395, 317] on input "number" at bounding box center [418, 309] width 99 height 19
type input "2"
click at [800, 317] on input "number" at bounding box center [794, 309] width 111 height 19
type input "1"
click at [894, 317] on input "number" at bounding box center [921, 309] width 119 height 19
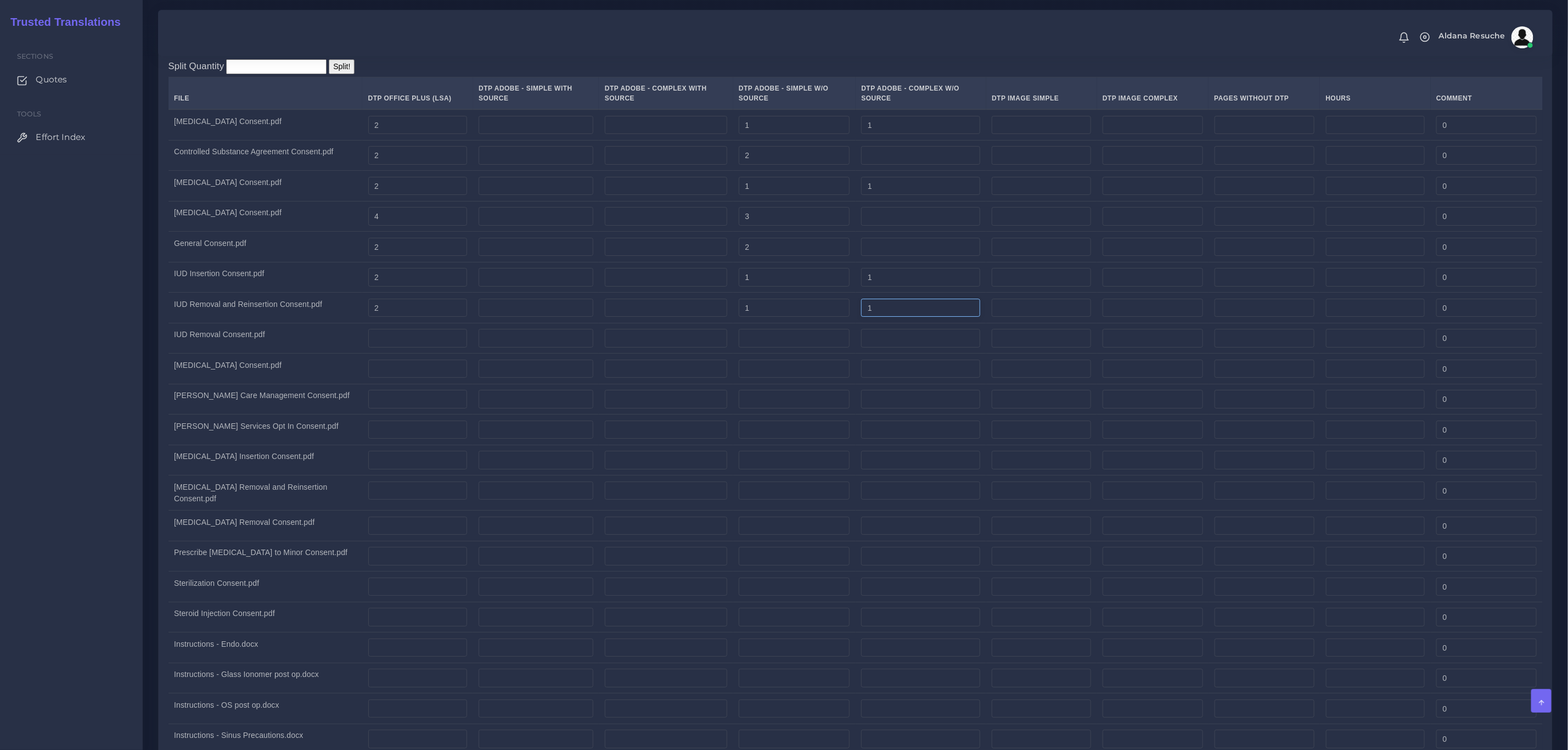
type input "1"
click at [885, 50] on div "MT+PE+E+DTP+P, Task(s) DTP Quantities English (US) TO Spanish (US)" at bounding box center [855, 32] width 1393 height 35
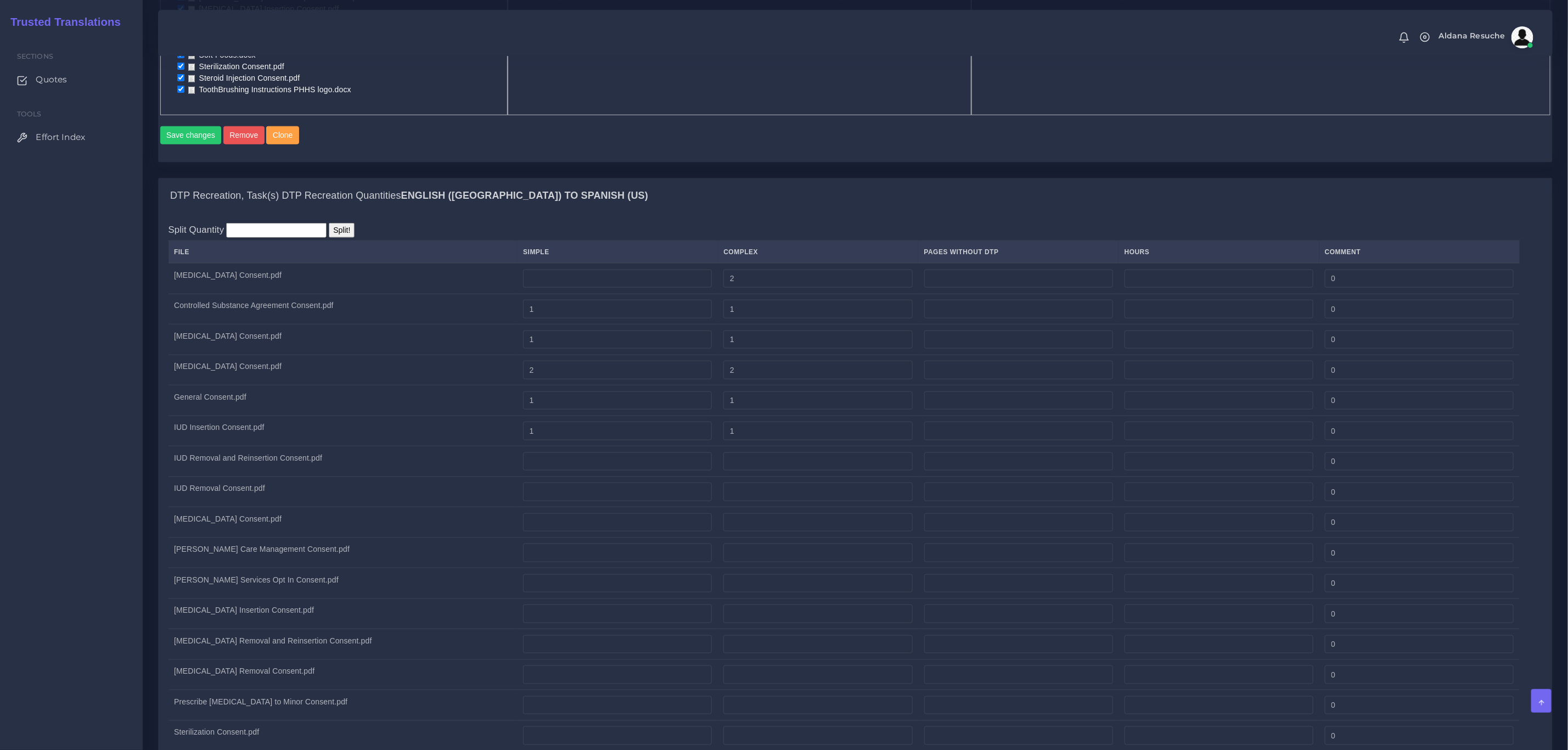
scroll to position [784, 0]
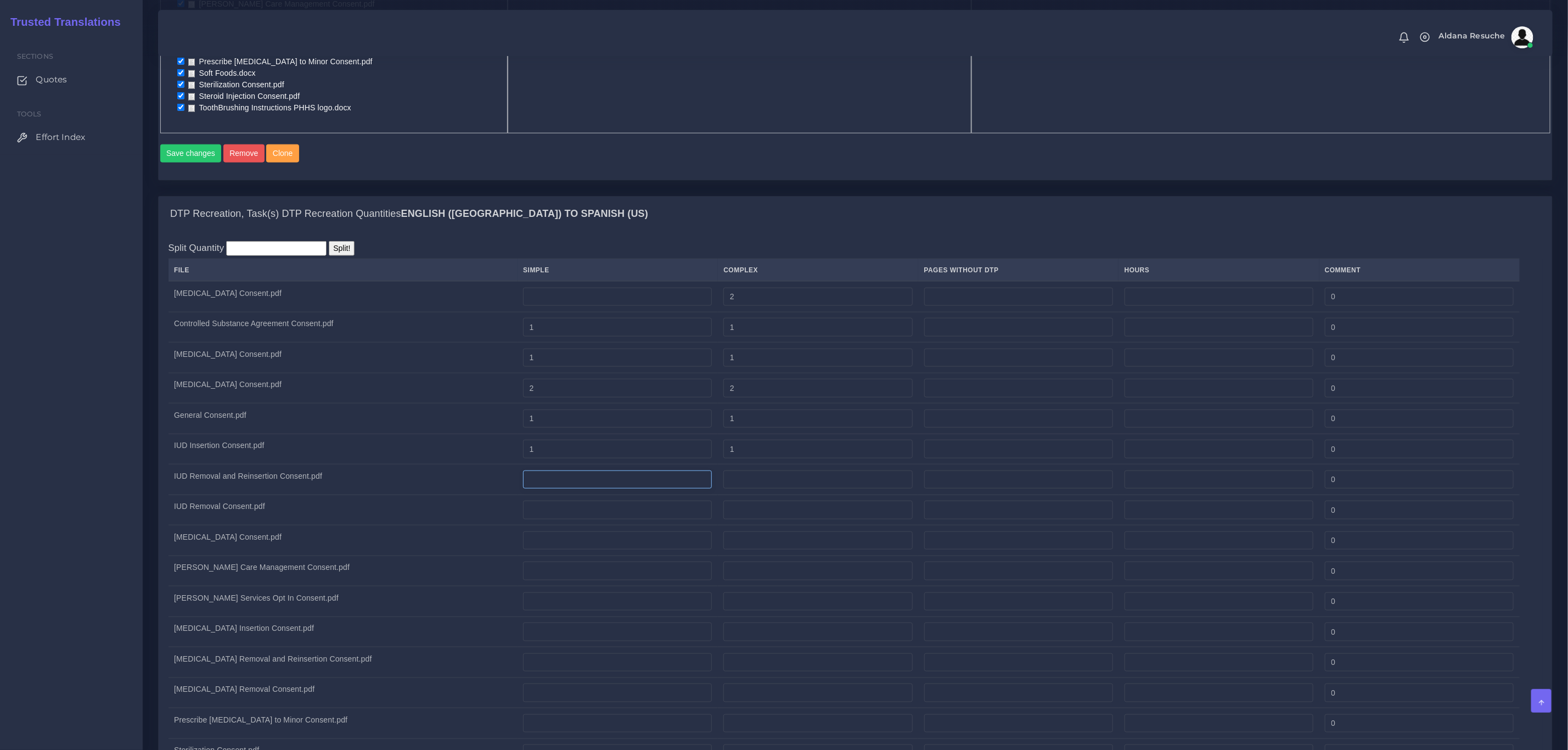
click at [604, 484] on input "number" at bounding box center [618, 480] width 189 height 19
type input "1"
drag, startPoint x: 781, startPoint y: 479, endPoint x: 771, endPoint y: 480, distance: 10.0
click at [782, 479] on input "number" at bounding box center [817, 480] width 189 height 19
type input "1"
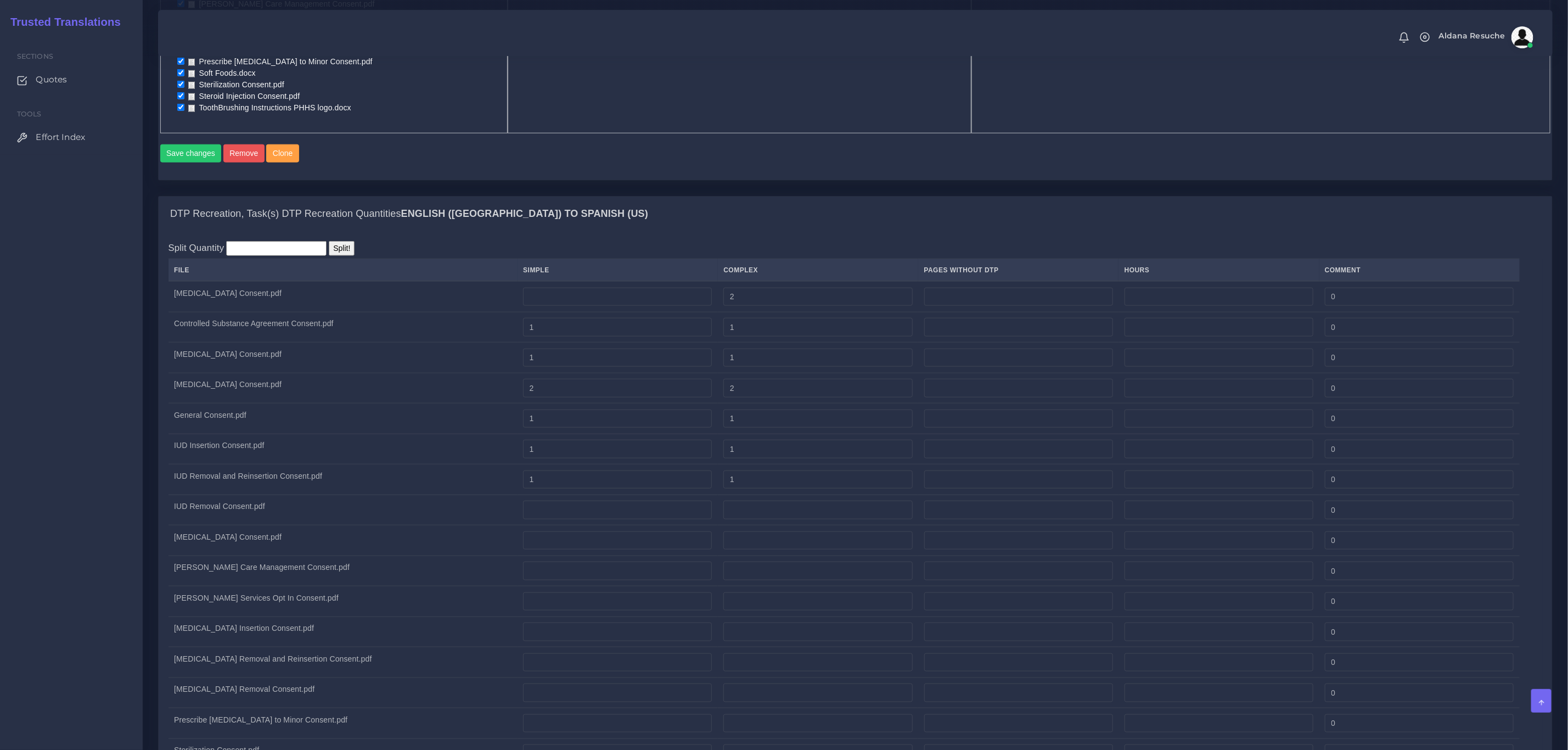
click at [366, 473] on td "IUD Removal and Reinsertion Consent.pdf" at bounding box center [342, 480] width 349 height 31
click at [404, 462] on td "IUD Insertion Consent.pdf" at bounding box center [342, 449] width 349 height 31
click at [622, 520] on input "number" at bounding box center [618, 510] width 189 height 19
type input "1"
click at [779, 518] on input "number" at bounding box center [817, 510] width 189 height 19
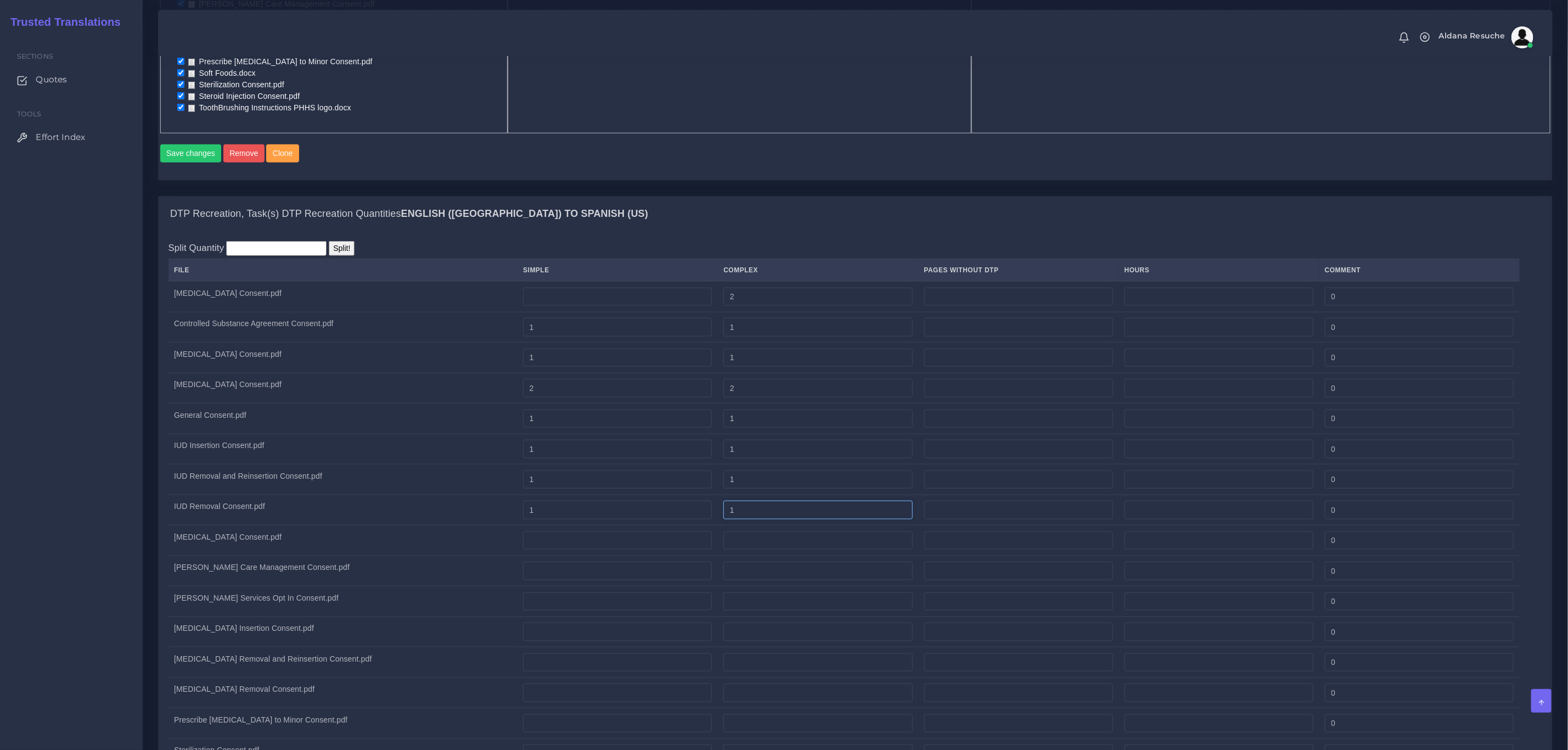
type input "1"
click at [225, 484] on td "IUD Removal and Reinsertion Consent.pdf" at bounding box center [342, 480] width 349 height 31
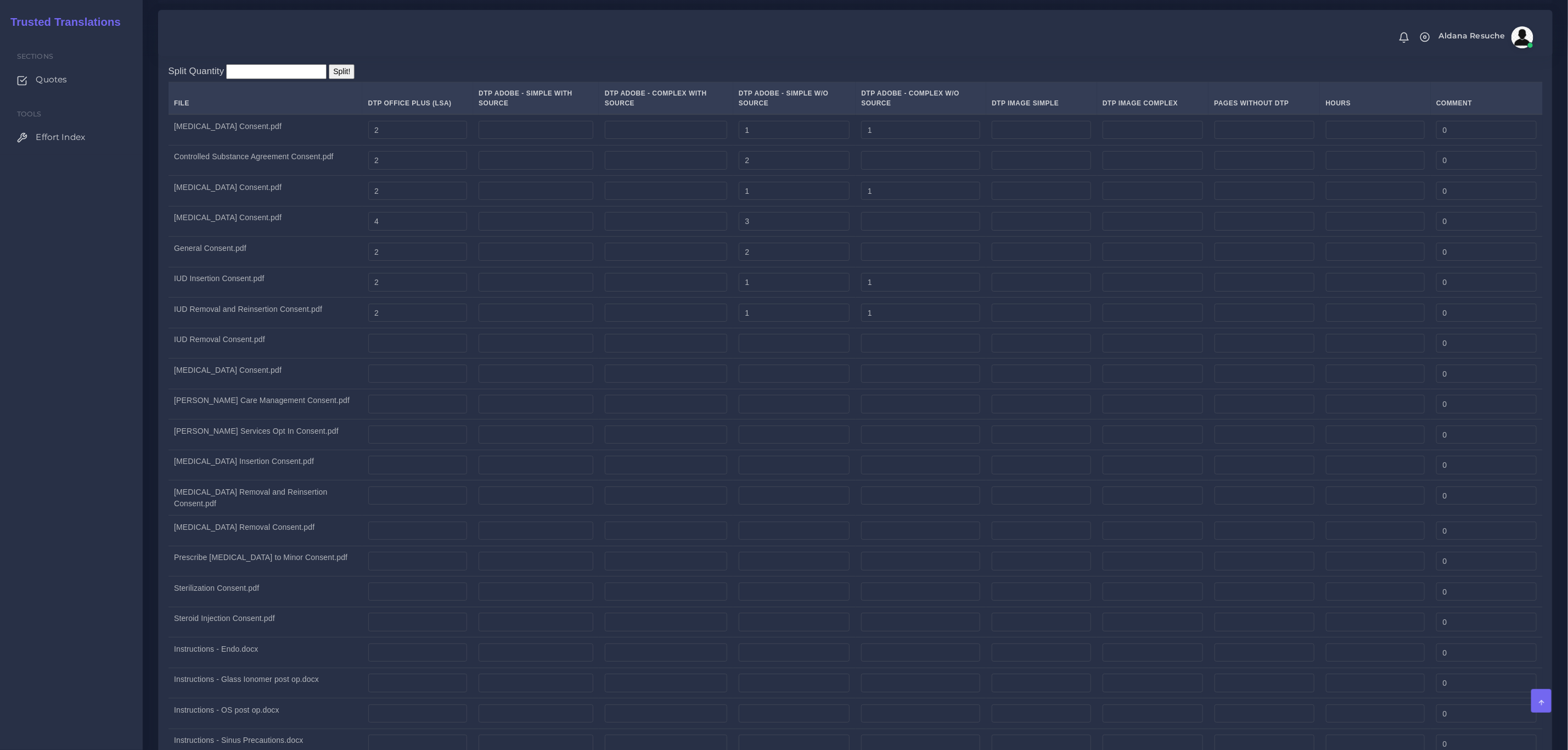
scroll to position [2925, 0]
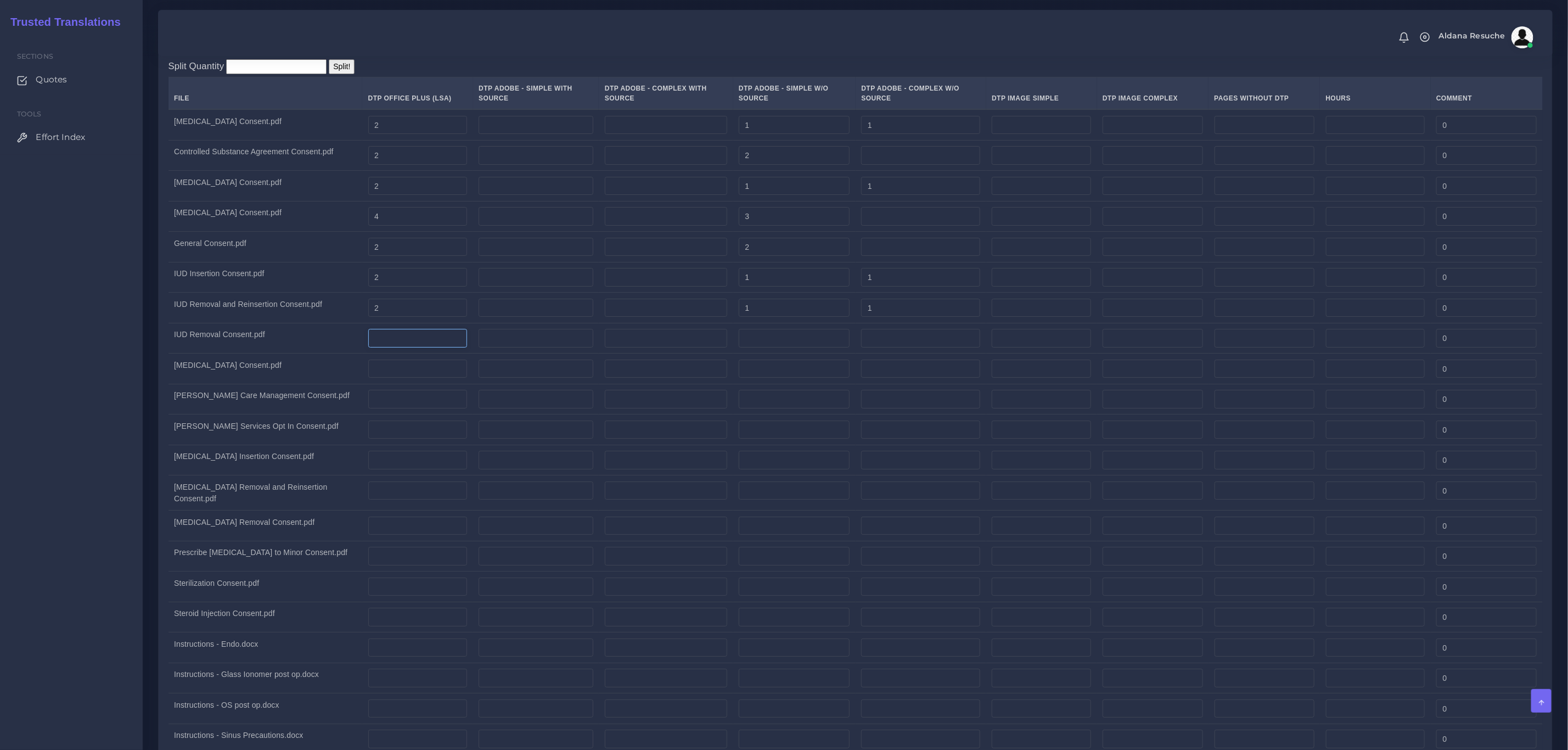
click at [398, 348] on input "number" at bounding box center [418, 338] width 99 height 19
type input "2"
click at [809, 348] on input "number" at bounding box center [794, 338] width 111 height 19
type input "1"
click at [917, 348] on input "number" at bounding box center [921, 338] width 119 height 19
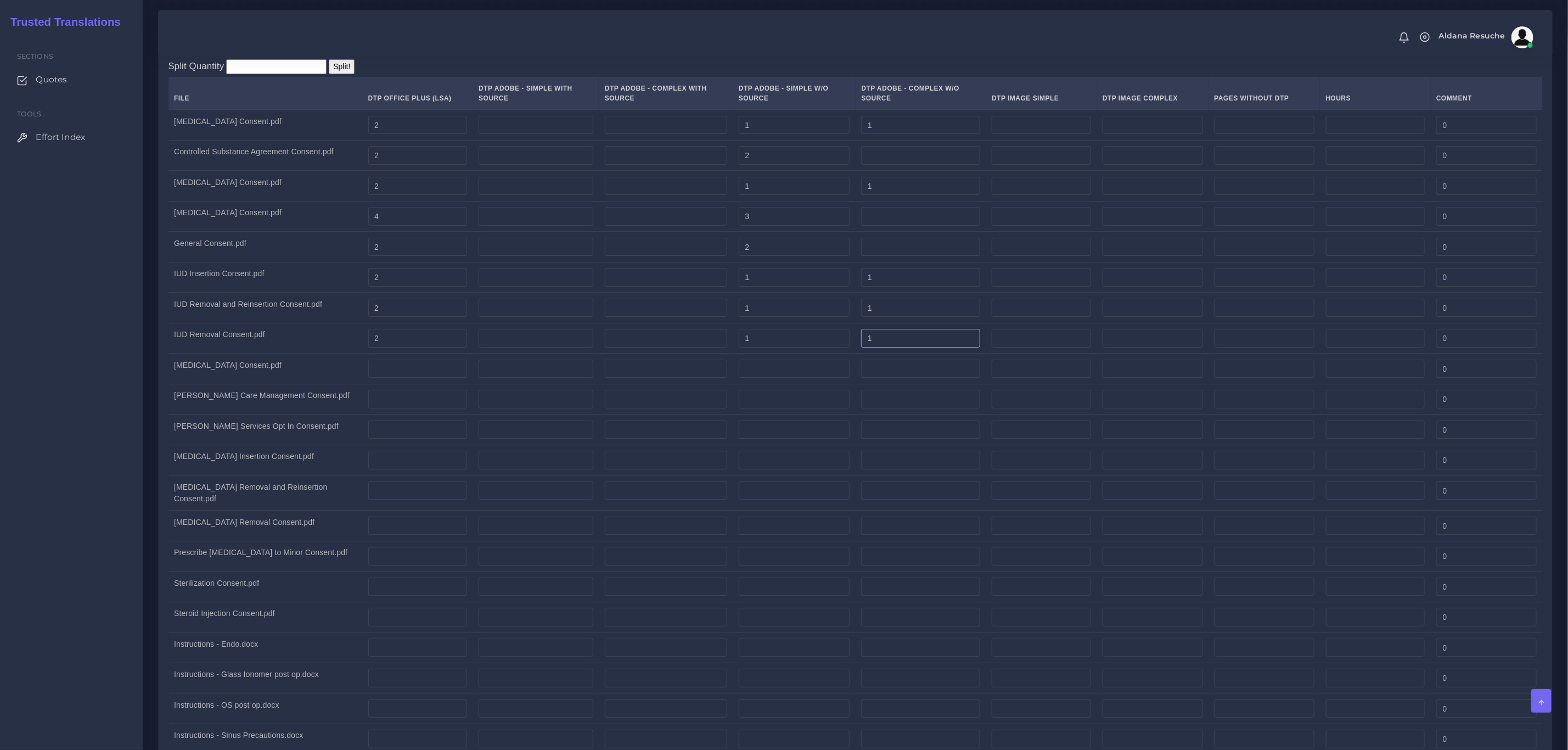
type input "1"
click at [858, 50] on div "MT+PE+E+DTP+P, Task(s) DTP Quantities English (US) TO Spanish (US)" at bounding box center [855, 32] width 1393 height 35
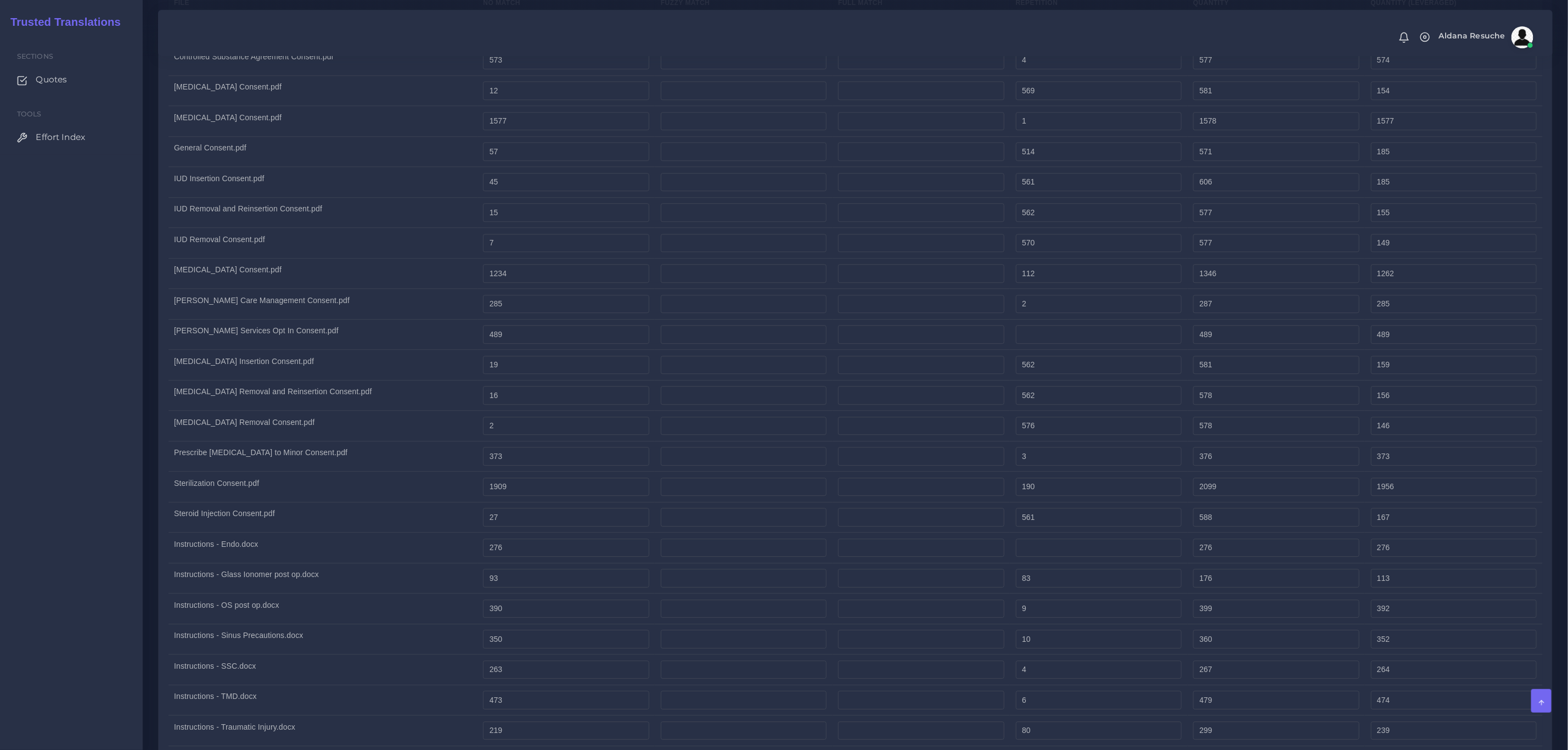
scroll to position [2020, 0]
drag, startPoint x: 499, startPoint y: 282, endPoint x: 480, endPoint y: 284, distance: 19.1
click at [486, 286] on td "1" at bounding box center [566, 270] width 178 height 31
click at [450, 286] on td "IUD Removal Consent.pdf" at bounding box center [323, 270] width 309 height 31
click at [498, 280] on input "7" at bounding box center [566, 271] width 166 height 19
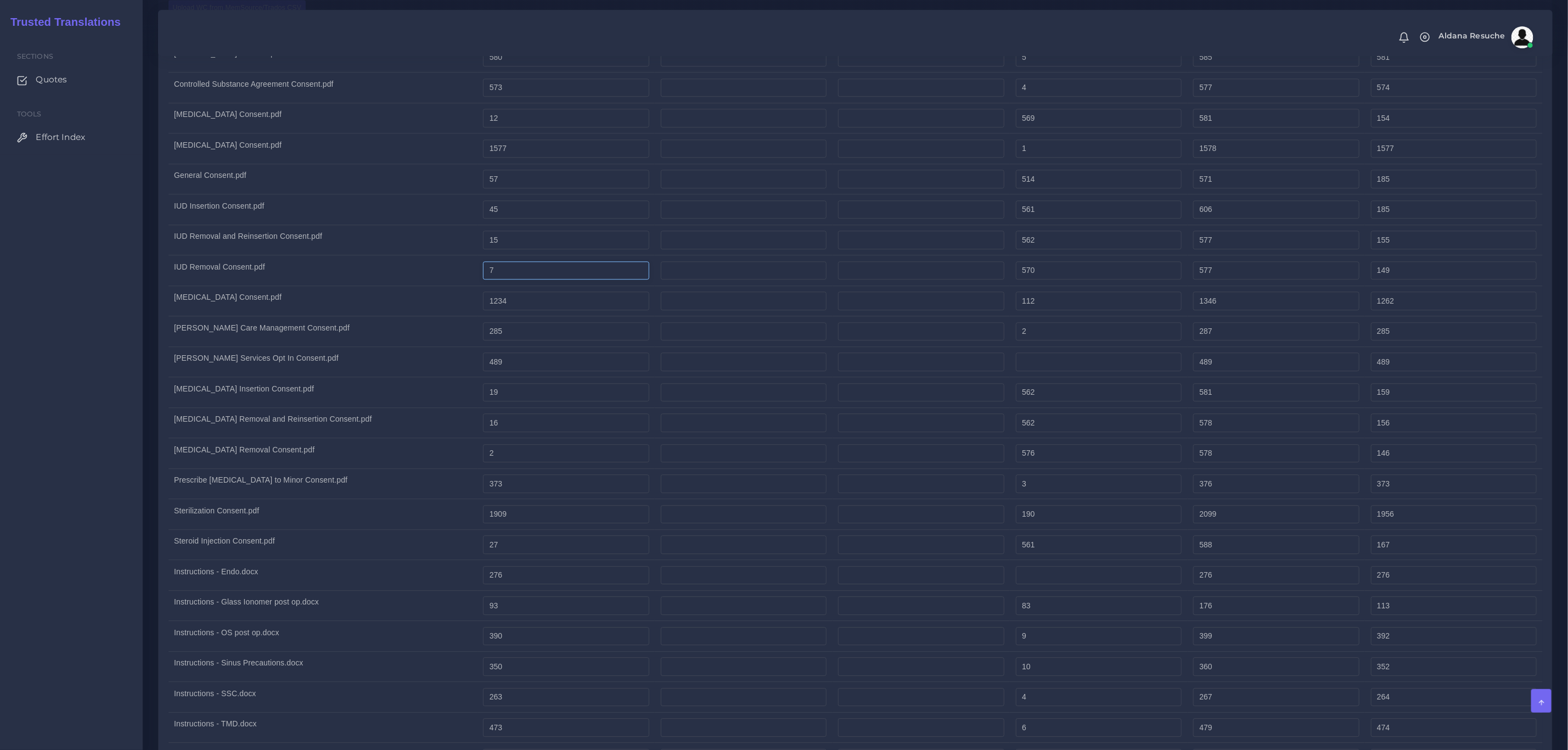
drag, startPoint x: 530, startPoint y: 284, endPoint x: 424, endPoint y: 277, distance: 106.2
click at [424, 277] on tr "IUD Removal Consent.pdf 7 570 577 149" at bounding box center [855, 270] width 1374 height 31
type input "17"
click at [389, 286] on td "IUD Removal Consent.pdf" at bounding box center [323, 270] width 309 height 31
type input "587"
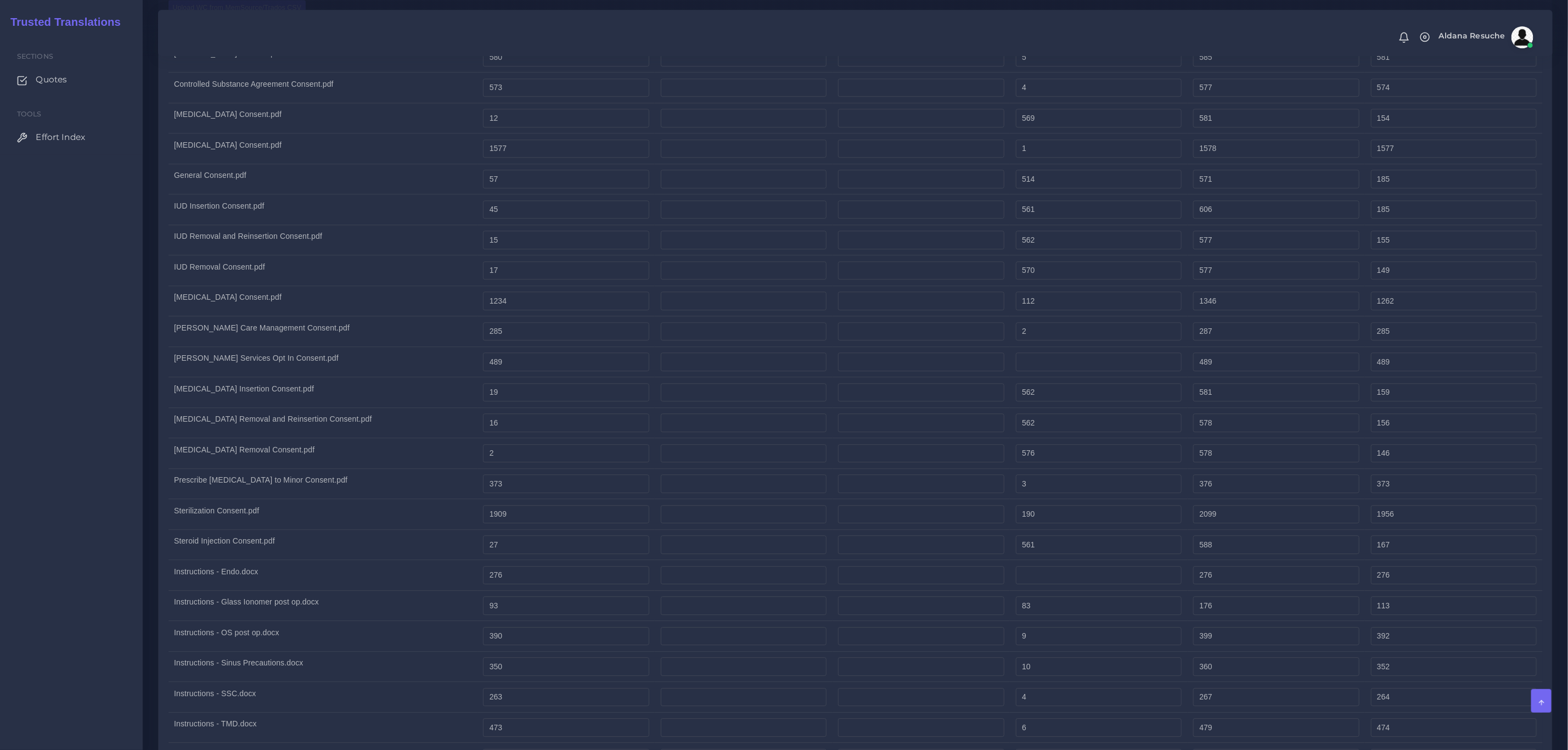
type input "159"
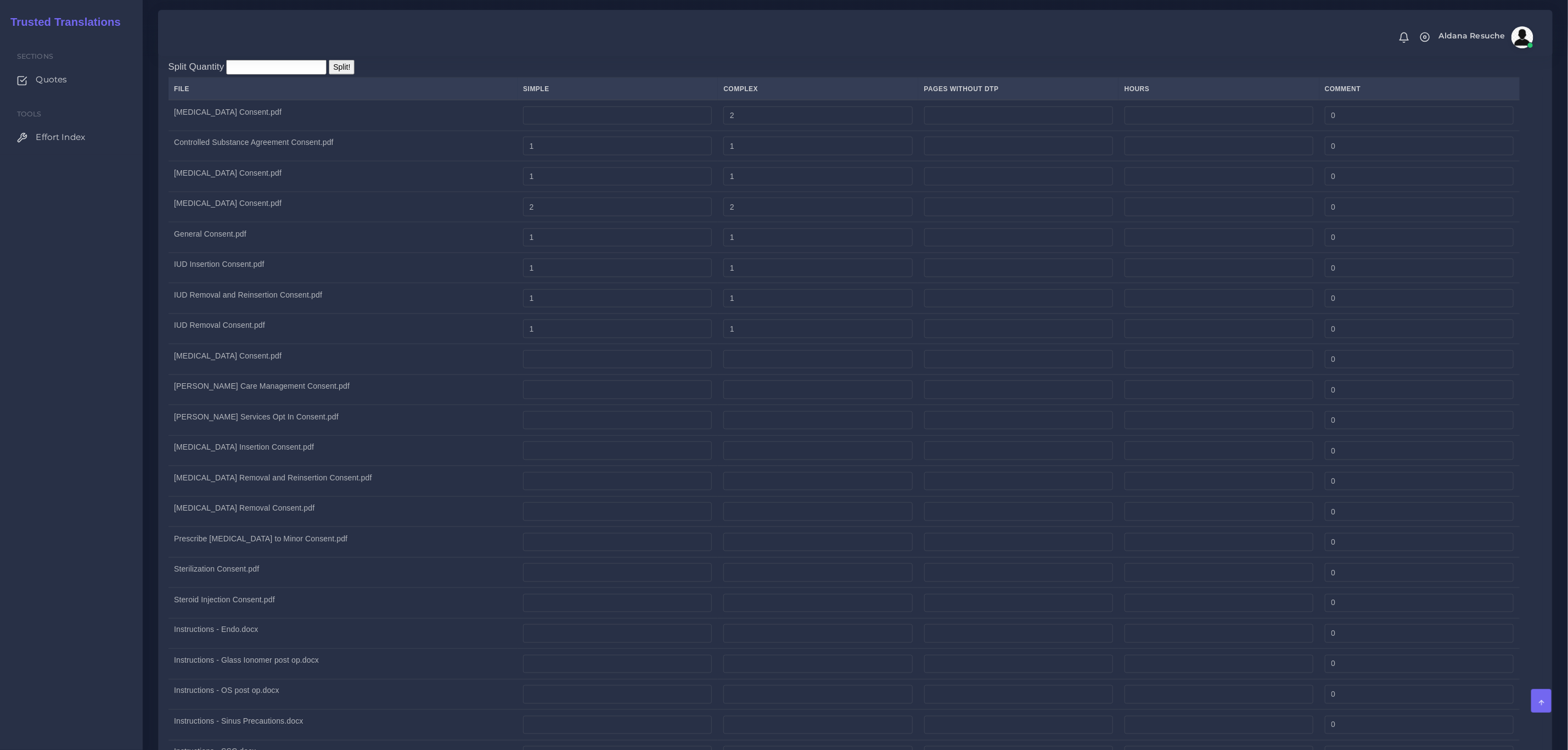
scroll to position [950, 0]
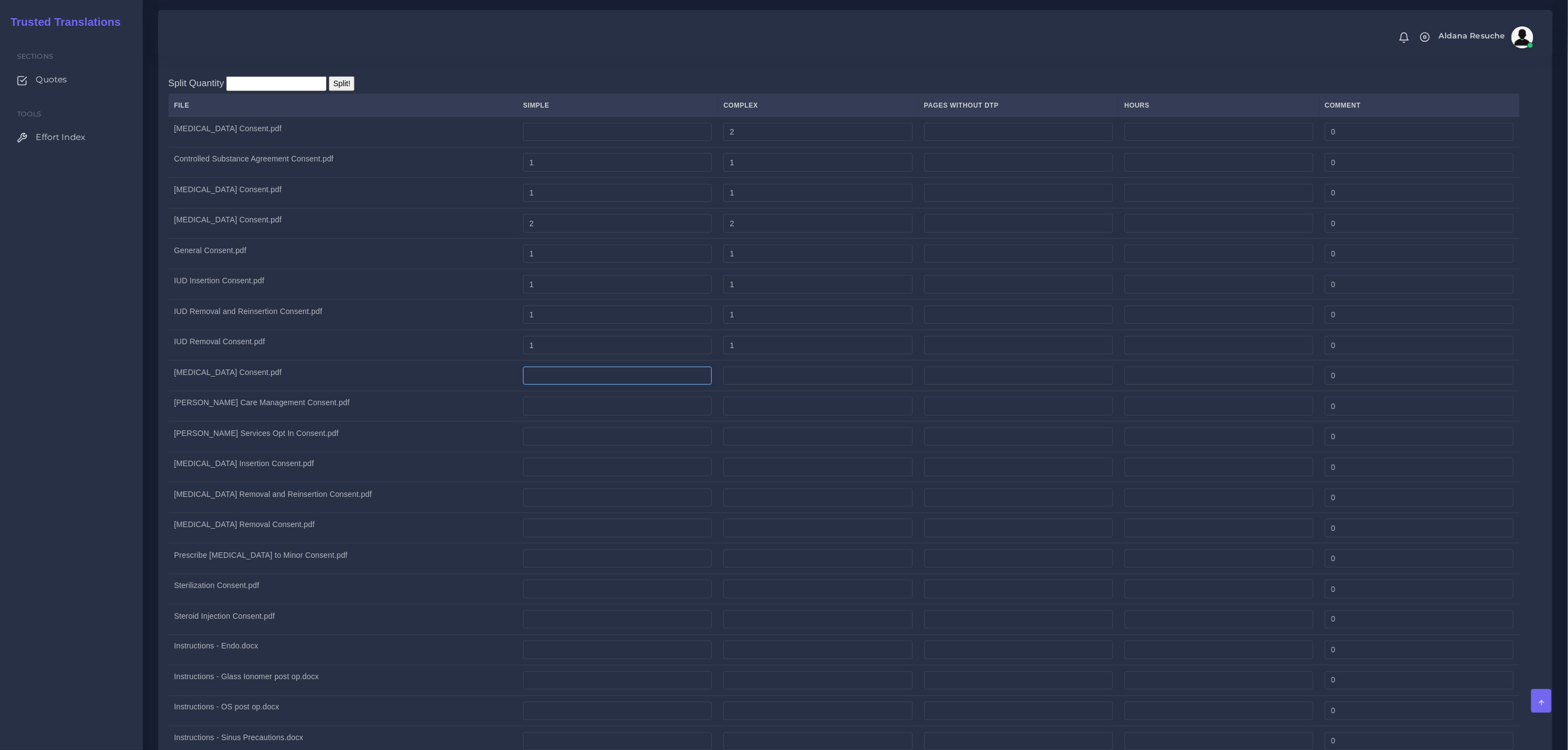
click at [553, 375] on input "number" at bounding box center [618, 376] width 189 height 19
type input "2"
click at [775, 379] on input "number" at bounding box center [817, 376] width 189 height 19
type input "2"
click at [428, 418] on td "[PERSON_NAME] Care Management Consent.pdf" at bounding box center [342, 406] width 349 height 31
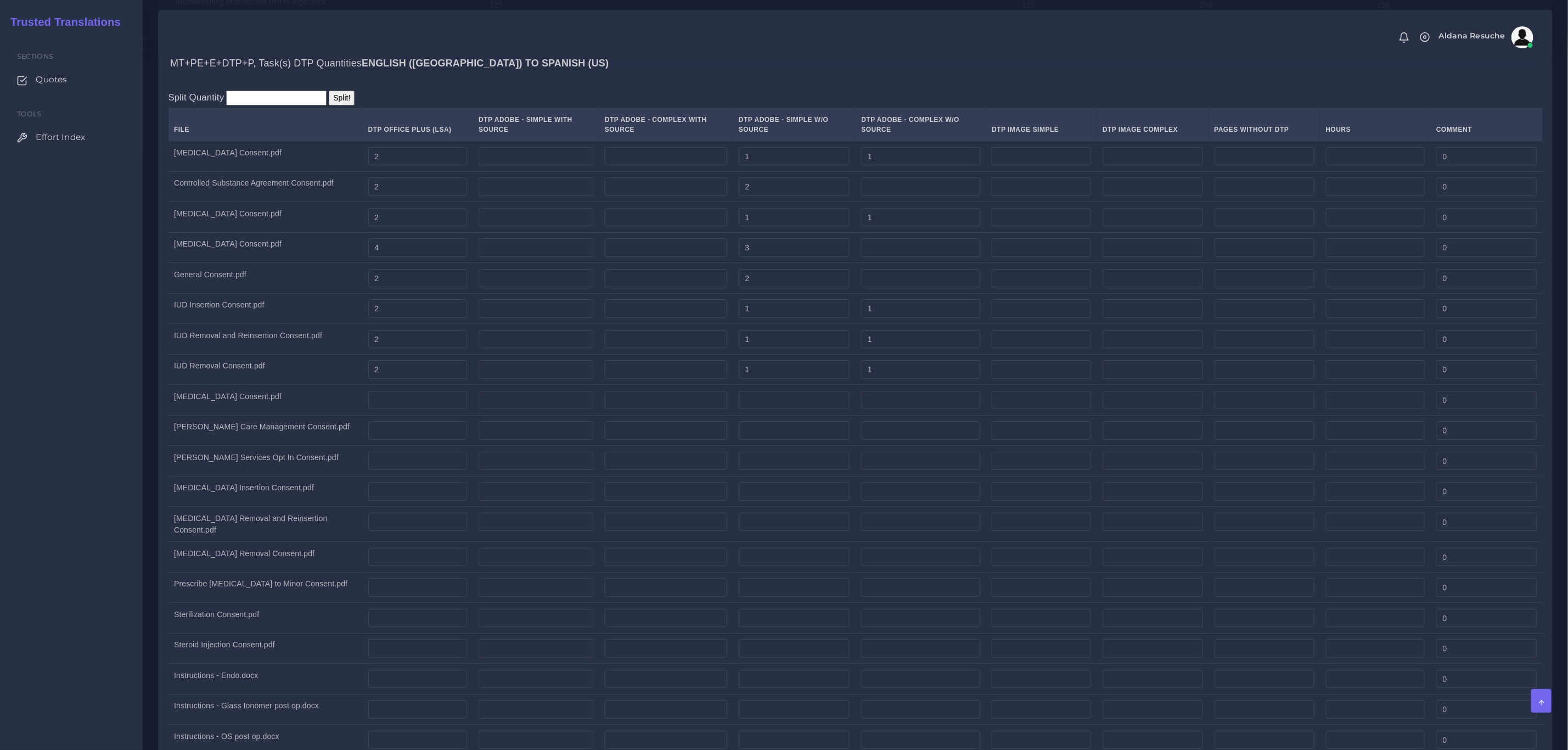
scroll to position [3091, 0]
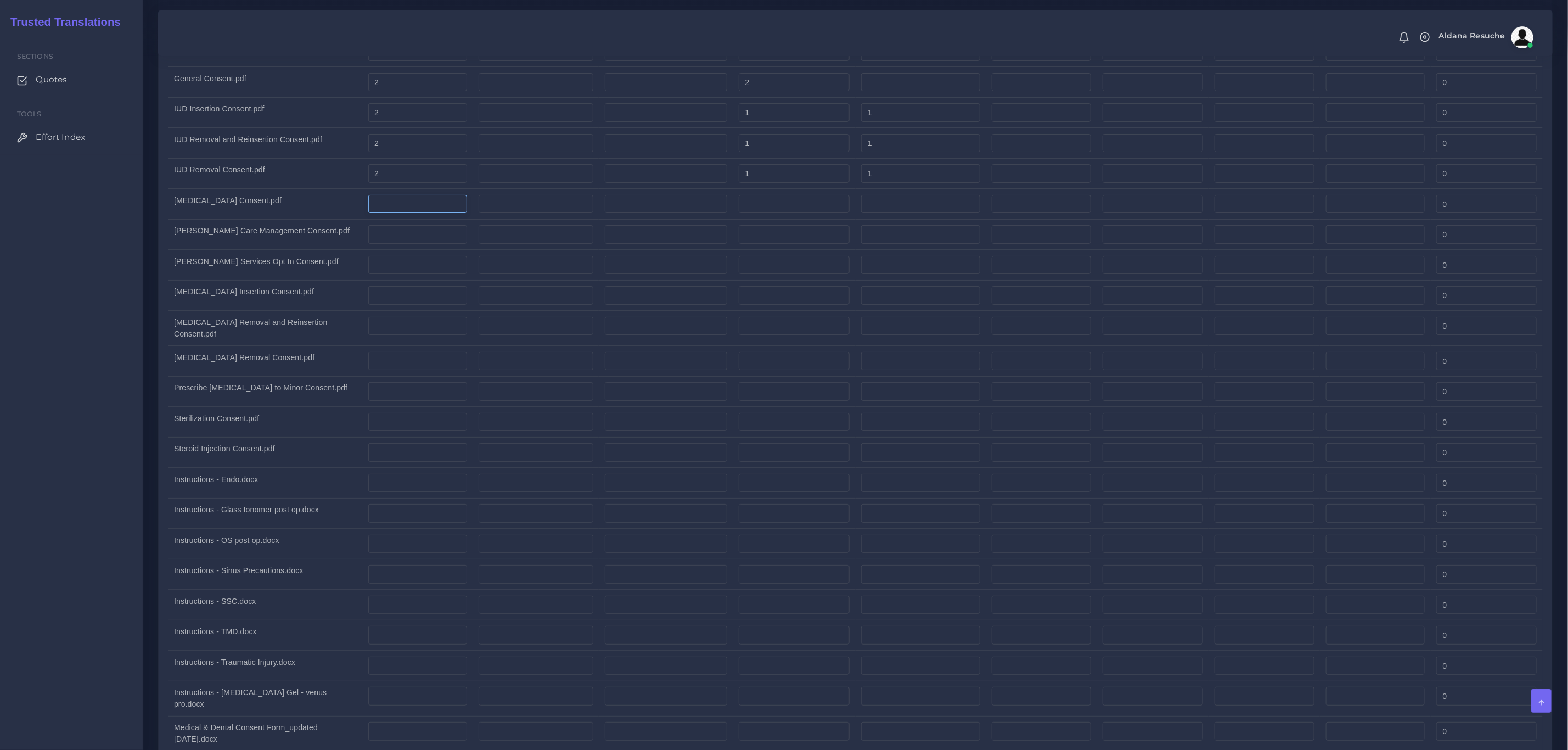
click at [400, 214] on input "number" at bounding box center [418, 204] width 99 height 19
drag, startPoint x: 413, startPoint y: 227, endPoint x: 274, endPoint y: 227, distance: 139.0
click at [274, 220] on tr "Masculinizing Hormone Therapy Consent.pdf 7 0" at bounding box center [855, 204] width 1374 height 31
type input "4"
click at [188, 270] on td "[PERSON_NAME] Services Opt In Consent.pdf" at bounding box center [265, 265] width 194 height 31
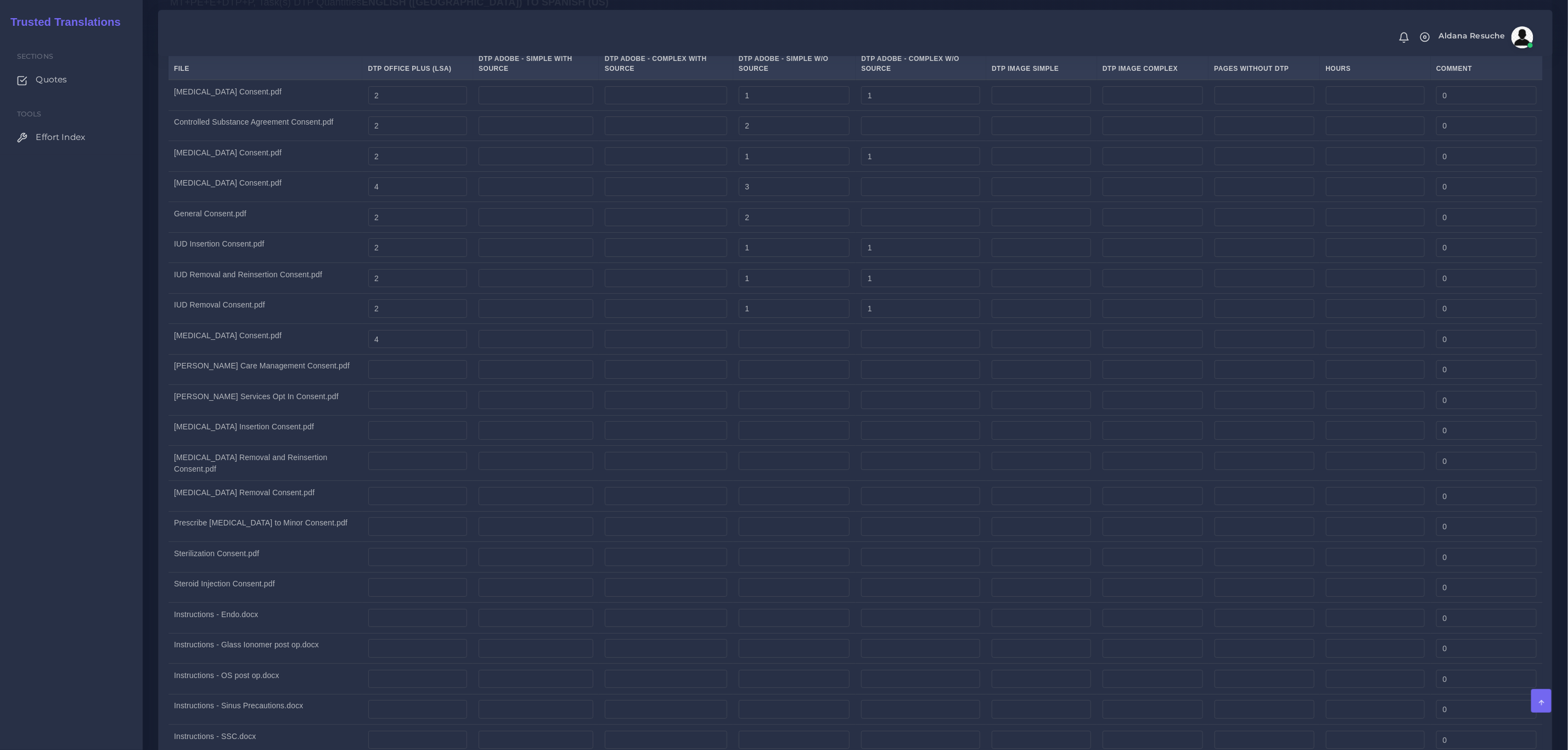
scroll to position [2925, 0]
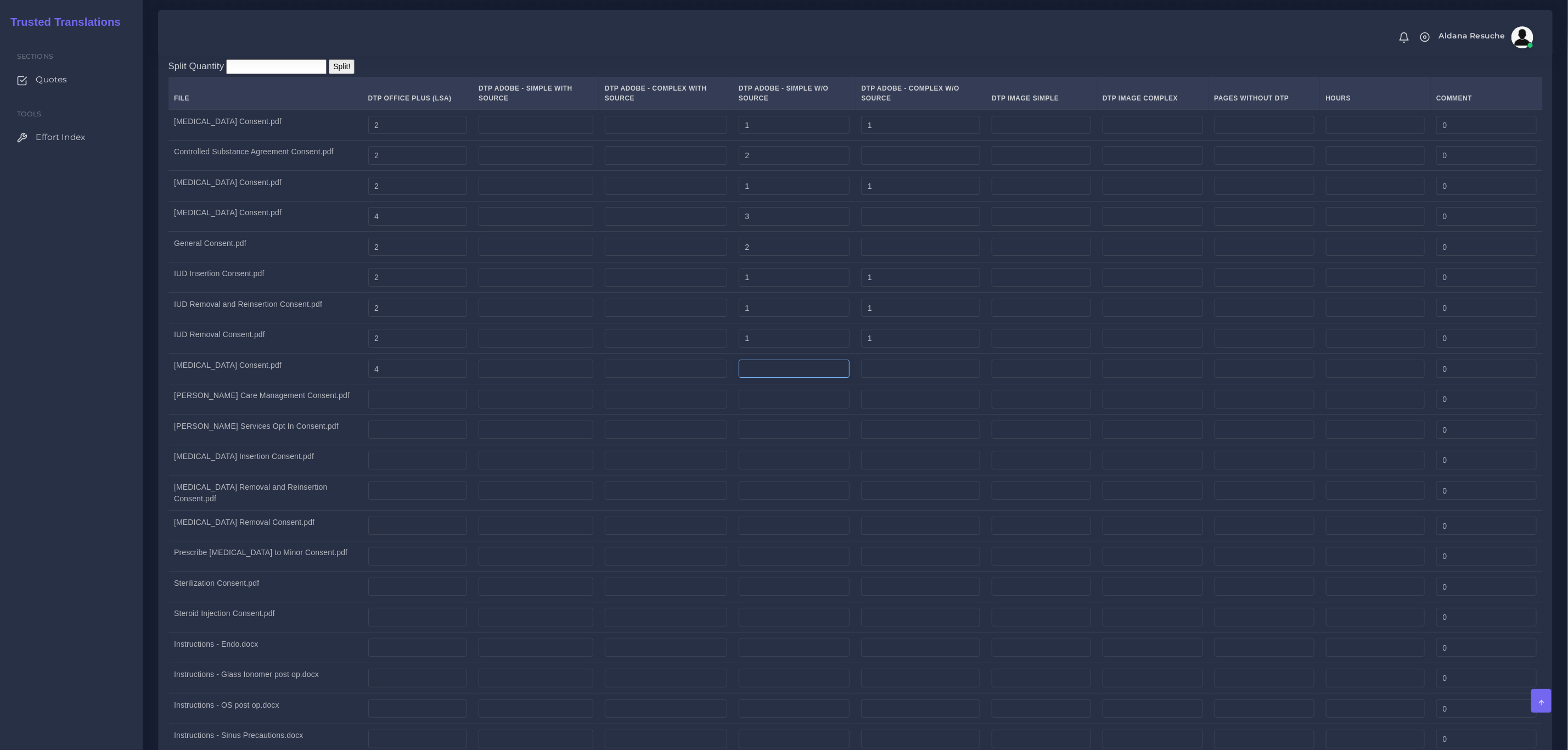
click at [791, 378] on input "number" at bounding box center [794, 369] width 111 height 19
